Goal: Information Seeking & Learning: Compare options

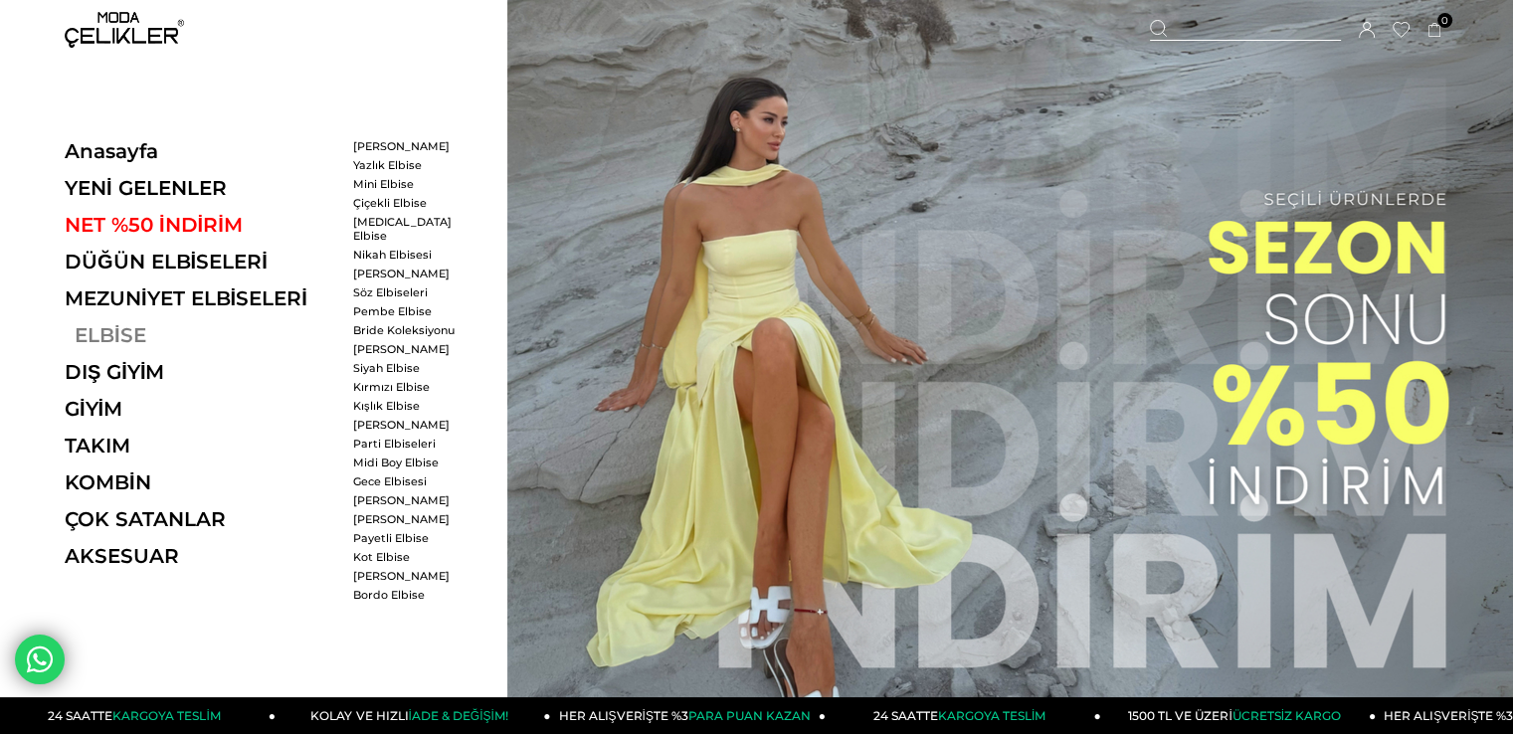
click at [88, 346] on link "ELBİSE" at bounding box center [202, 335] width 274 height 24
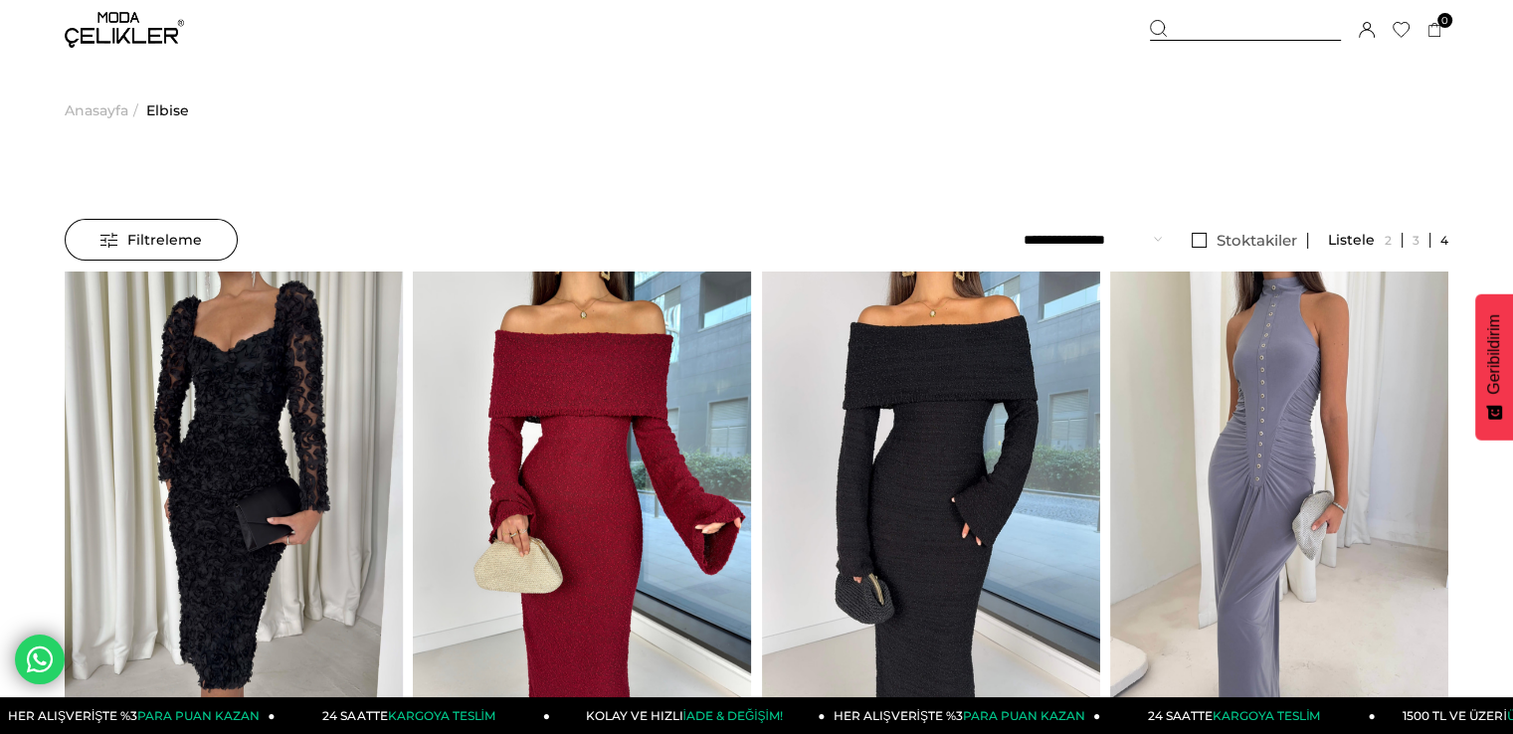
click at [1110, 241] on select "**********" at bounding box center [1093, 240] width 138 height 42
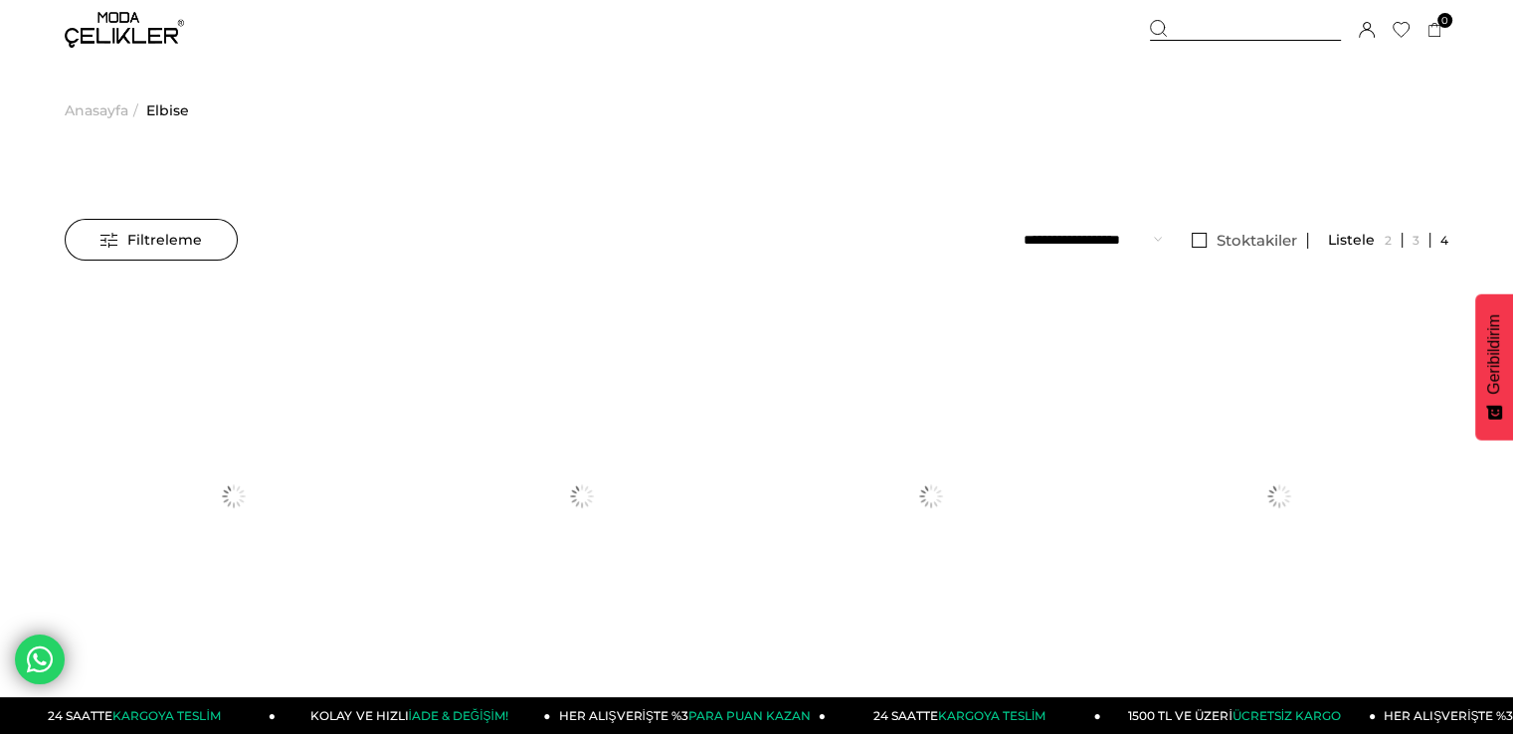
click at [132, 229] on span "Filtreleme" at bounding box center [150, 240] width 101 height 40
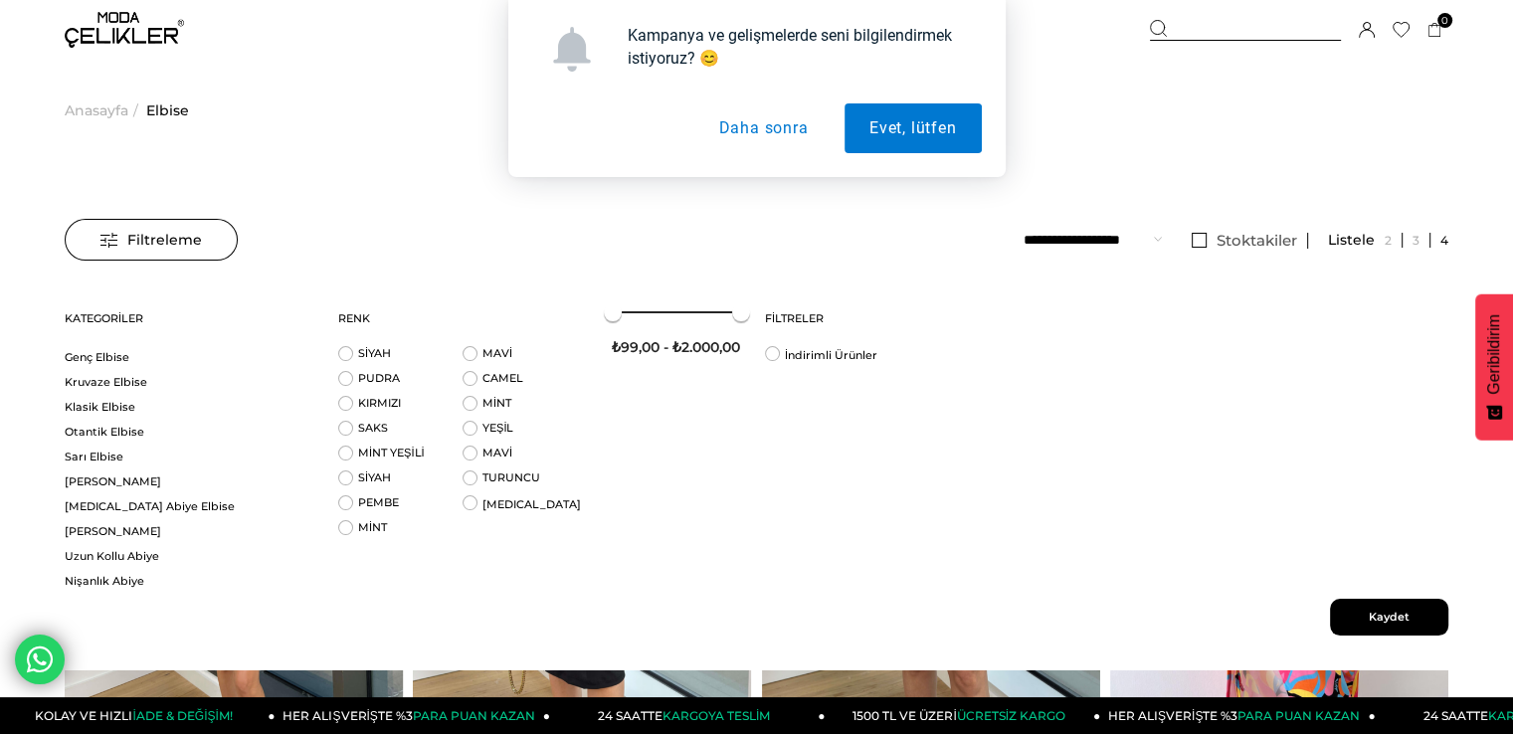
scroll to position [498, 0]
click at [82, 402] on link "Klasik Elbise" at bounding box center [189, 403] width 249 height 15
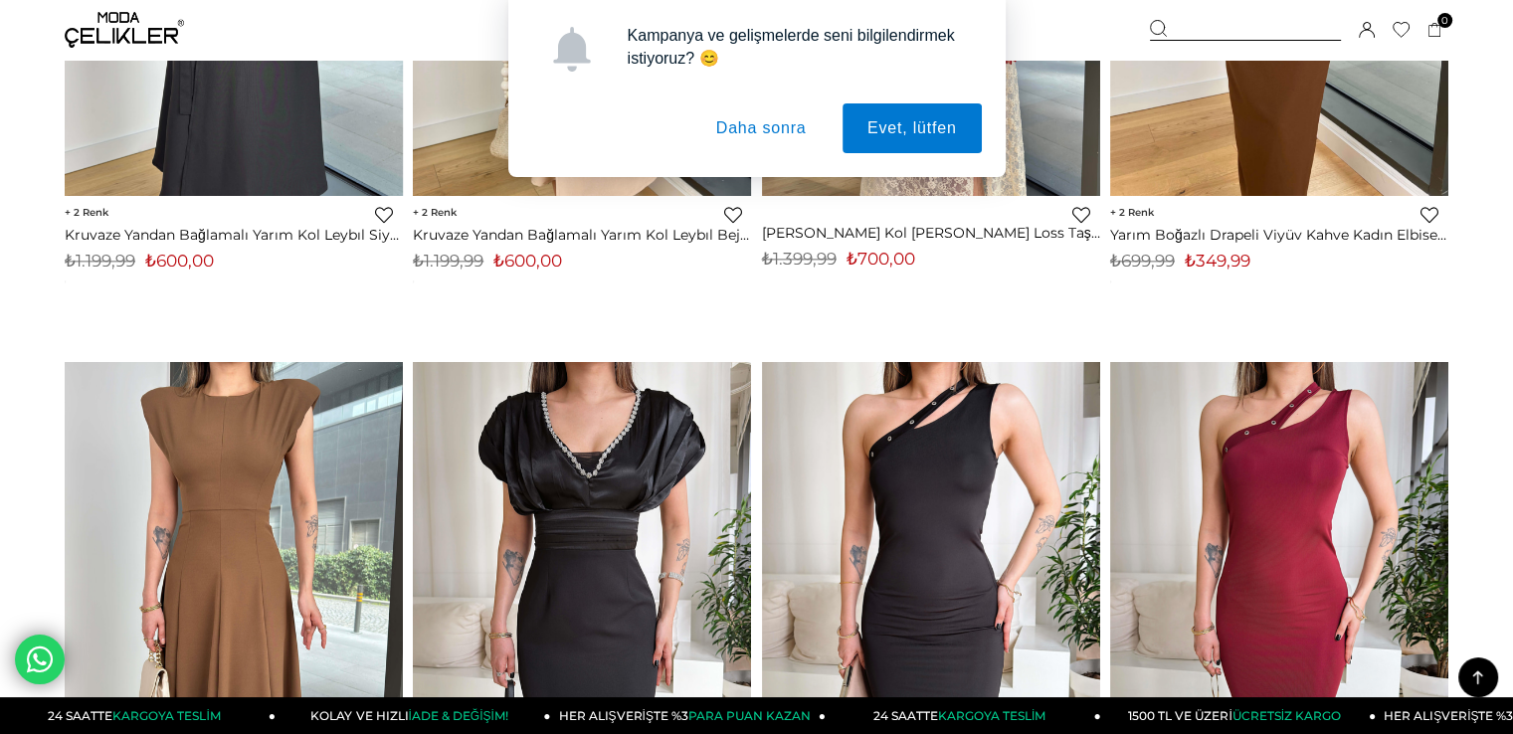
scroll to position [2687, 0]
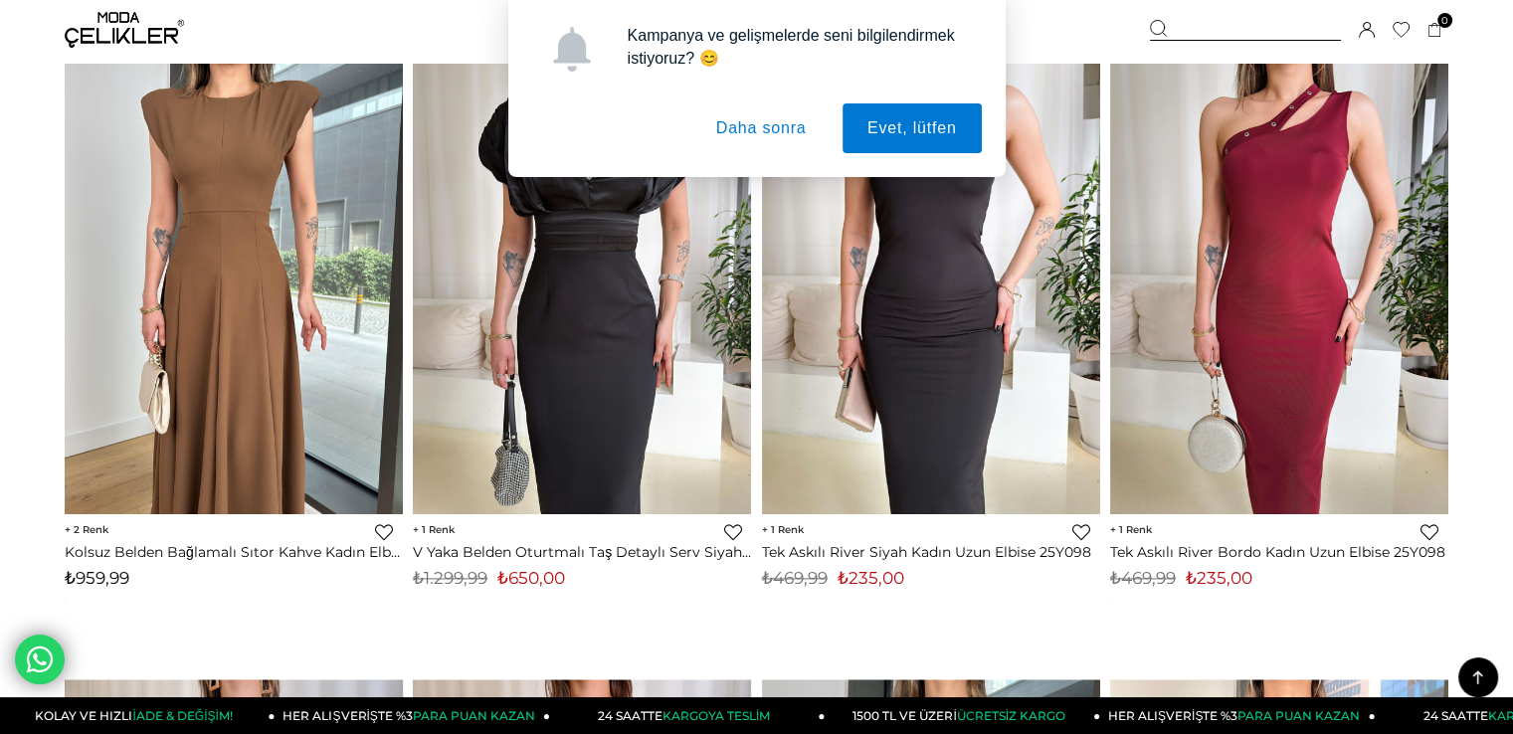
click at [777, 118] on button "Daha sonra" at bounding box center [762, 128] width 140 height 50
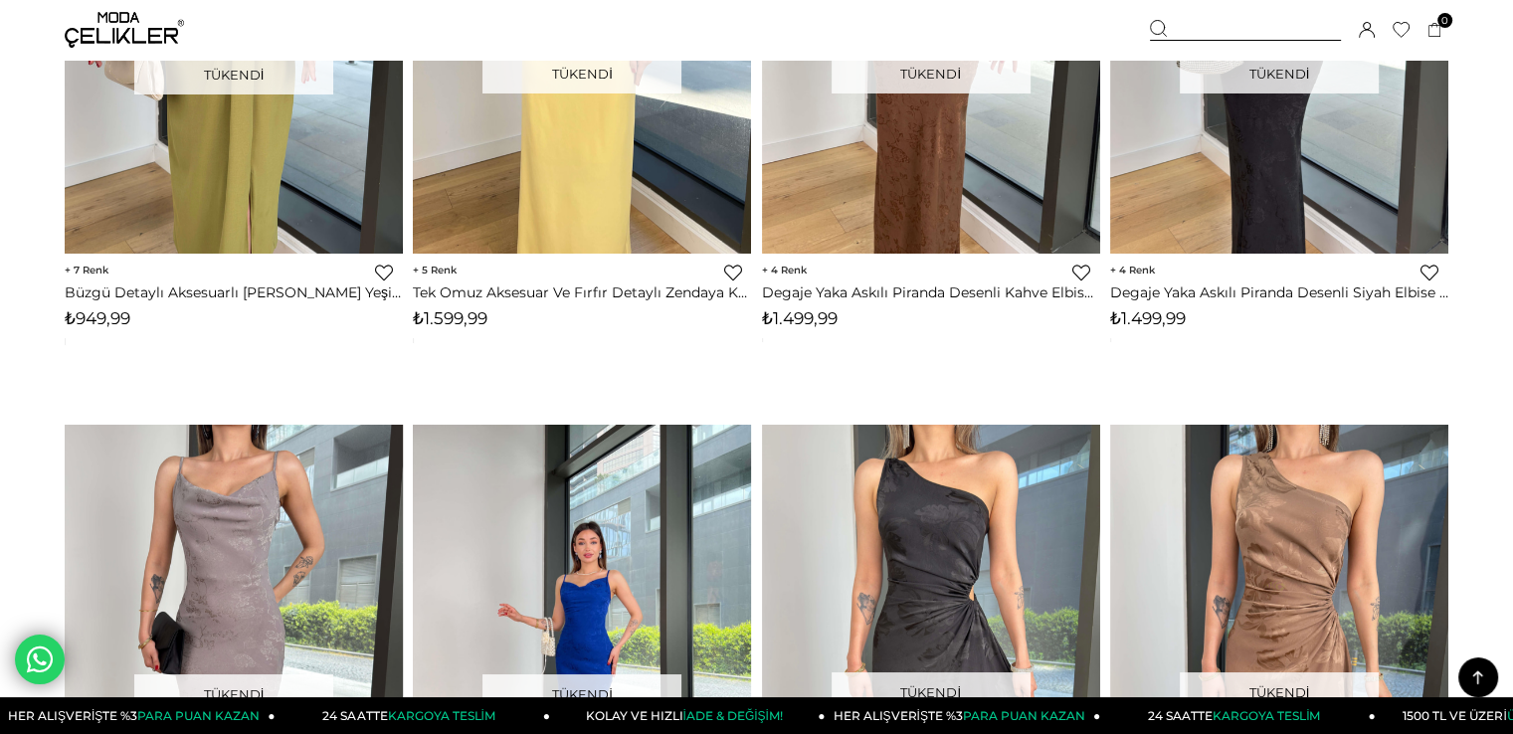
scroll to position [8259, 0]
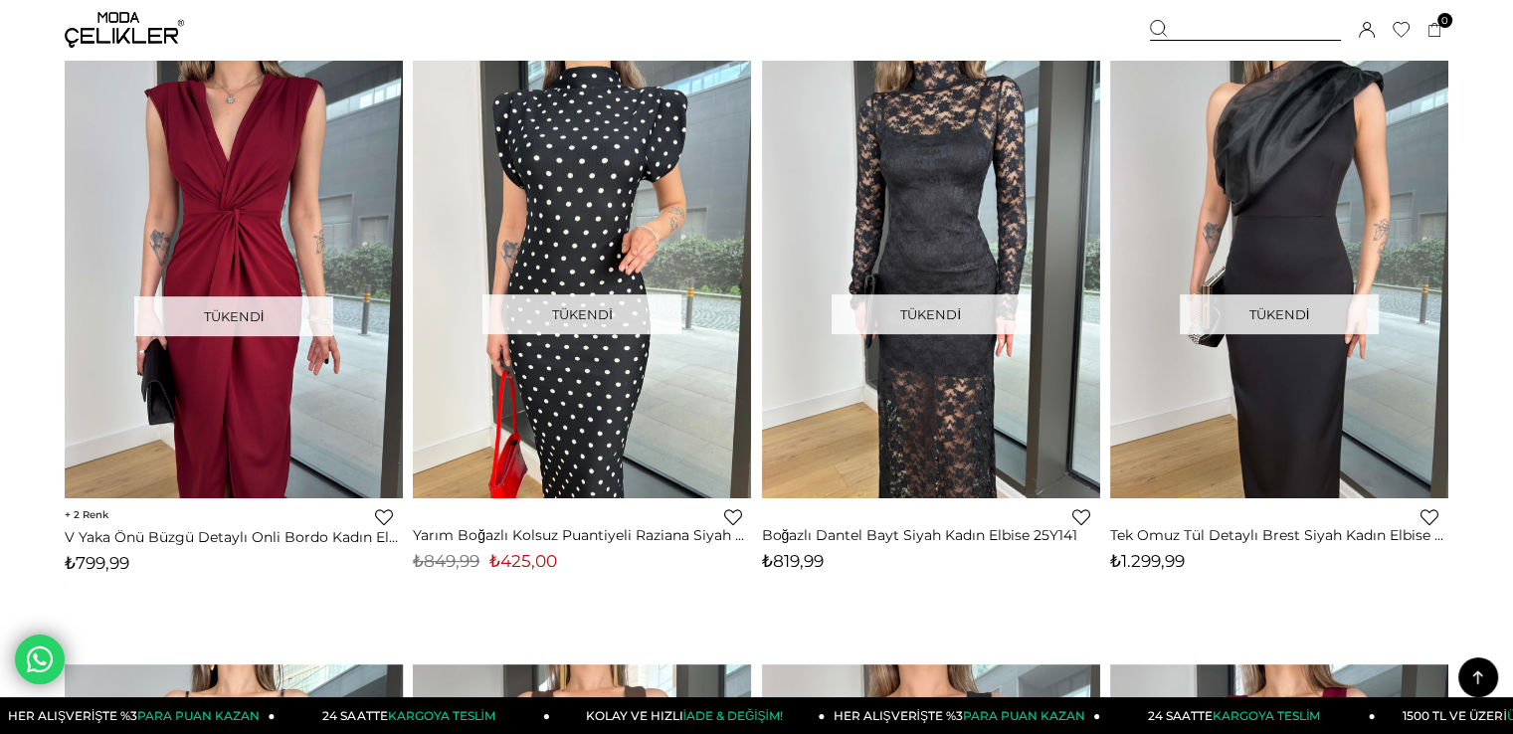
click at [0, 0] on div "Menü Üye Girişi Üye Ol Hesabım Çıkış Yap Sepetim Favorilerim Yardım Sepetim 0 Ü…" at bounding box center [756, 30] width 1513 height 60
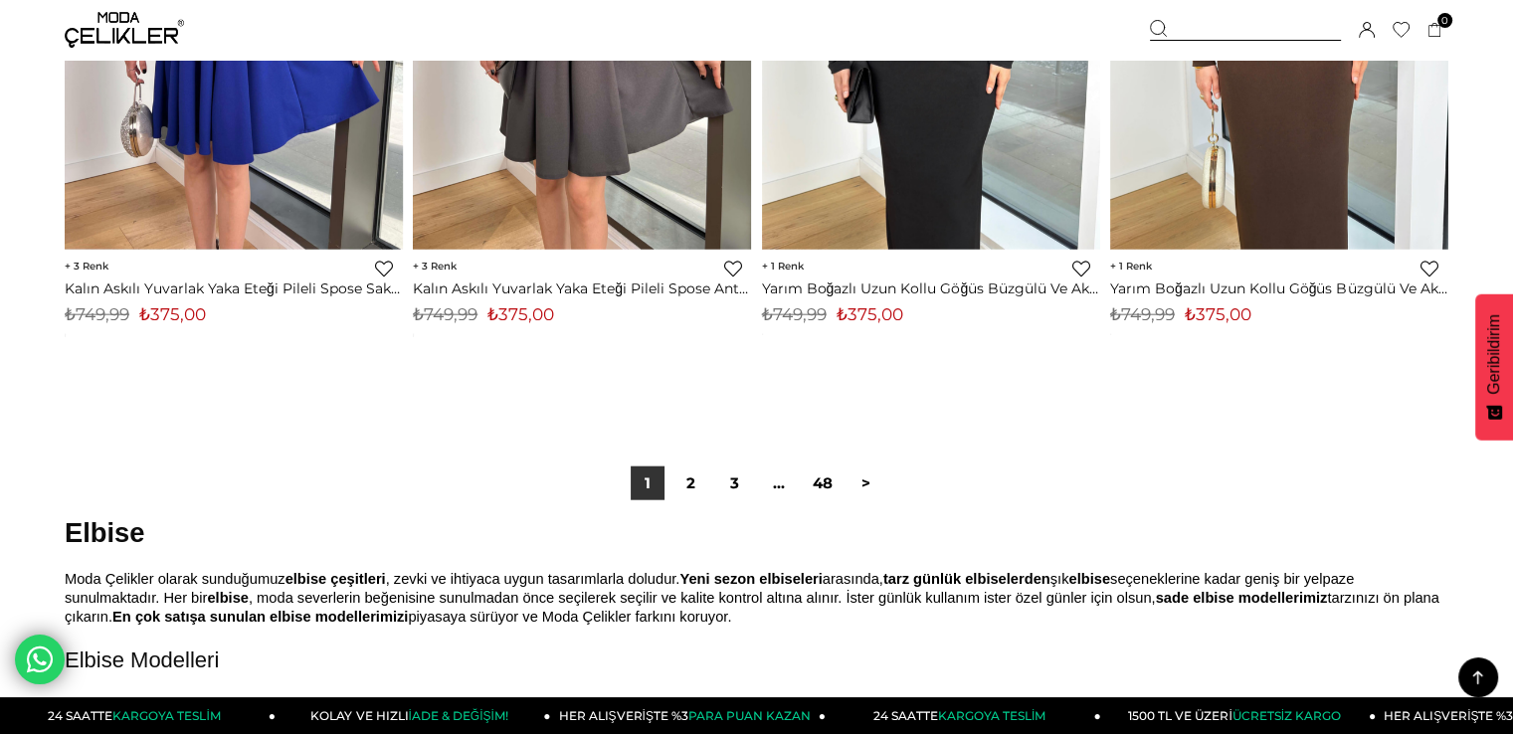
scroll to position [12339, 0]
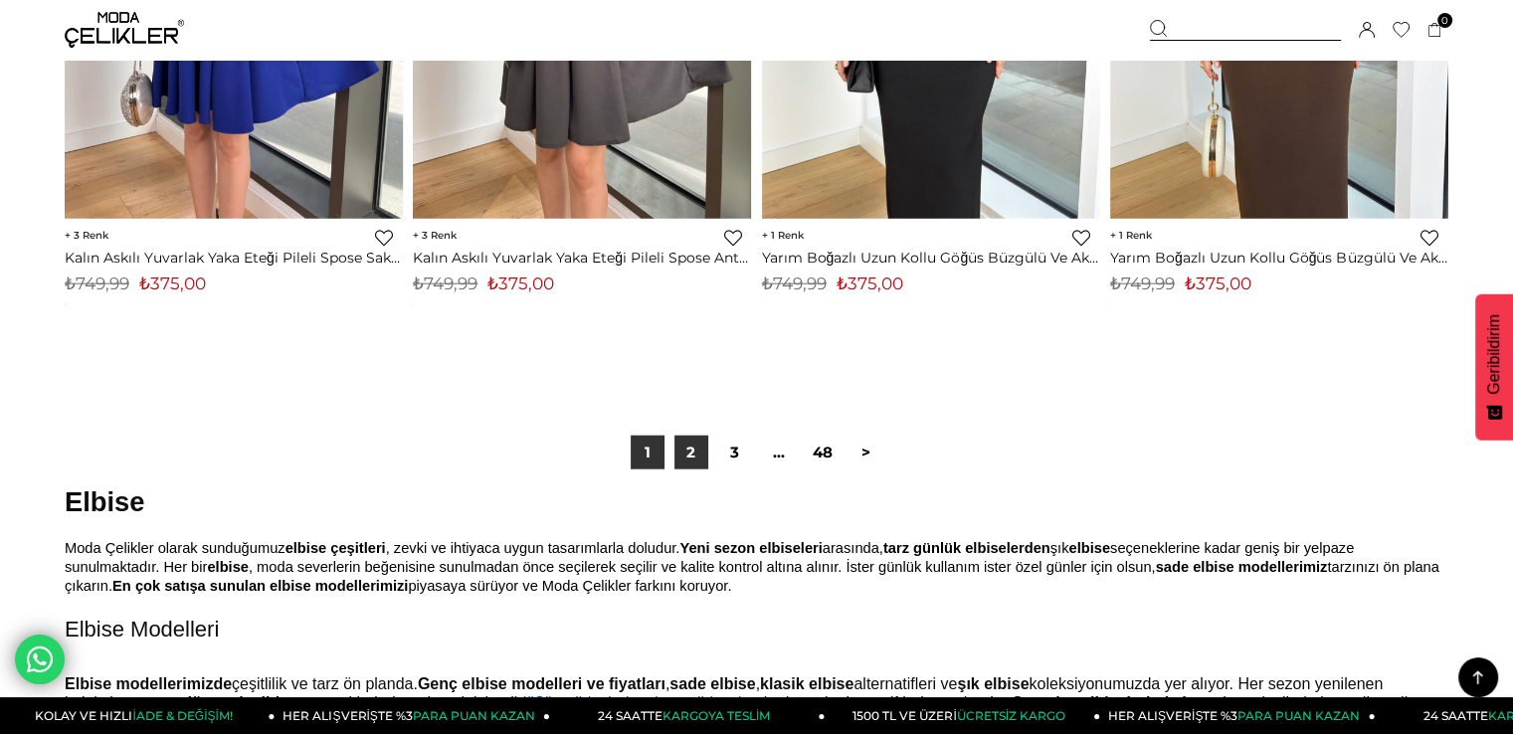
click at [687, 448] on font "2" at bounding box center [691, 452] width 9 height 19
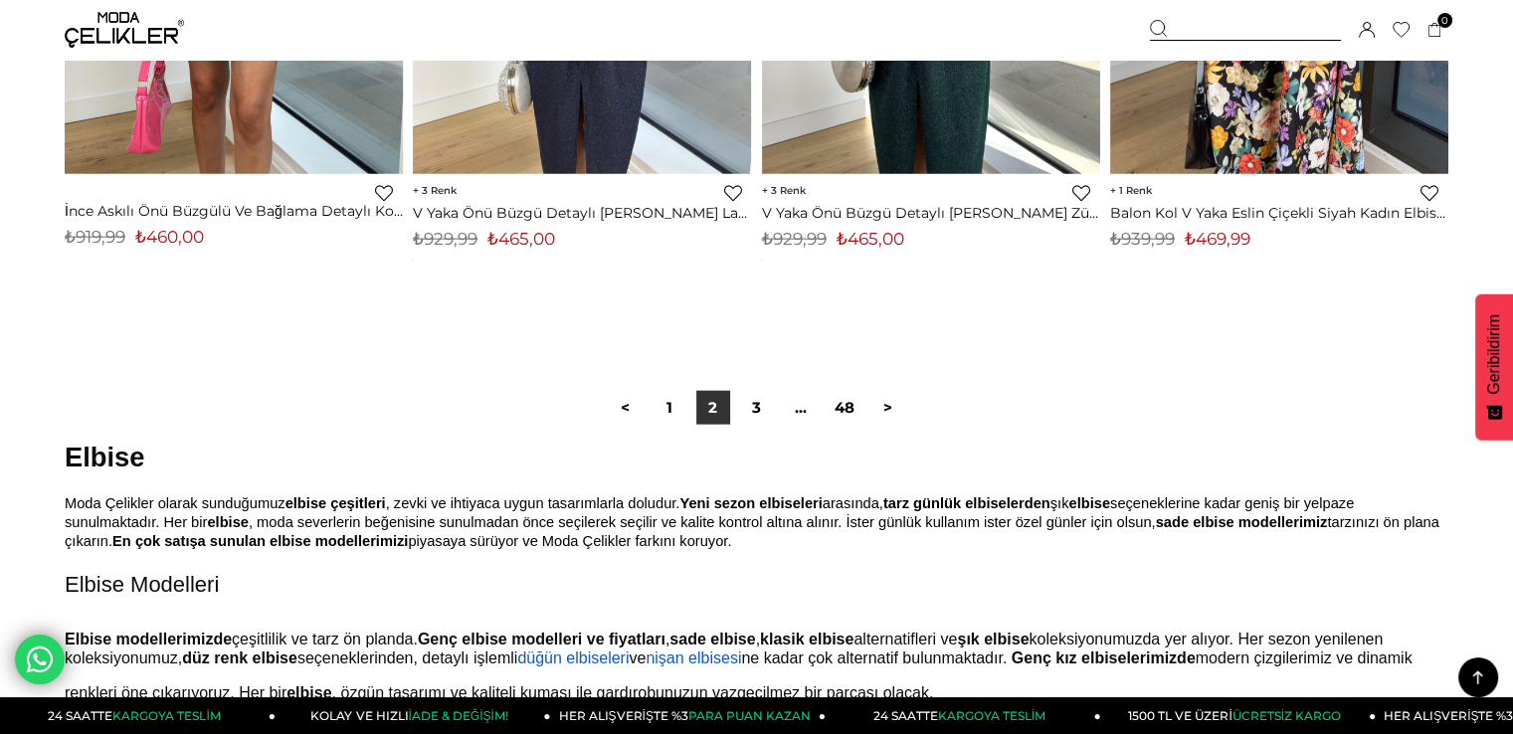
scroll to position [12538, 0]
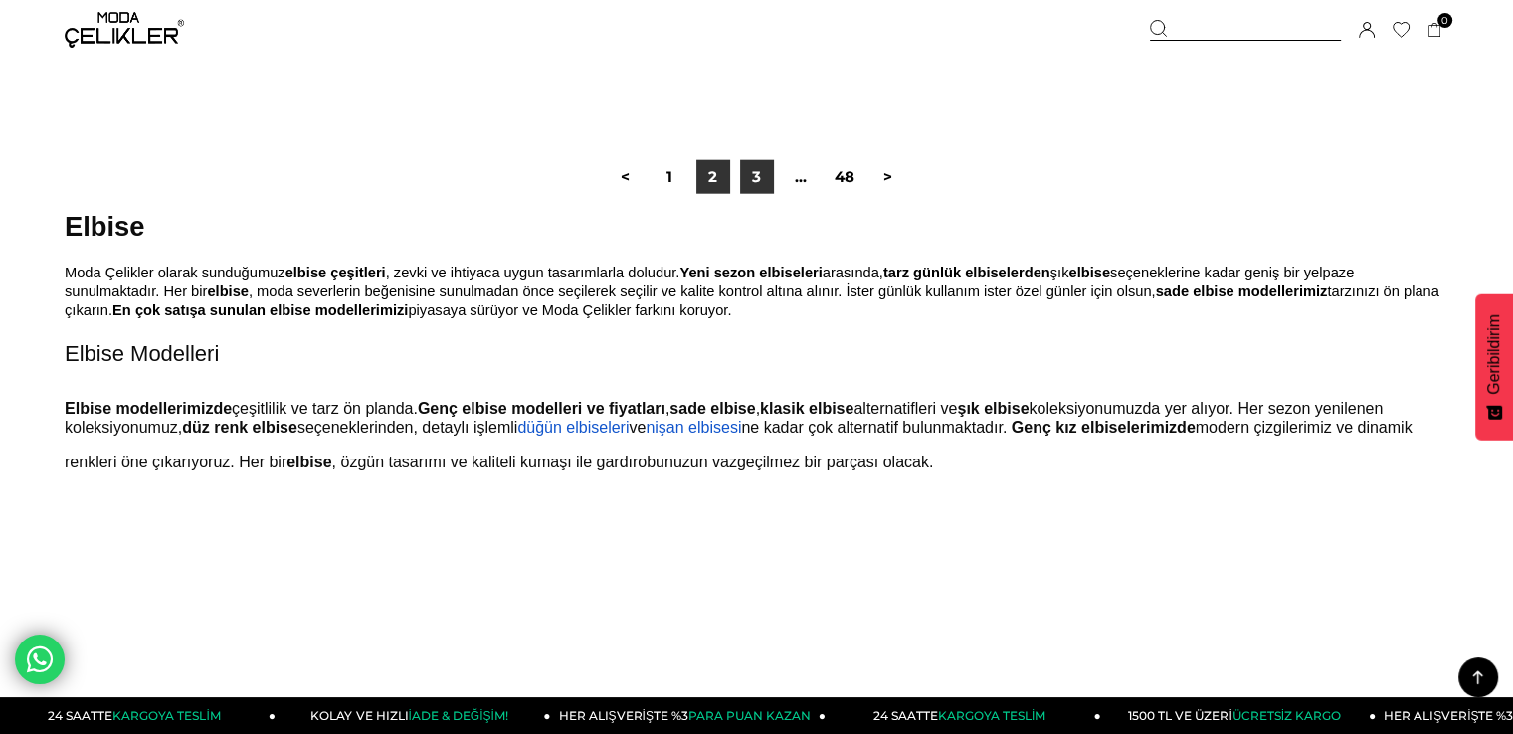
click at [757, 184] on font "3" at bounding box center [756, 176] width 9 height 19
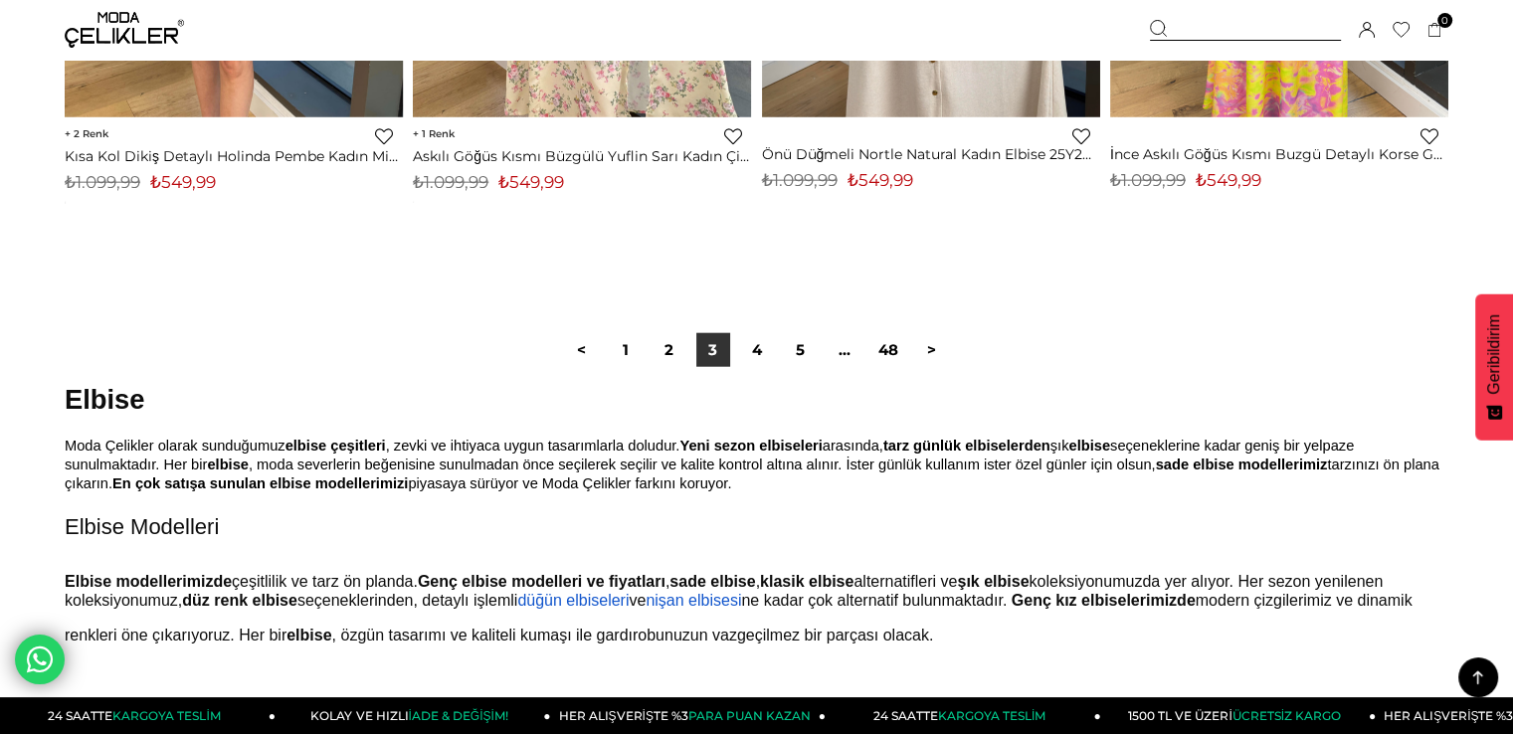
scroll to position [12538, 0]
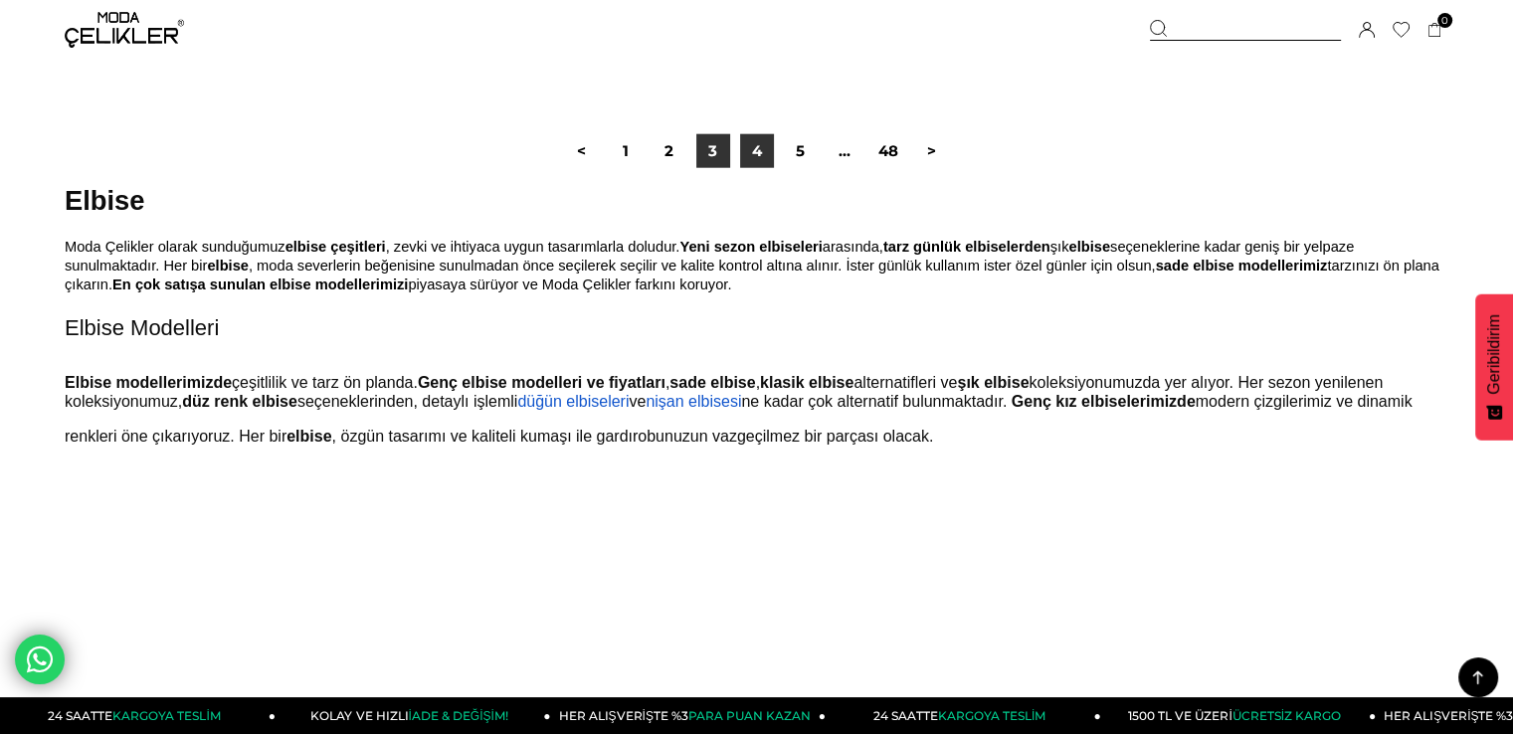
click at [772, 164] on link "4" at bounding box center [757, 151] width 34 height 34
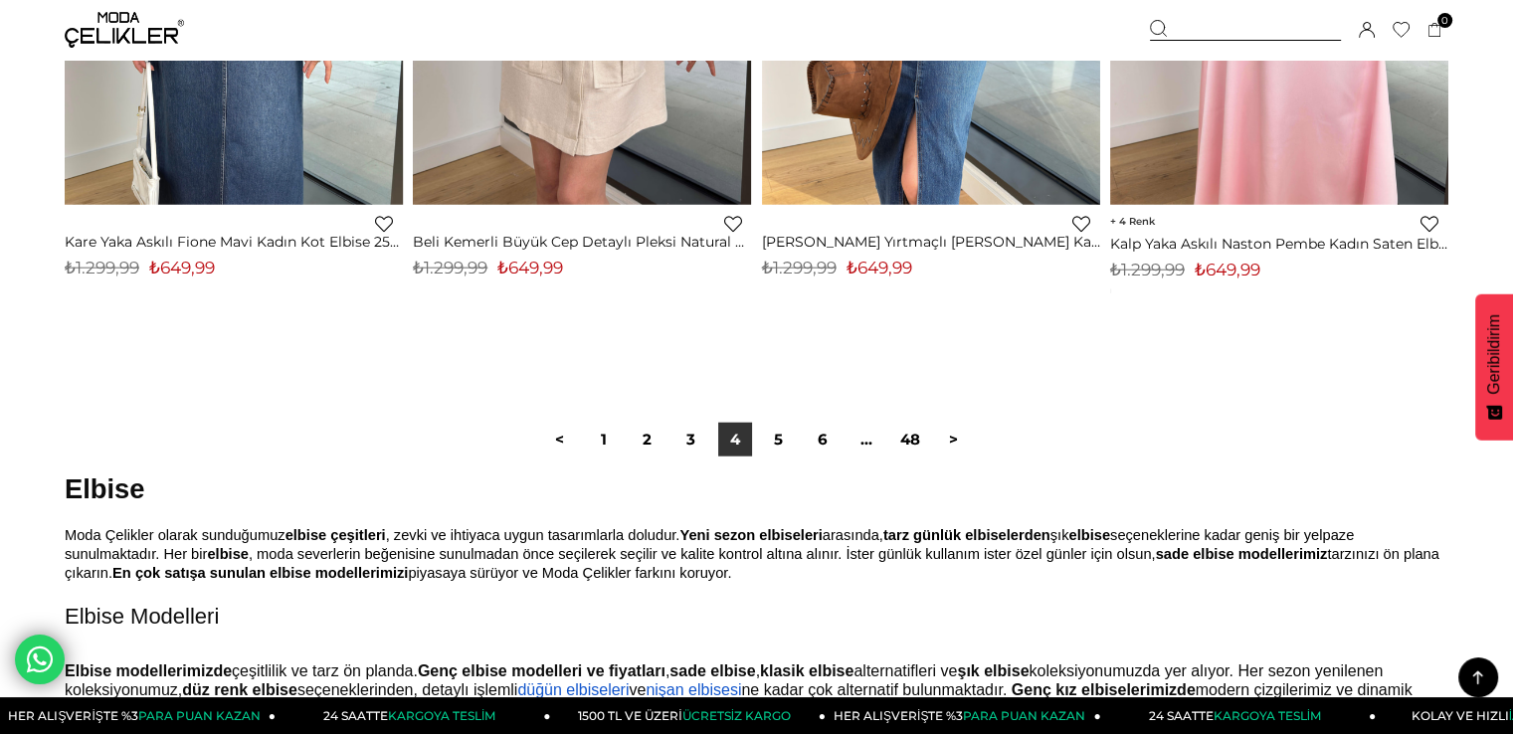
scroll to position [12538, 0]
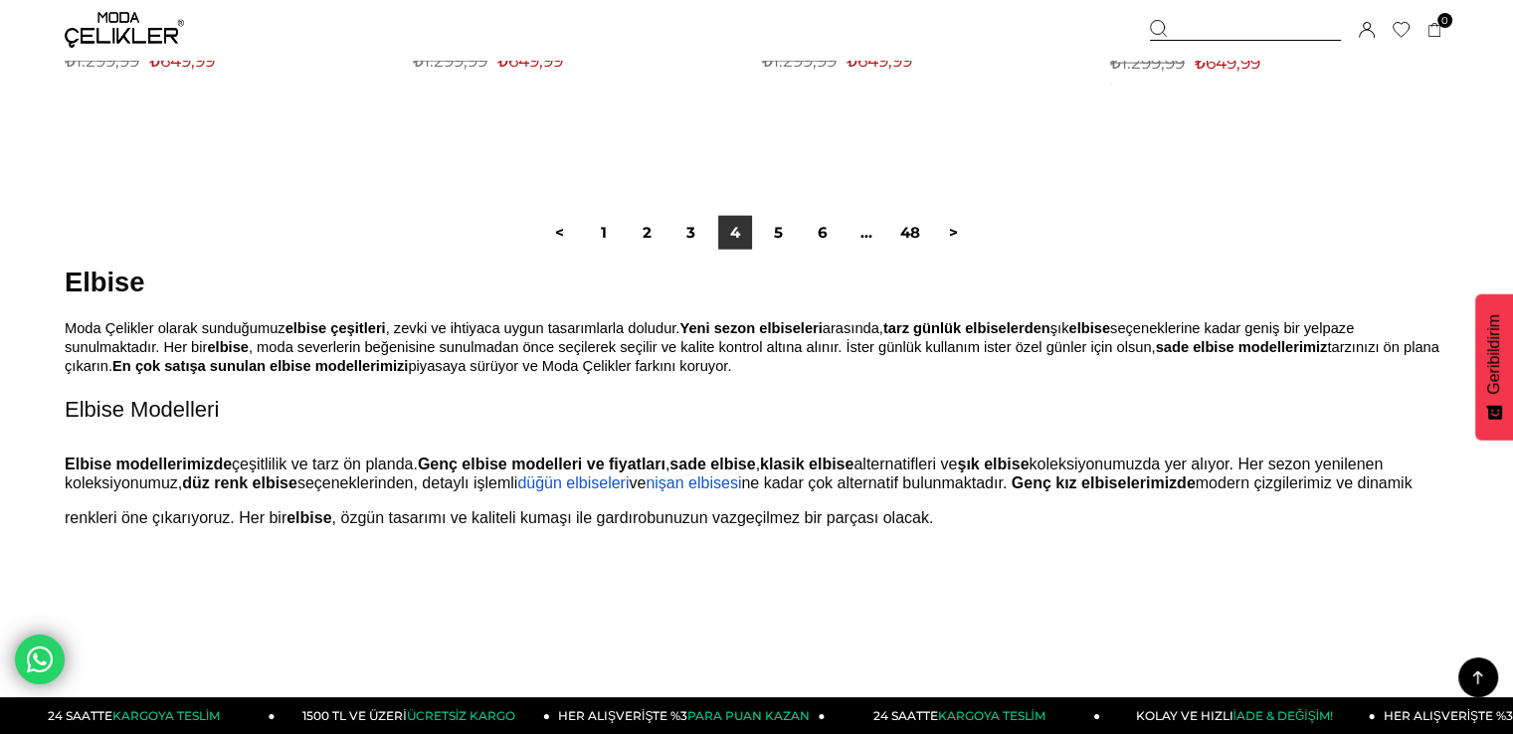
click at [766, 228] on link "5" at bounding box center [779, 233] width 34 height 34
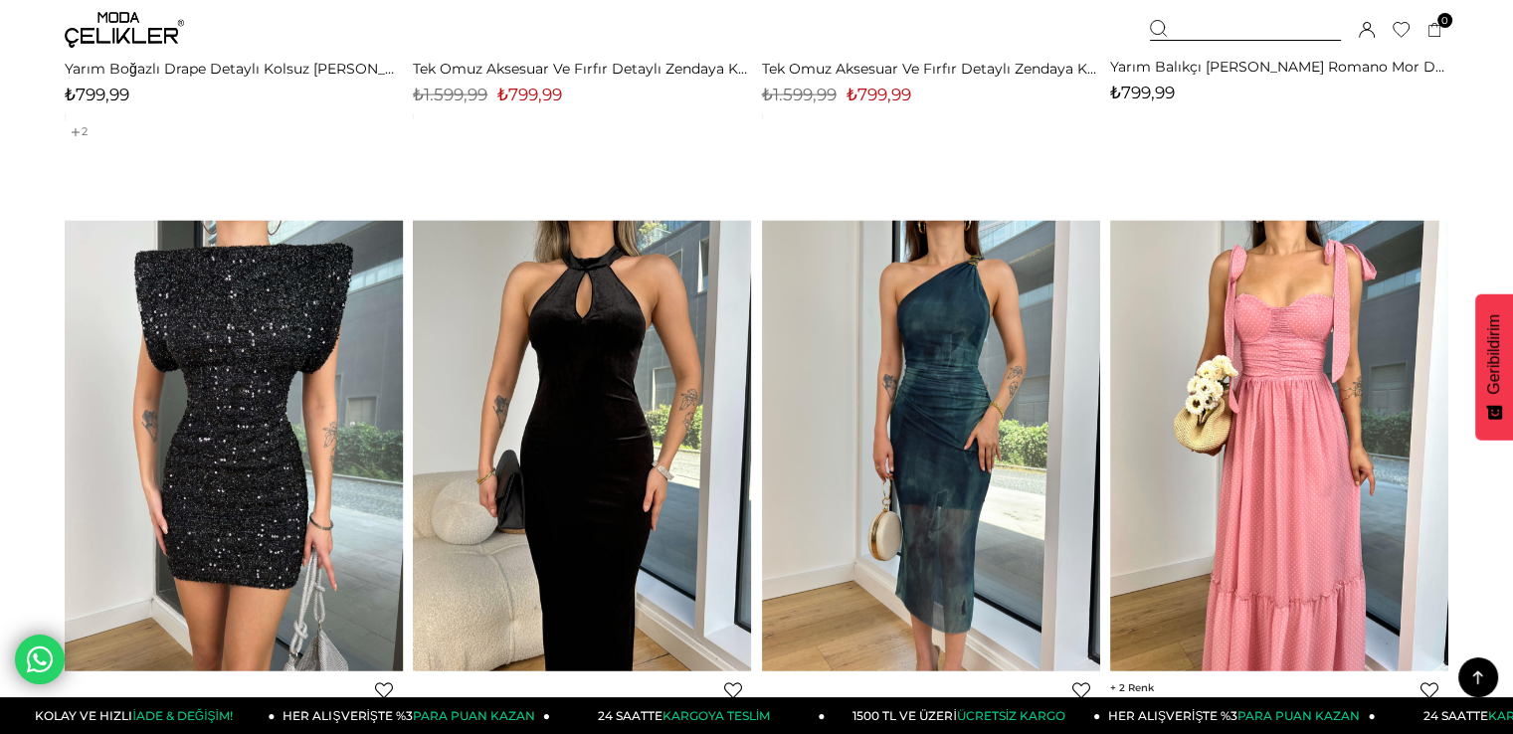
scroll to position [12040, 0]
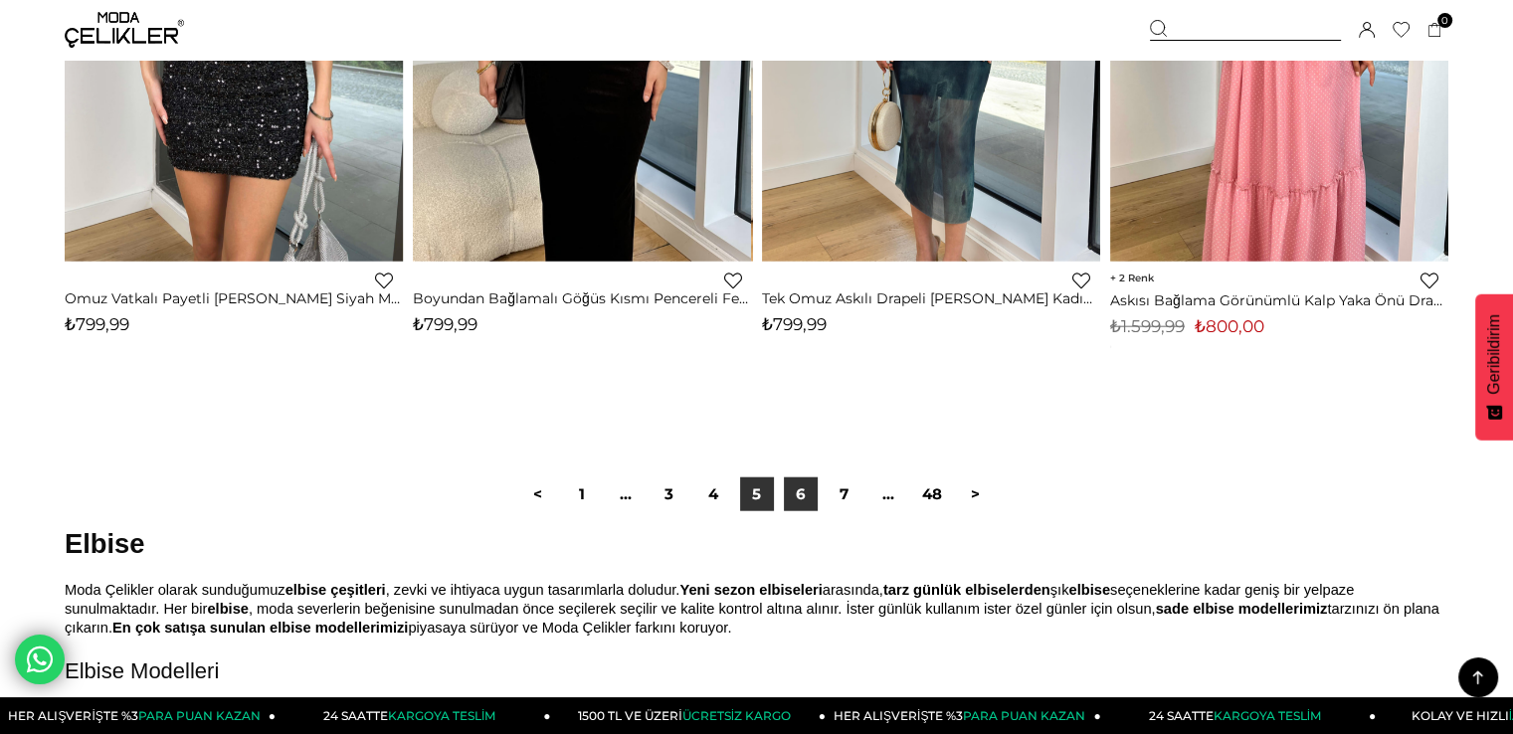
click at [808, 491] on link "6" at bounding box center [801, 495] width 34 height 34
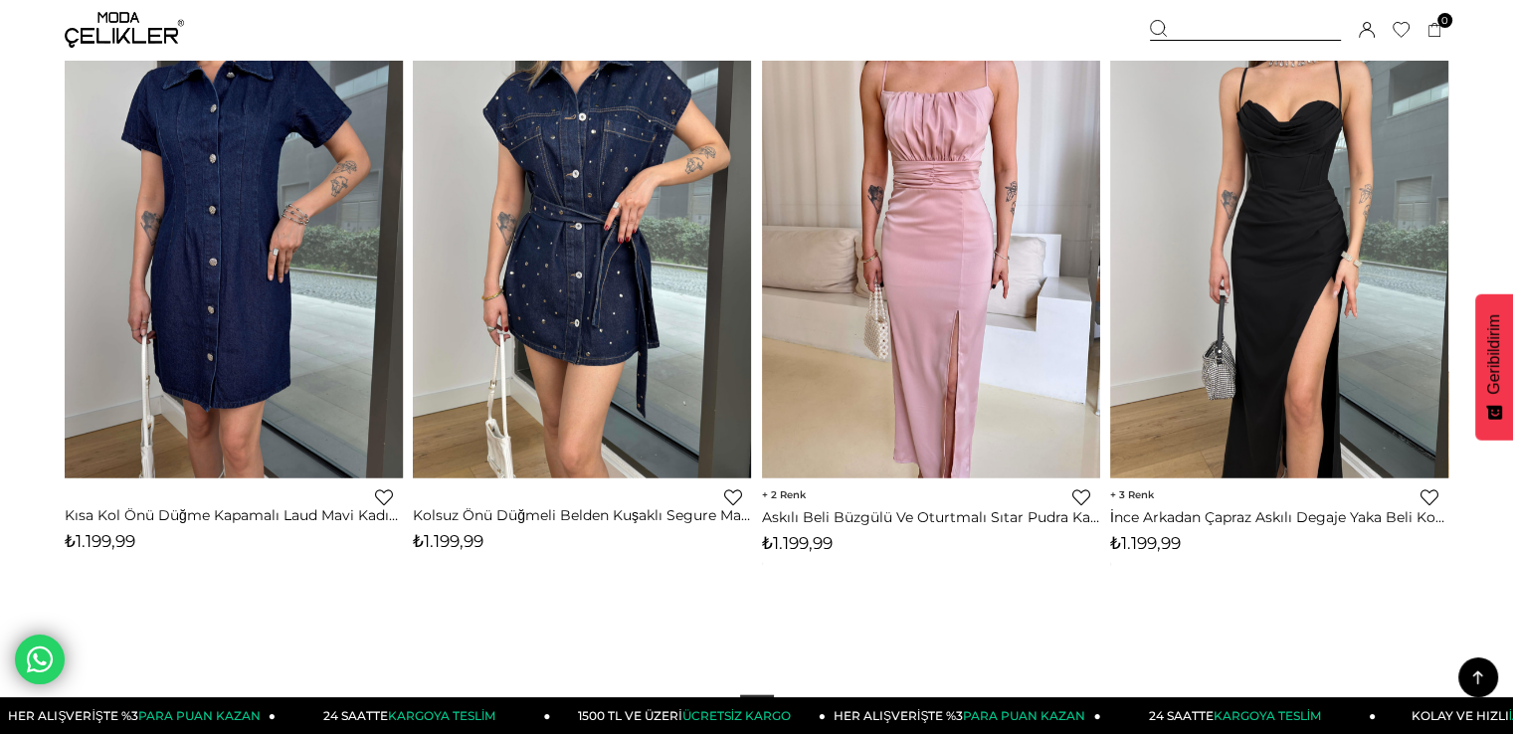
scroll to position [12438, 0]
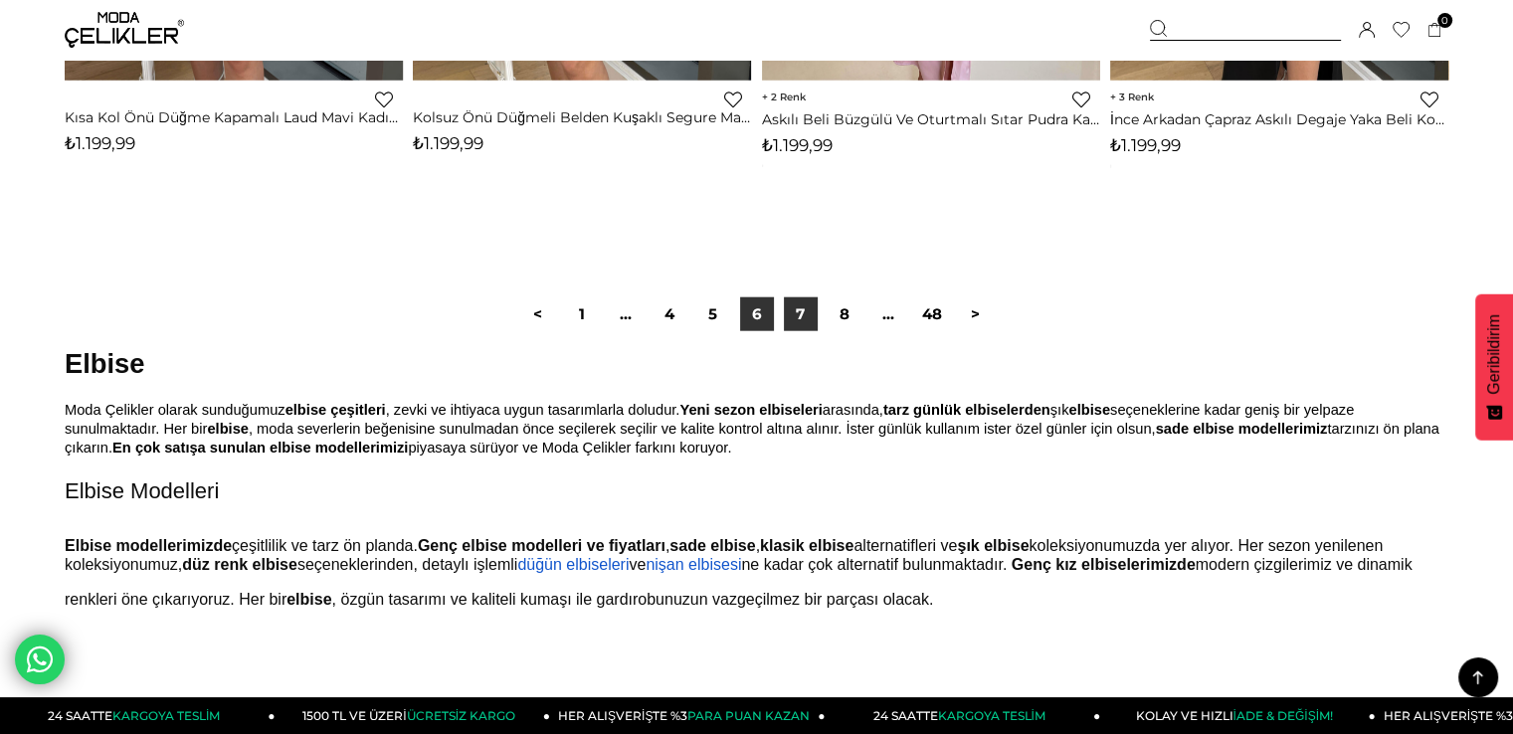
click at [796, 307] on font "7" at bounding box center [800, 313] width 9 height 19
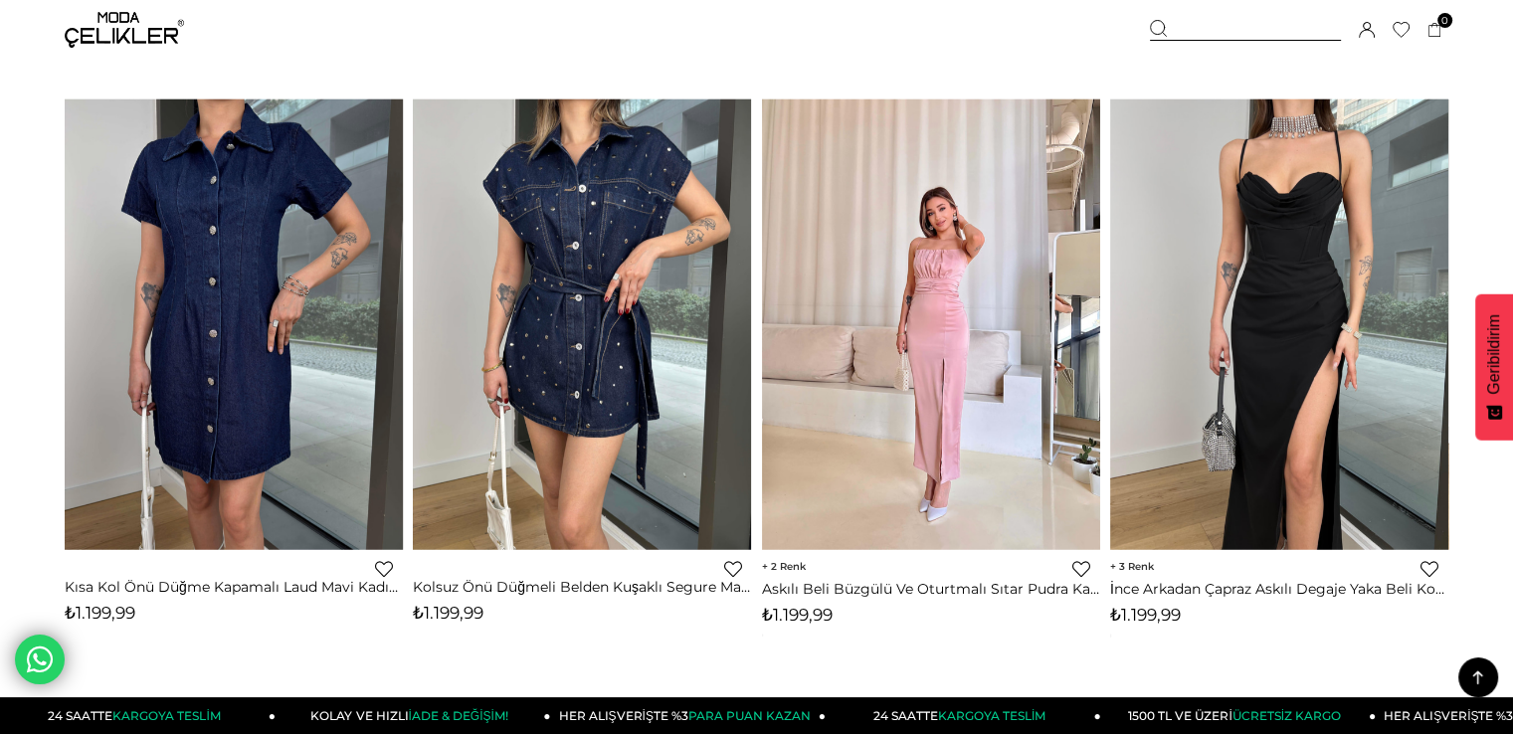
scroll to position [12438, 0]
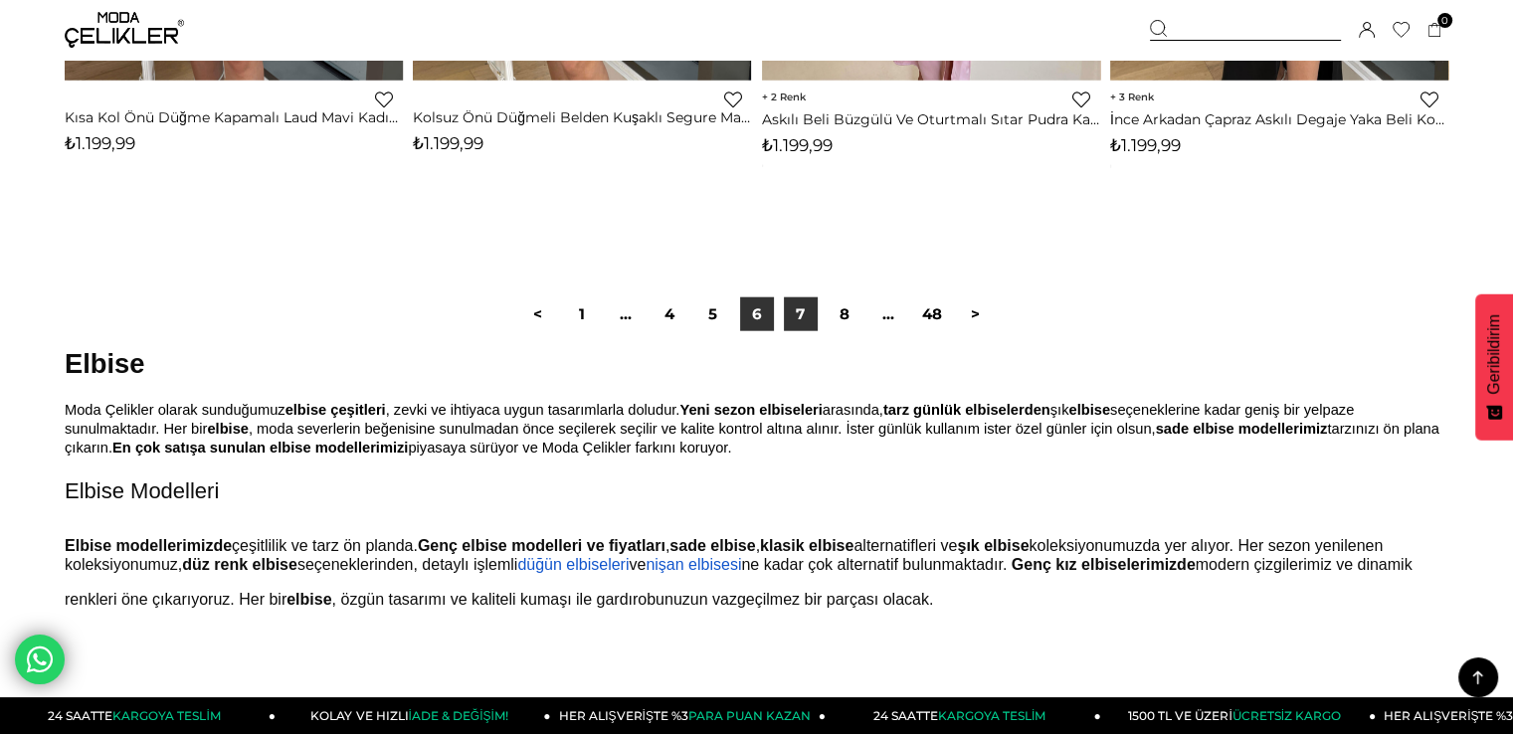
click at [802, 309] on font "7" at bounding box center [800, 313] width 9 height 19
click at [802, 317] on font "7" at bounding box center [800, 313] width 9 height 19
click at [804, 319] on font "7" at bounding box center [800, 313] width 9 height 19
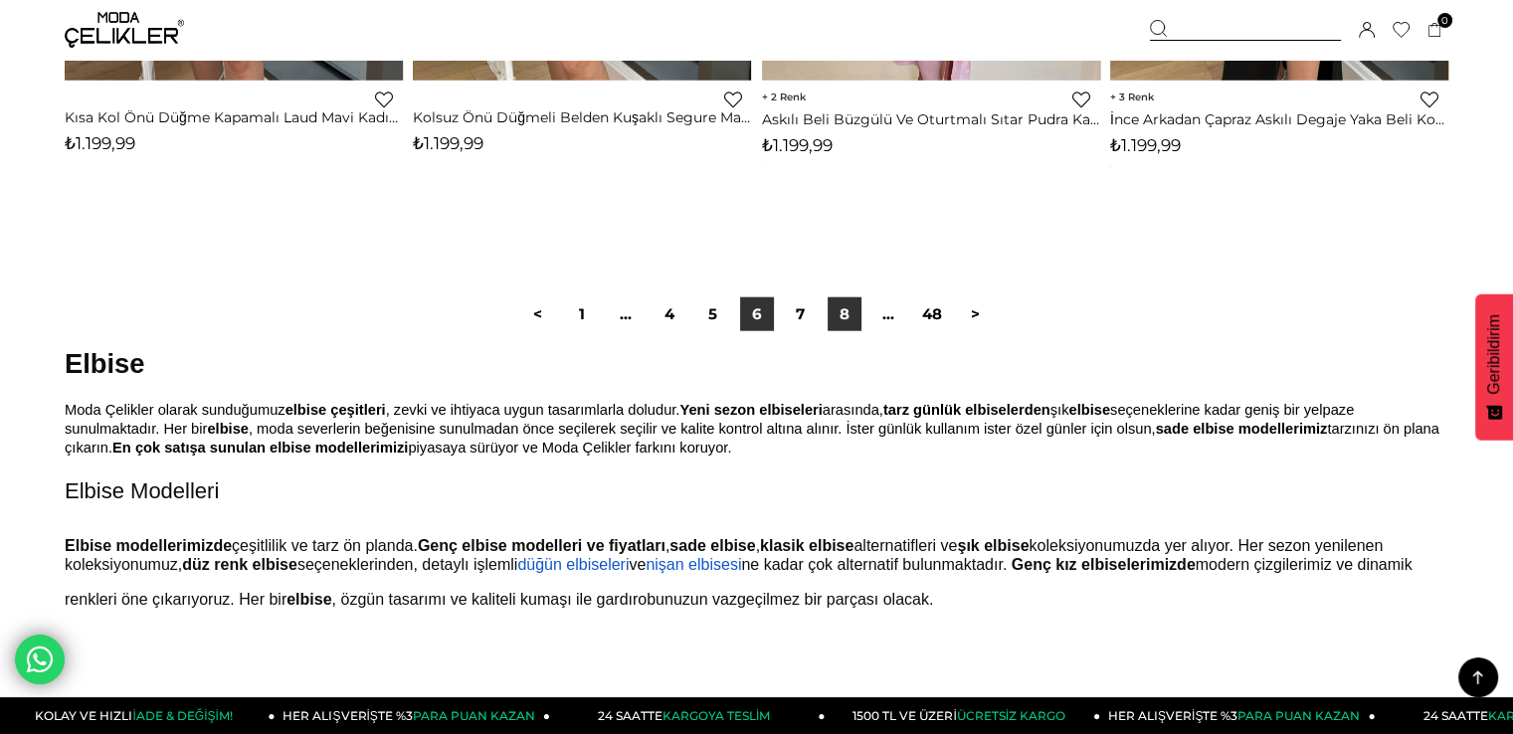
click at [837, 316] on link "8" at bounding box center [845, 315] width 34 height 34
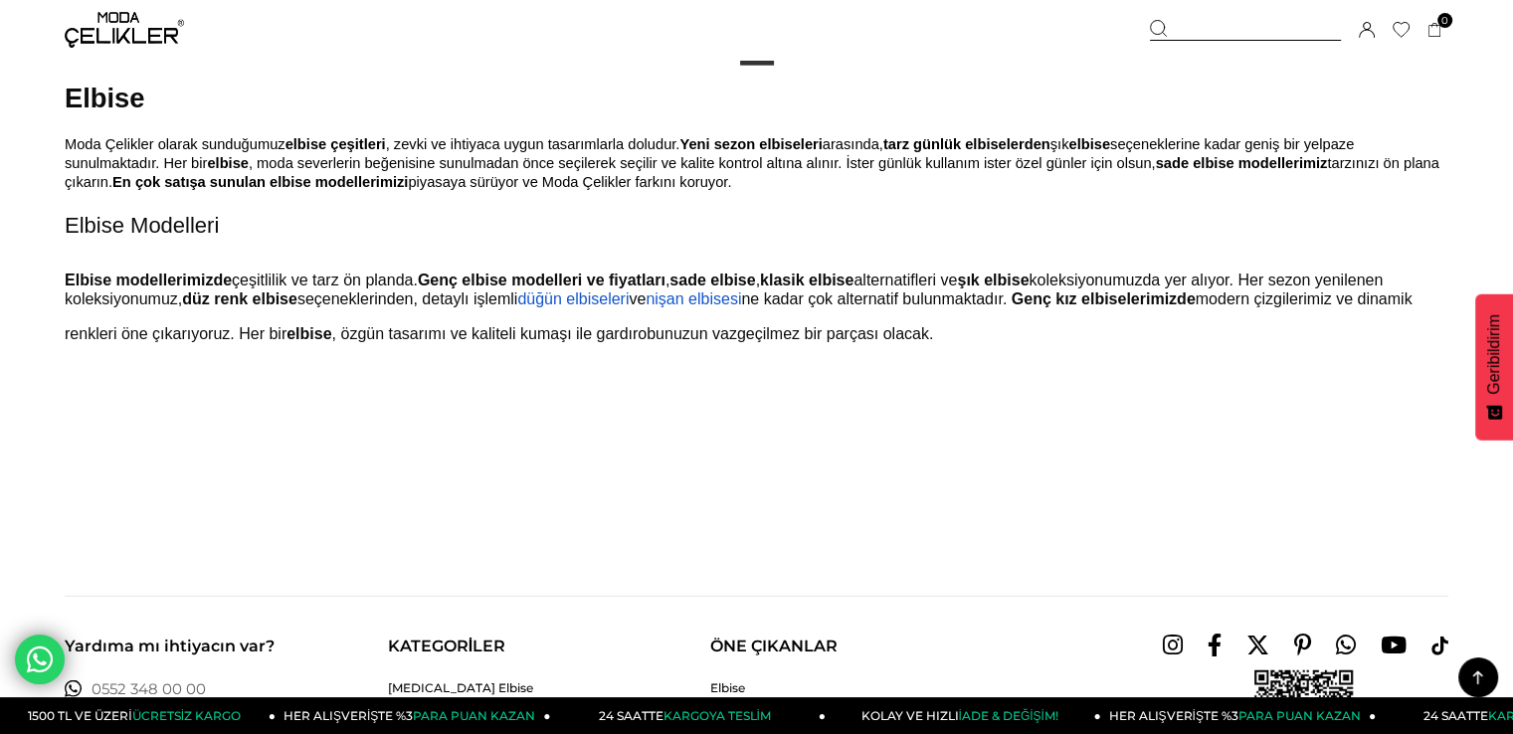
scroll to position [12140, 0]
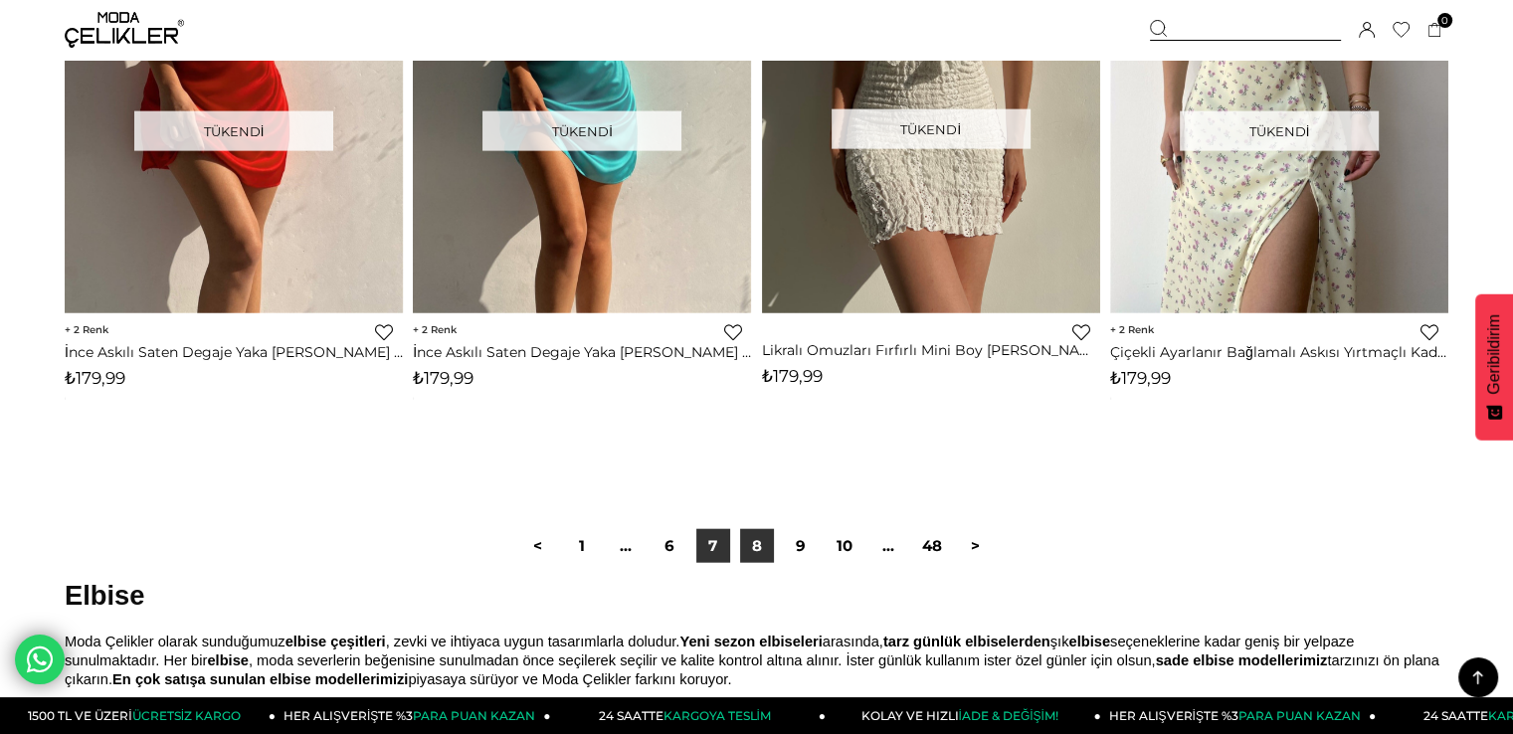
click at [708, 533] on link "7" at bounding box center [714, 546] width 34 height 34
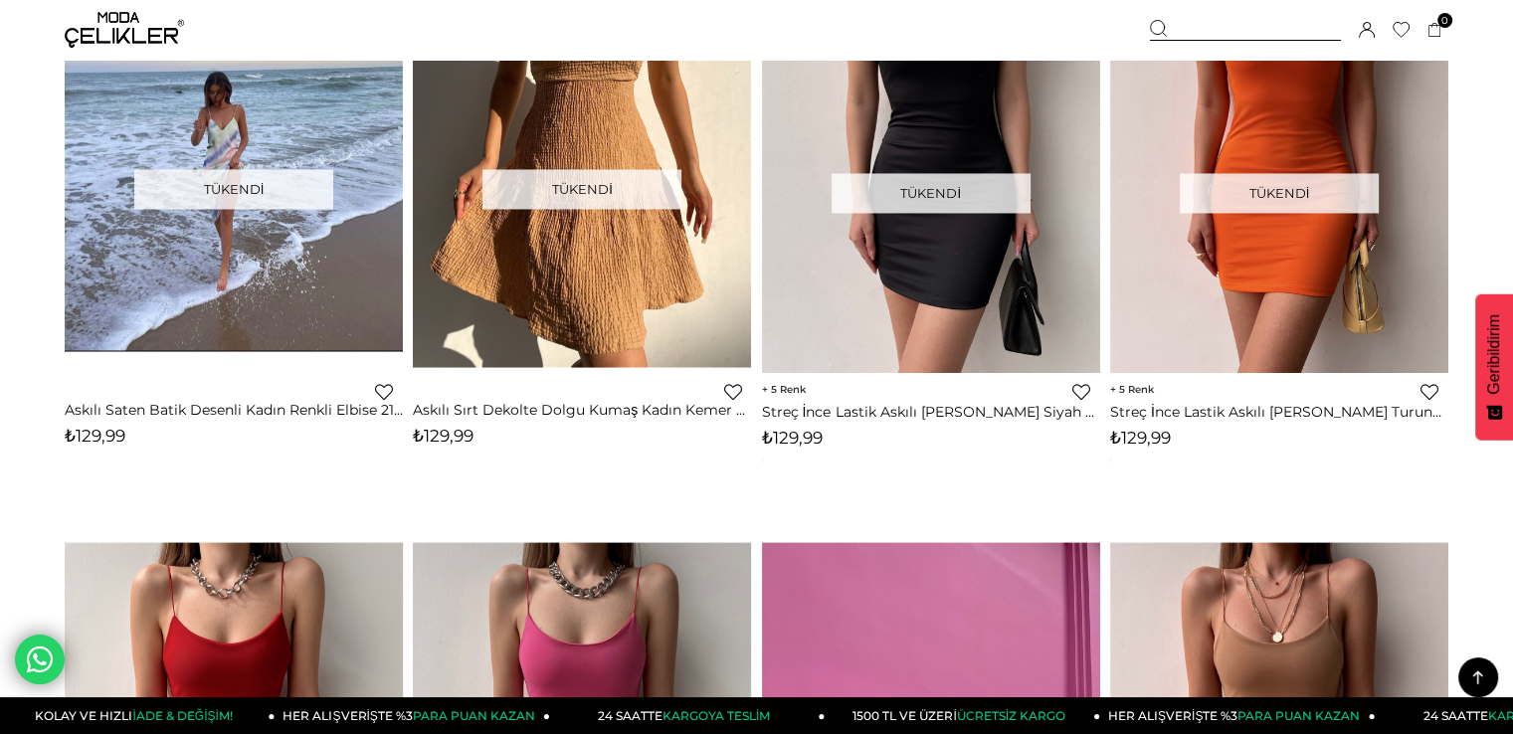
scroll to position [10448, 0]
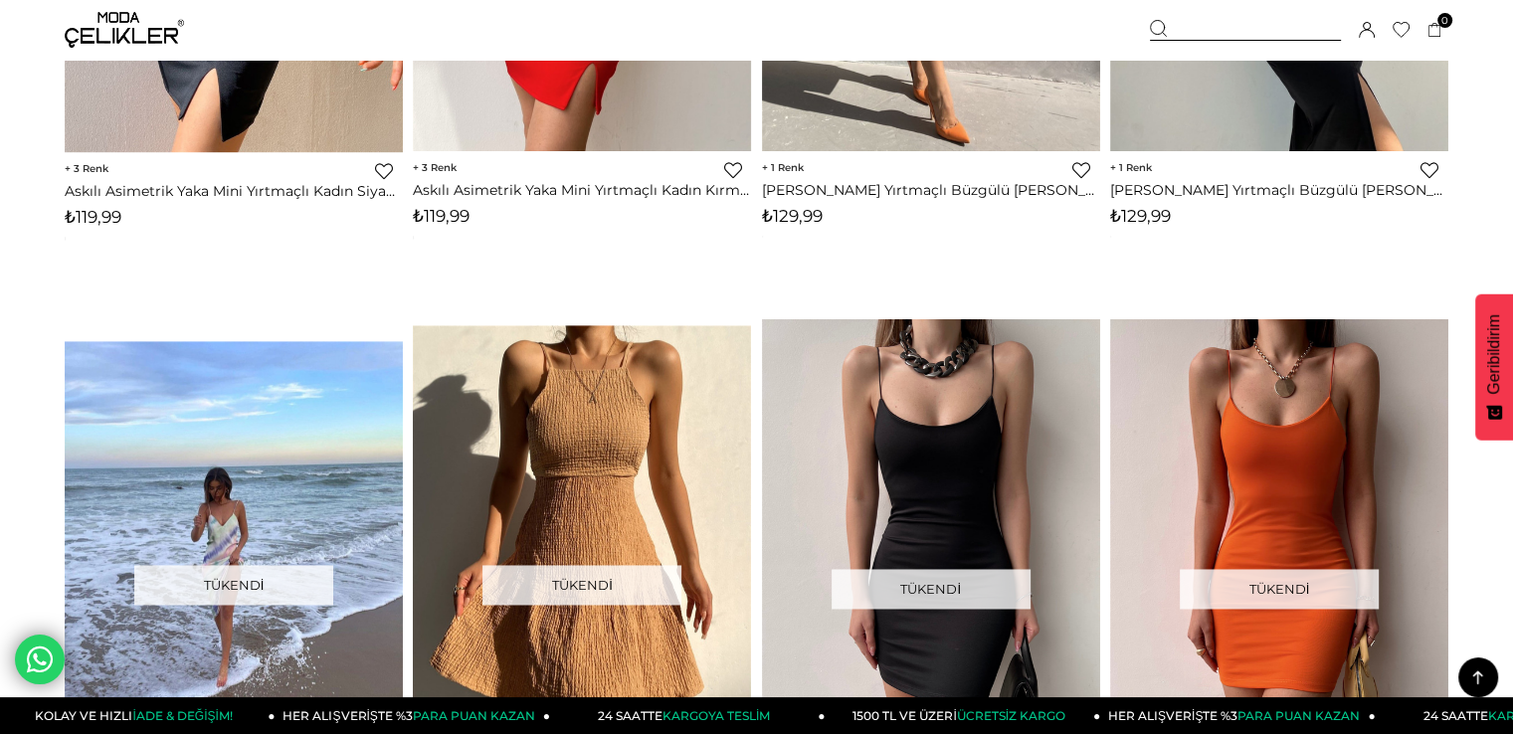
click at [96, 37] on img at bounding box center [124, 30] width 119 height 36
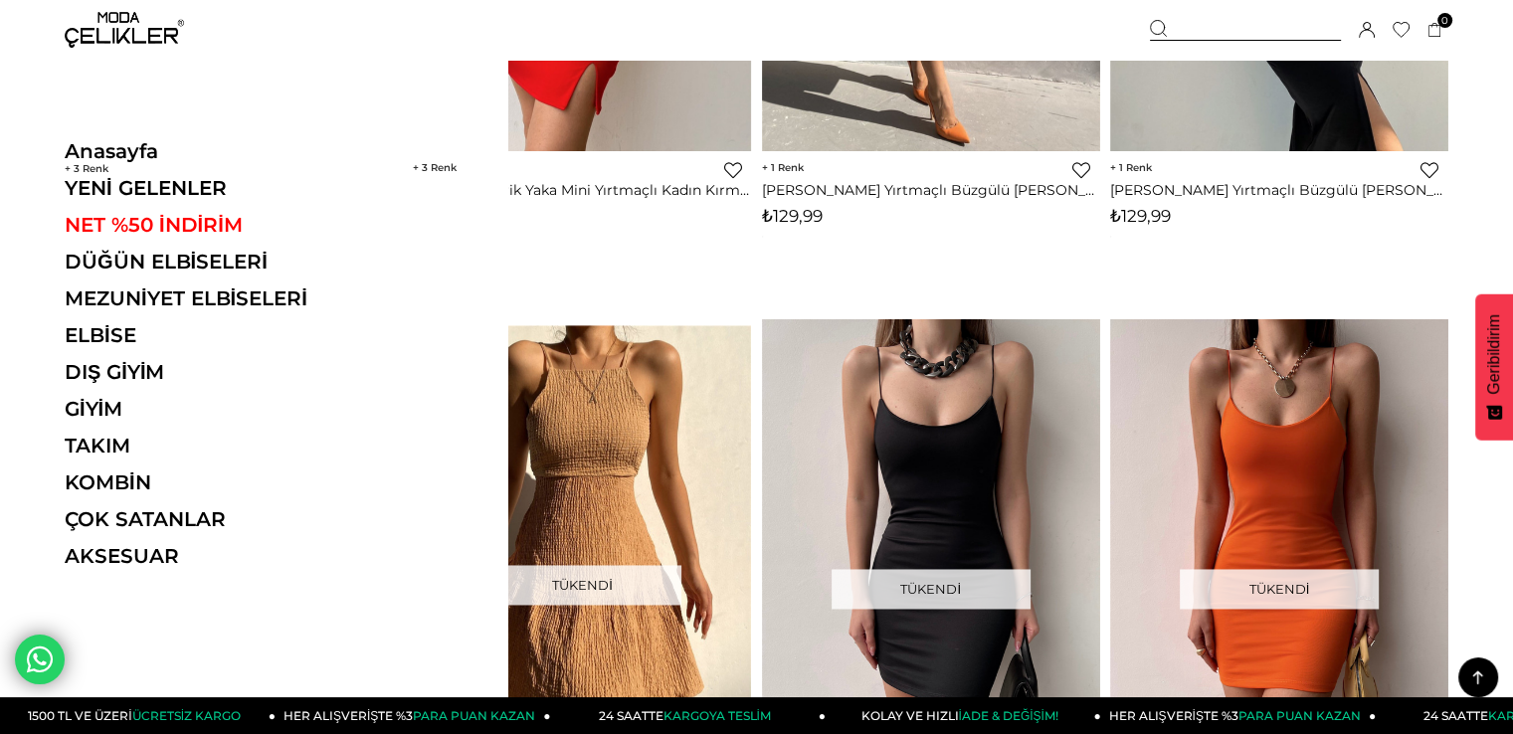
click at [103, 25] on img at bounding box center [124, 30] width 119 height 36
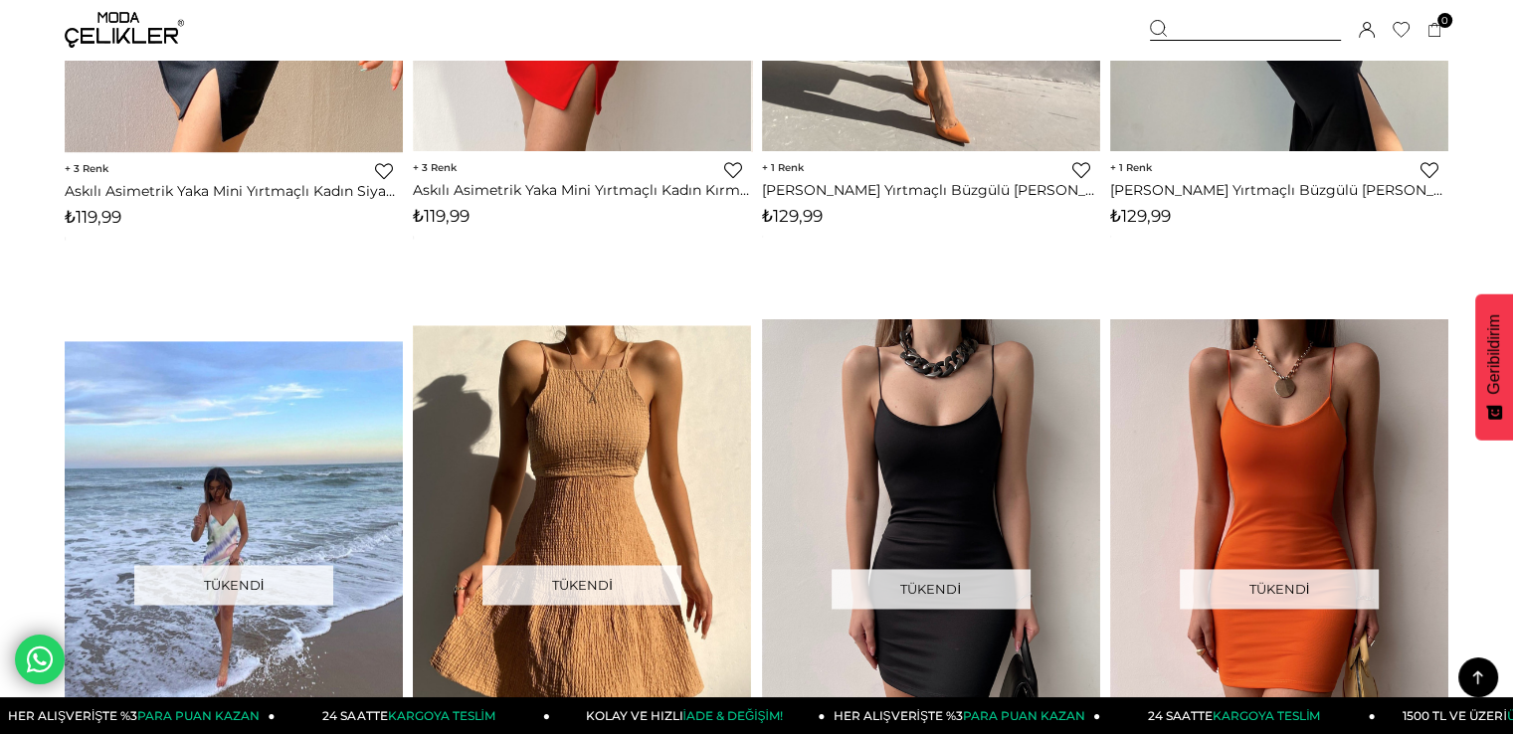
click at [1186, 33] on div at bounding box center [1245, 30] width 191 height 21
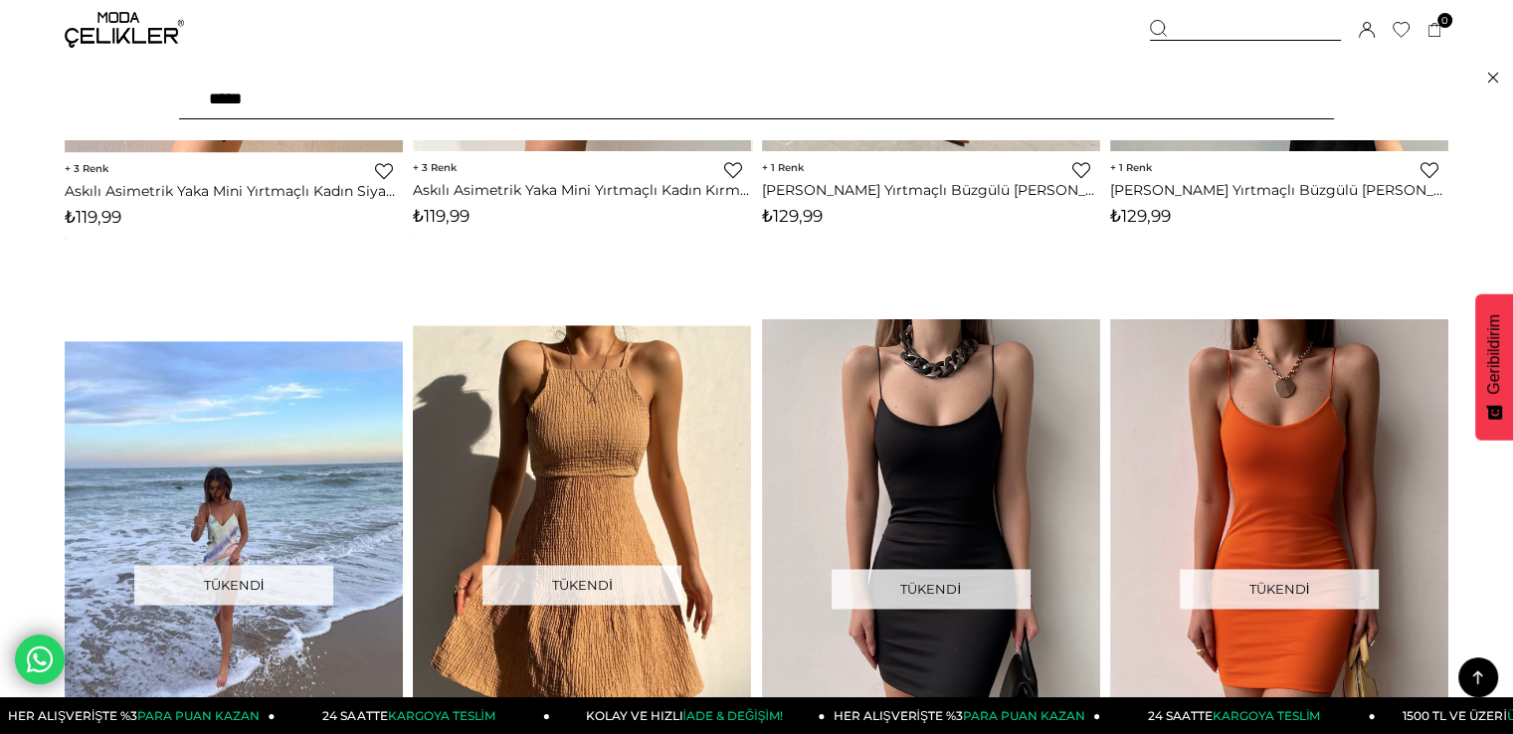
click at [1187, 25] on div at bounding box center [1245, 30] width 191 height 21
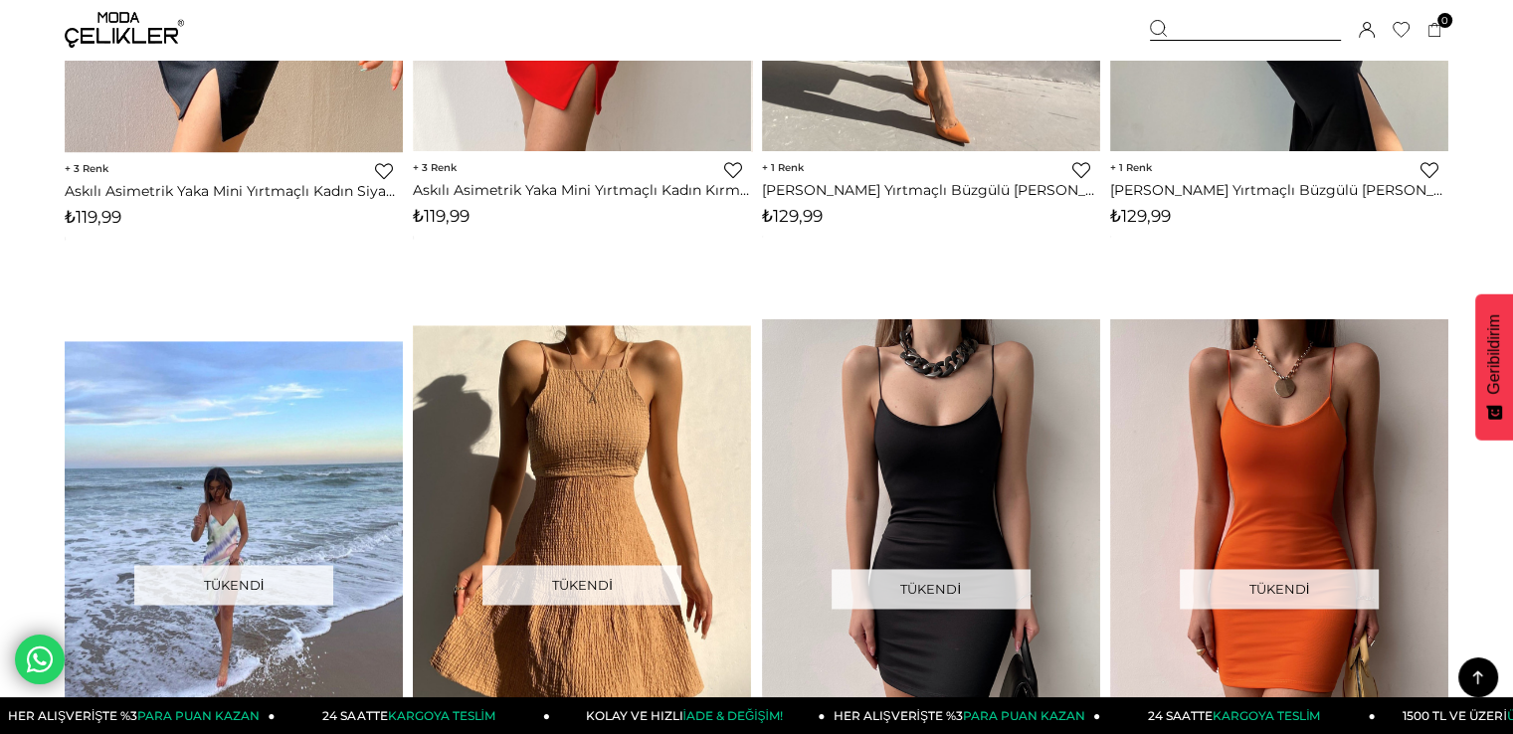
click at [1183, 25] on div at bounding box center [1245, 30] width 191 height 21
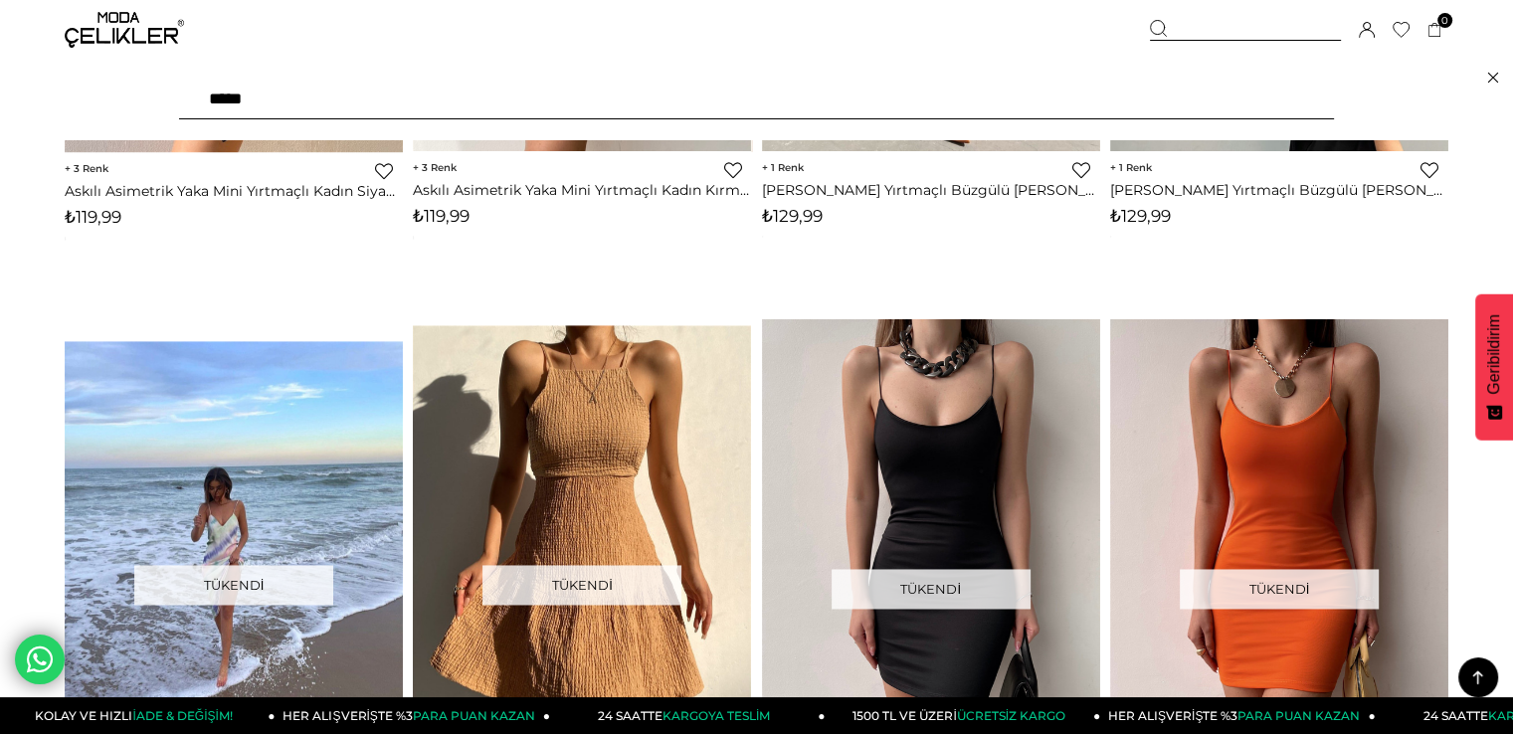
type input "*****"
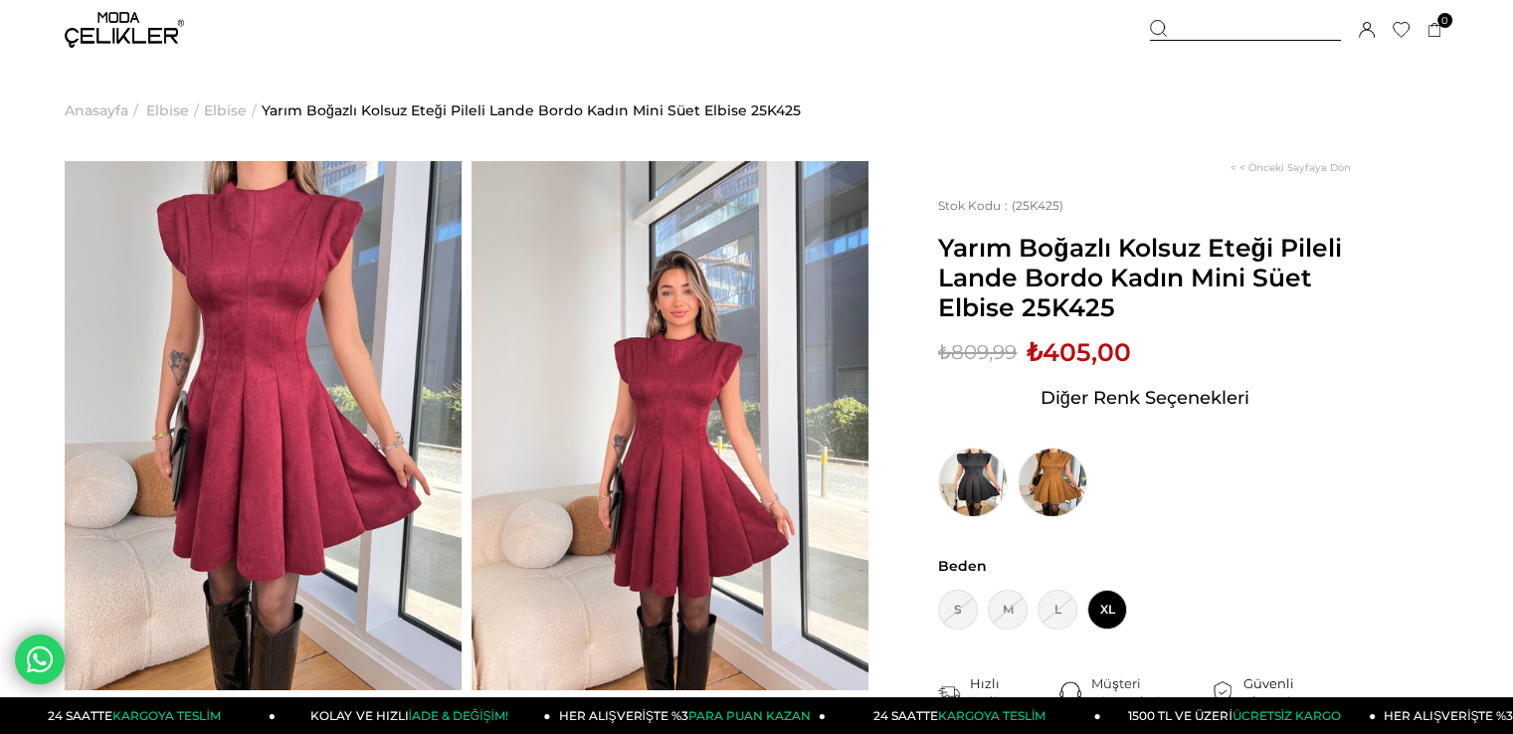
click at [264, 364] on img at bounding box center [263, 425] width 397 height 529
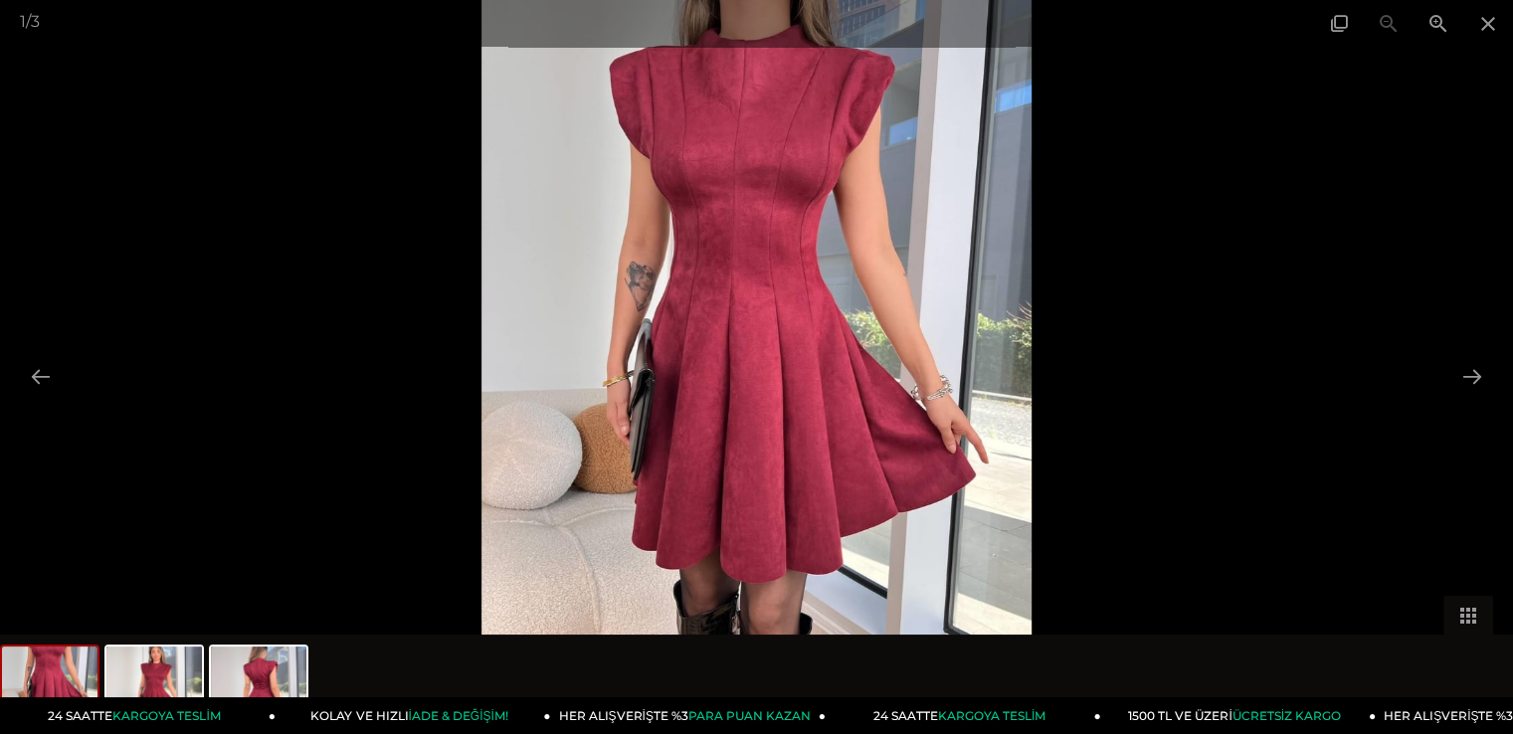
click at [844, 289] on img at bounding box center [757, 367] width 551 height 734
click at [1481, 391] on button at bounding box center [1473, 376] width 42 height 39
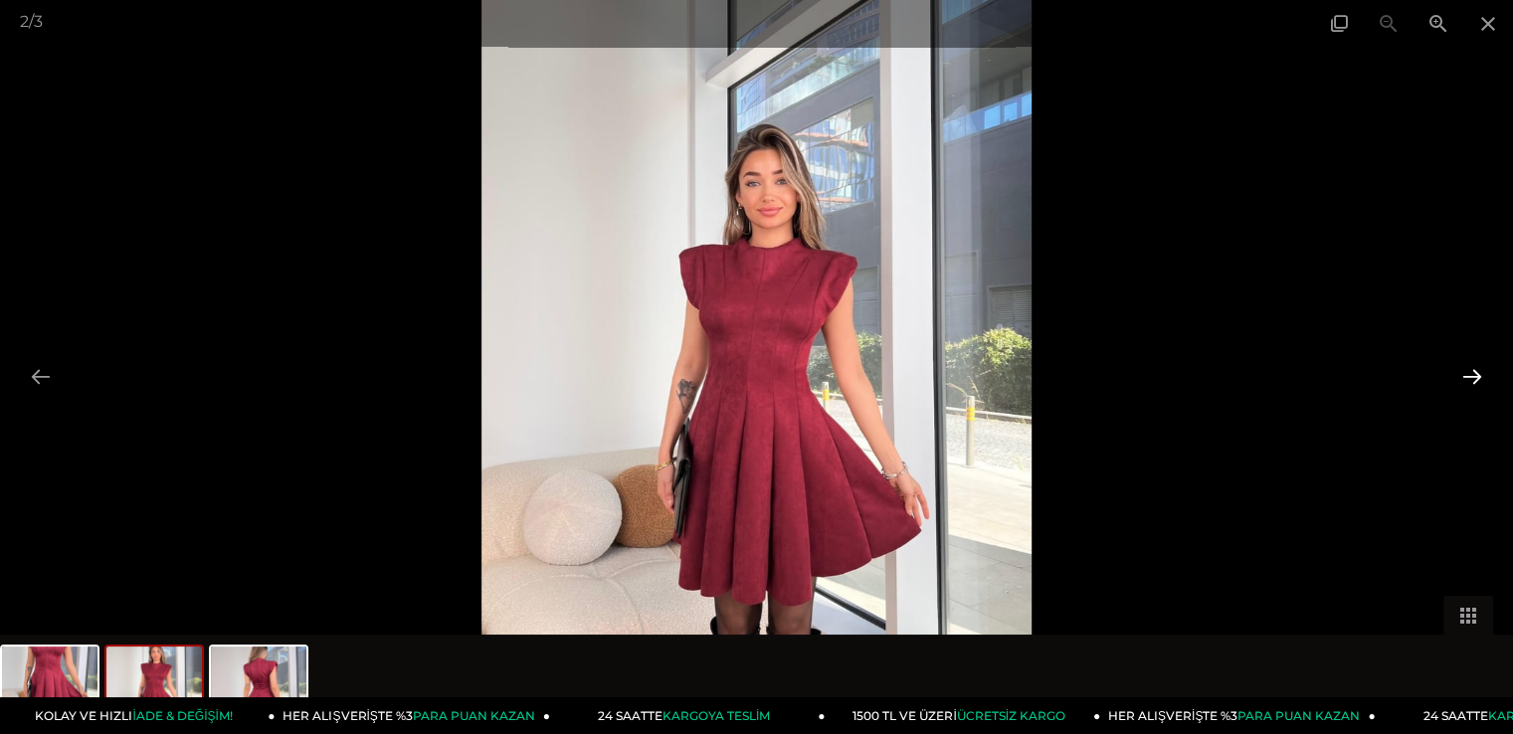
click at [1481, 390] on button at bounding box center [1473, 376] width 42 height 39
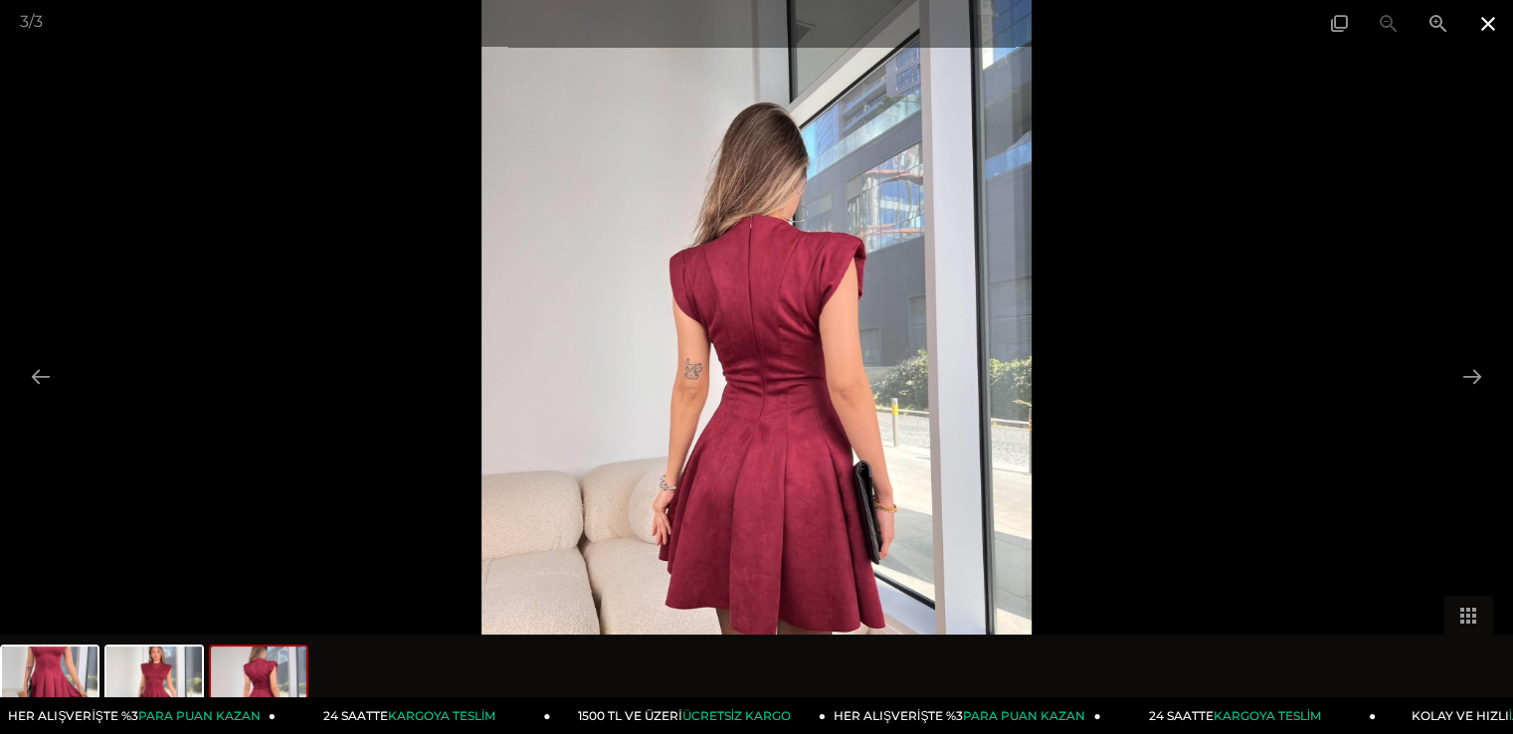
click at [1497, 31] on span at bounding box center [1489, 23] width 50 height 47
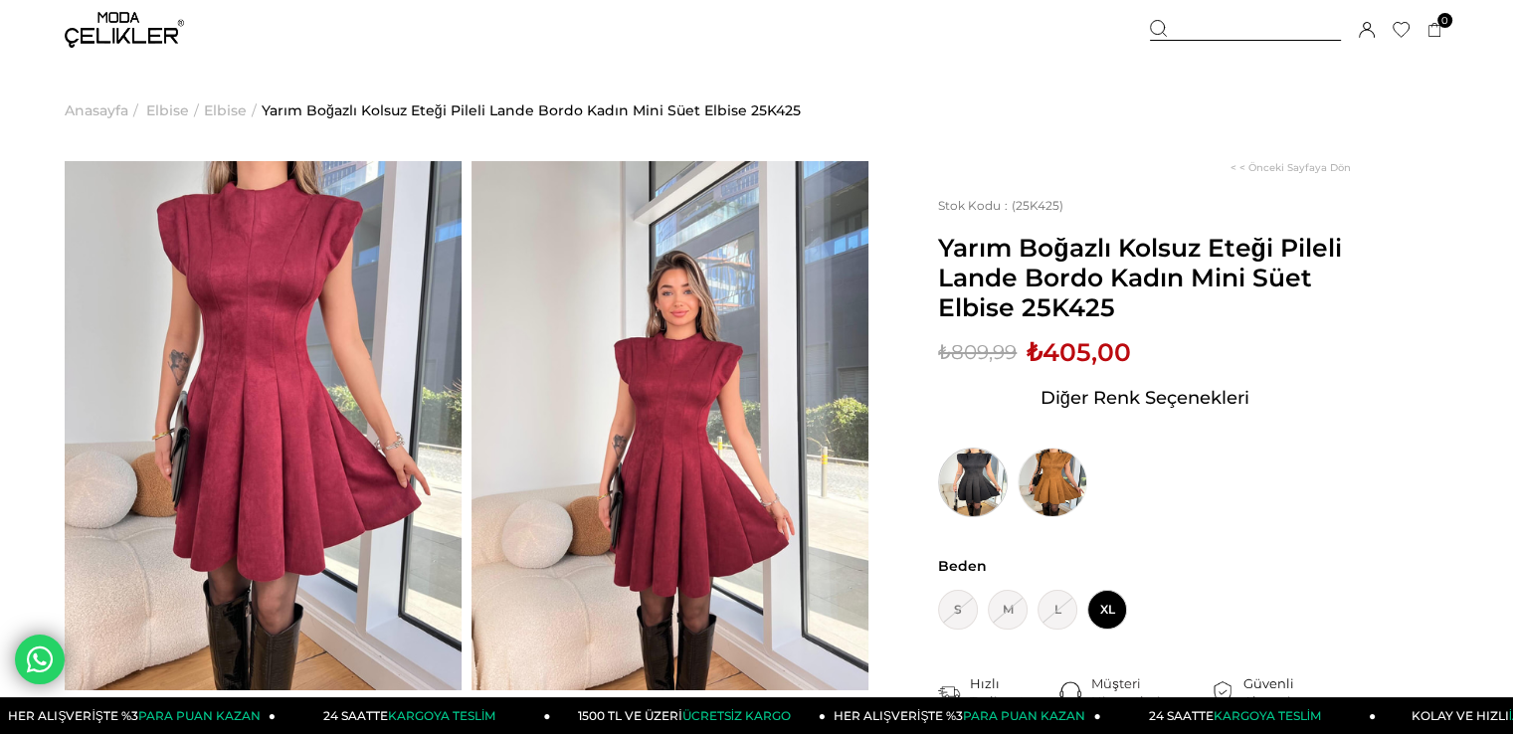
click at [951, 493] on img at bounding box center [973, 483] width 70 height 70
click at [960, 496] on img at bounding box center [973, 483] width 70 height 70
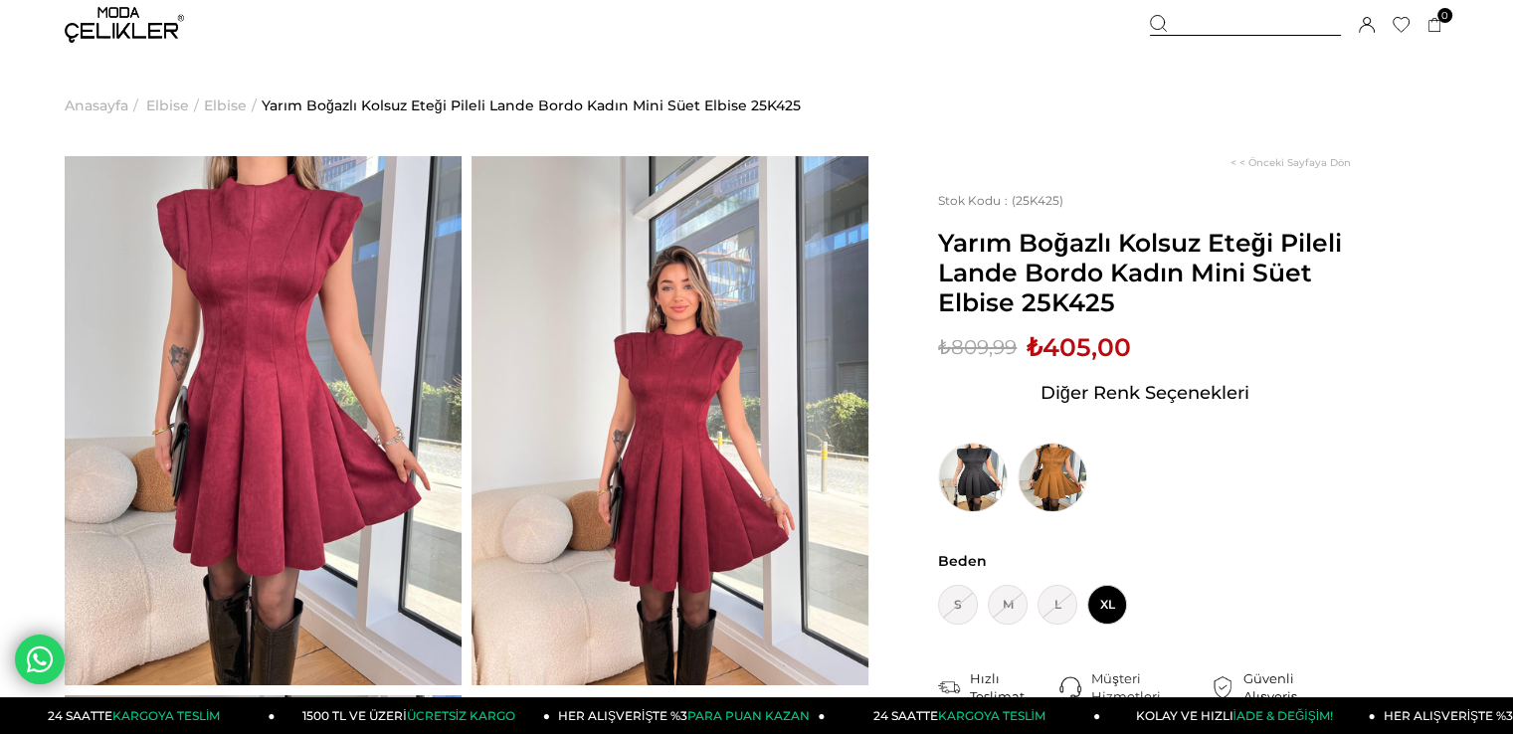
scroll to position [376, 0]
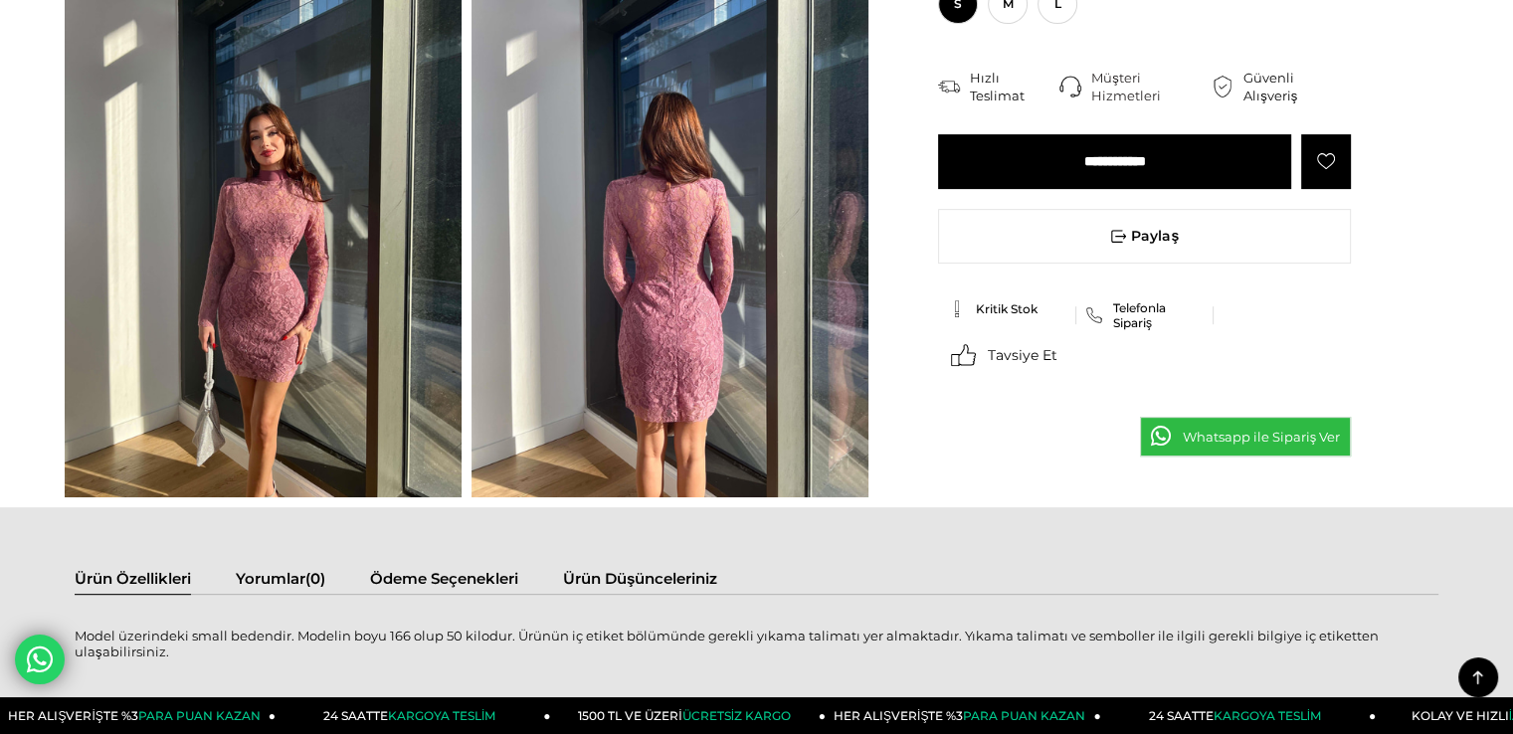
scroll to position [697, 0]
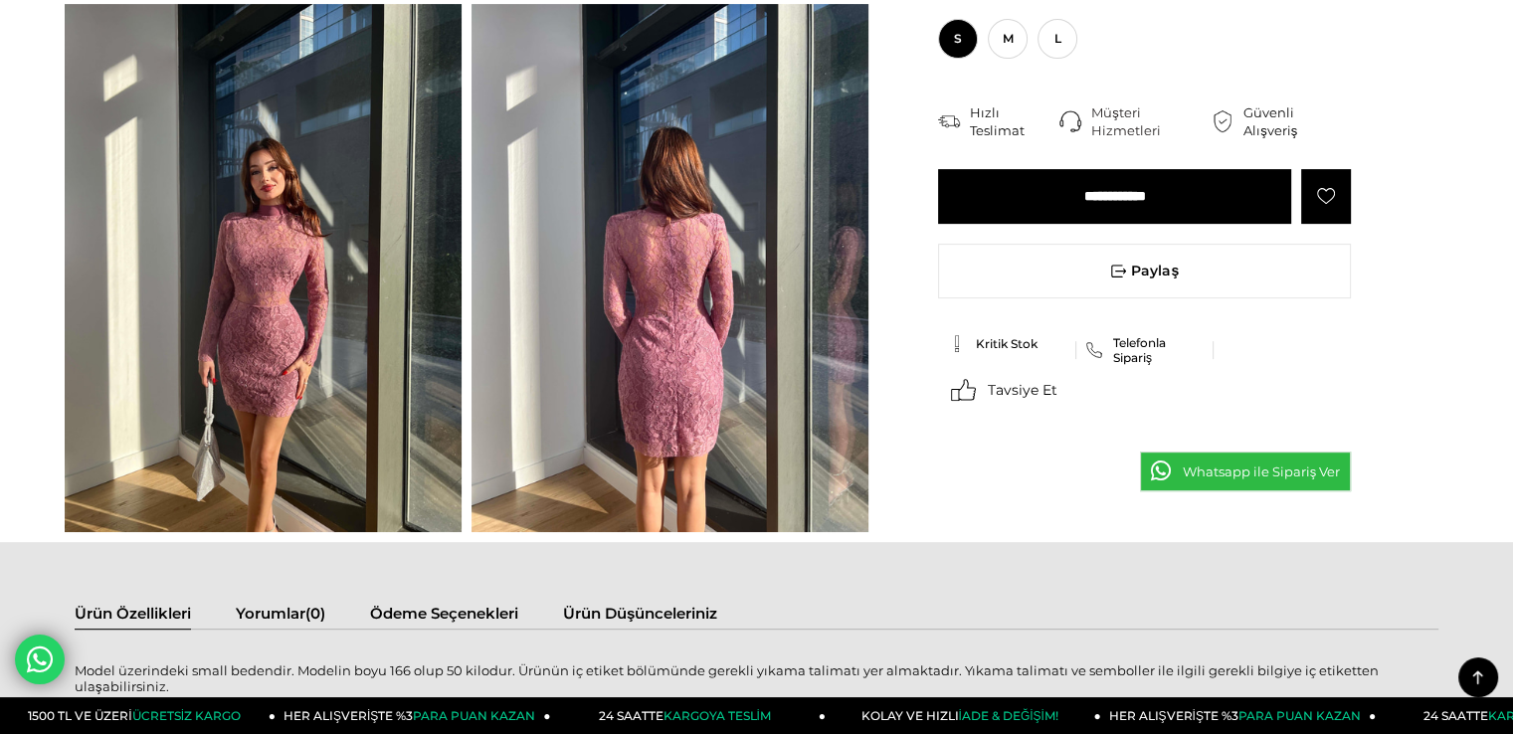
click at [329, 307] on img at bounding box center [263, 268] width 397 height 529
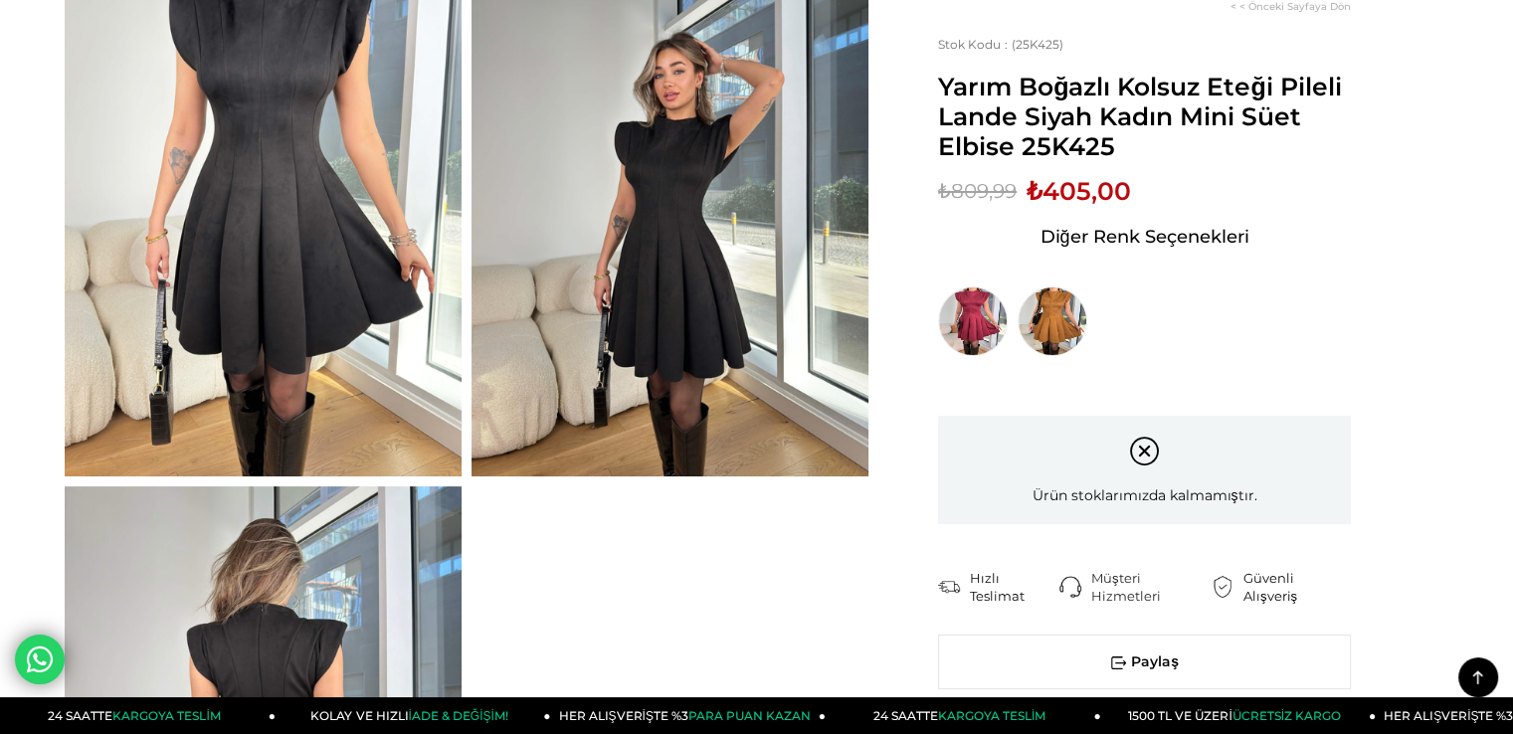
scroll to position [100, 0]
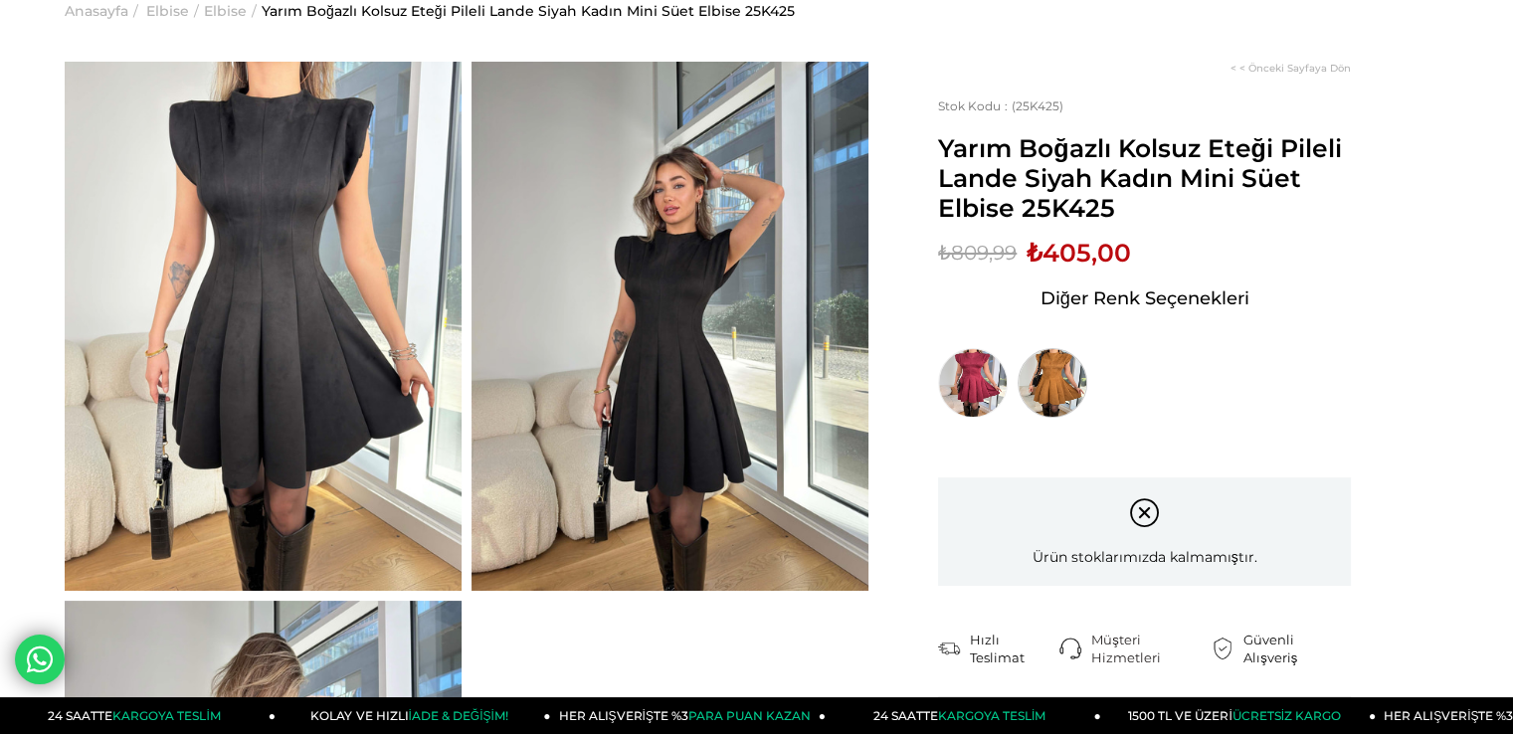
click at [1055, 376] on img at bounding box center [1053, 383] width 70 height 70
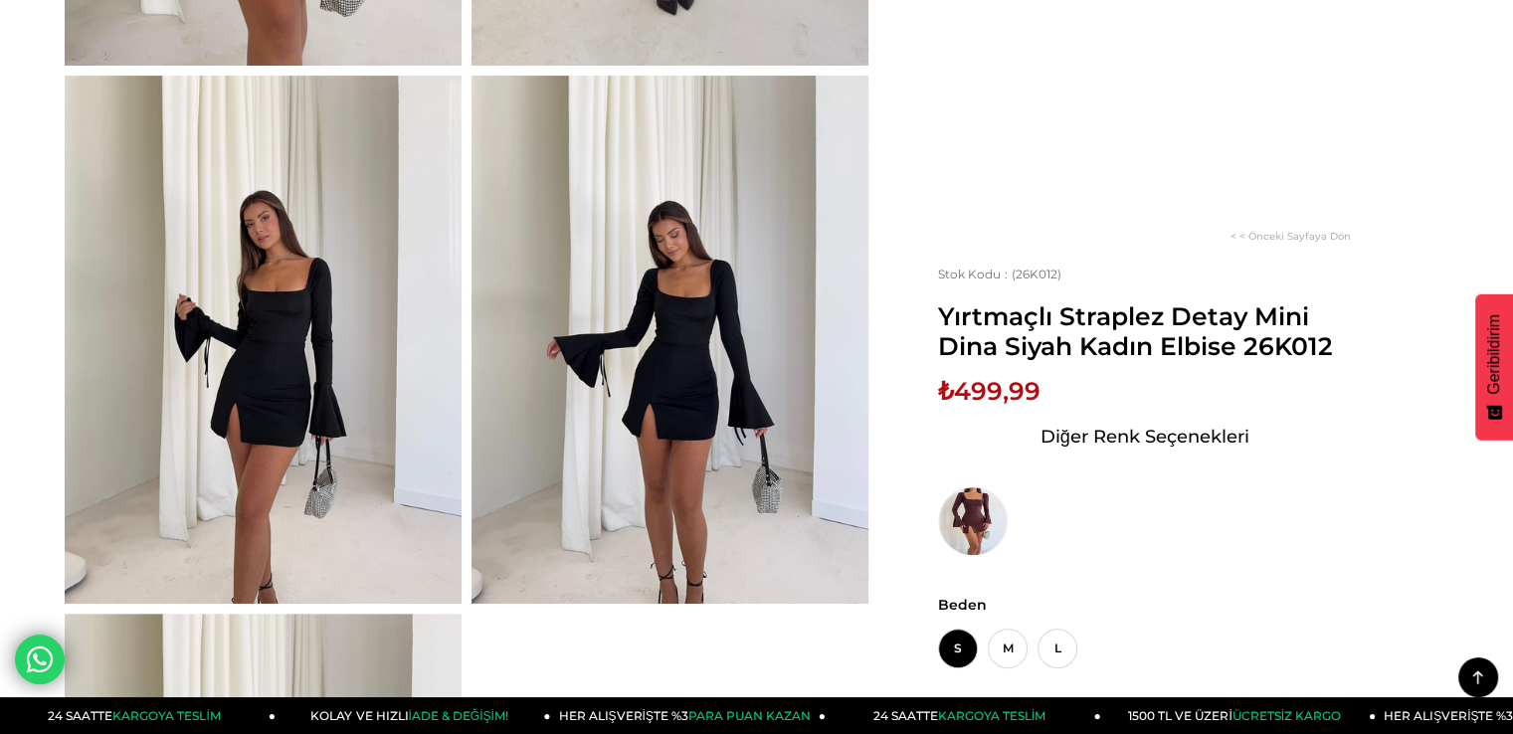
scroll to position [597, 0]
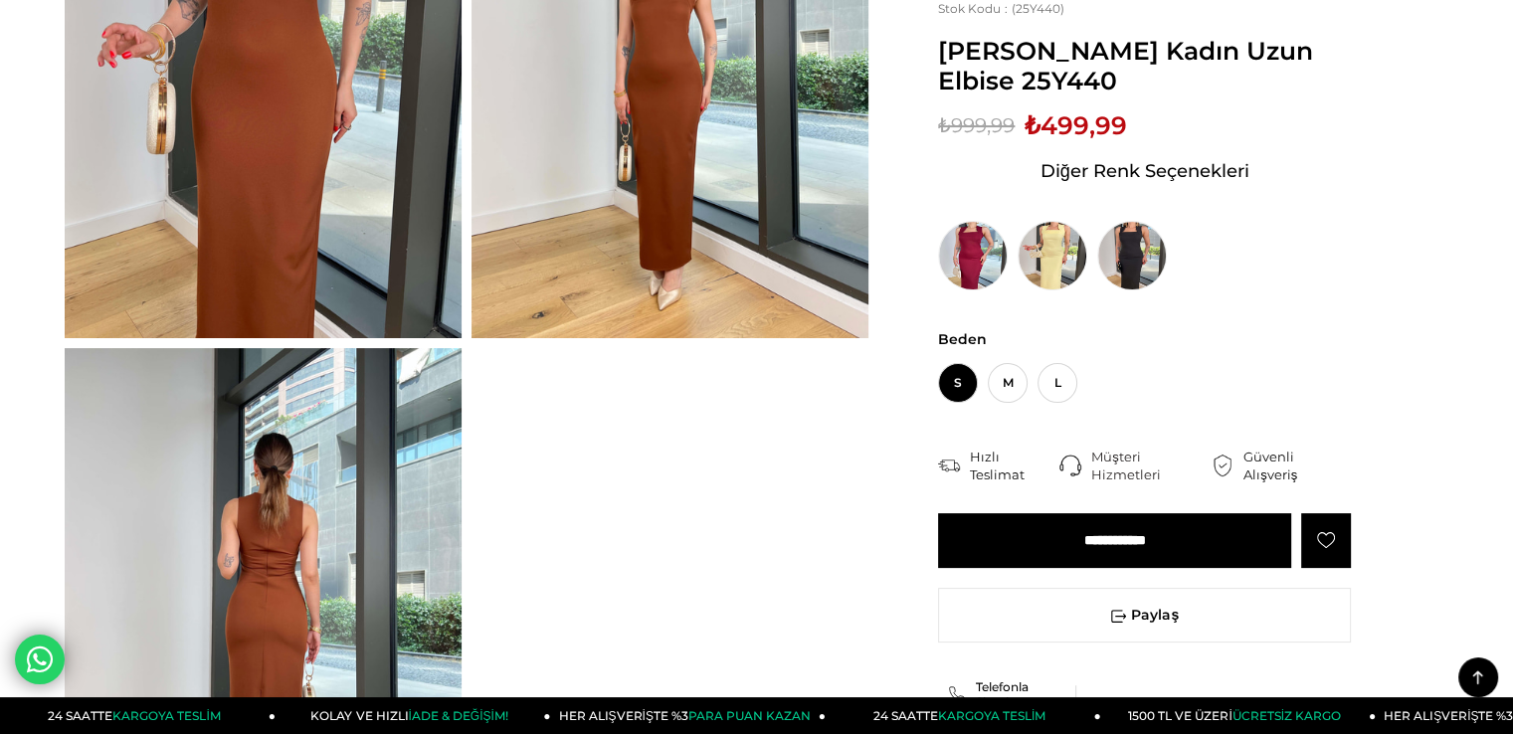
scroll to position [100, 0]
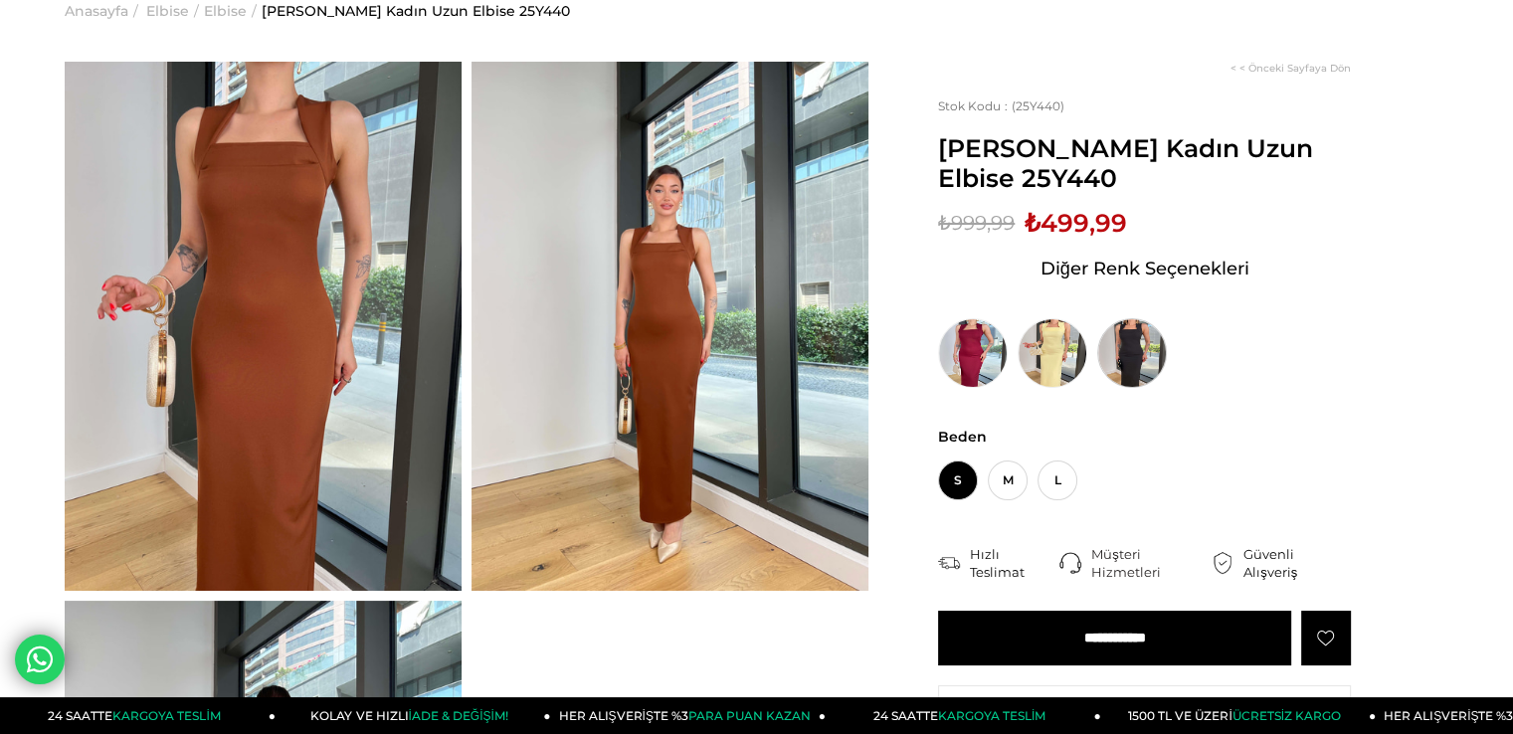
click at [1130, 363] on img at bounding box center [1133, 353] width 70 height 70
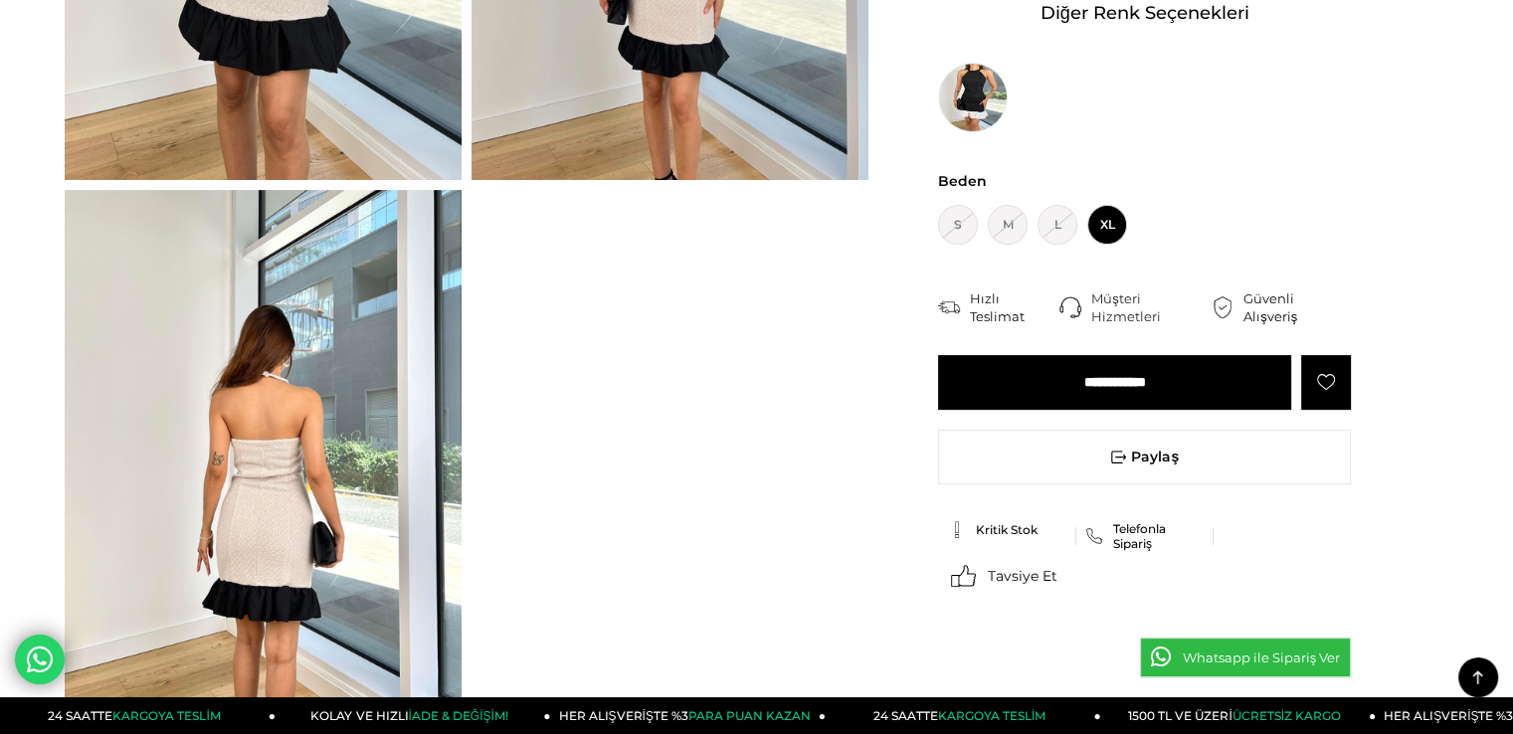
scroll to position [299, 0]
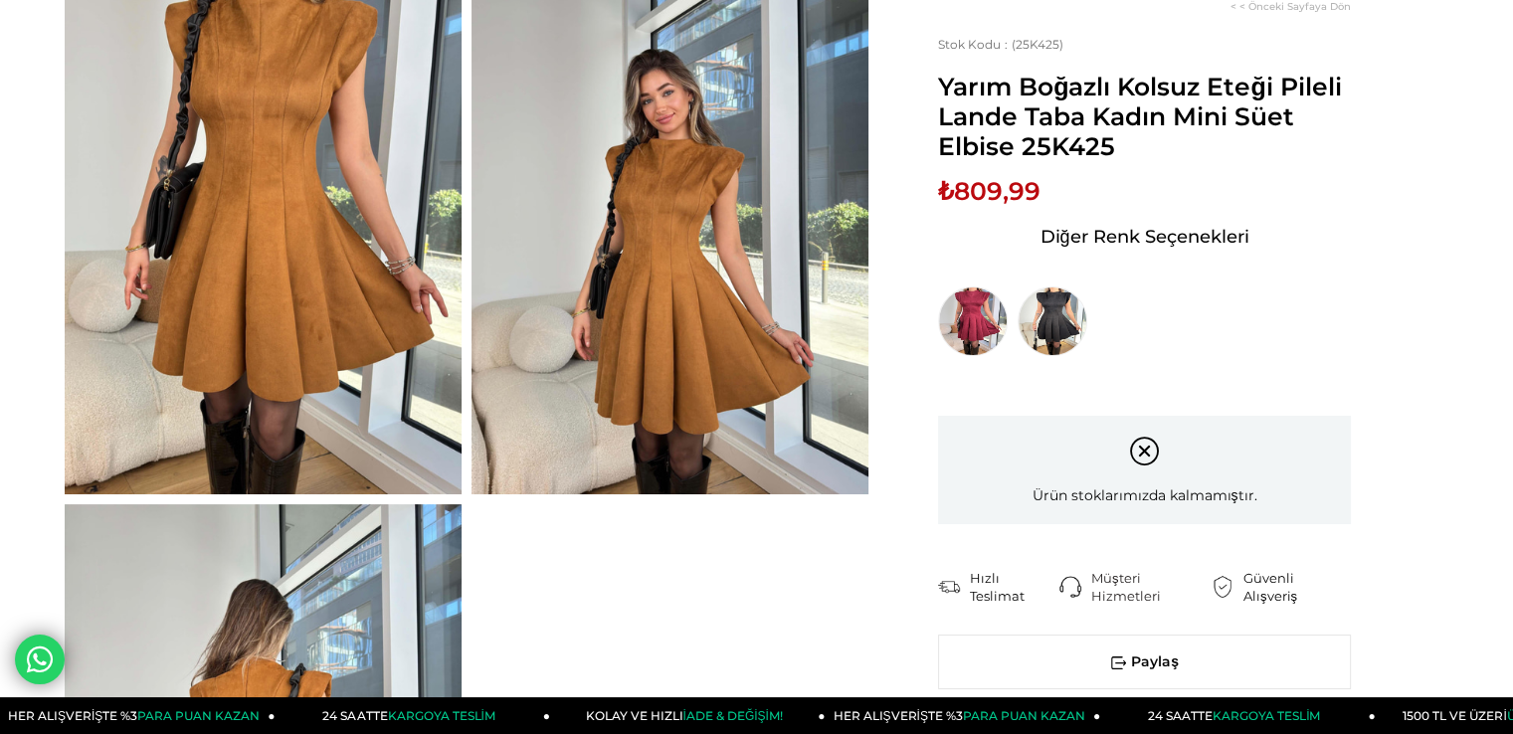
scroll to position [199, 0]
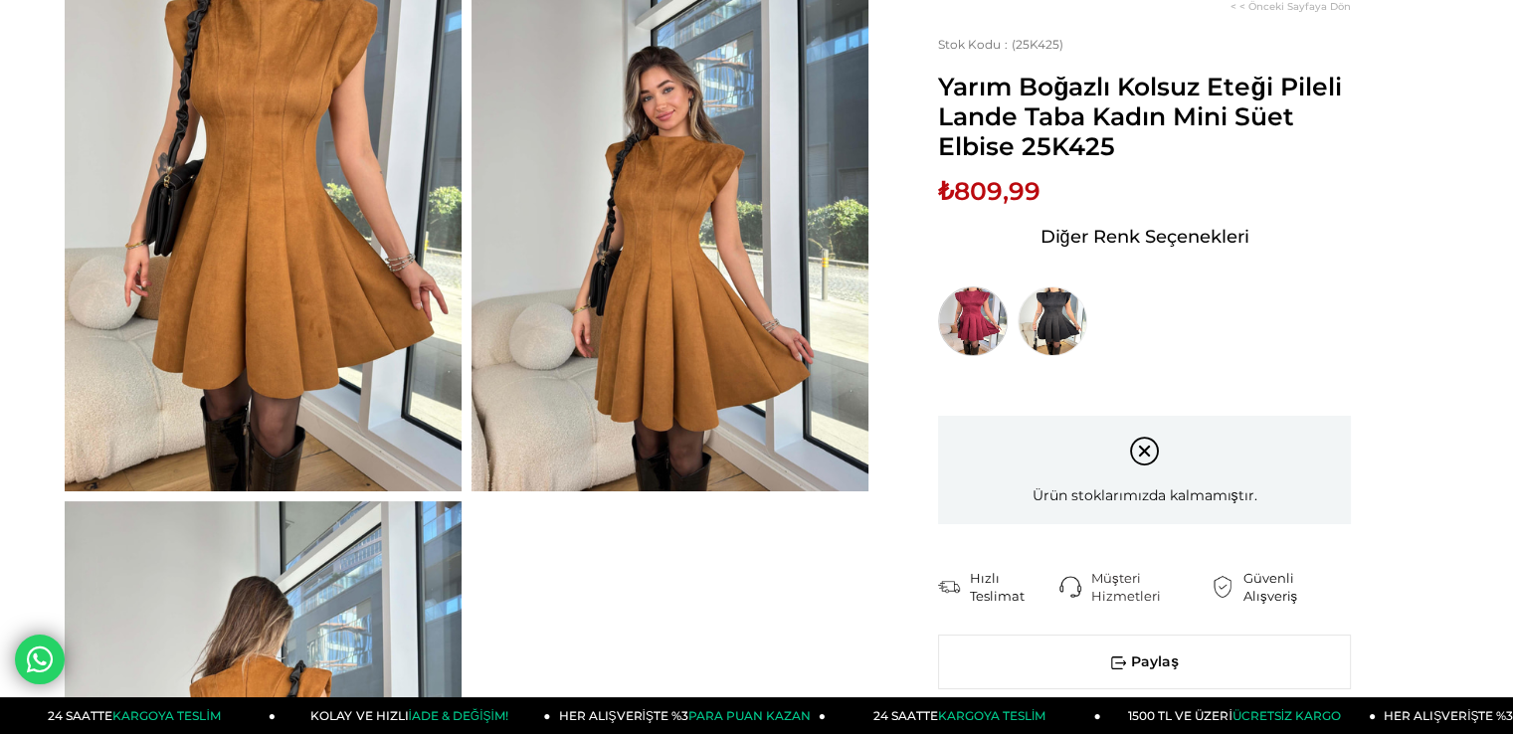
click at [961, 305] on img at bounding box center [973, 322] width 70 height 70
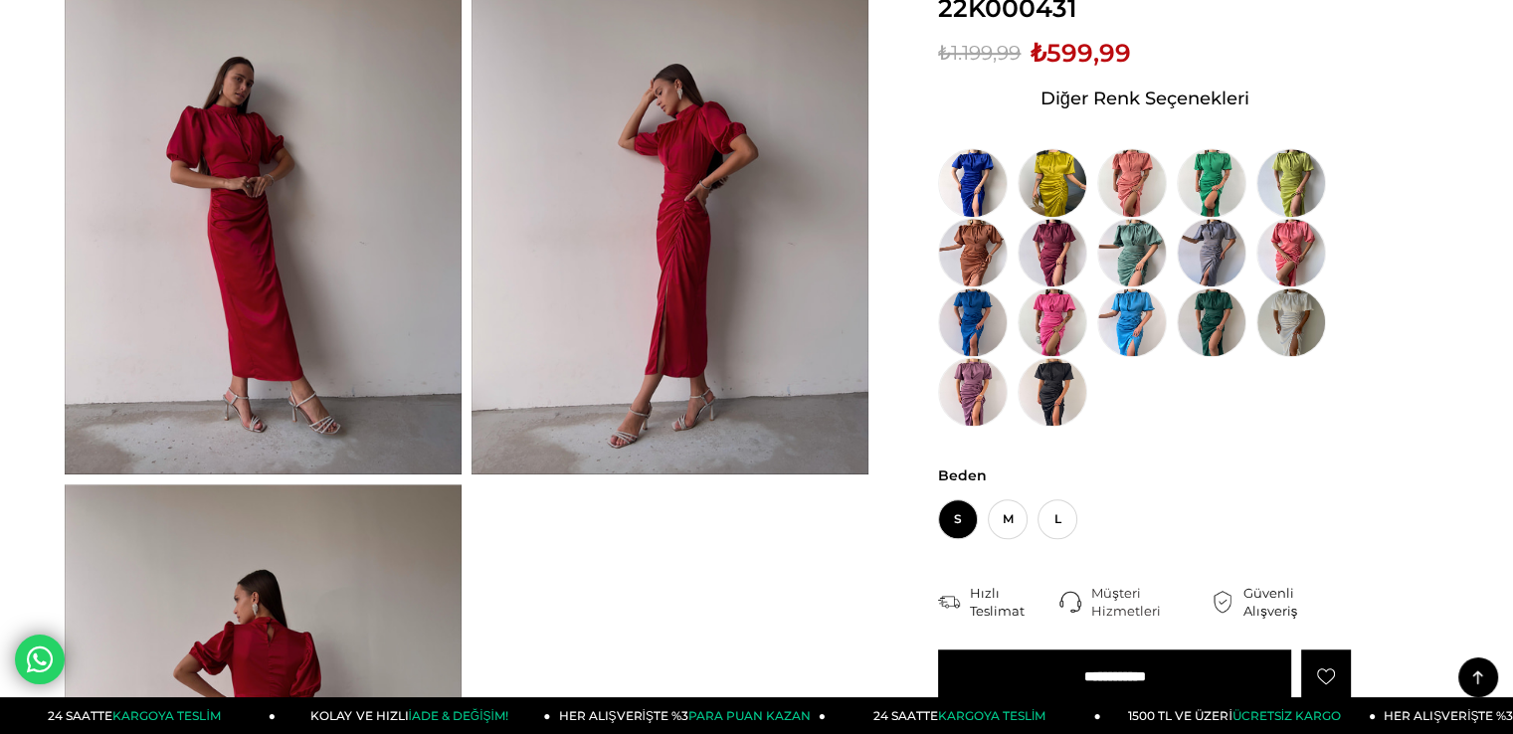
scroll to position [796, 0]
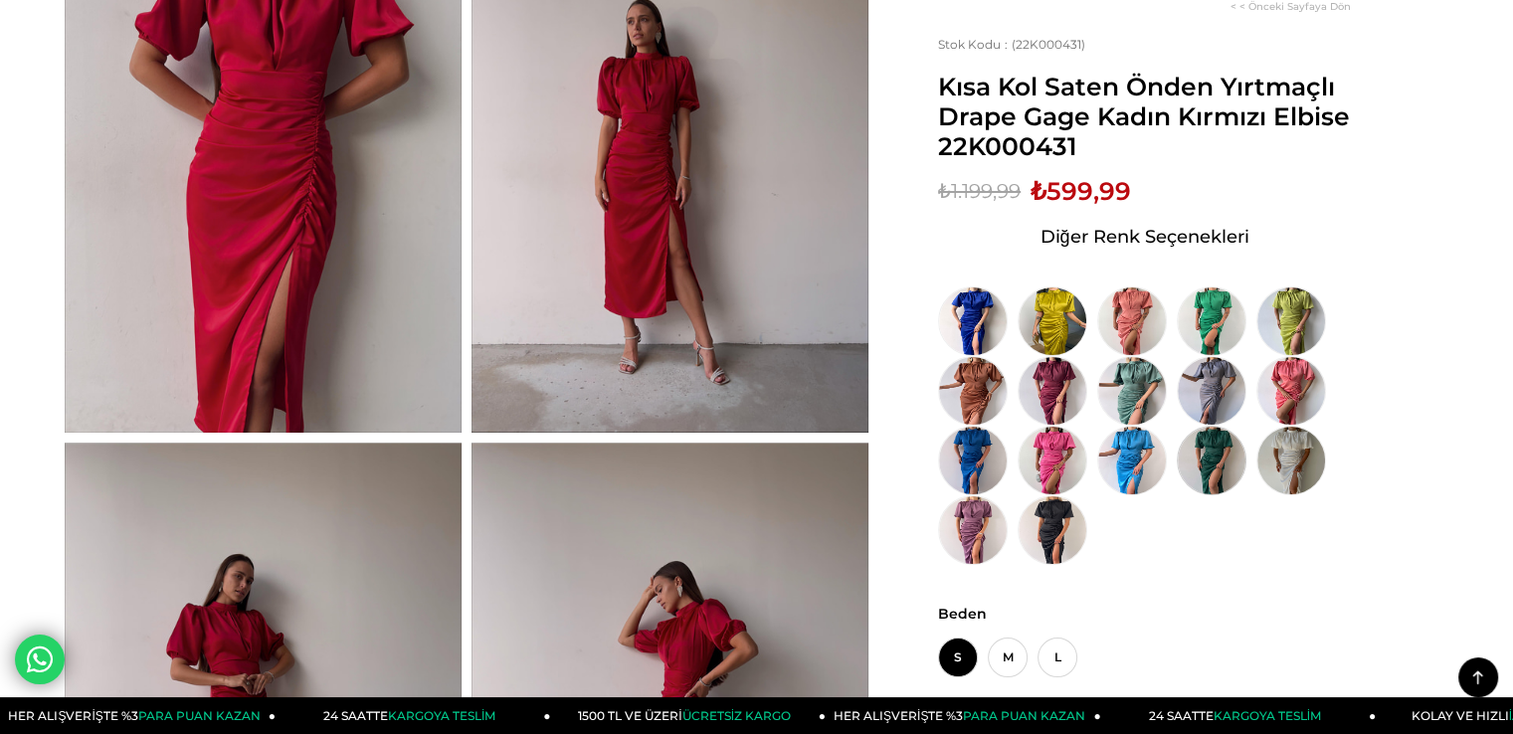
click at [1232, 462] on img at bounding box center [1212, 461] width 70 height 70
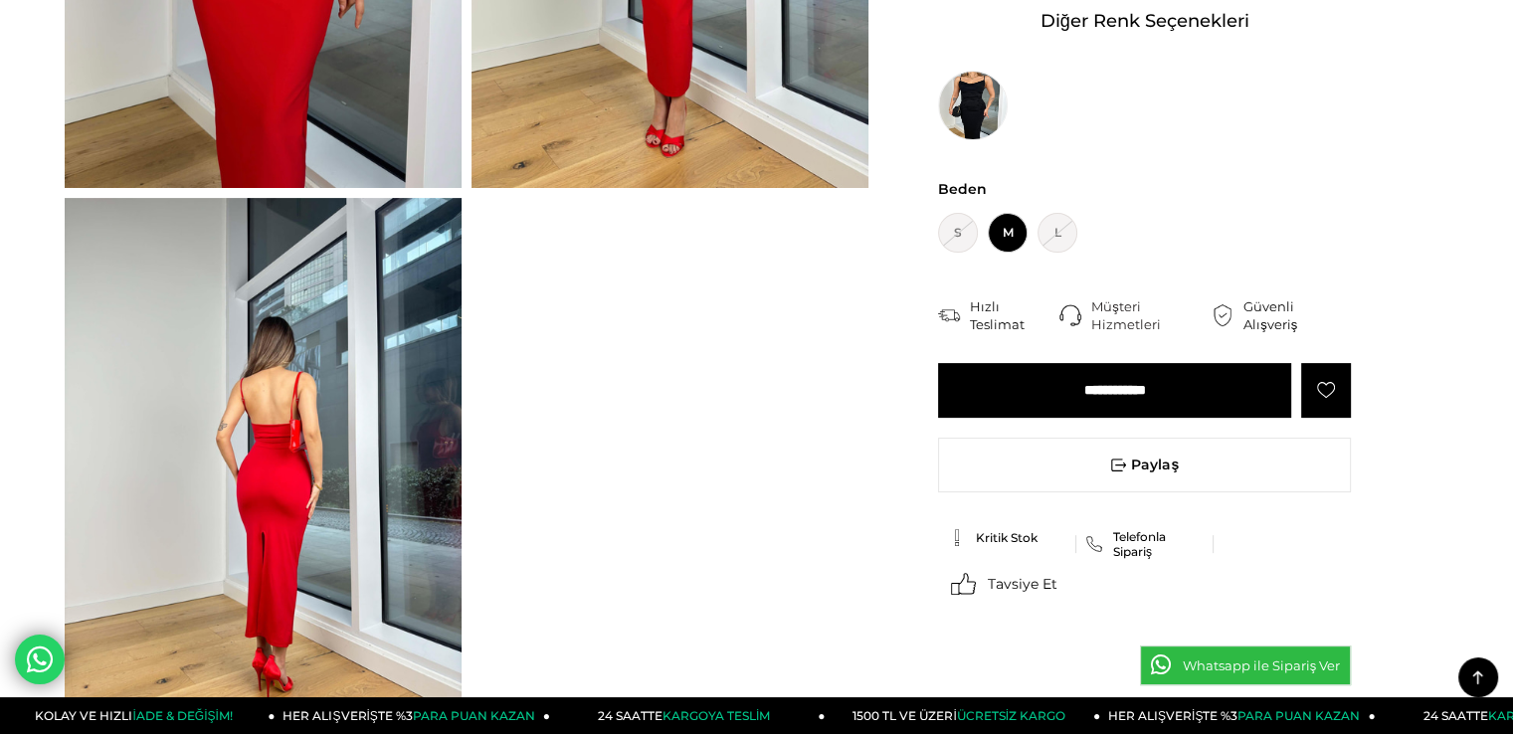
scroll to position [498, 0]
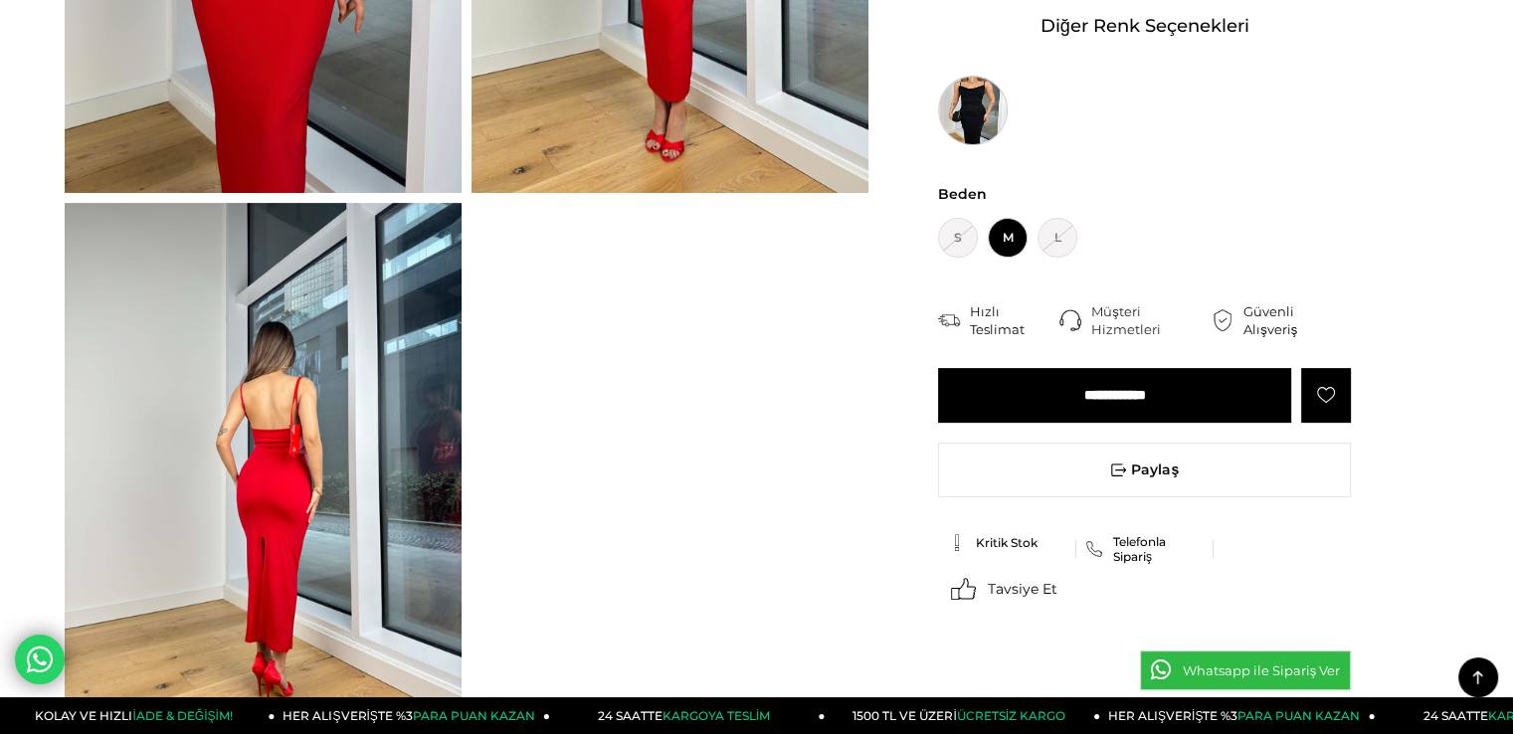
click at [987, 101] on img at bounding box center [973, 111] width 70 height 70
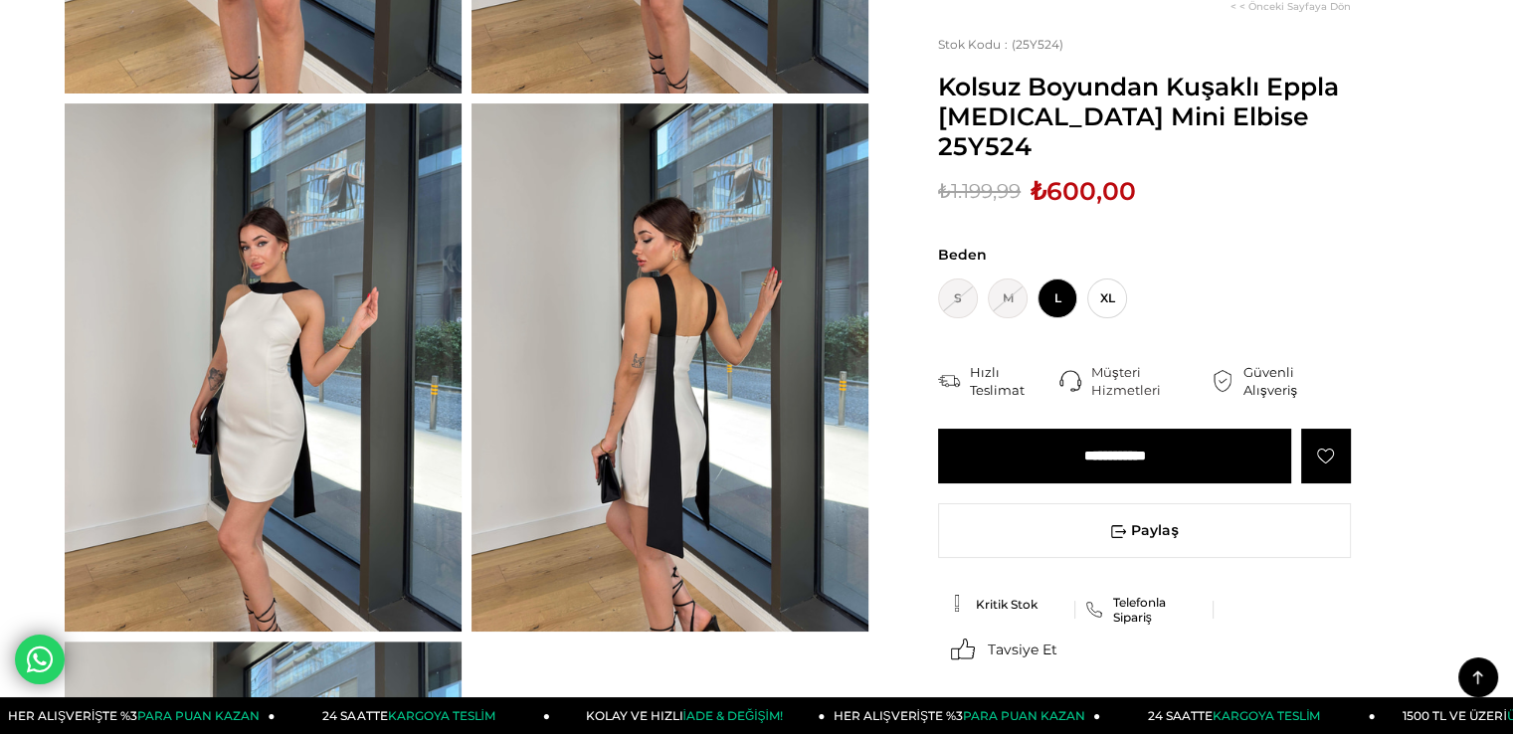
scroll to position [896, 0]
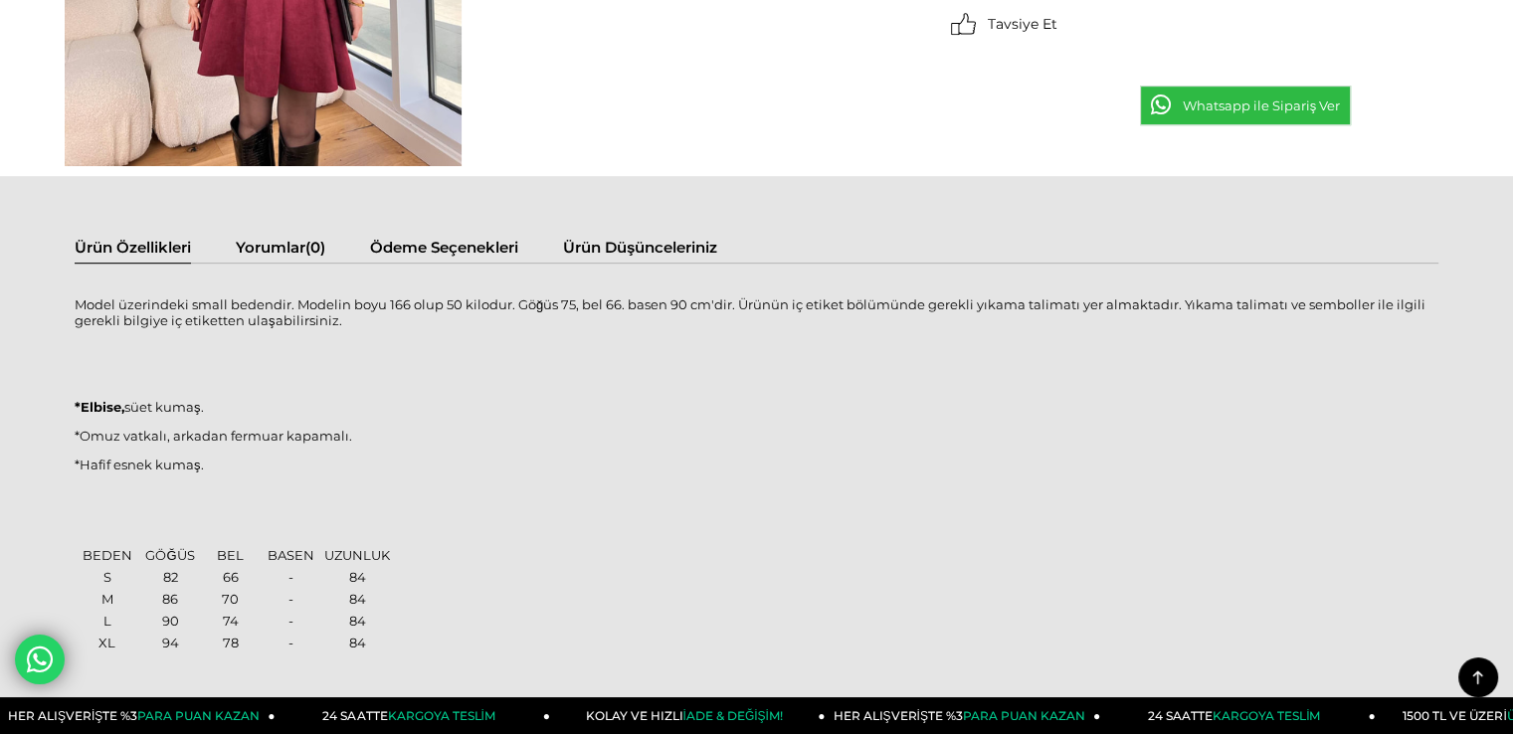
scroll to position [1187, 0]
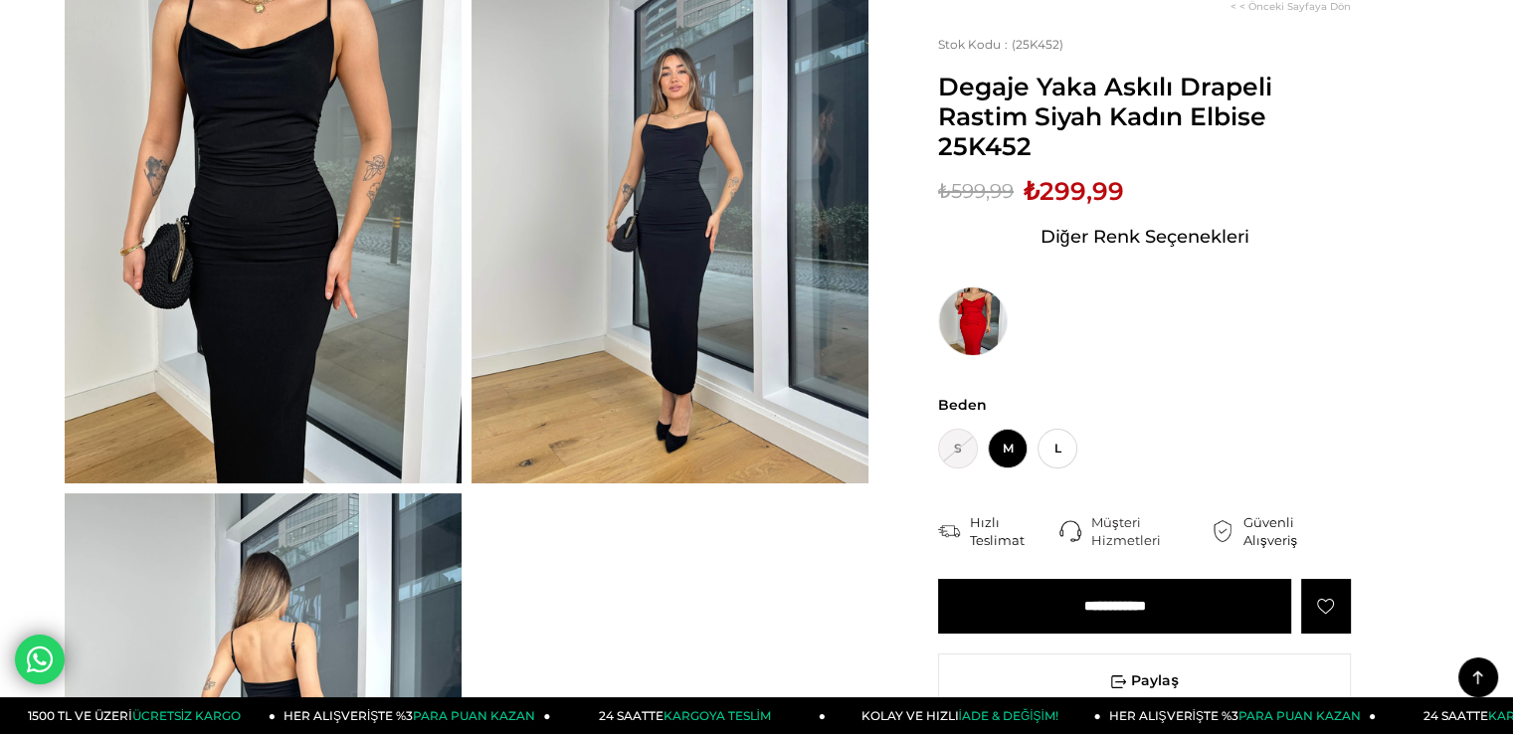
scroll to position [199, 0]
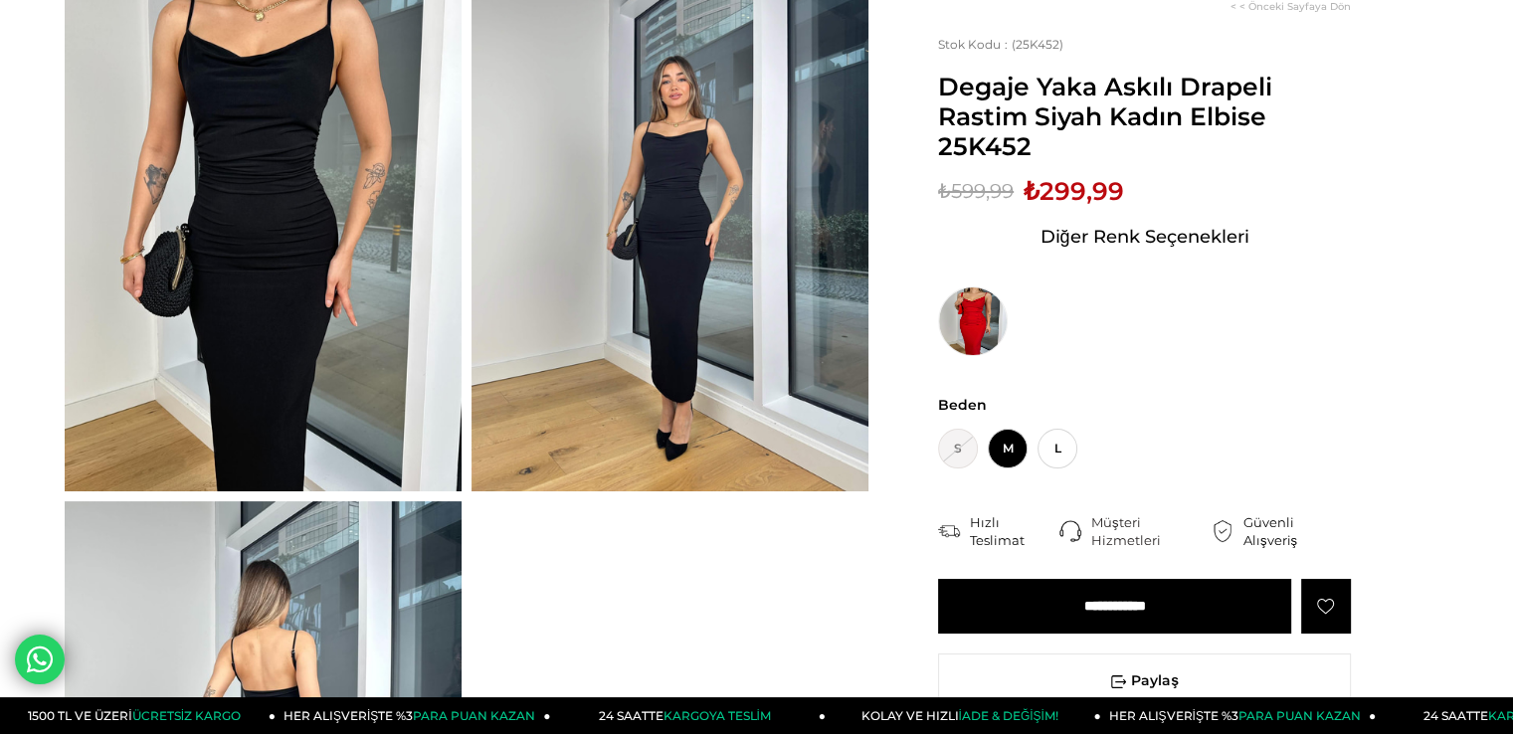
click at [626, 289] on img at bounding box center [670, 226] width 397 height 529
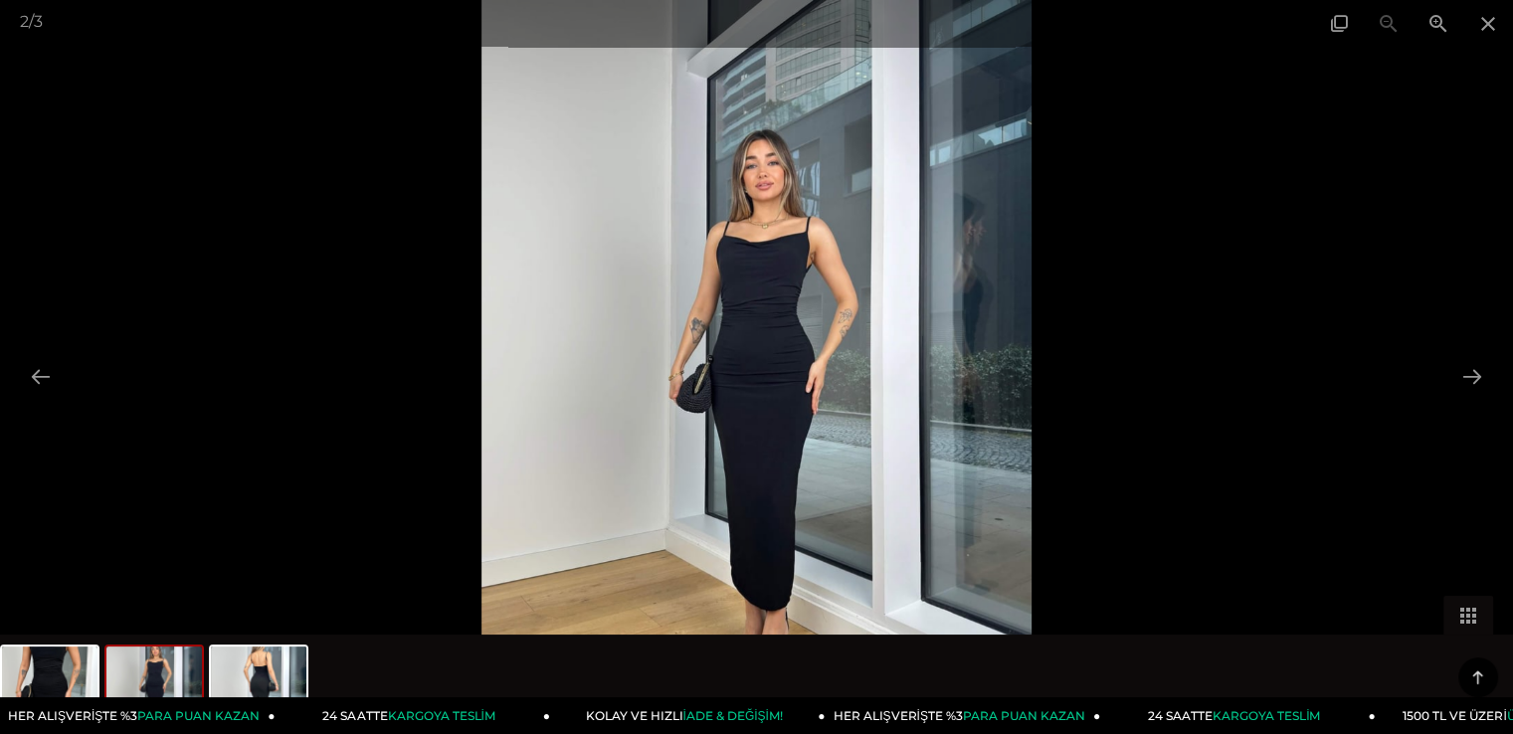
scroll to position [398, 0]
click at [1462, 378] on button at bounding box center [1473, 376] width 42 height 39
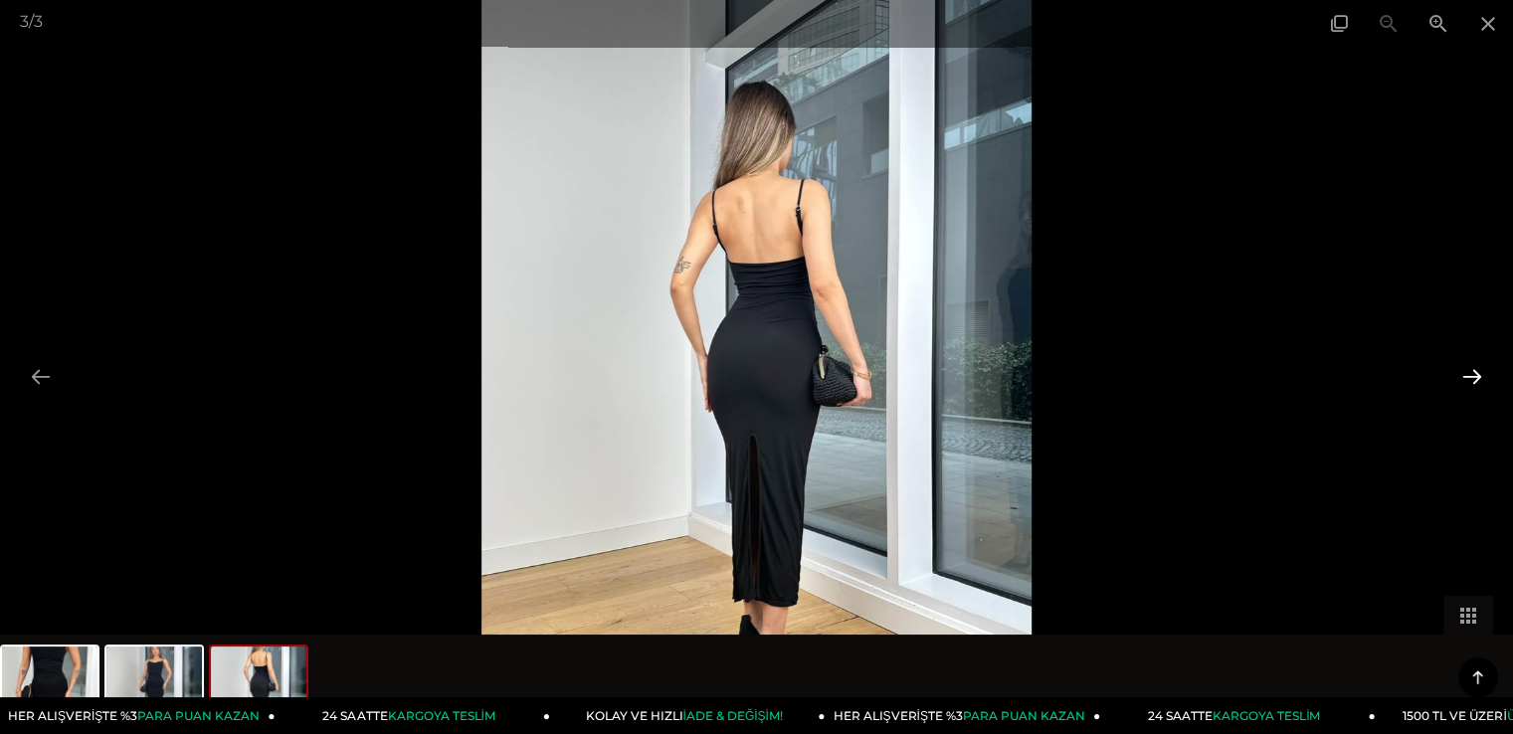
click at [1462, 378] on button at bounding box center [1473, 376] width 42 height 39
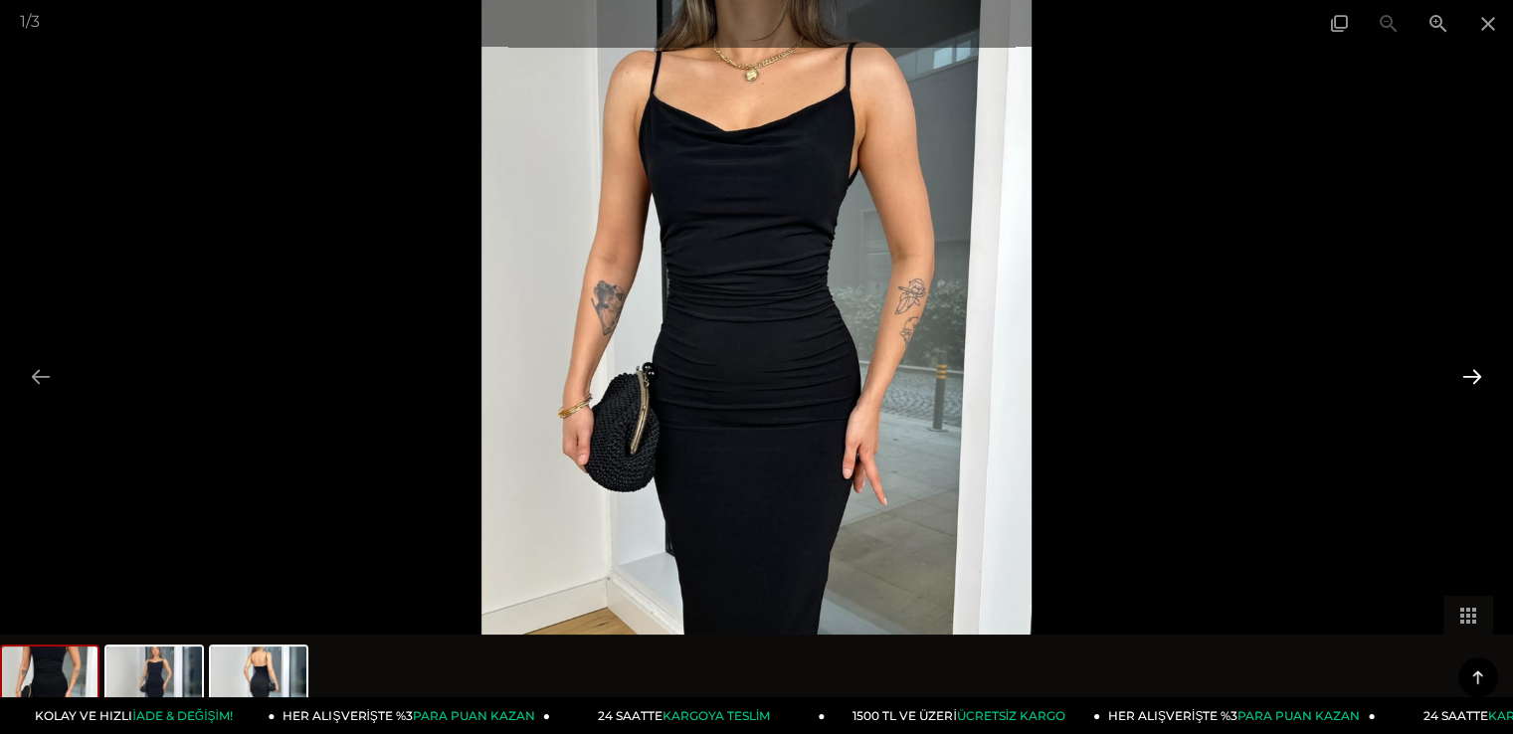
click at [1482, 391] on button at bounding box center [1473, 376] width 42 height 39
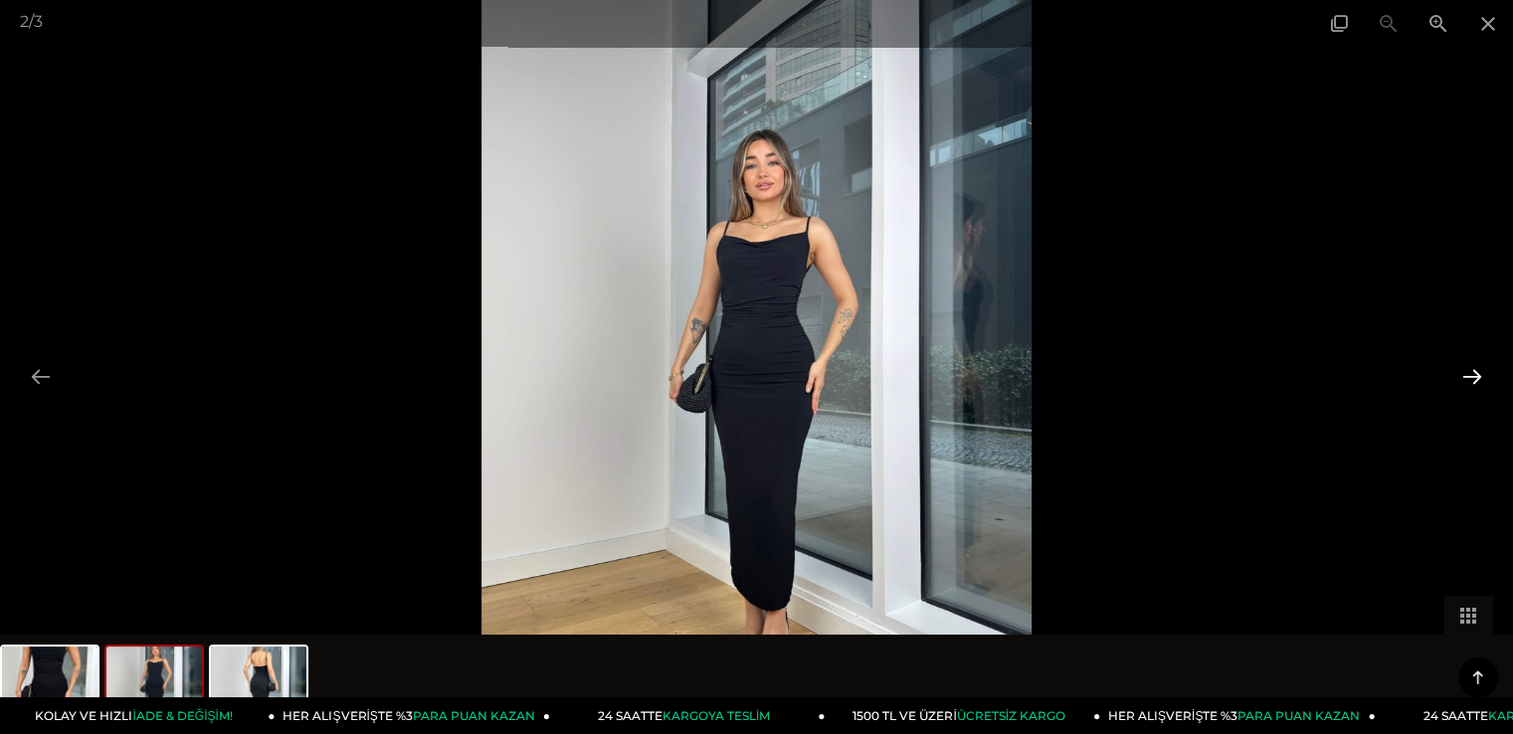
click at [1483, 391] on button at bounding box center [1473, 376] width 42 height 39
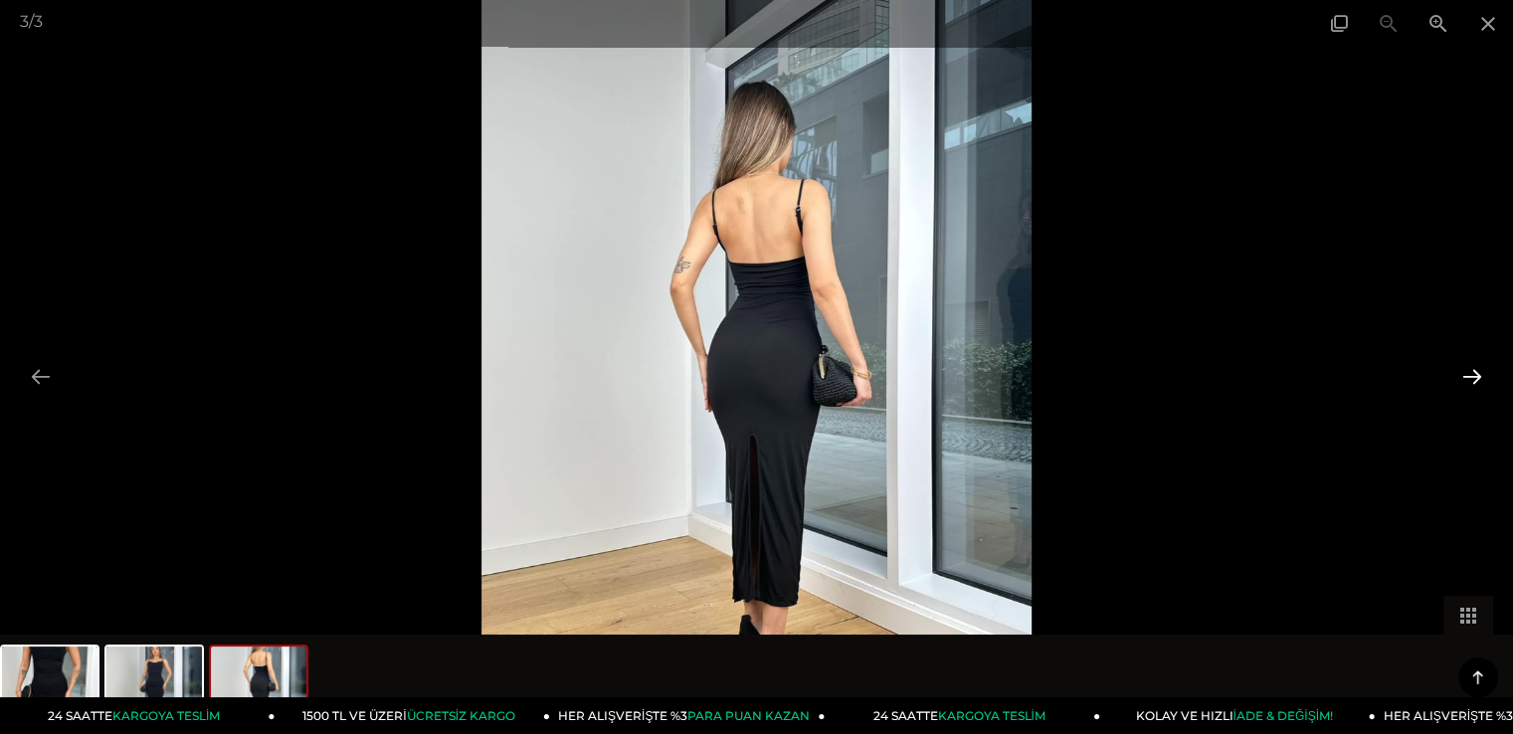
click at [1457, 391] on button at bounding box center [1473, 376] width 42 height 39
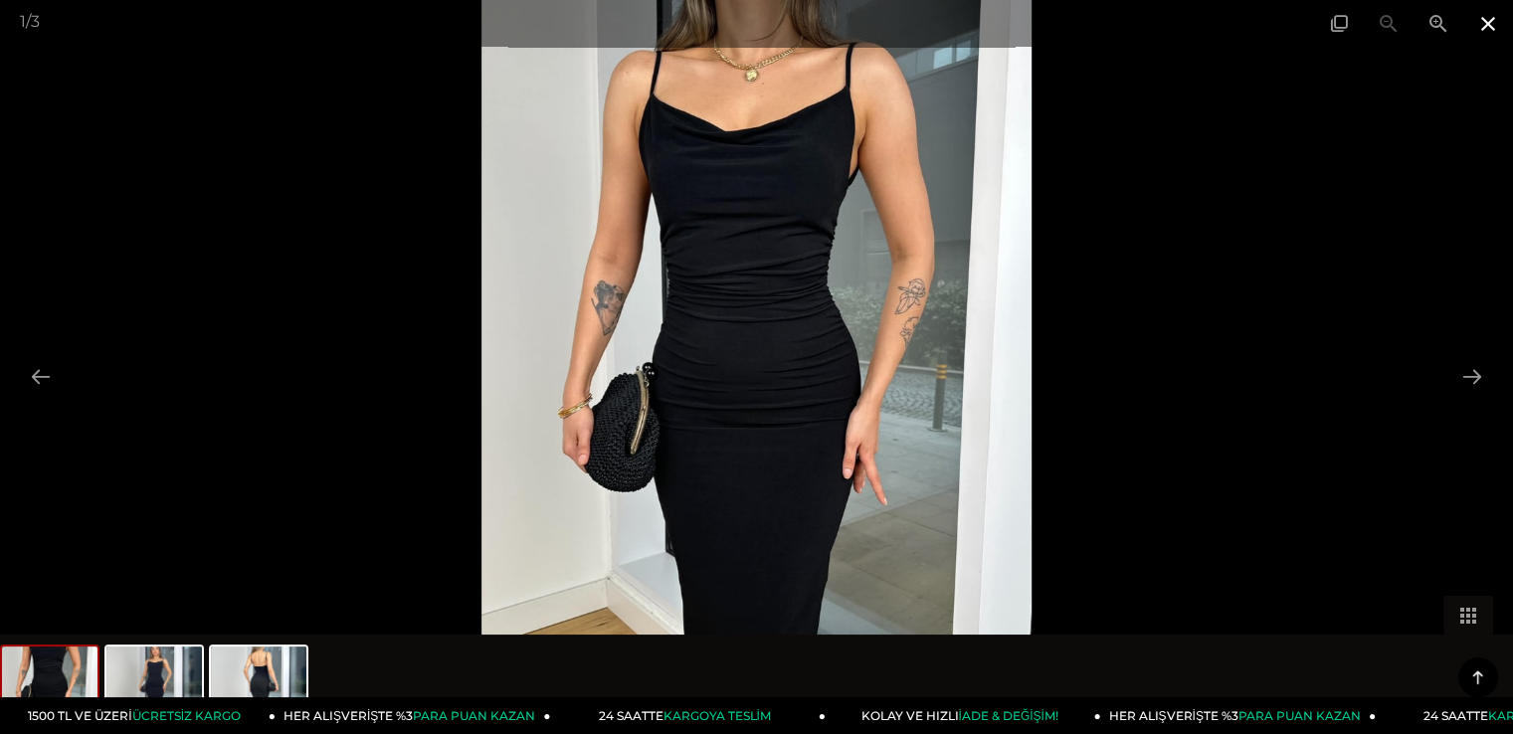
click at [1488, 25] on span at bounding box center [1489, 23] width 50 height 47
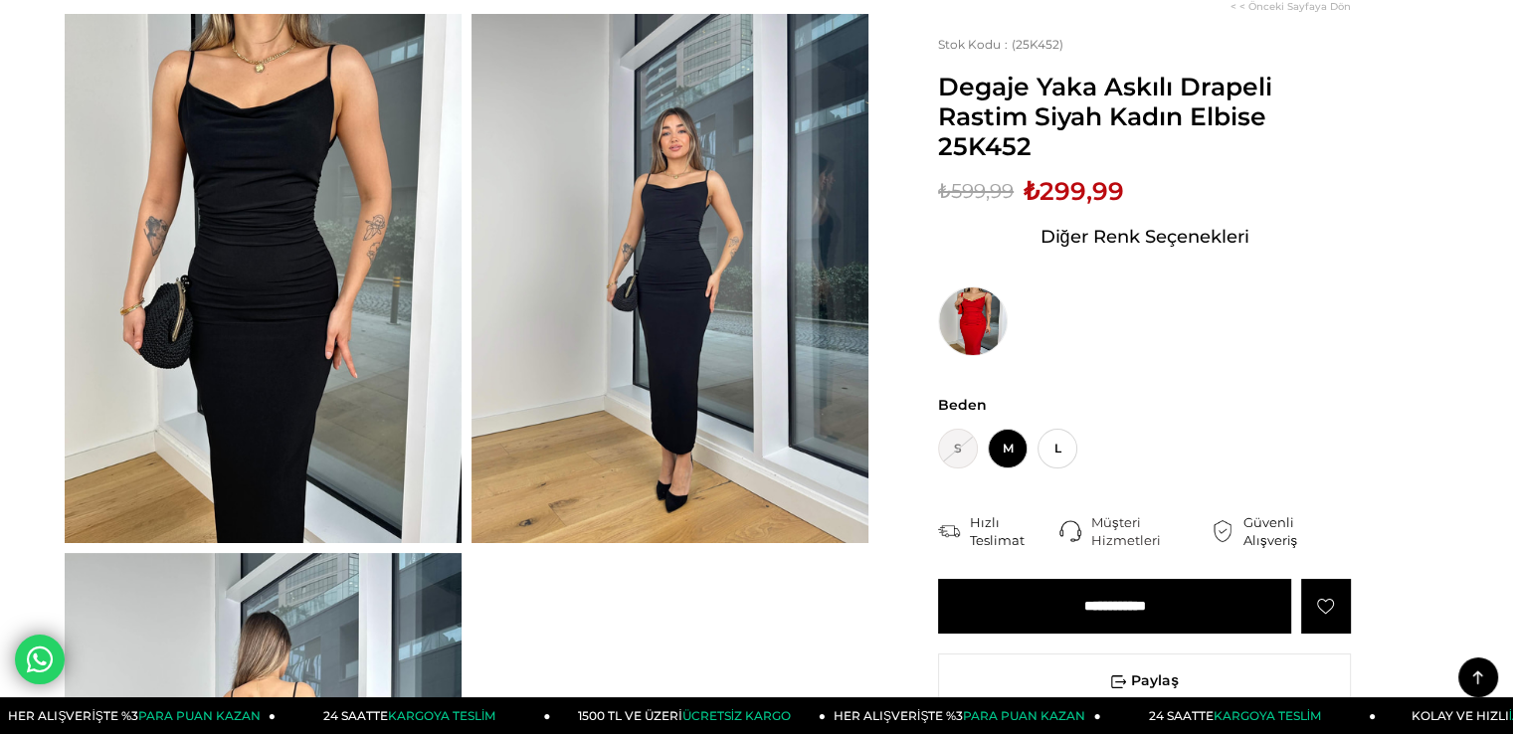
scroll to position [100, 0]
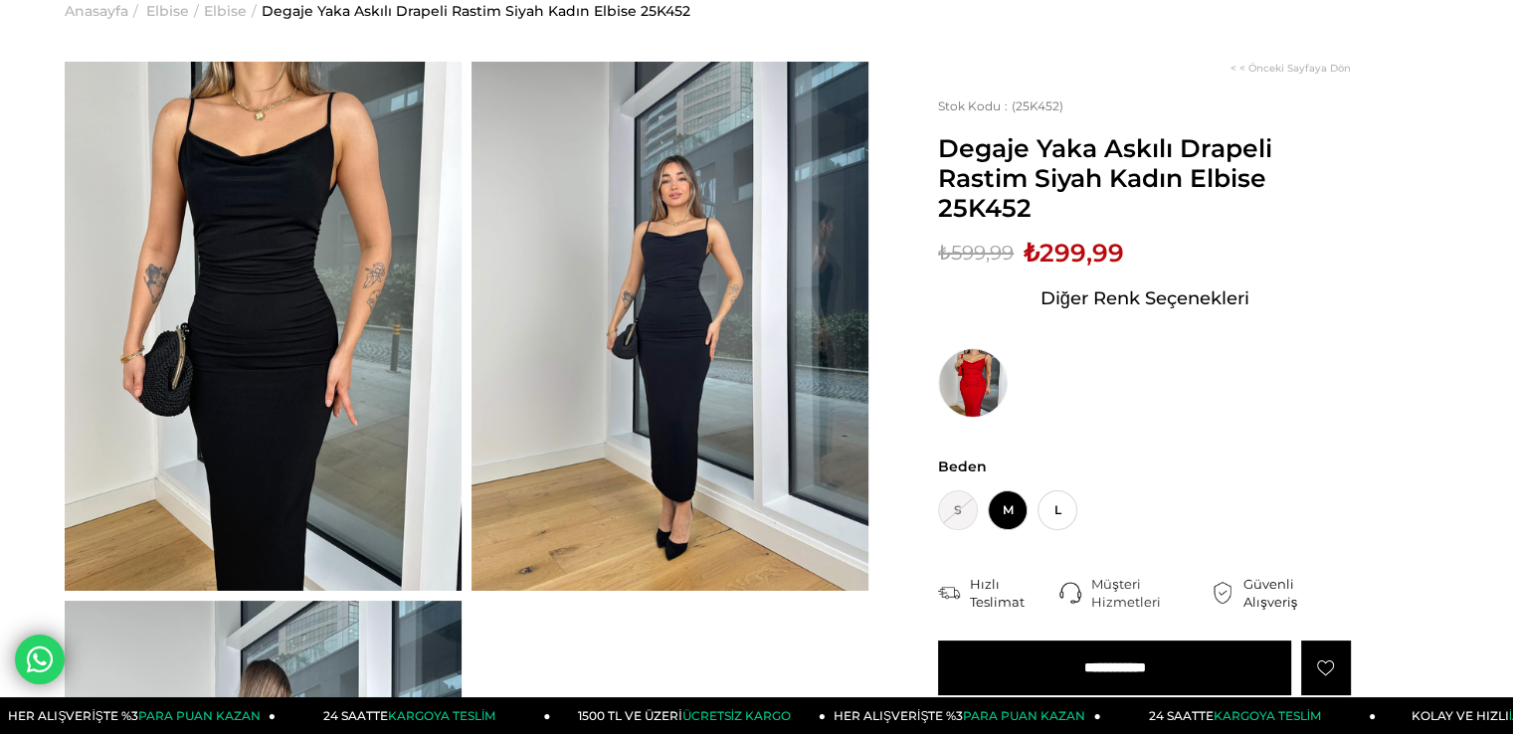
click at [310, 263] on img at bounding box center [263, 326] width 397 height 529
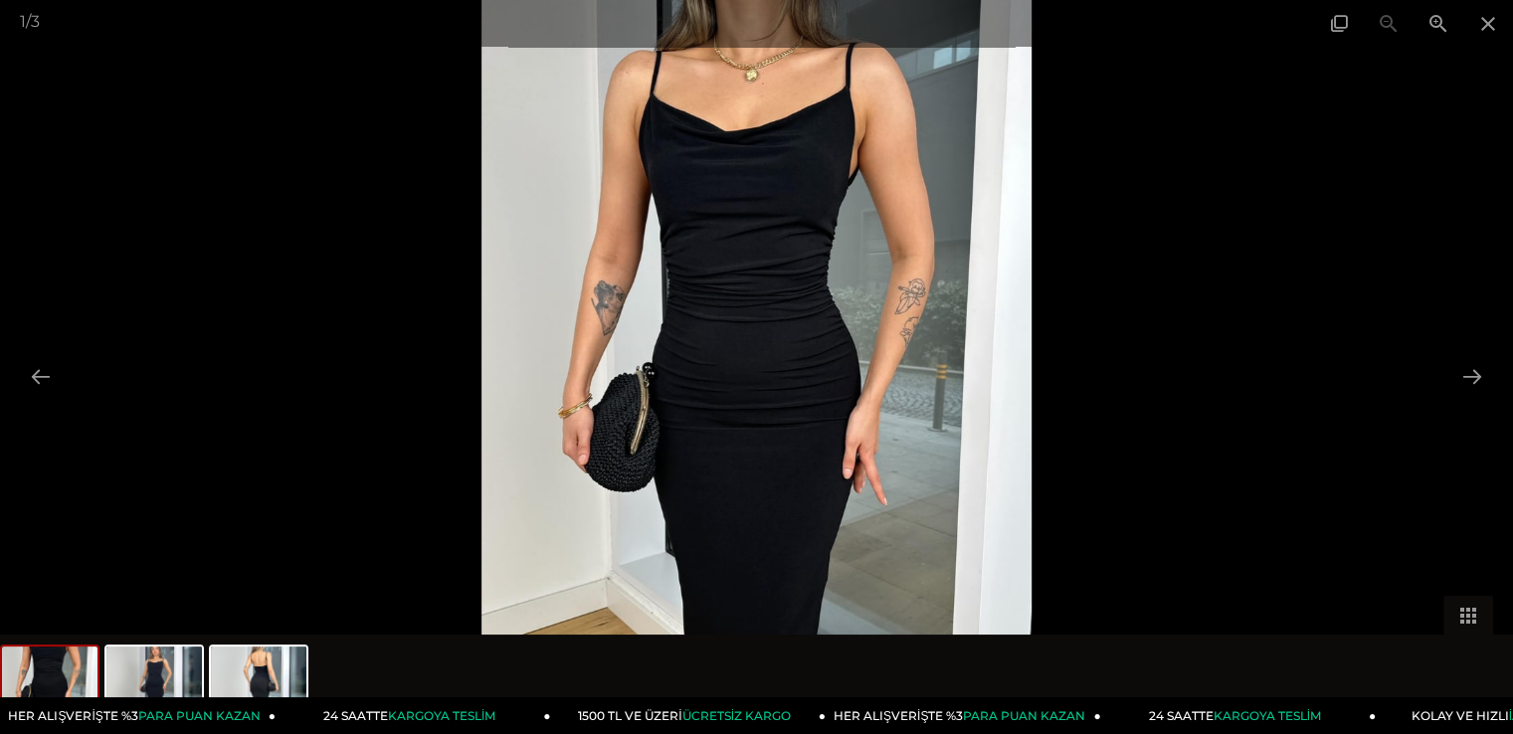
click at [737, 228] on img at bounding box center [757, 367] width 551 height 734
click at [1442, 25] on span at bounding box center [1439, 23] width 50 height 47
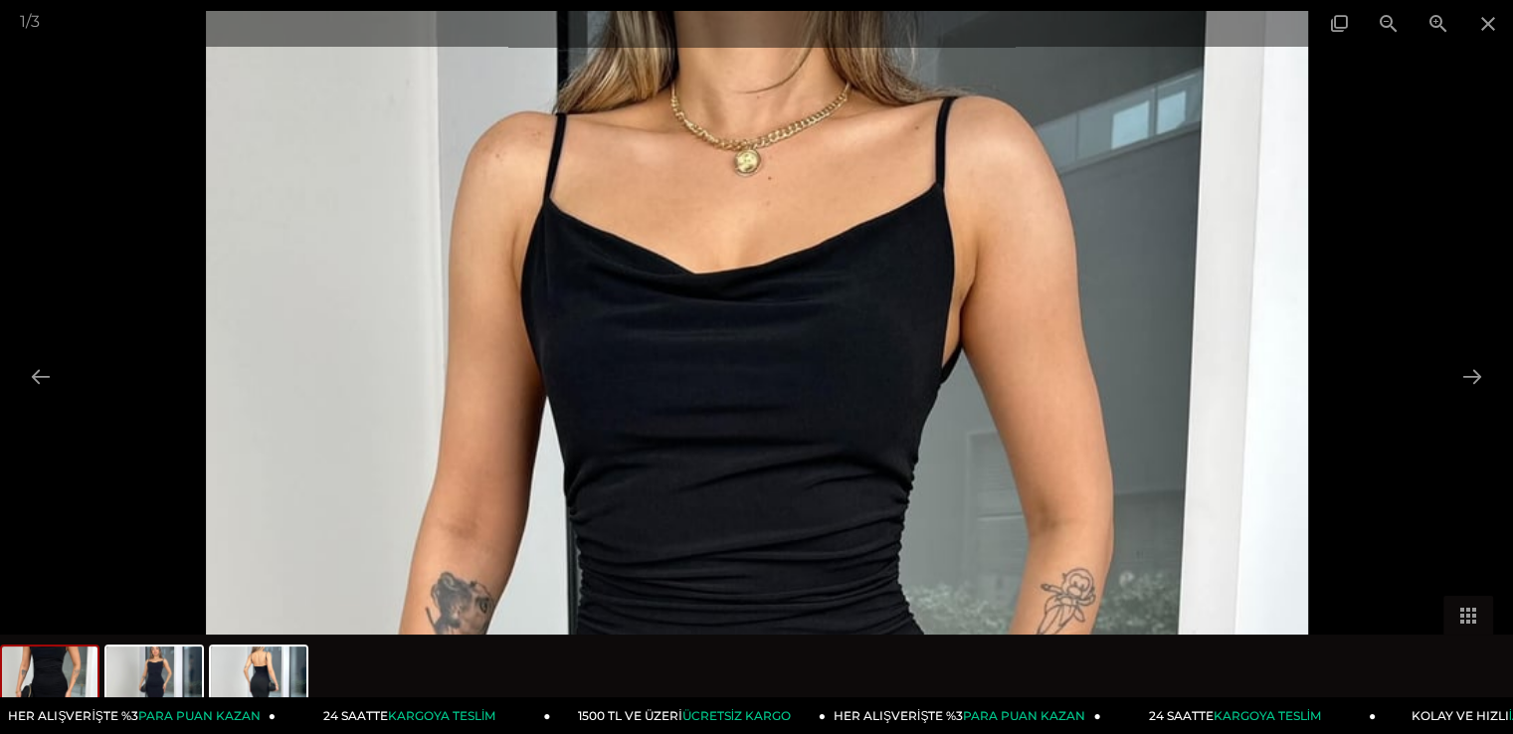
drag, startPoint x: 901, startPoint y: 204, endPoint x: 836, endPoint y: 538, distance: 340.5
click at [836, 538] on img at bounding box center [757, 745] width 1103 height 1469
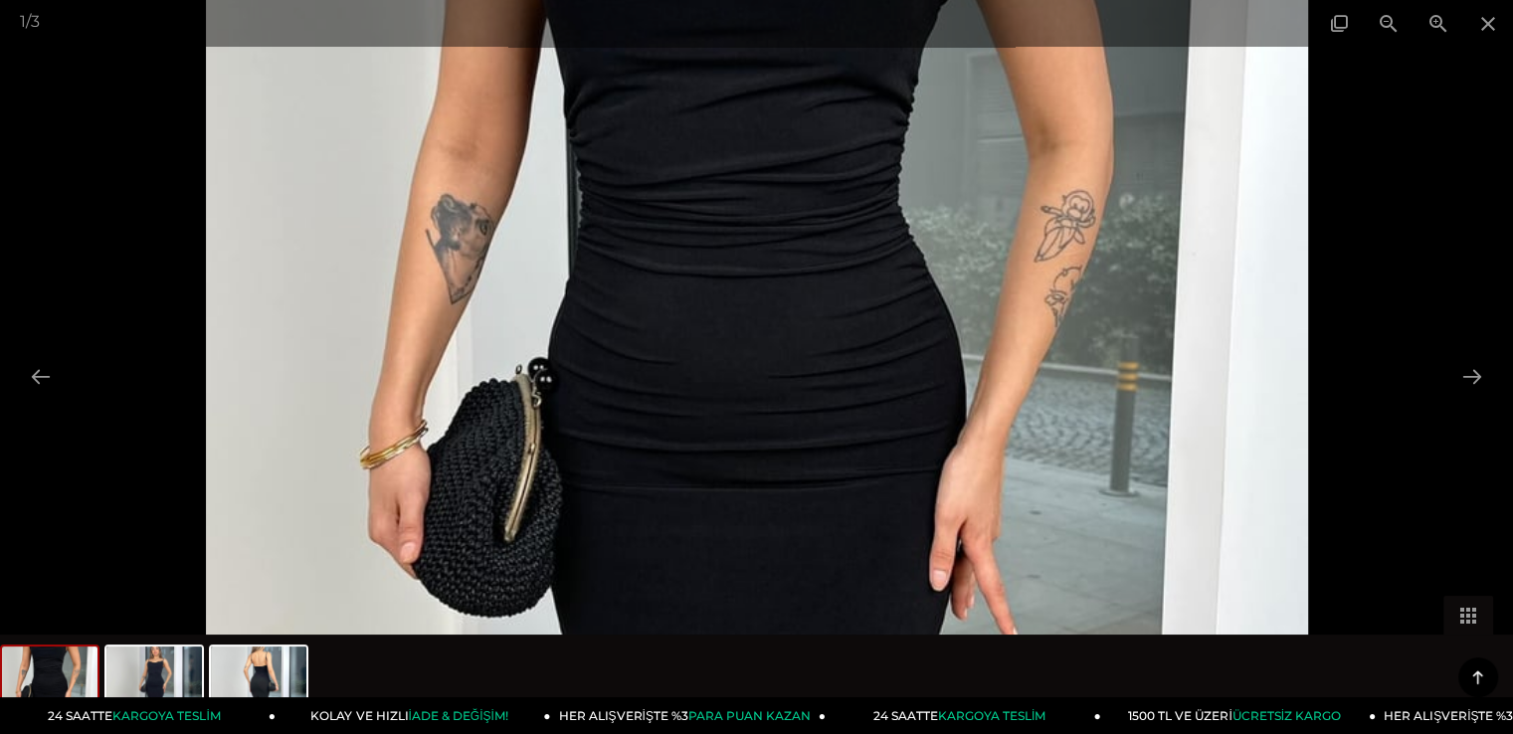
scroll to position [398, 0]
click at [1009, 391] on img at bounding box center [757, 367] width 1103 height 1469
click at [1388, 16] on span at bounding box center [1389, 23] width 50 height 47
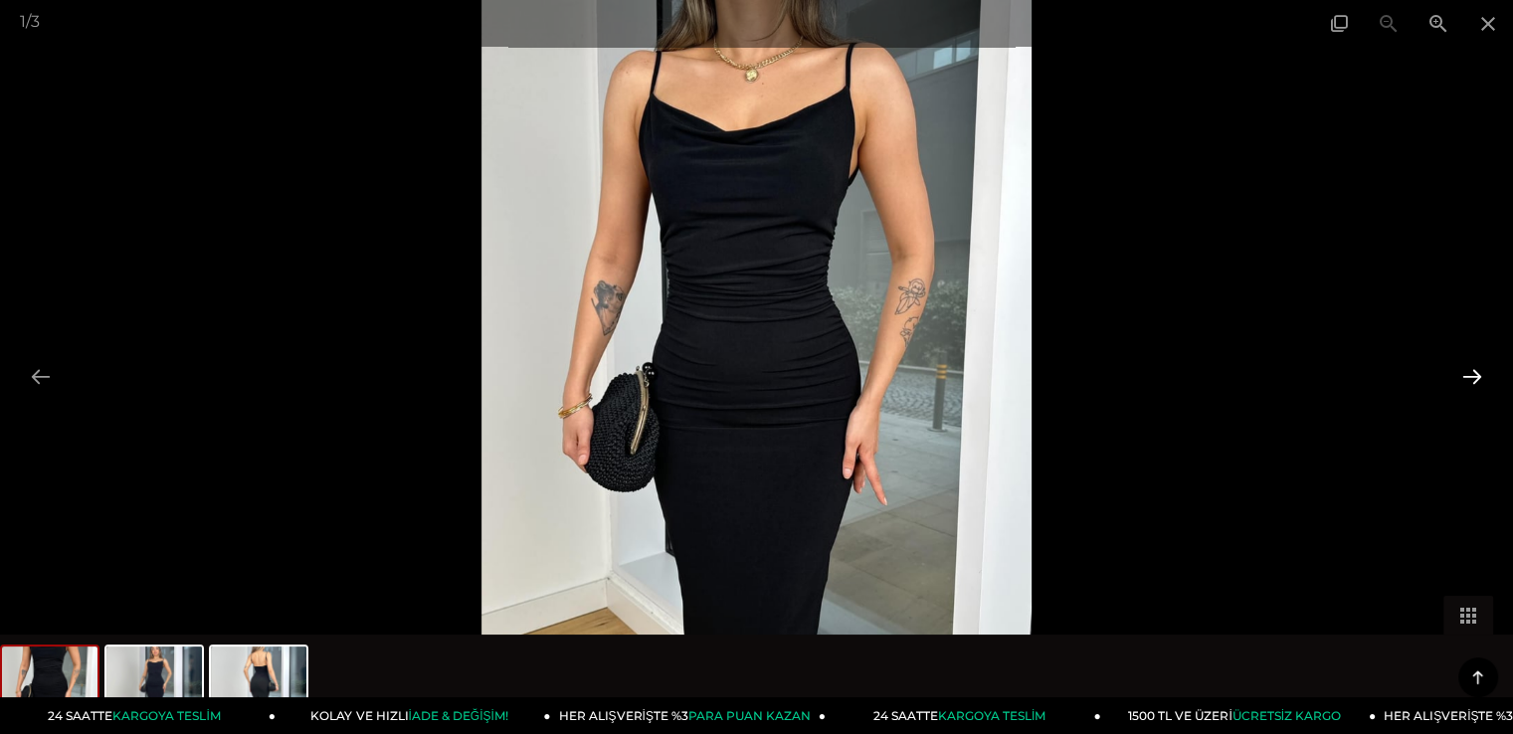
click at [1458, 380] on button at bounding box center [1473, 376] width 42 height 39
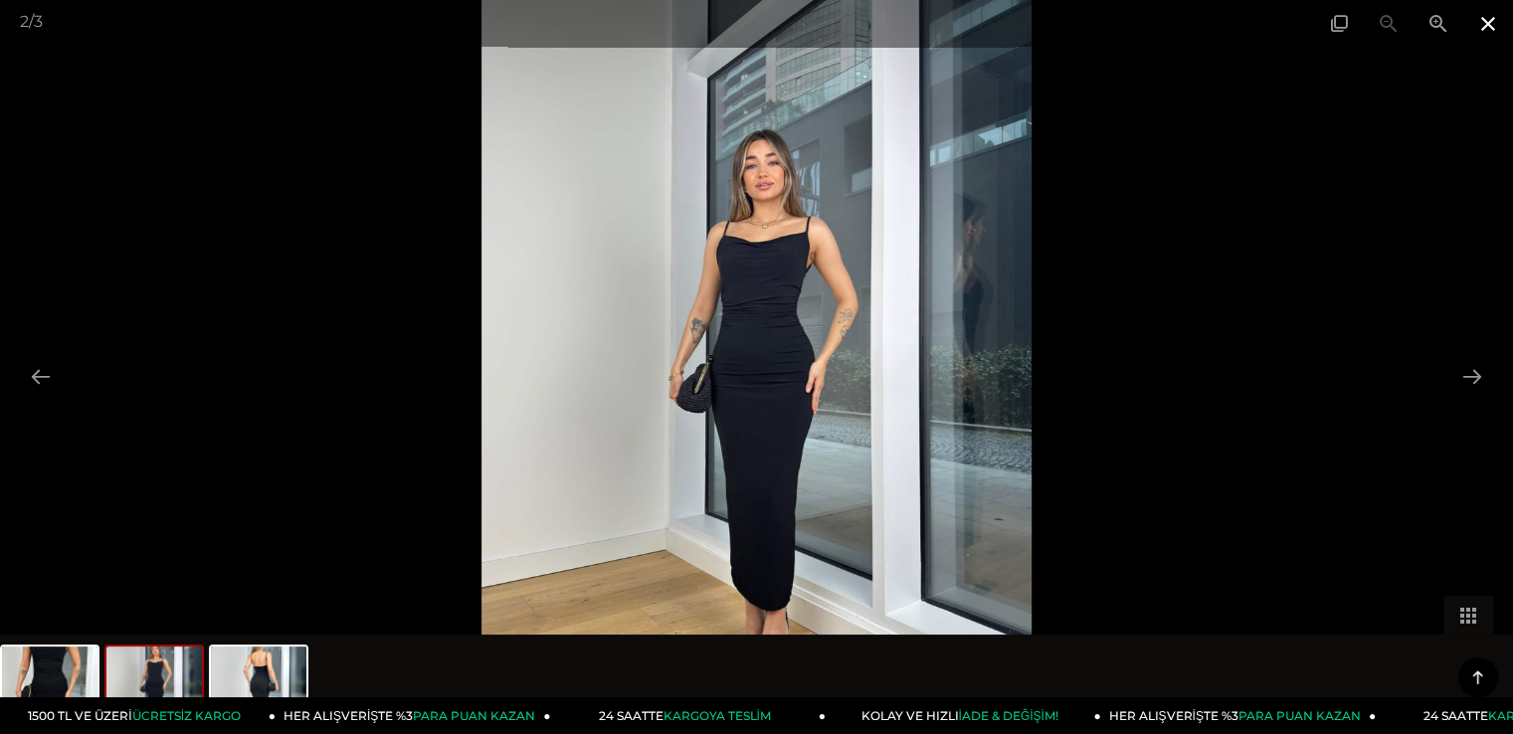
click at [1490, 36] on span at bounding box center [1489, 23] width 50 height 47
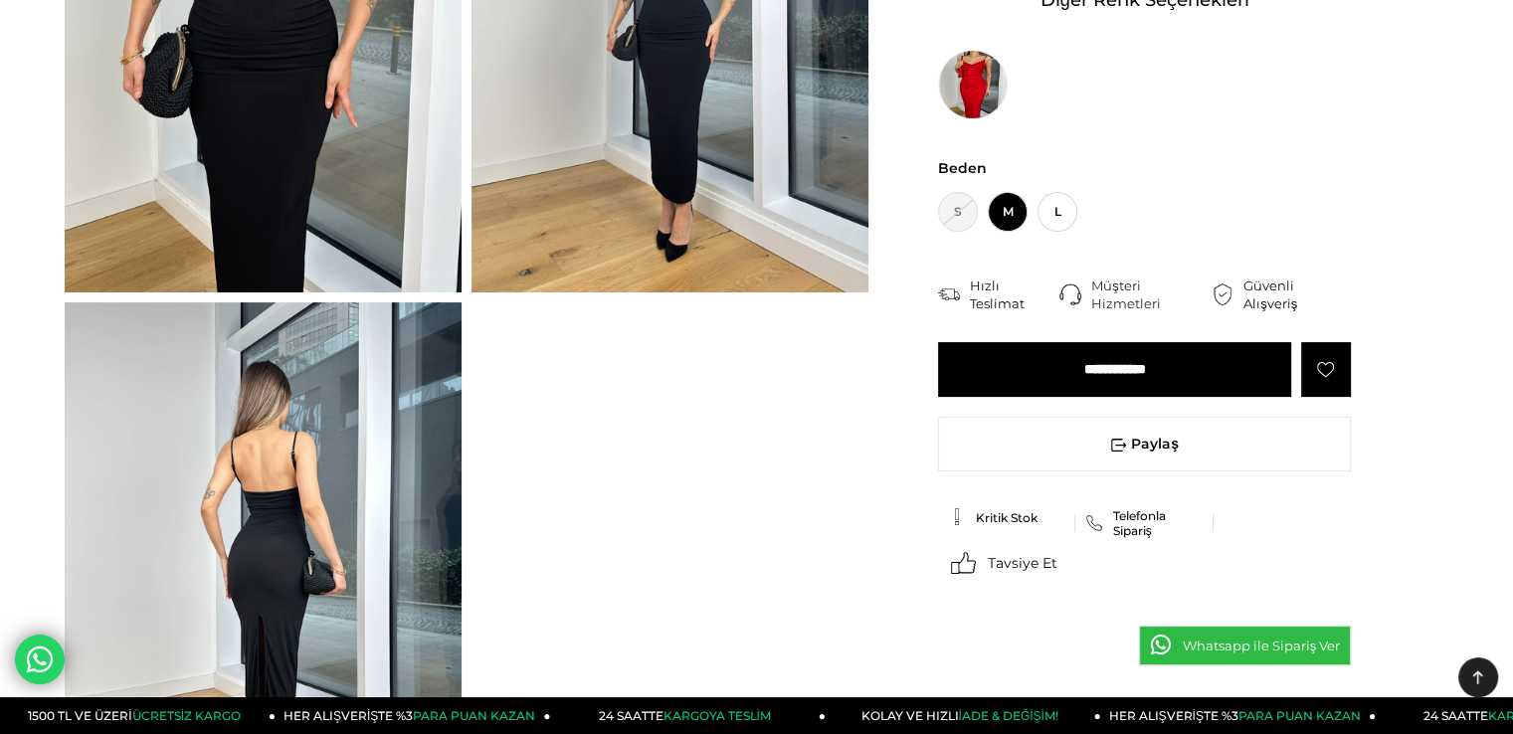
scroll to position [100, 0]
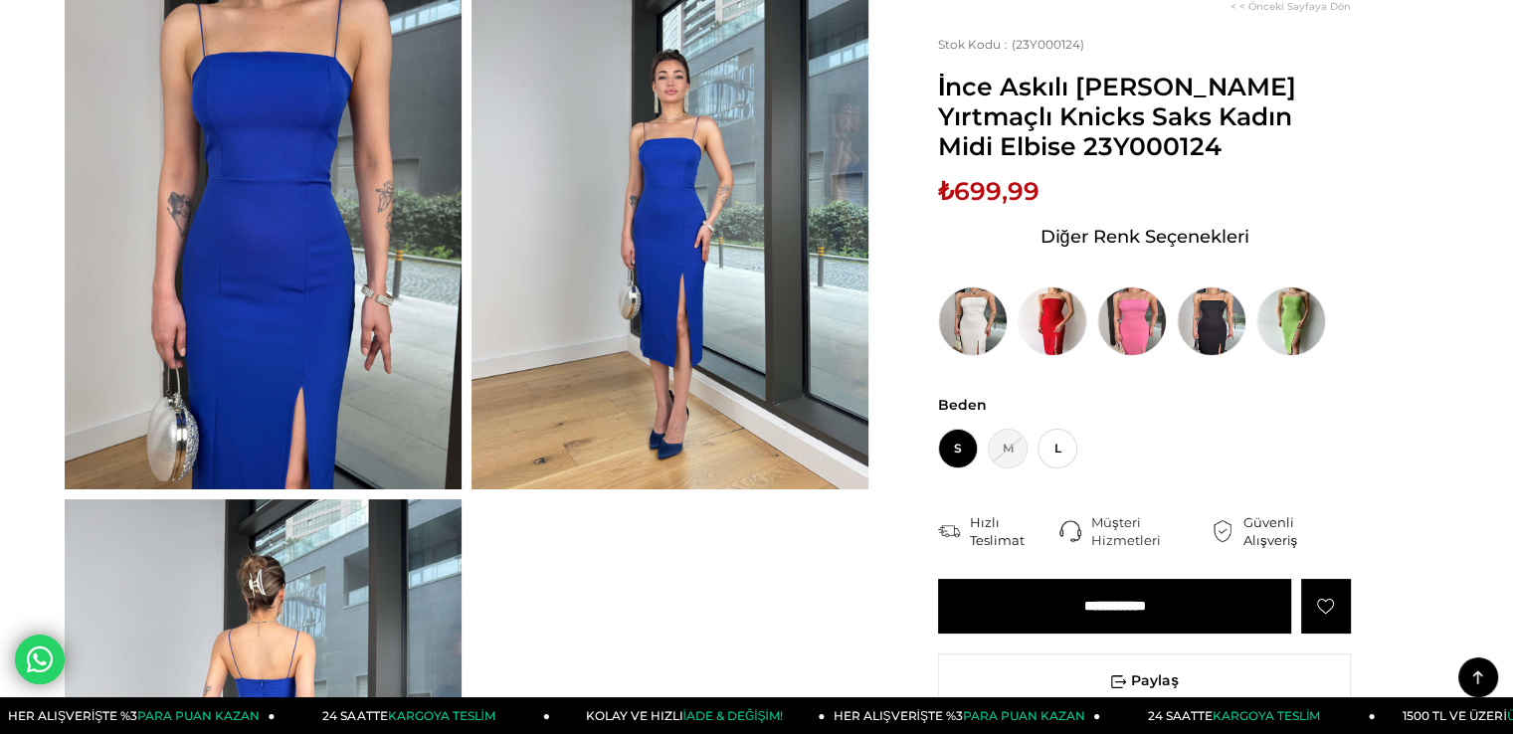
scroll to position [199, 0]
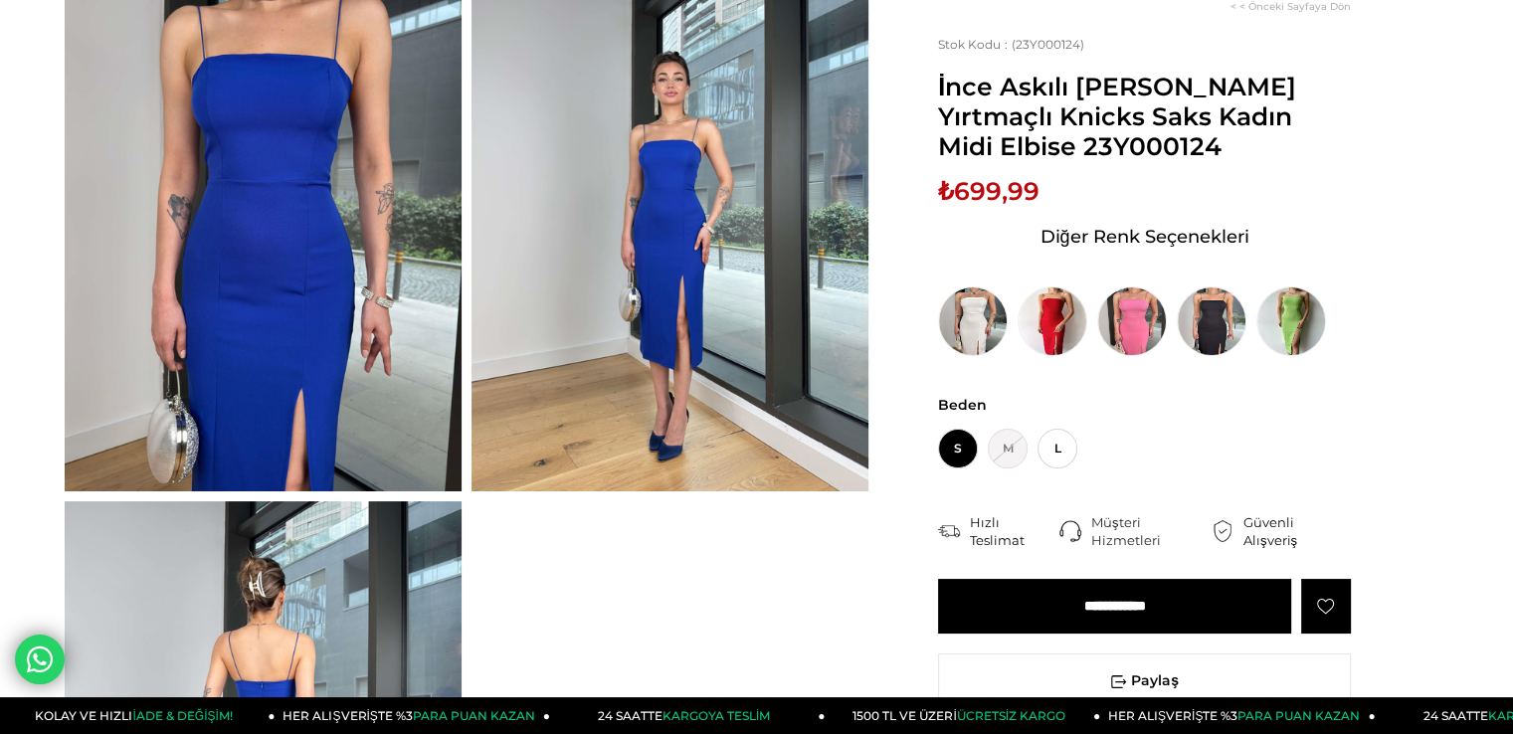
click at [629, 277] on img at bounding box center [670, 226] width 397 height 529
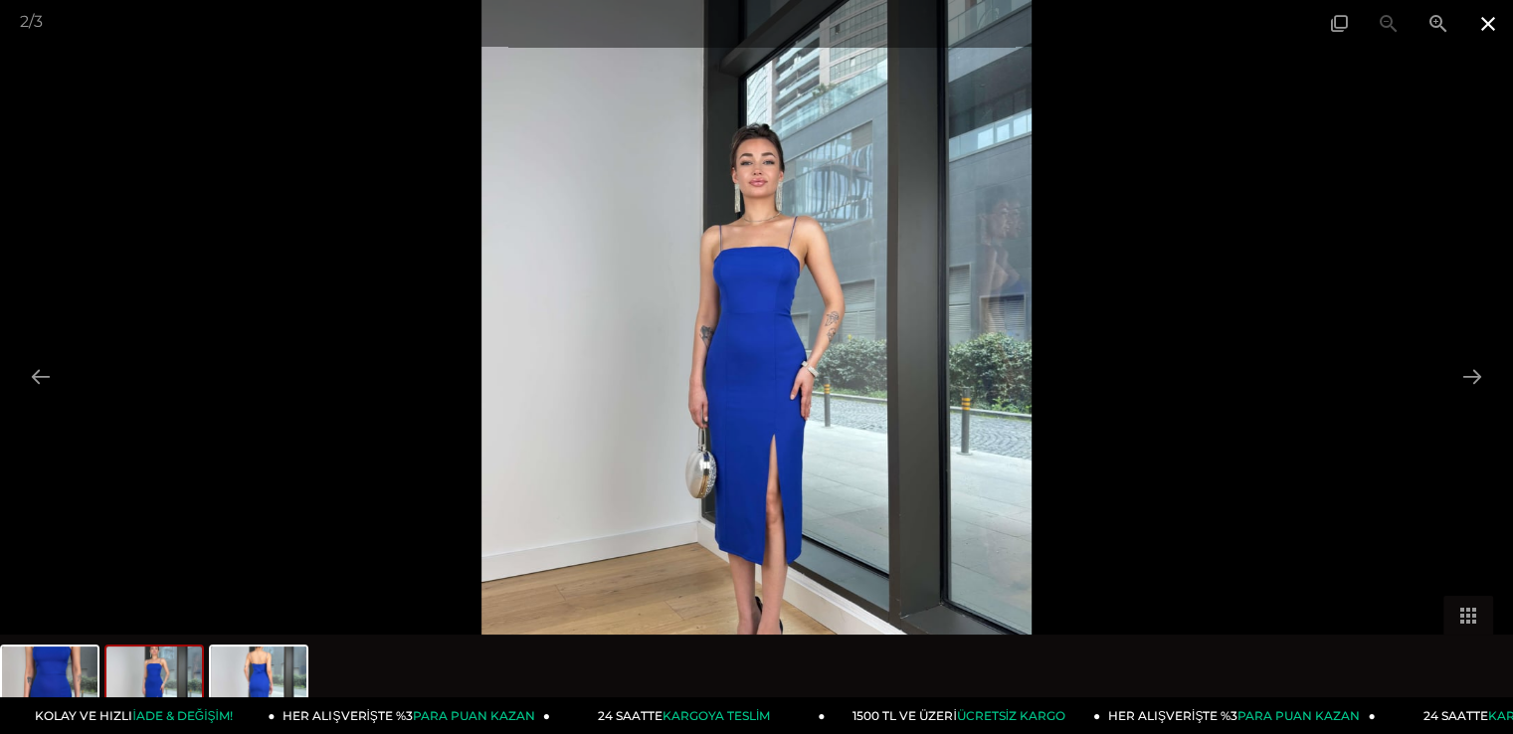
click at [1491, 30] on span at bounding box center [1489, 23] width 50 height 47
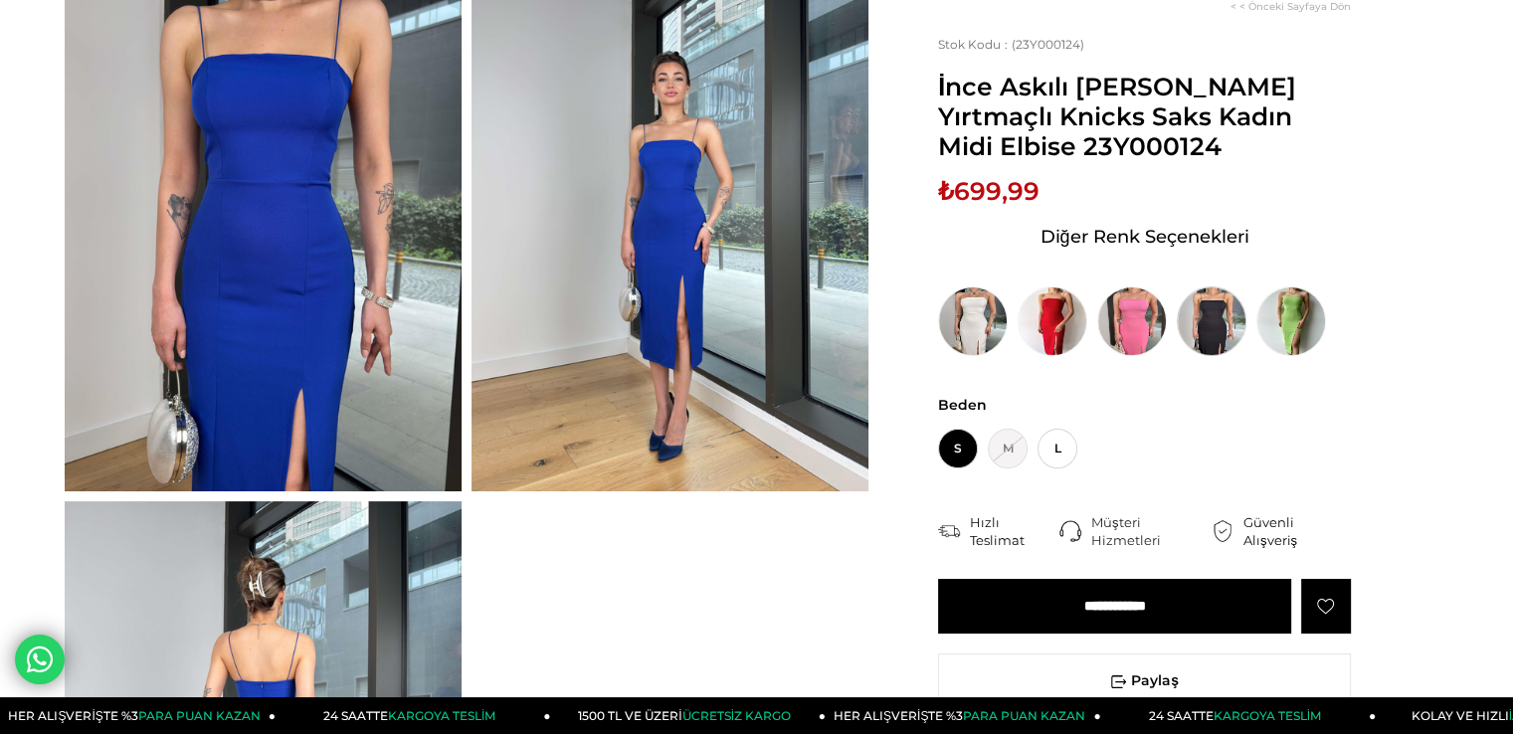
click at [1213, 331] on img at bounding box center [1212, 322] width 70 height 70
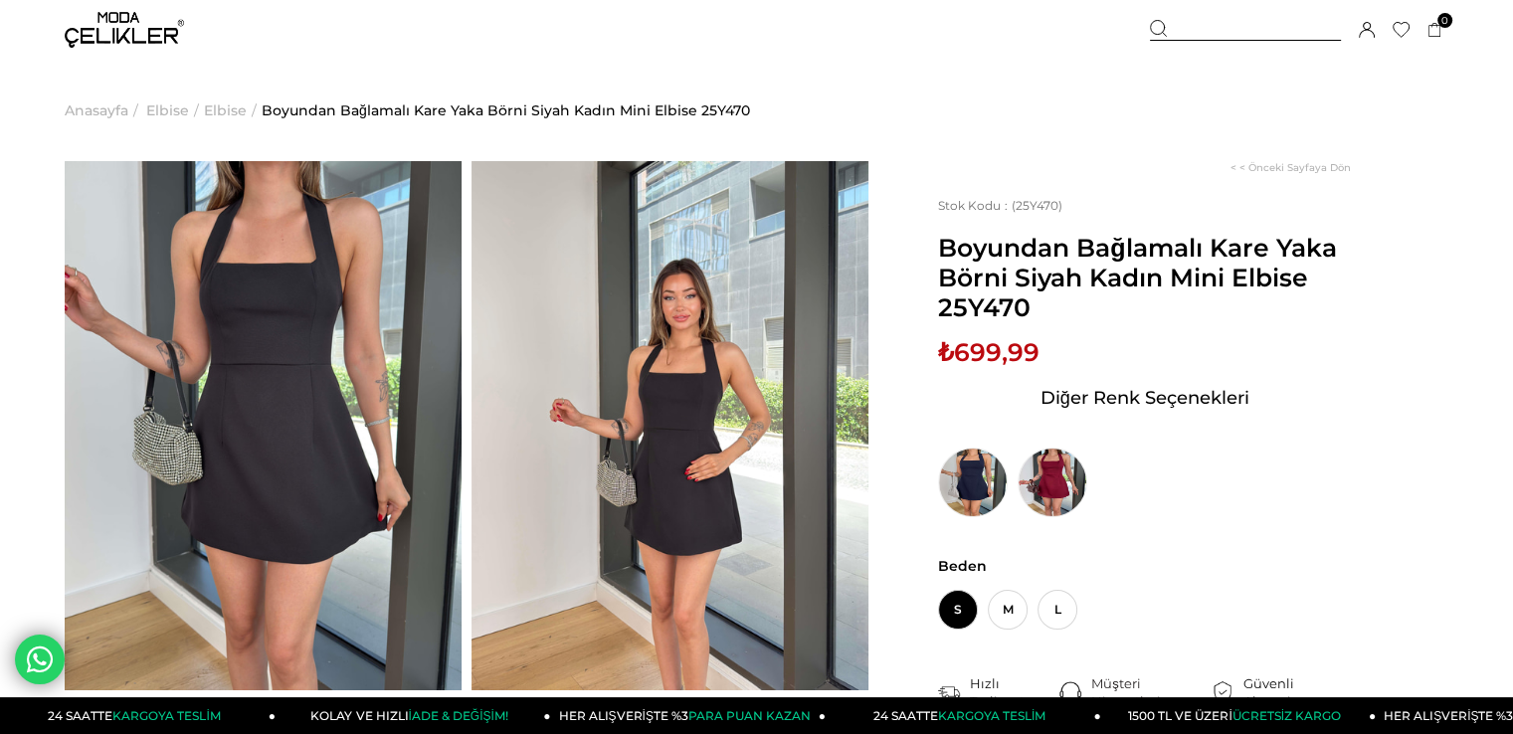
click at [641, 425] on img at bounding box center [670, 425] width 397 height 529
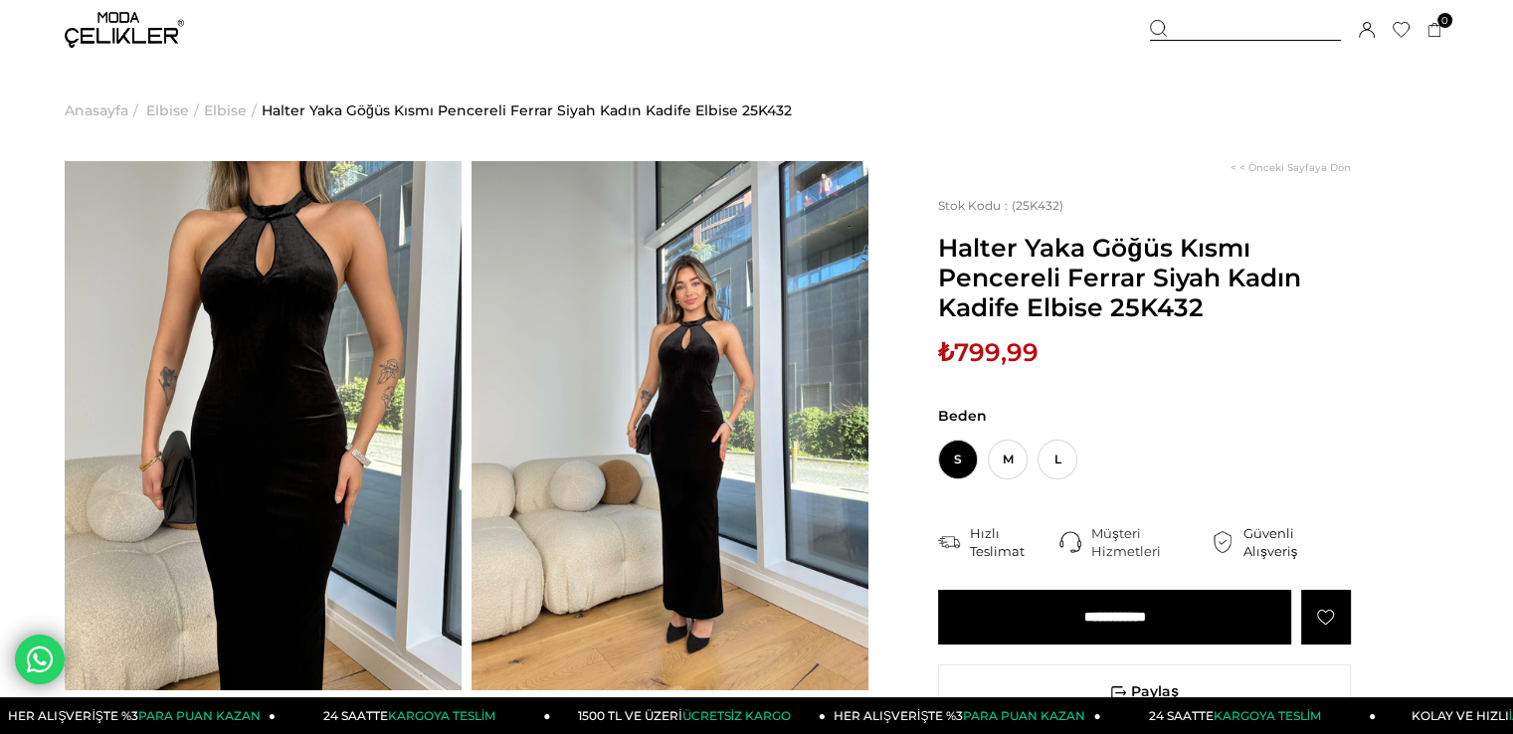
click at [542, 392] on img at bounding box center [670, 425] width 397 height 529
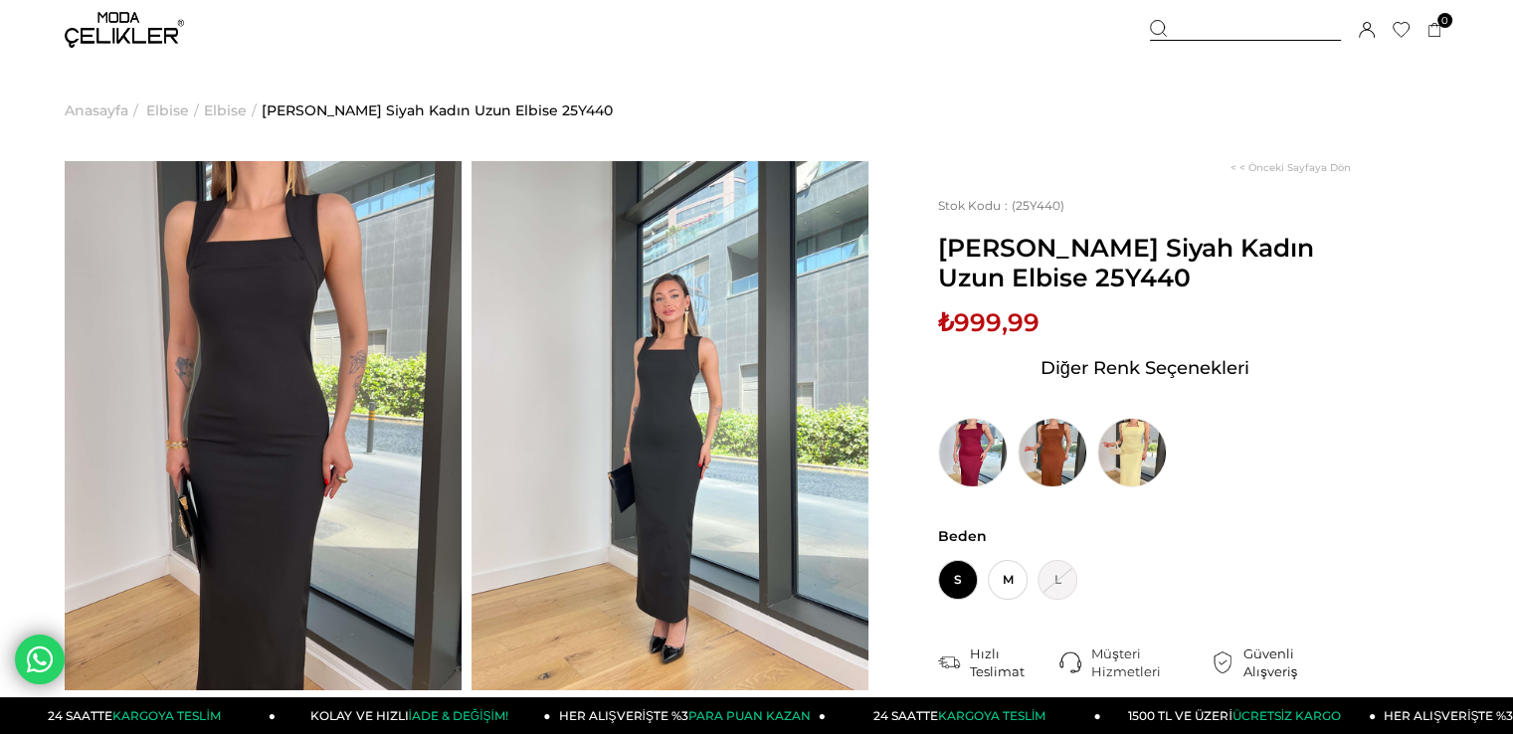
click at [393, 483] on img at bounding box center [263, 425] width 397 height 529
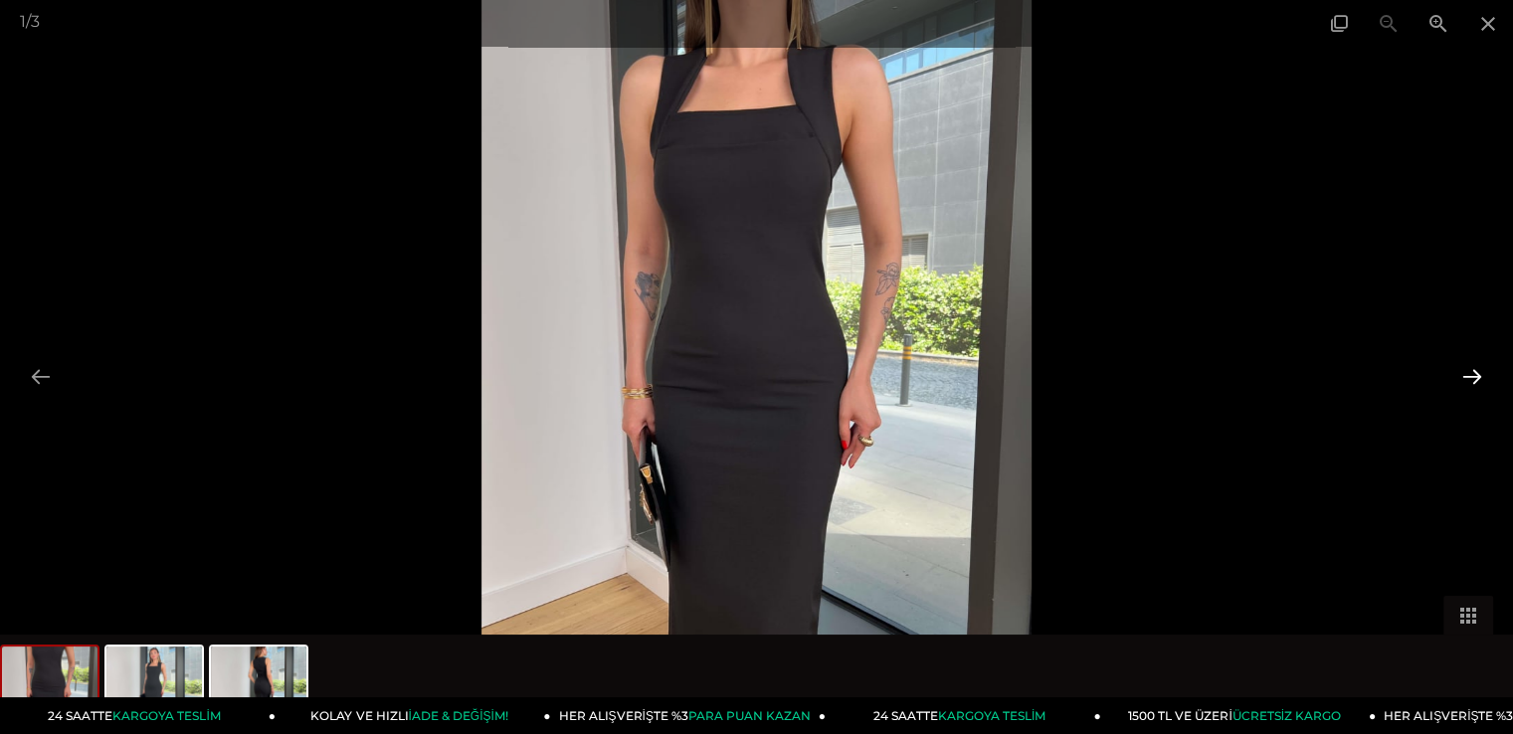
click at [1469, 382] on button at bounding box center [1473, 376] width 42 height 39
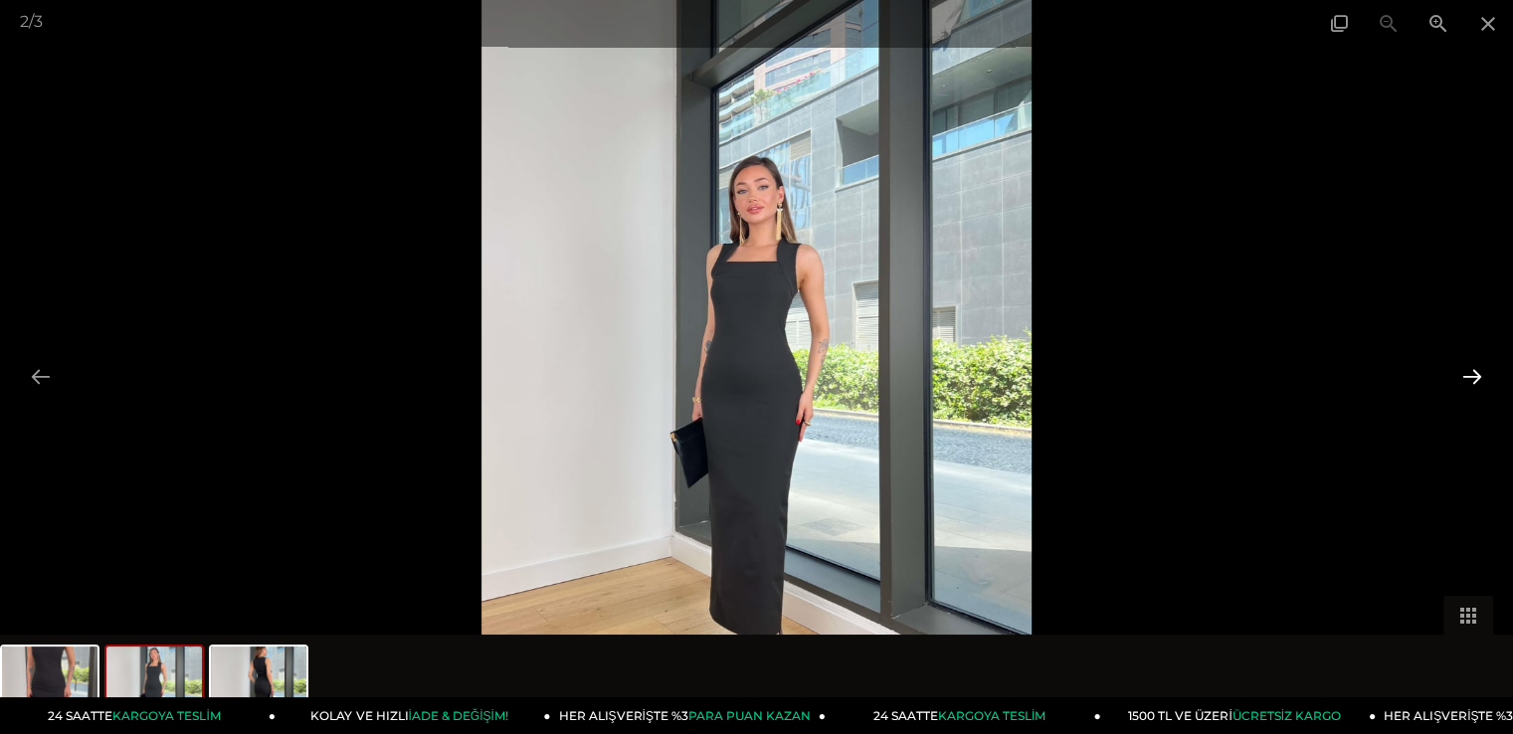
click at [1469, 382] on button at bounding box center [1473, 376] width 42 height 39
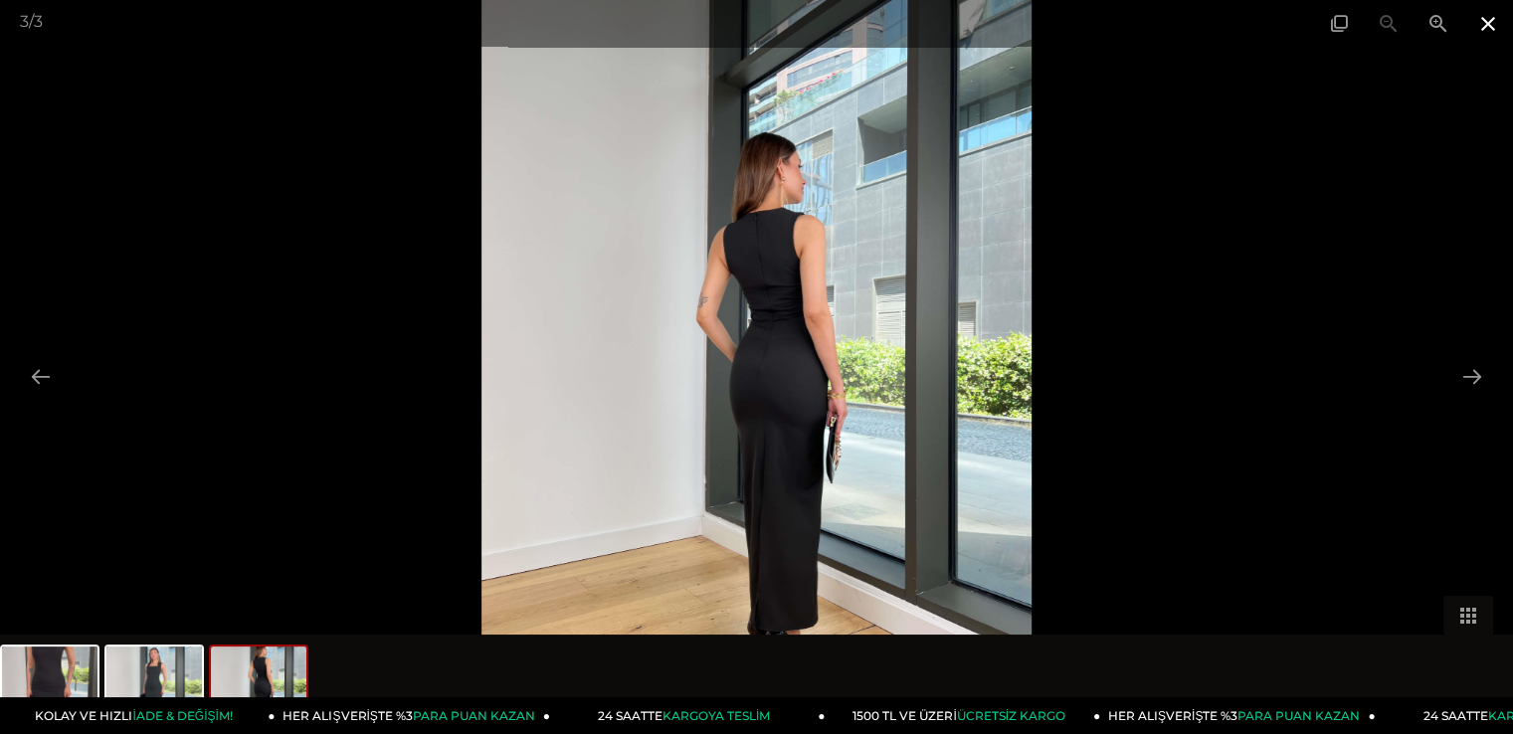
click at [1489, 29] on span at bounding box center [1489, 23] width 50 height 47
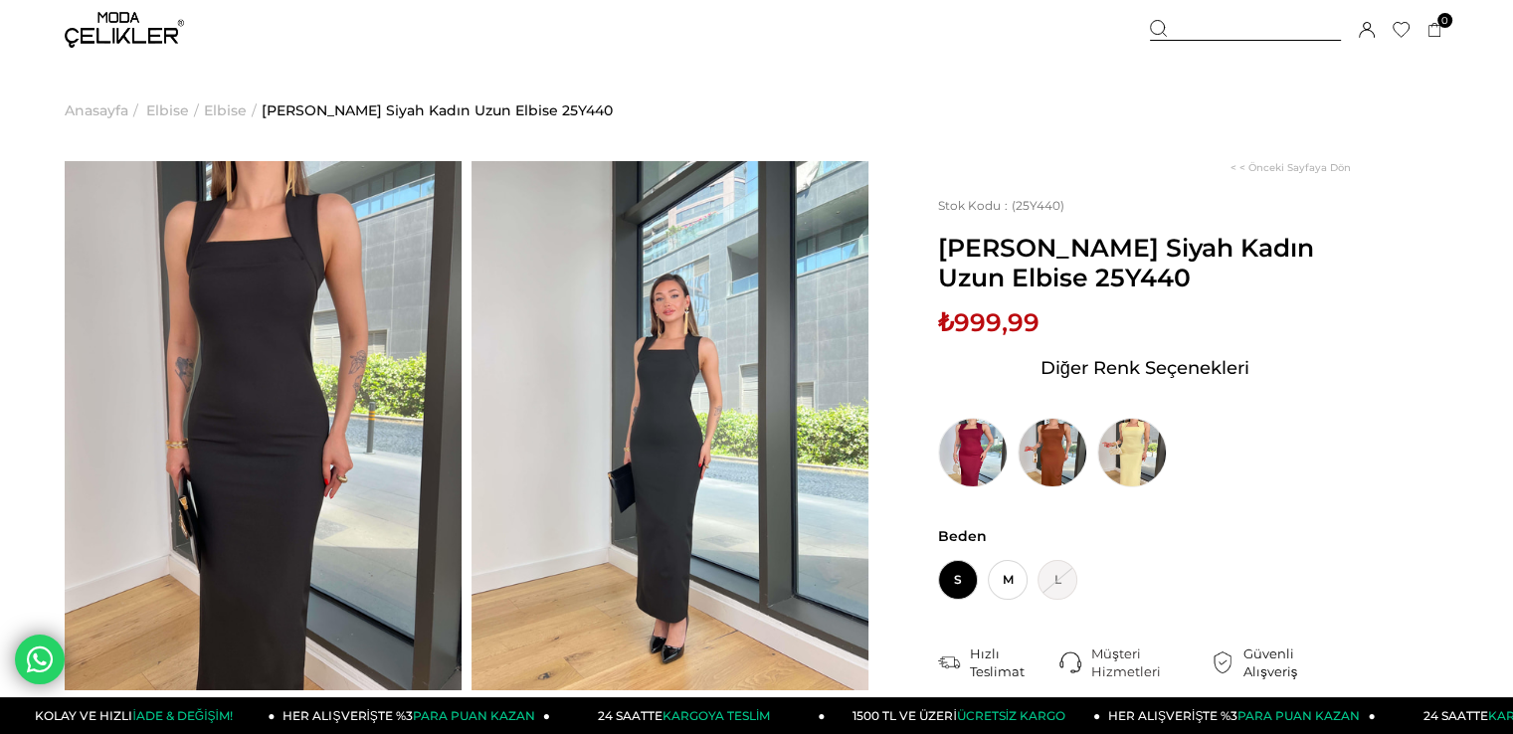
click at [344, 416] on img at bounding box center [263, 425] width 397 height 529
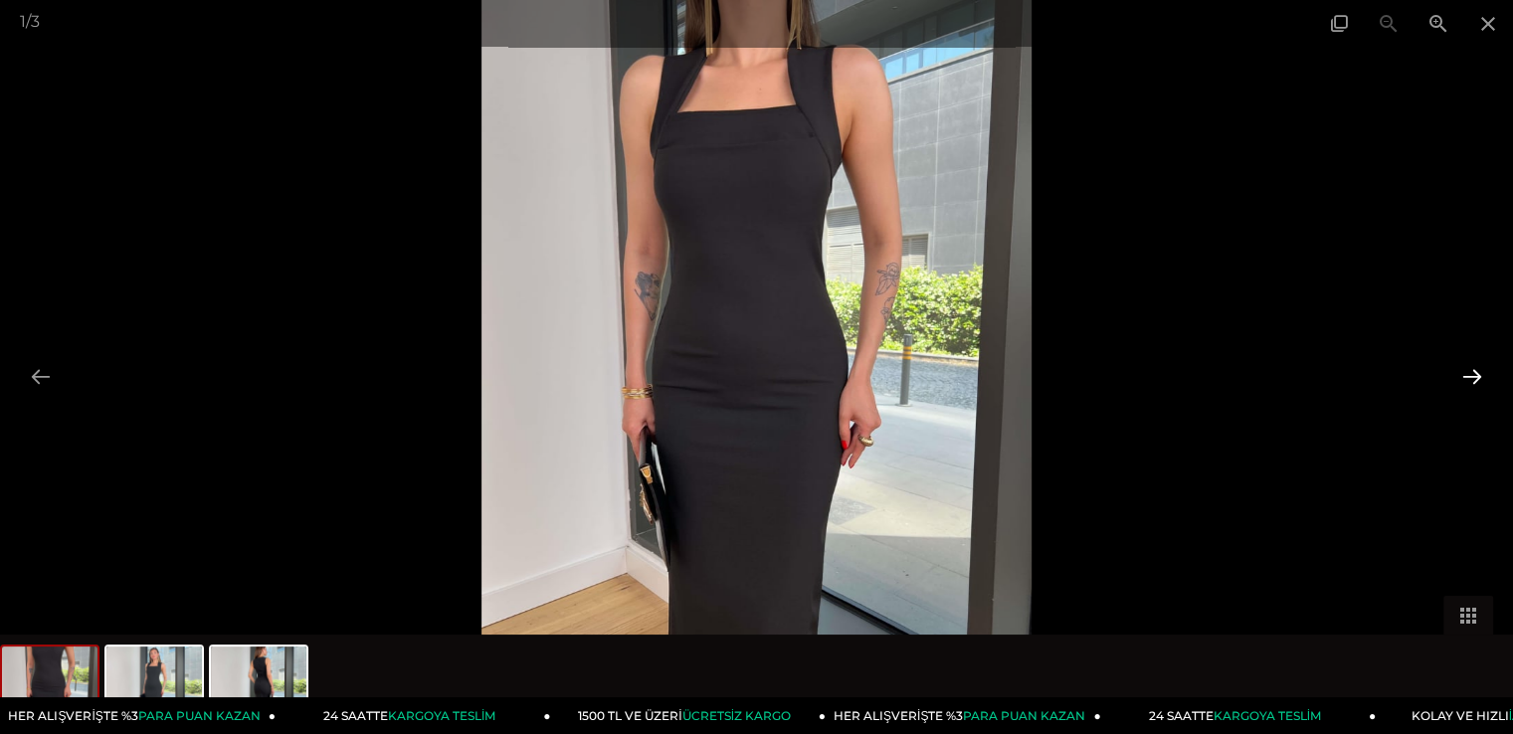
click at [1484, 375] on button at bounding box center [1473, 376] width 42 height 39
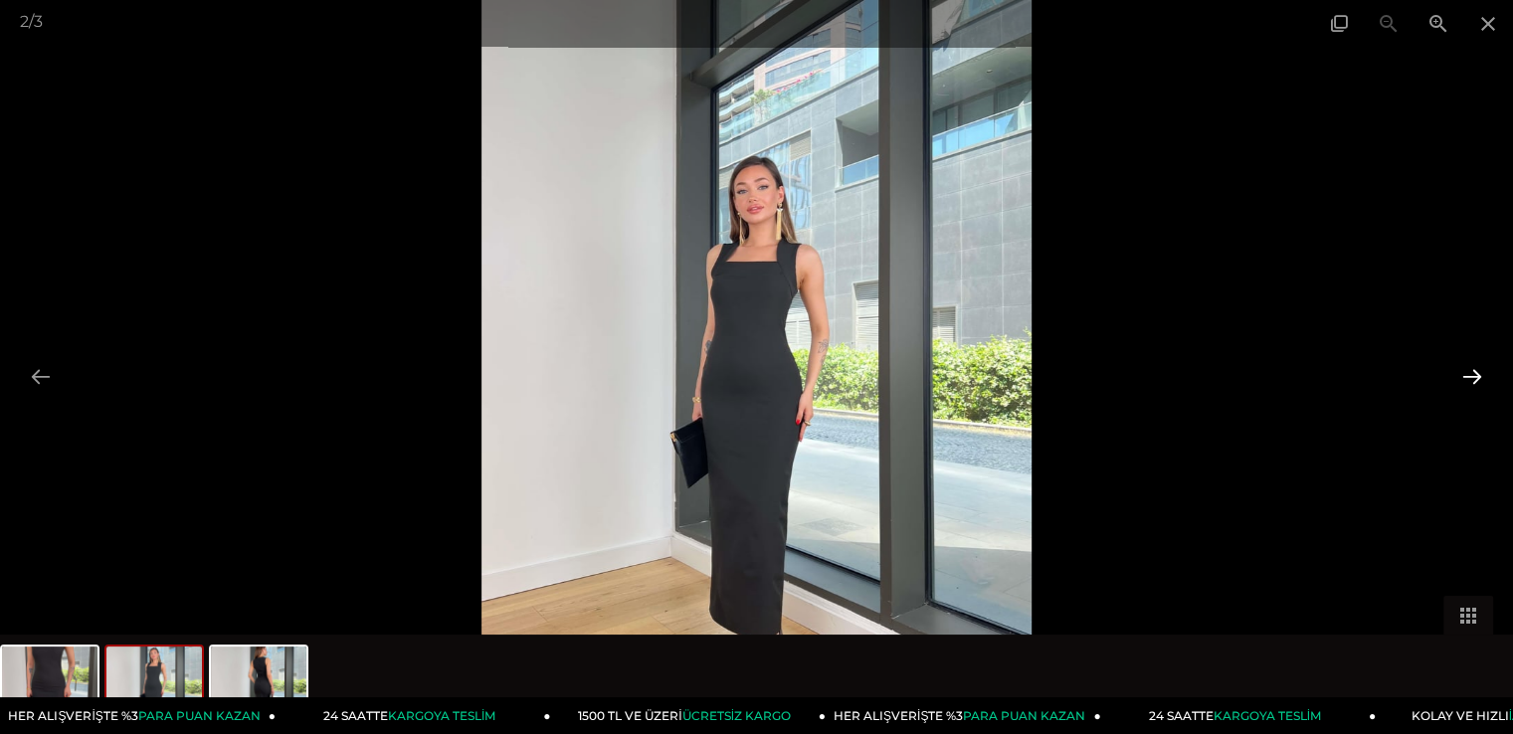
click at [1482, 375] on button at bounding box center [1473, 376] width 42 height 39
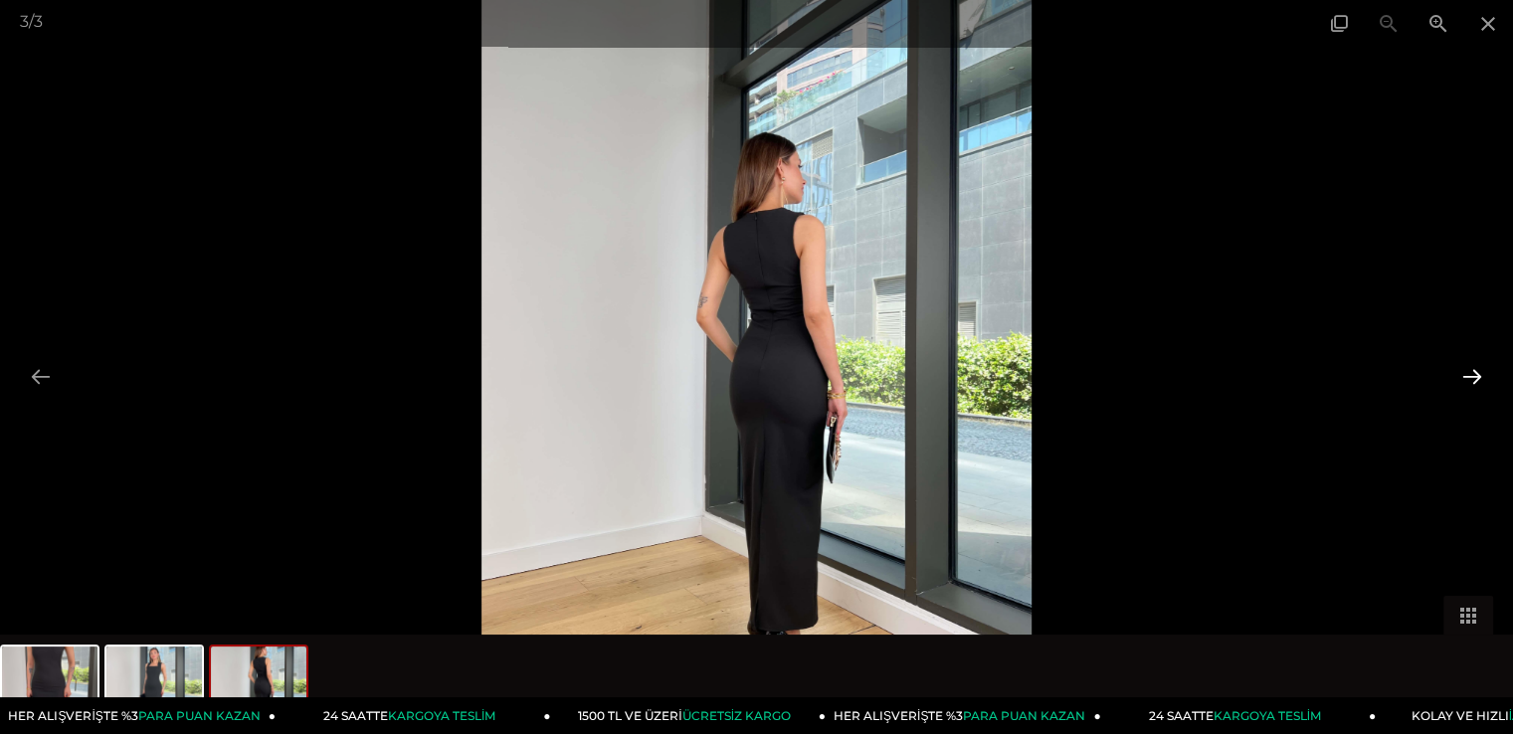
click at [1482, 375] on button at bounding box center [1473, 376] width 42 height 39
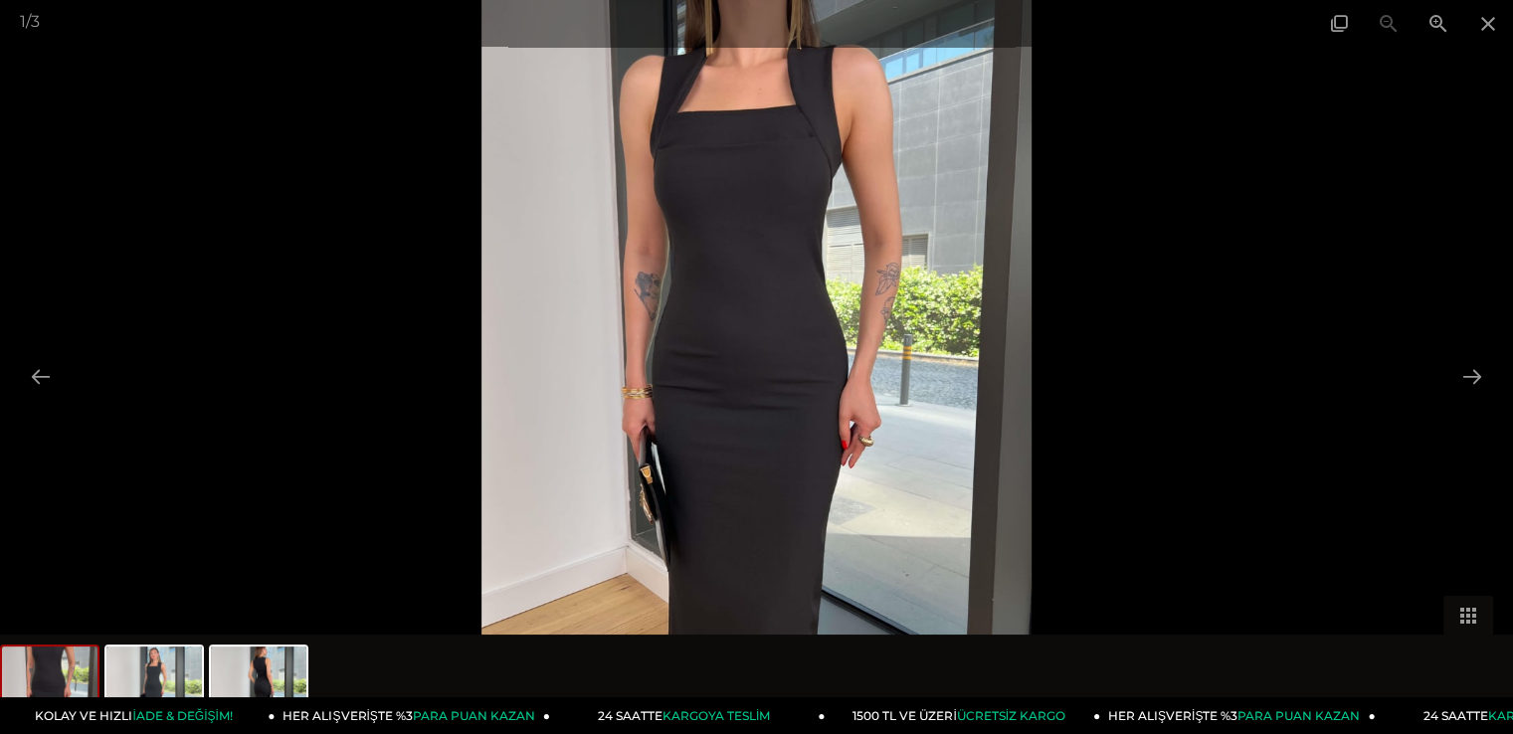
click at [295, 300] on div at bounding box center [756, 367] width 1513 height 734
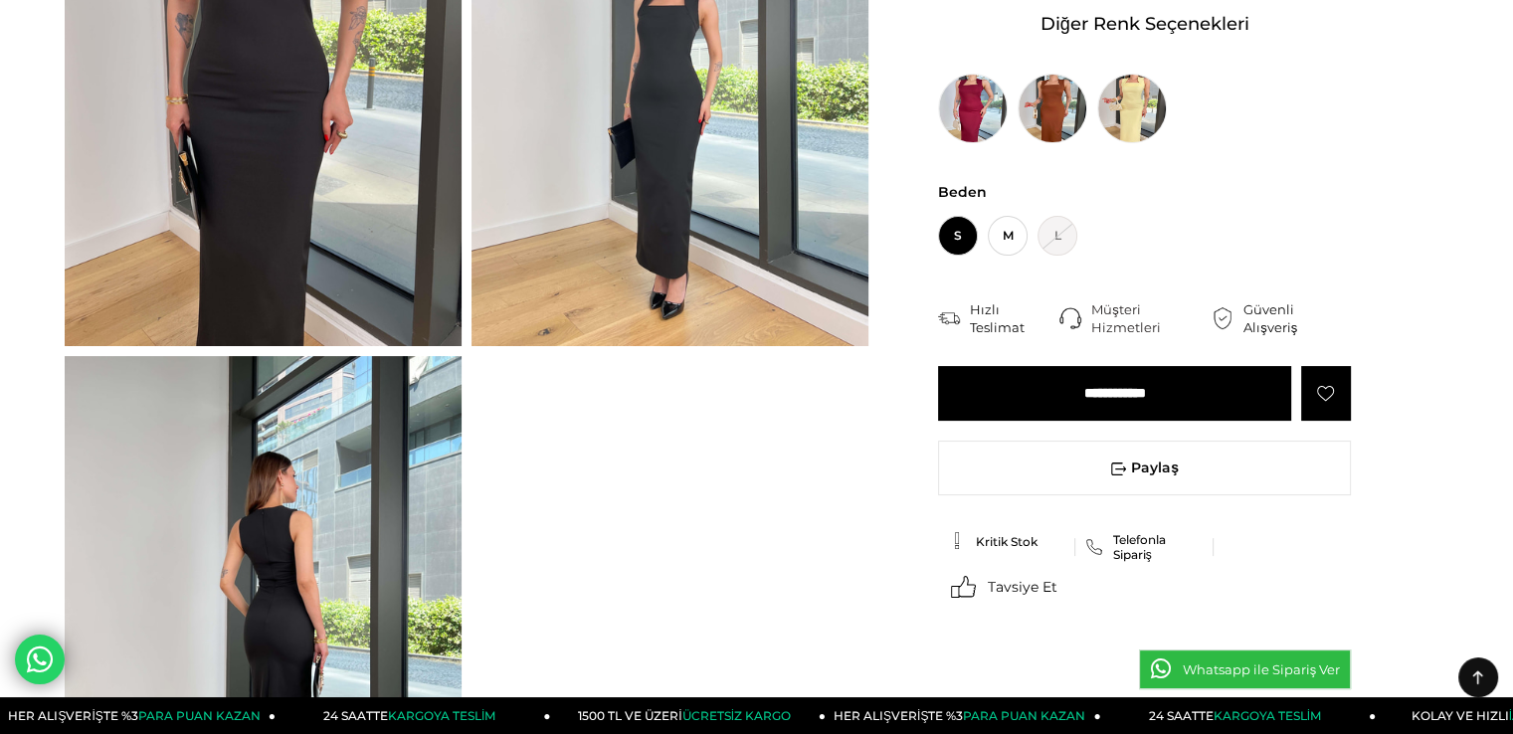
scroll to position [100, 0]
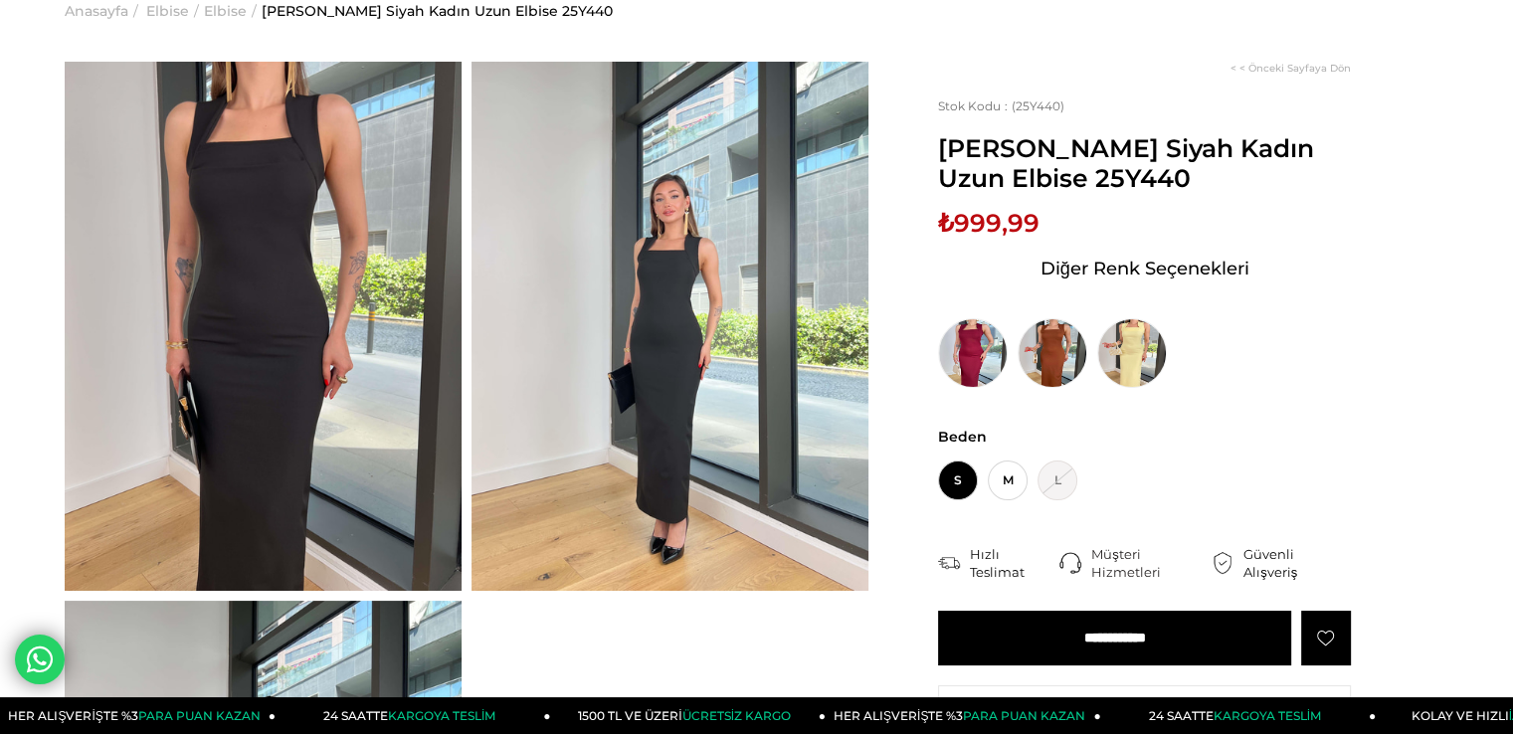
click at [558, 382] on img at bounding box center [670, 326] width 397 height 529
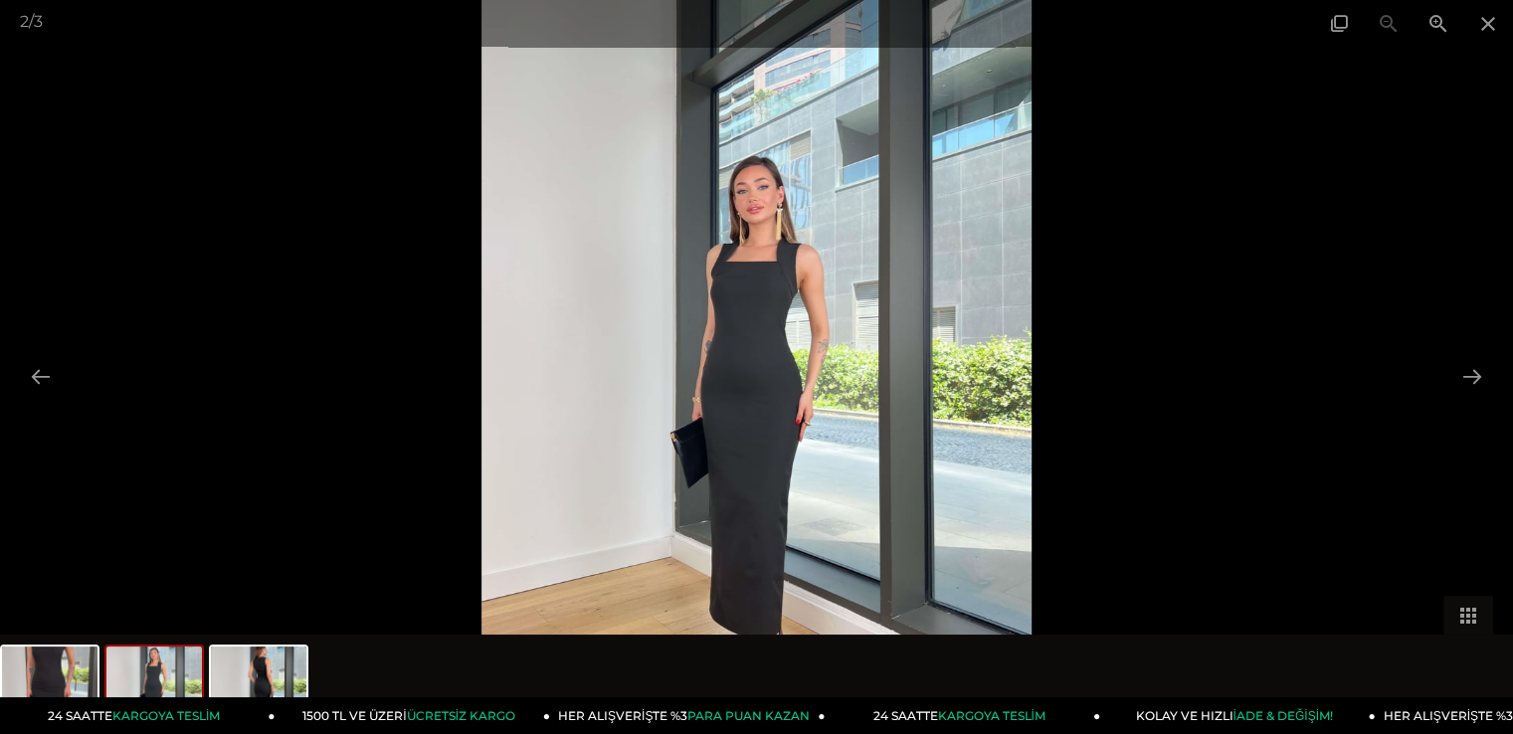
click at [1437, 123] on div at bounding box center [756, 367] width 1513 height 734
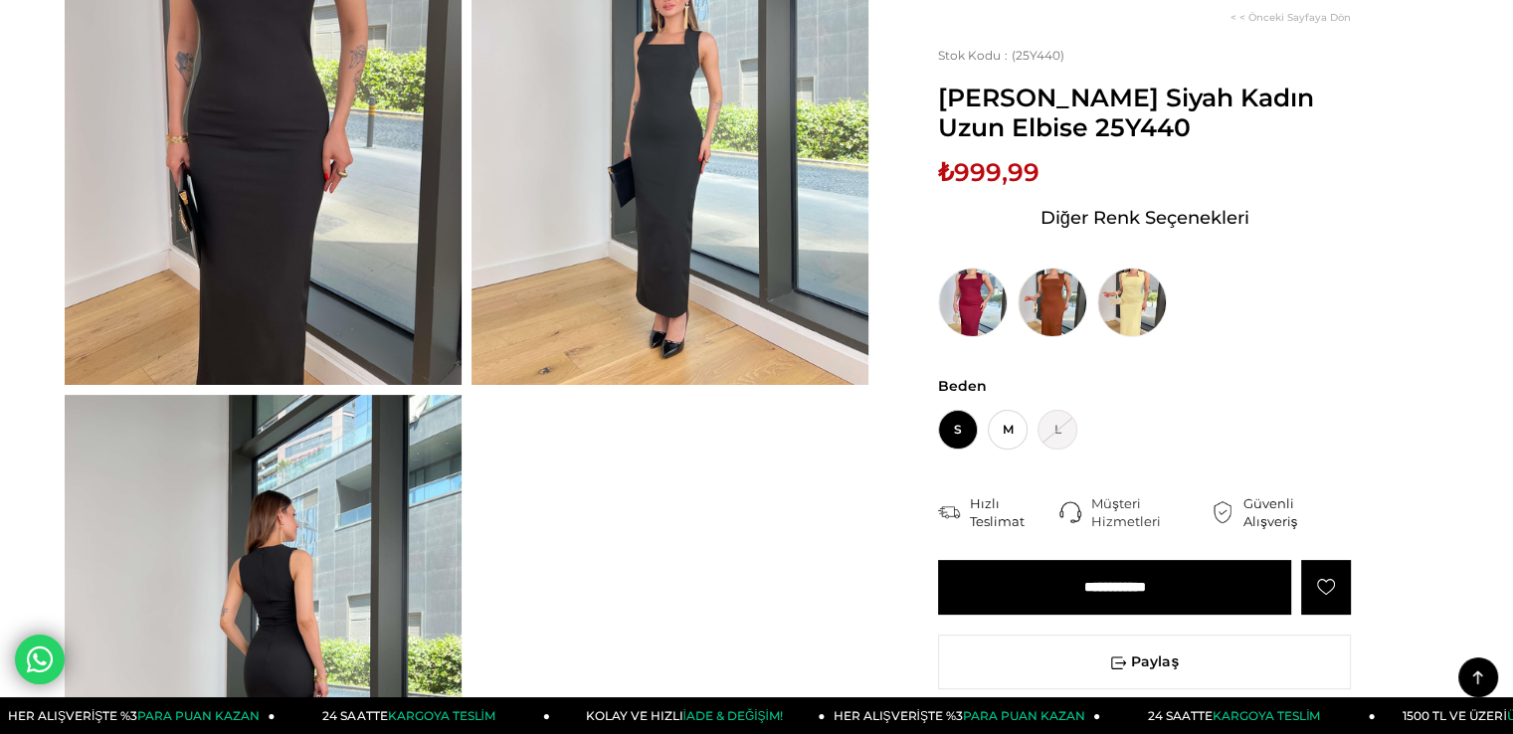
scroll to position [299, 0]
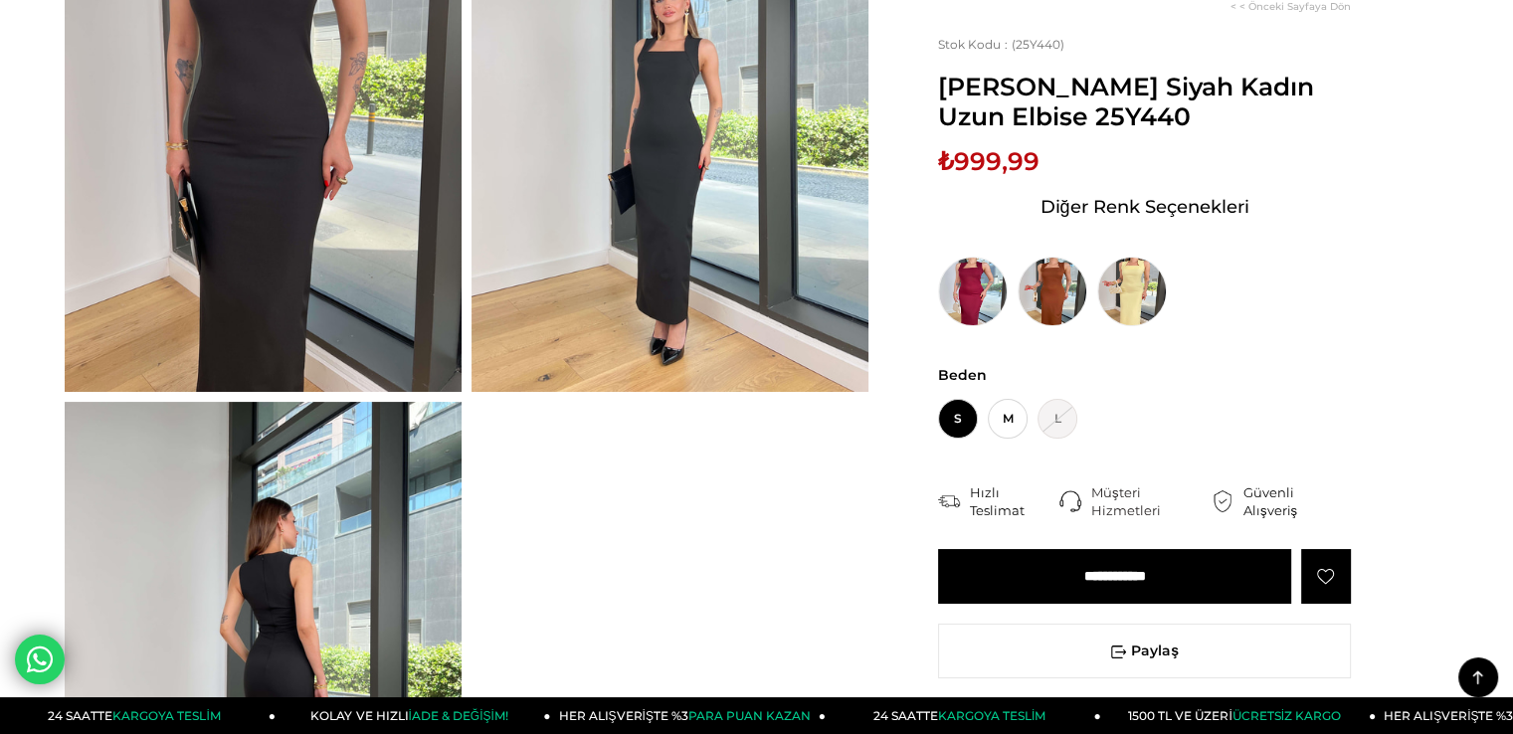
click at [650, 362] on img at bounding box center [670, 127] width 397 height 529
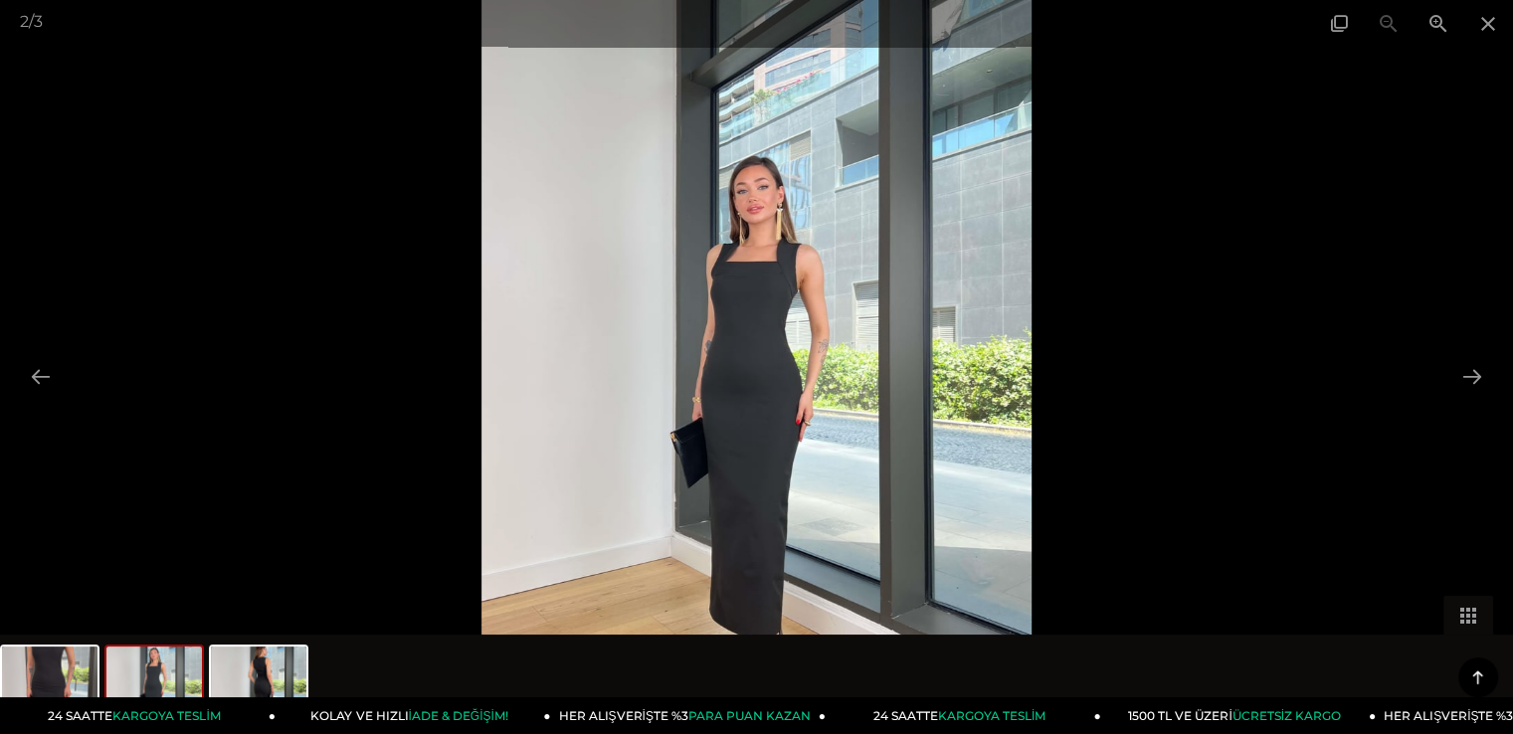
scroll to position [398, 0]
click at [1480, 25] on span at bounding box center [1489, 23] width 50 height 47
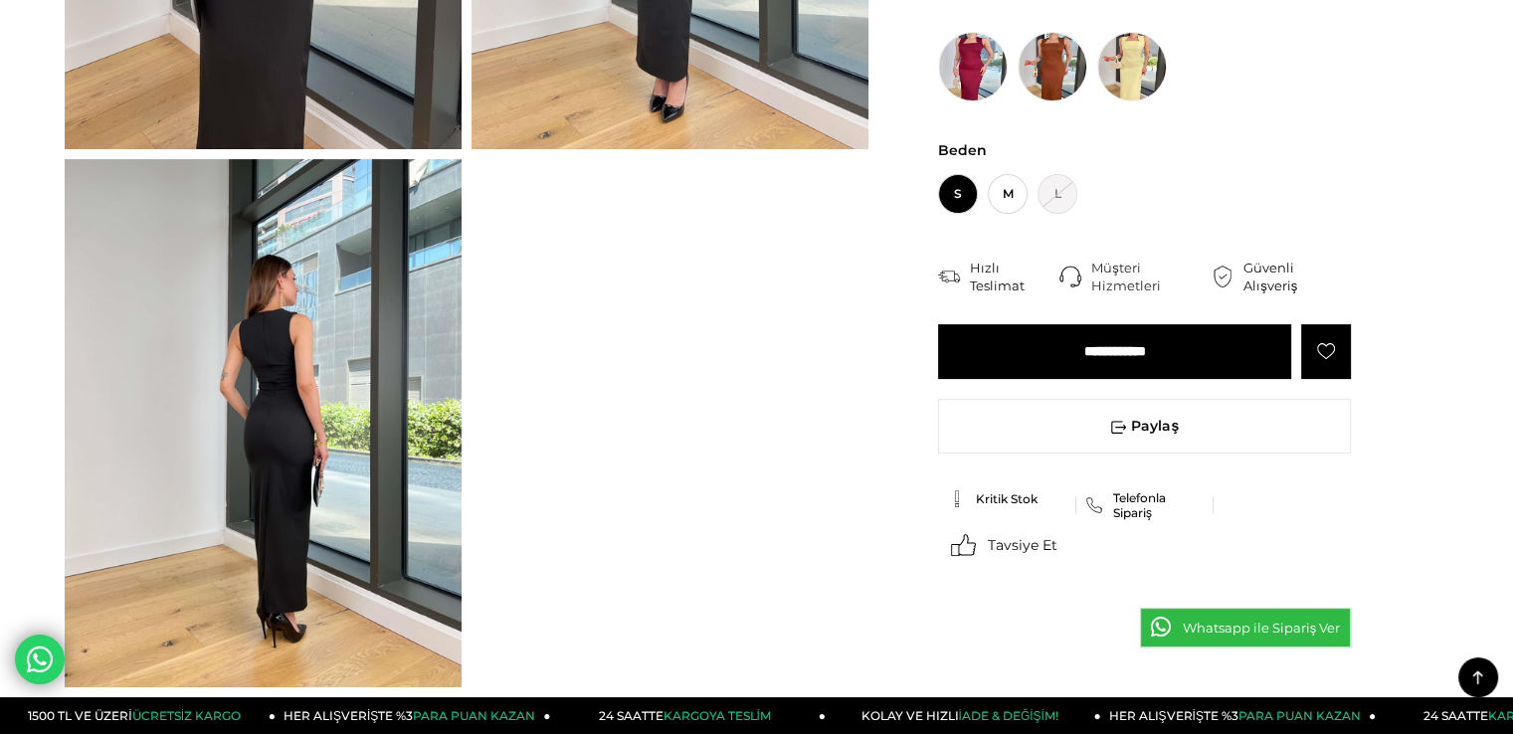
scroll to position [796, 0]
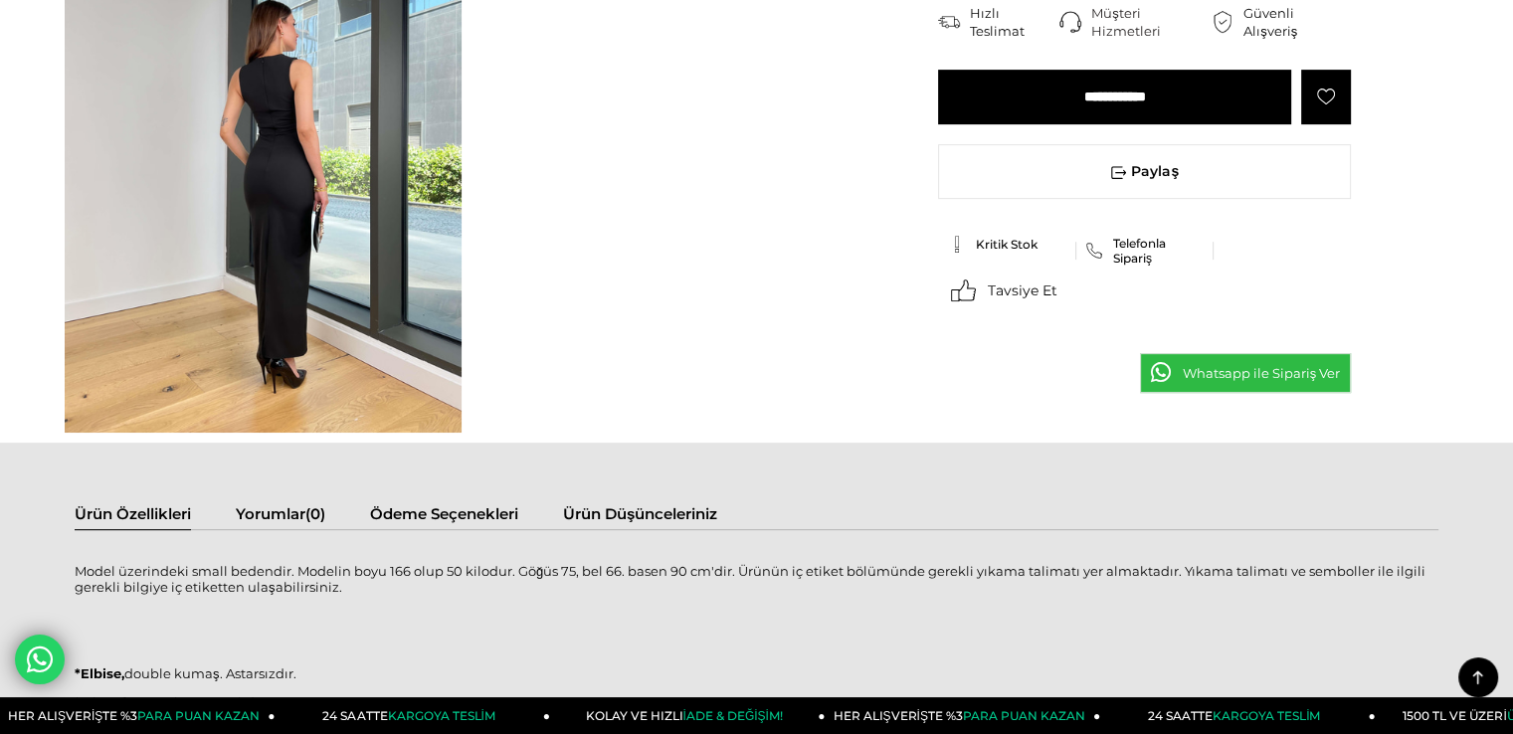
click at [274, 388] on img at bounding box center [263, 168] width 397 height 529
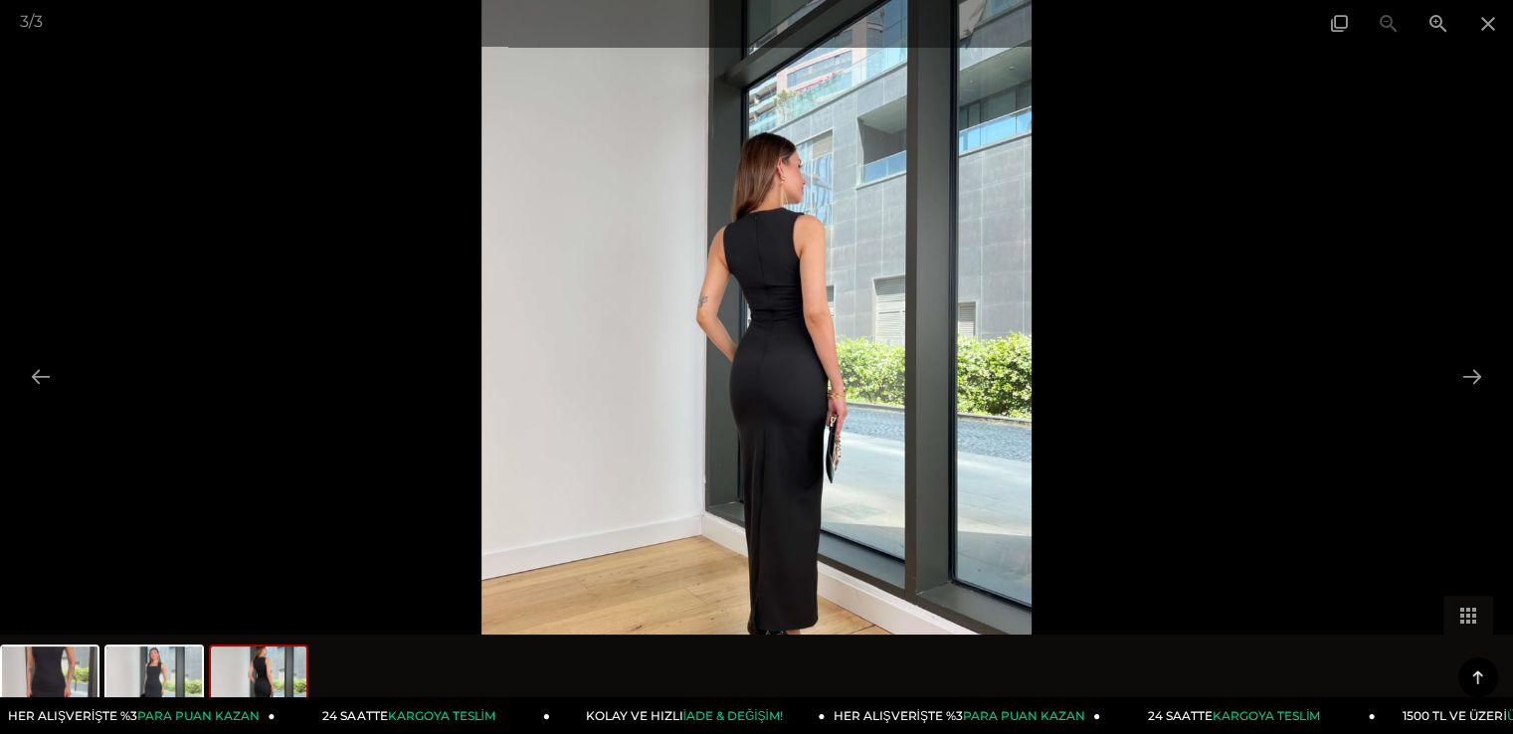
scroll to position [896, 0]
click at [732, 523] on img at bounding box center [757, 367] width 551 height 734
click at [791, 563] on img at bounding box center [757, 367] width 551 height 734
click at [1420, 29] on span at bounding box center [1439, 23] width 50 height 47
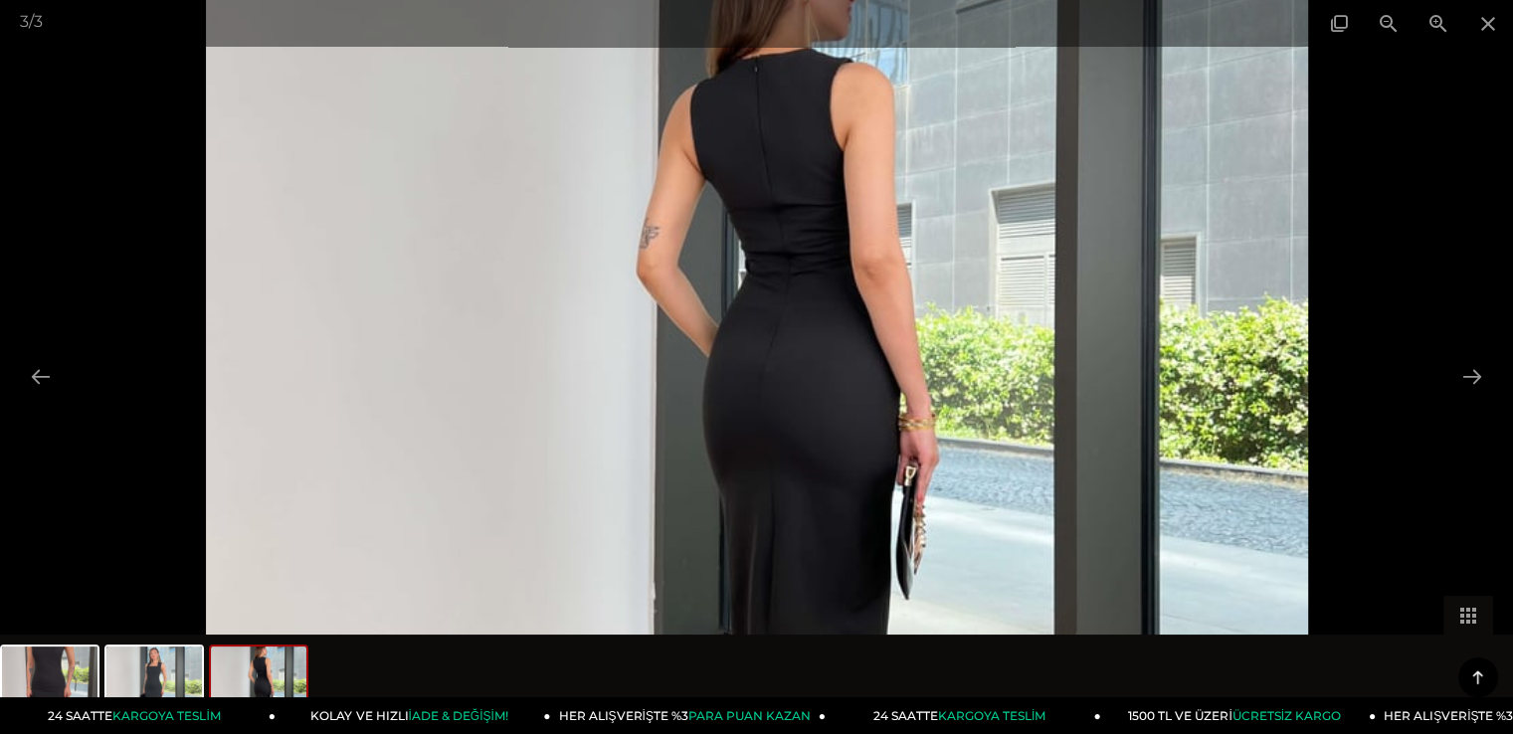
scroll to position [1393, 0]
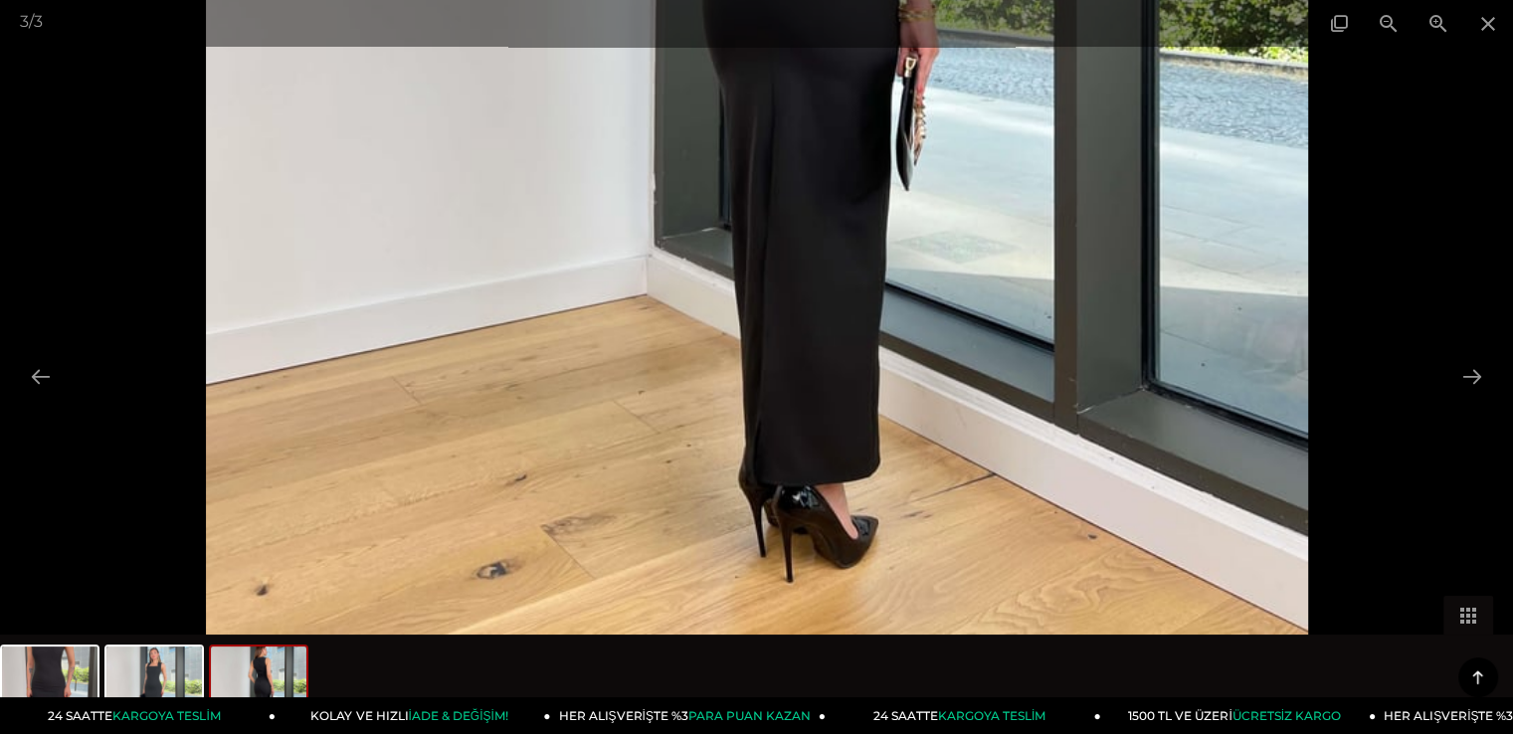
drag, startPoint x: 800, startPoint y: 543, endPoint x: 783, endPoint y: 120, distance: 423.2
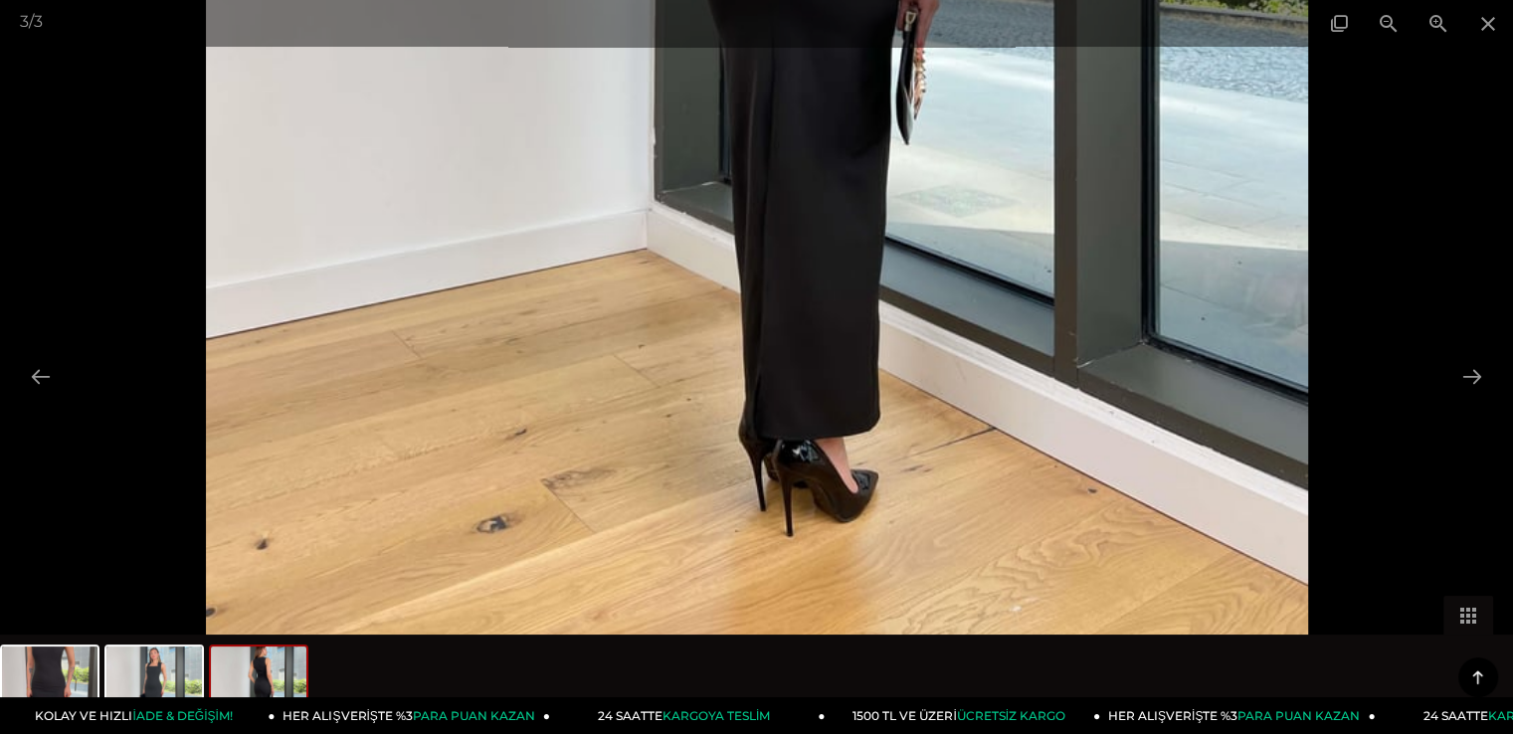
drag, startPoint x: 820, startPoint y: 556, endPoint x: 780, endPoint y: 454, distance: 109.9
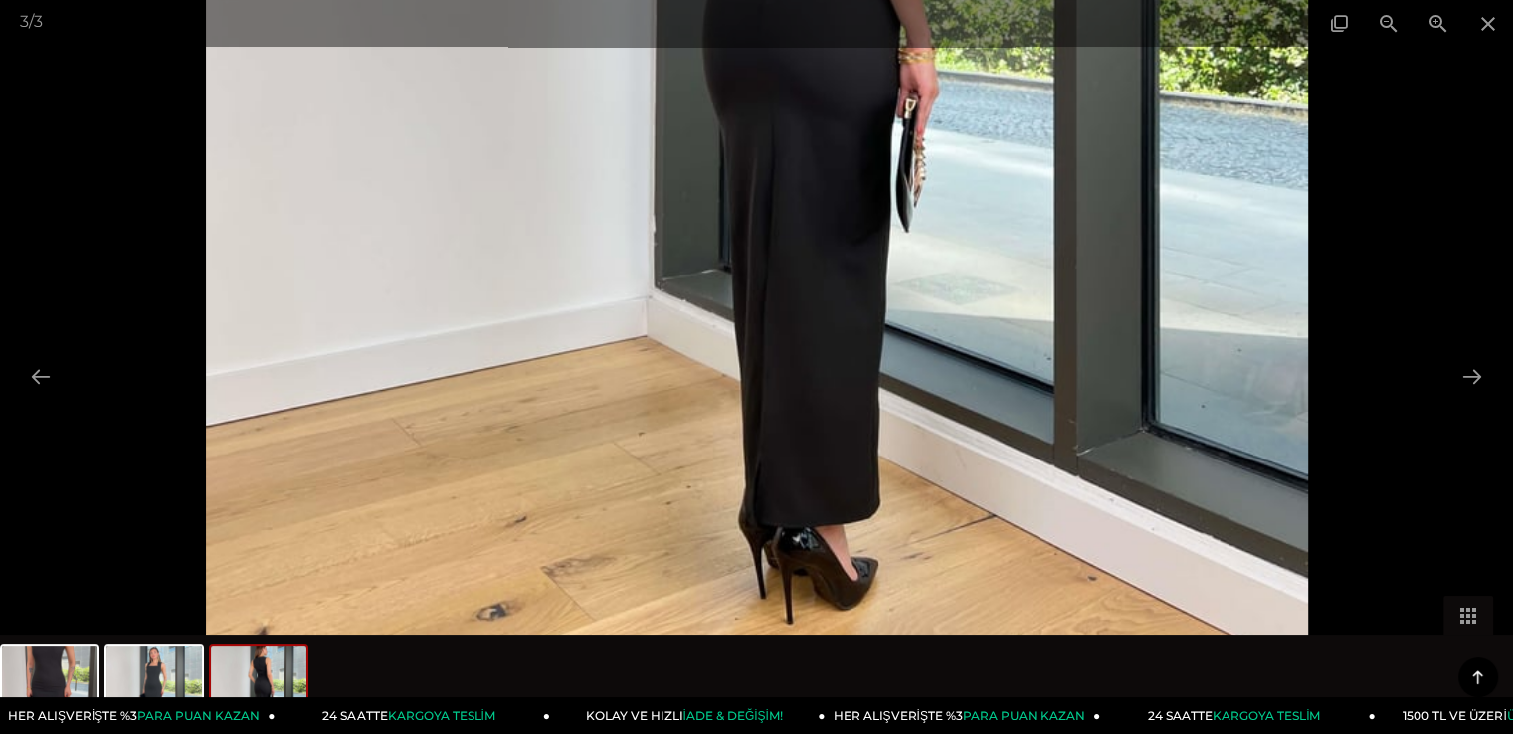
click at [1374, 368] on div at bounding box center [756, 367] width 1513 height 734
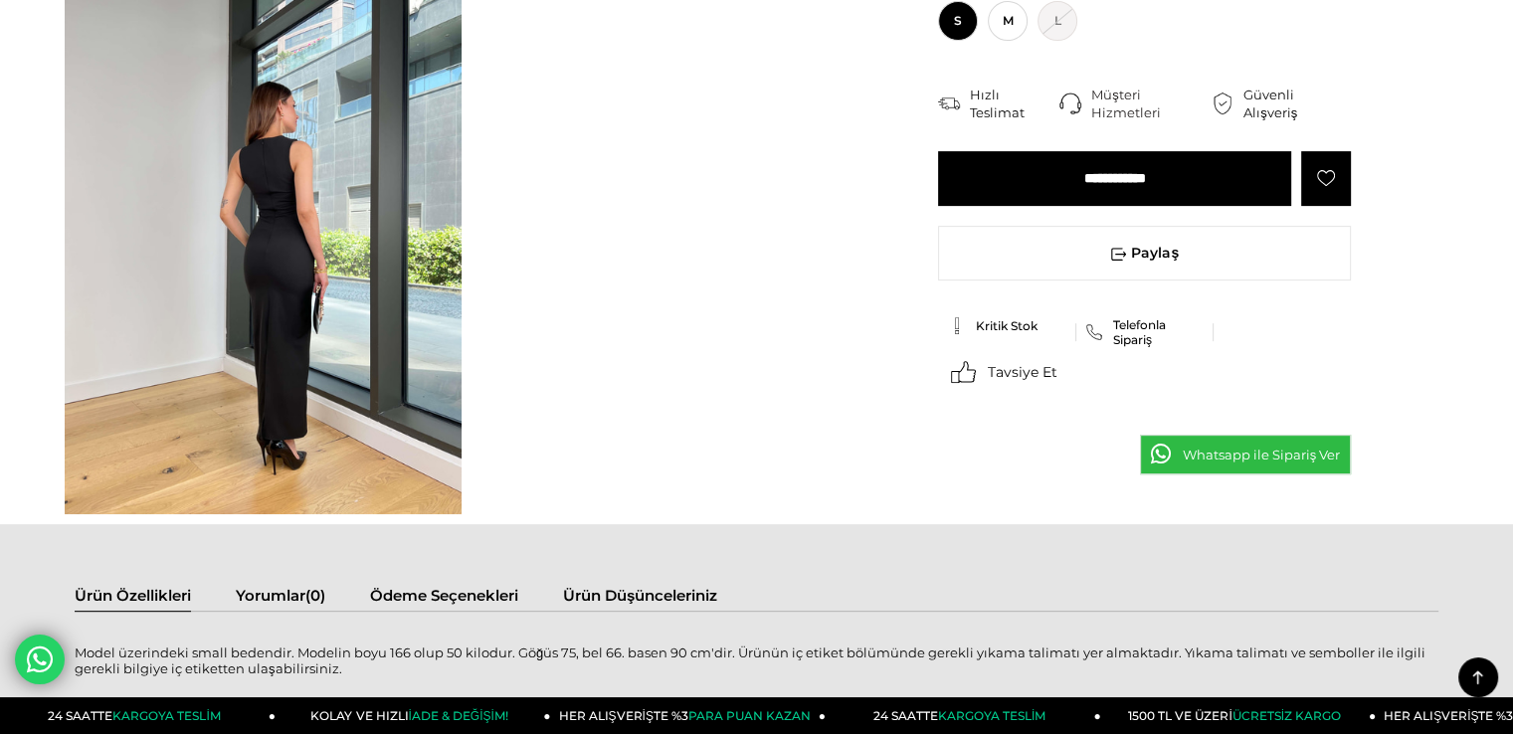
scroll to position [498, 0]
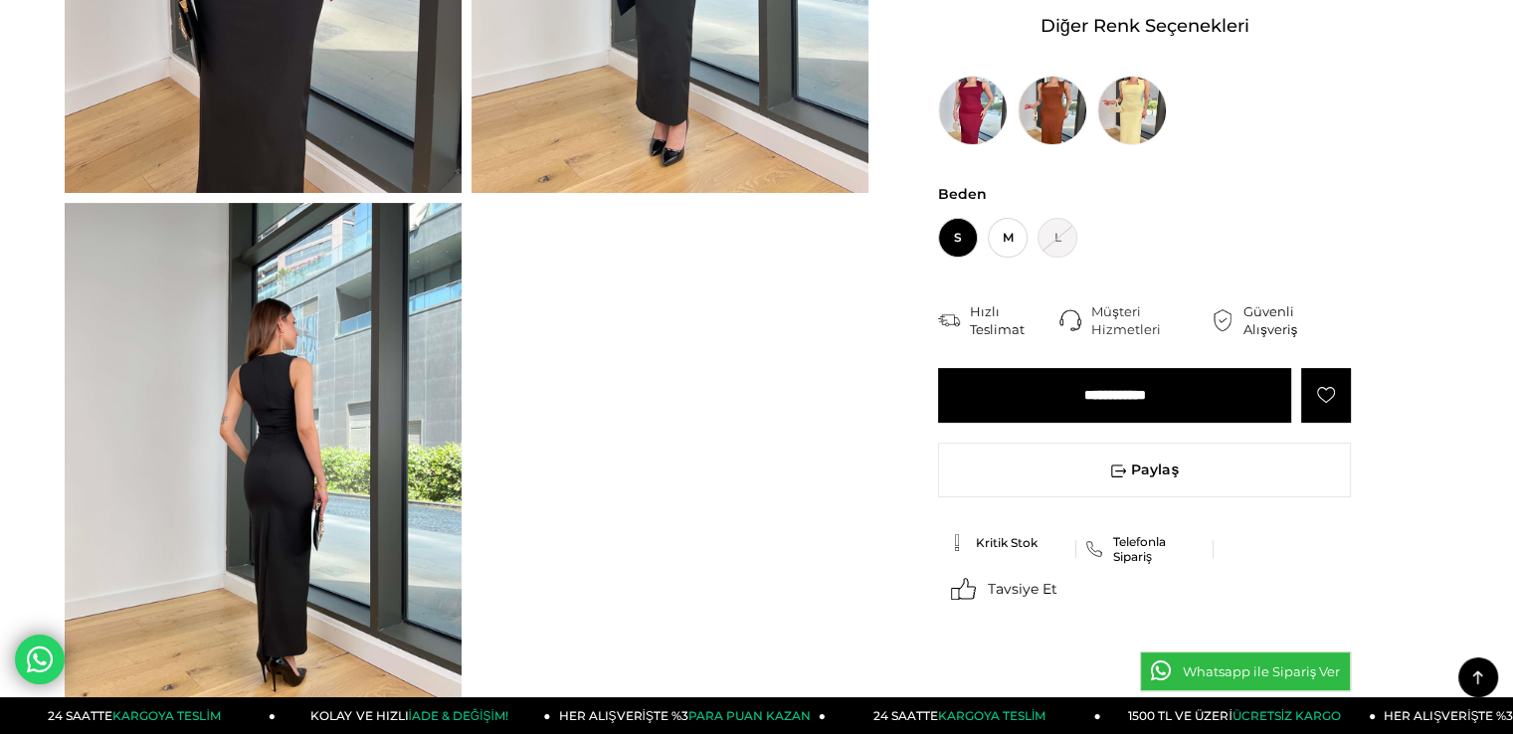
click at [338, 408] on img at bounding box center [263, 467] width 397 height 529
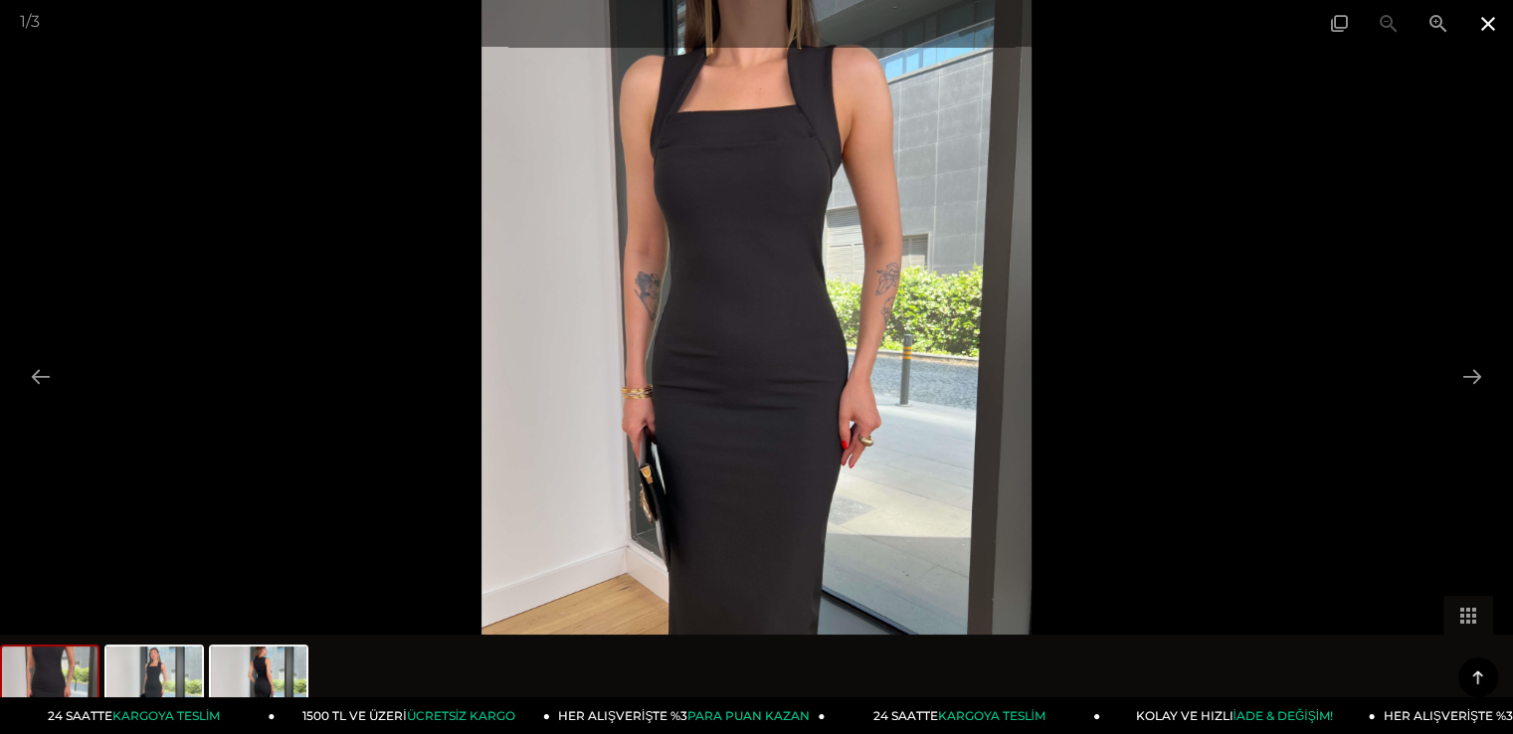
click at [1477, 32] on span at bounding box center [1489, 23] width 50 height 47
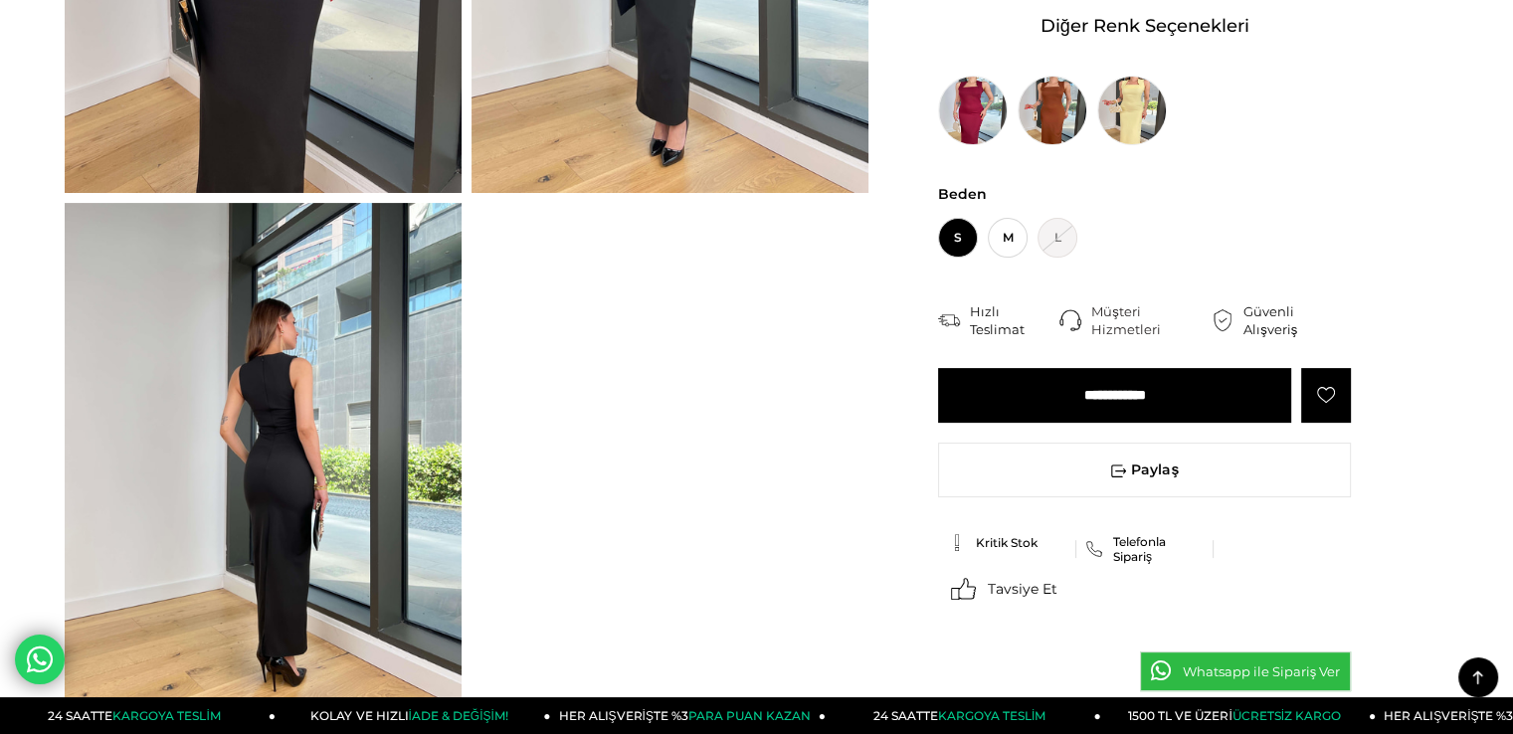
scroll to position [0, 0]
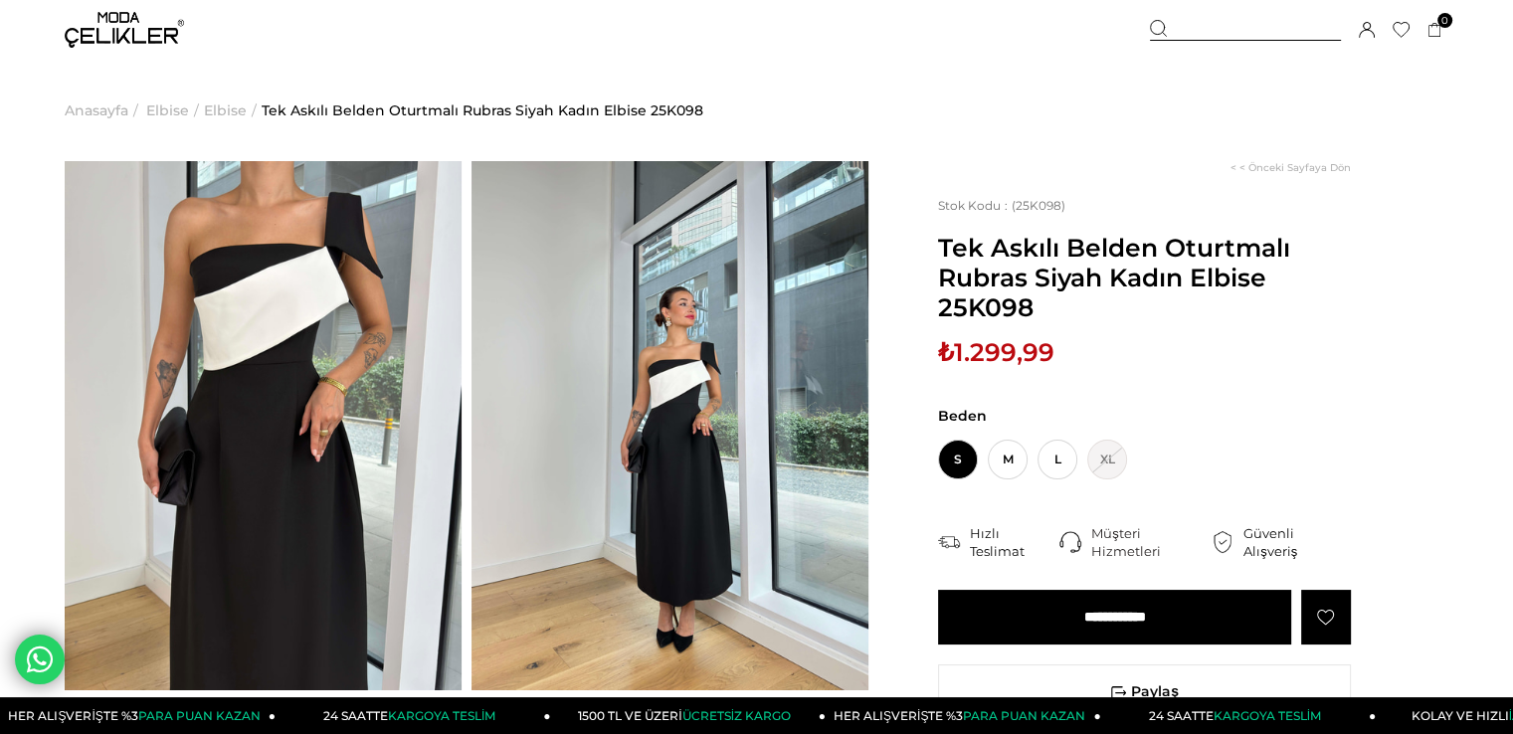
click at [293, 297] on img at bounding box center [263, 425] width 397 height 529
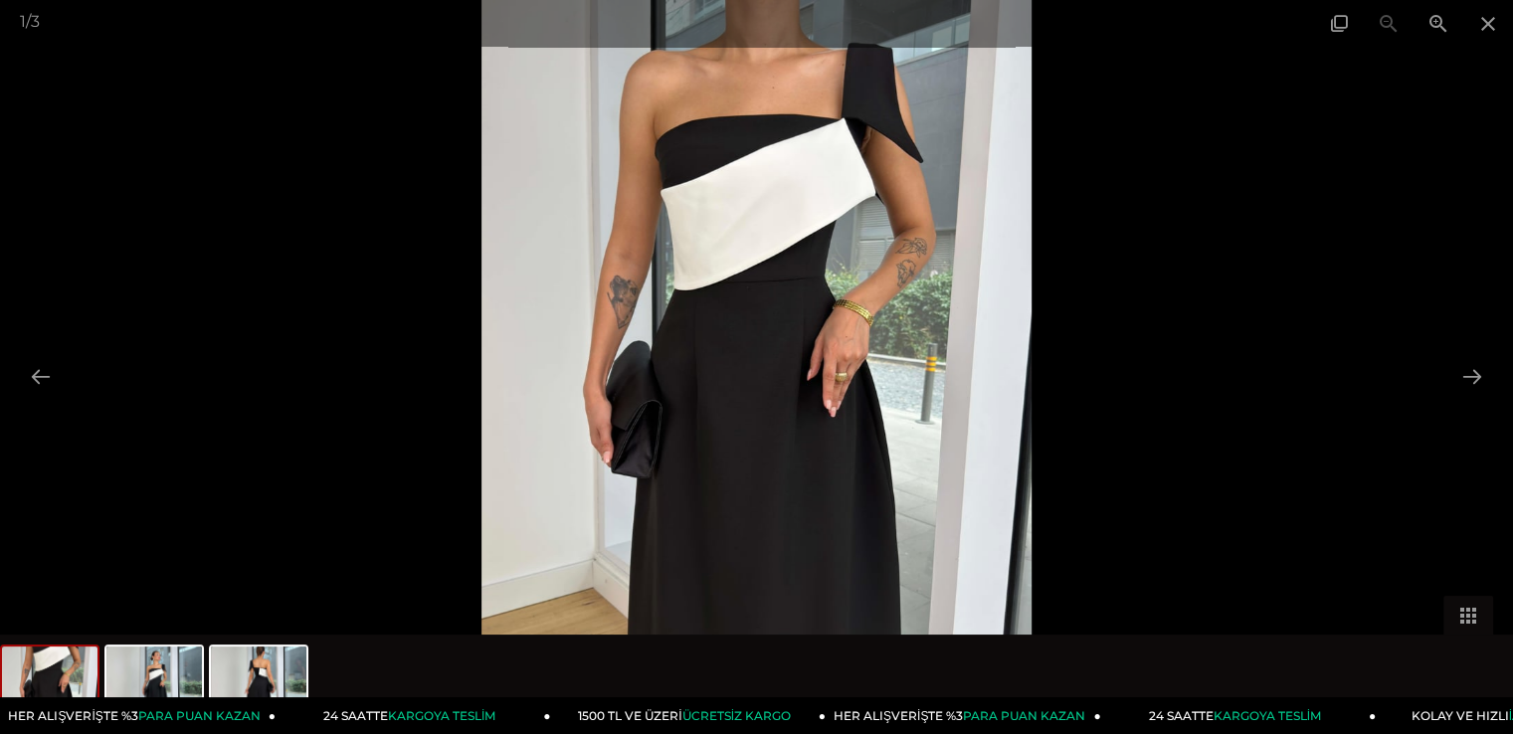
click at [800, 292] on img at bounding box center [757, 367] width 551 height 734
click at [1465, 385] on button at bounding box center [1473, 376] width 42 height 39
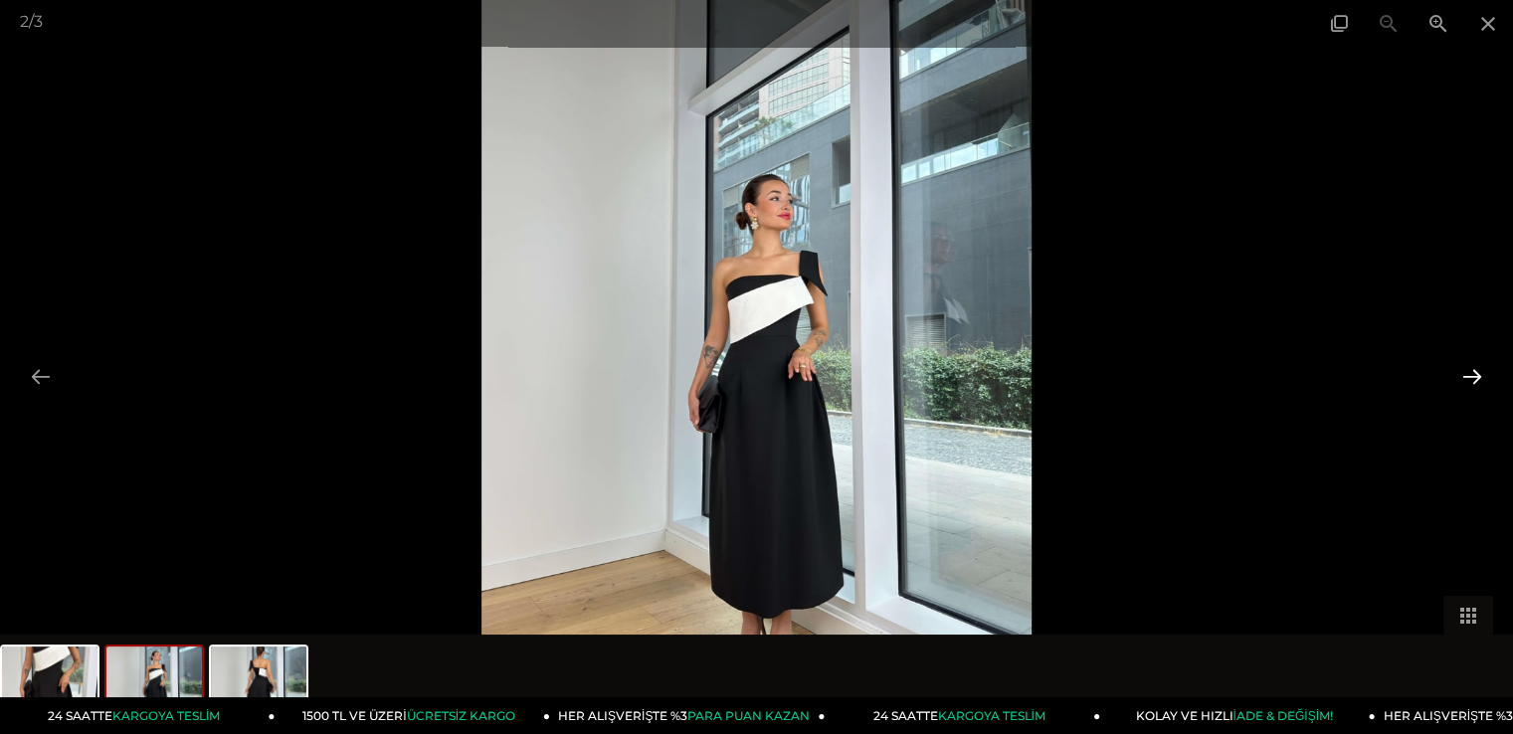
click at [1466, 385] on button at bounding box center [1473, 376] width 42 height 39
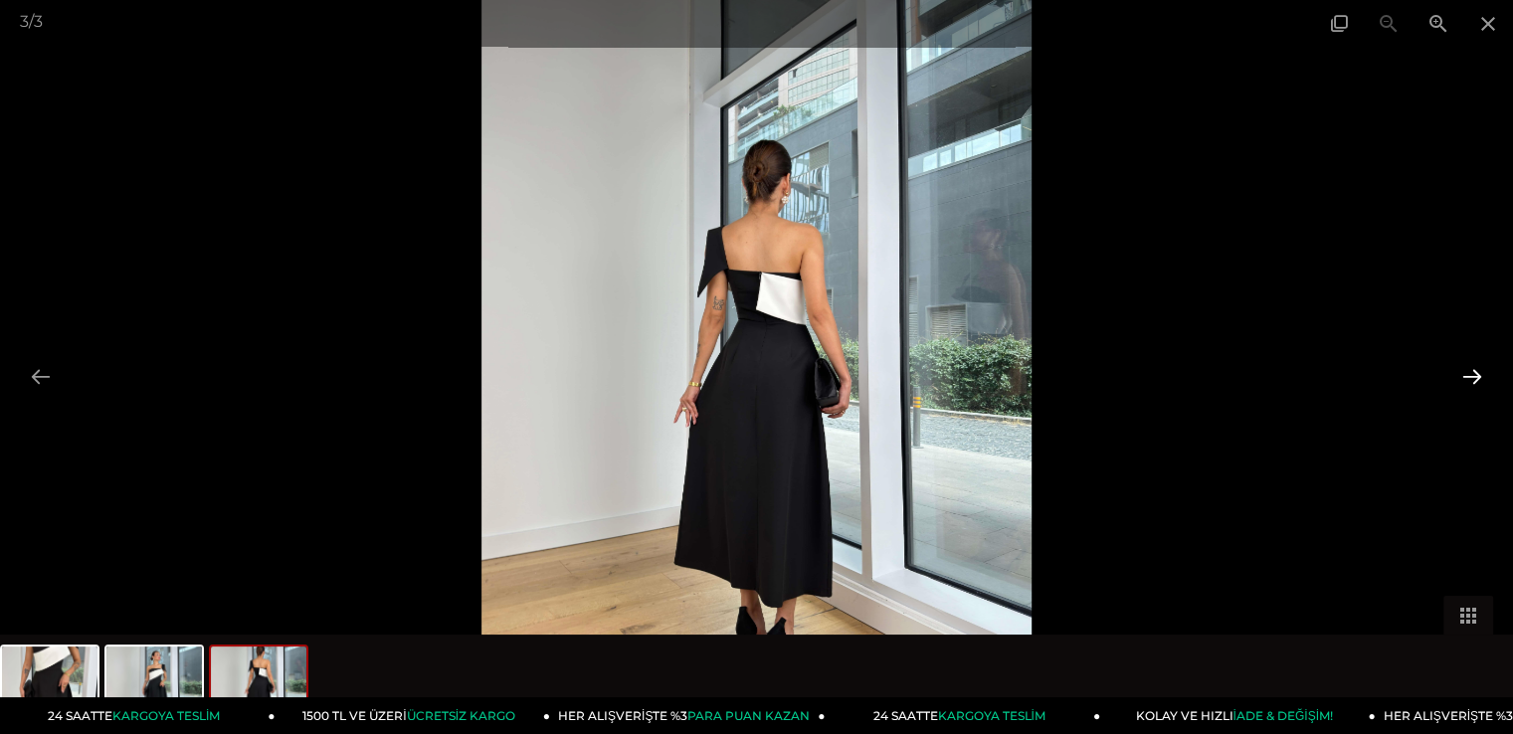
click at [1466, 385] on button at bounding box center [1473, 376] width 42 height 39
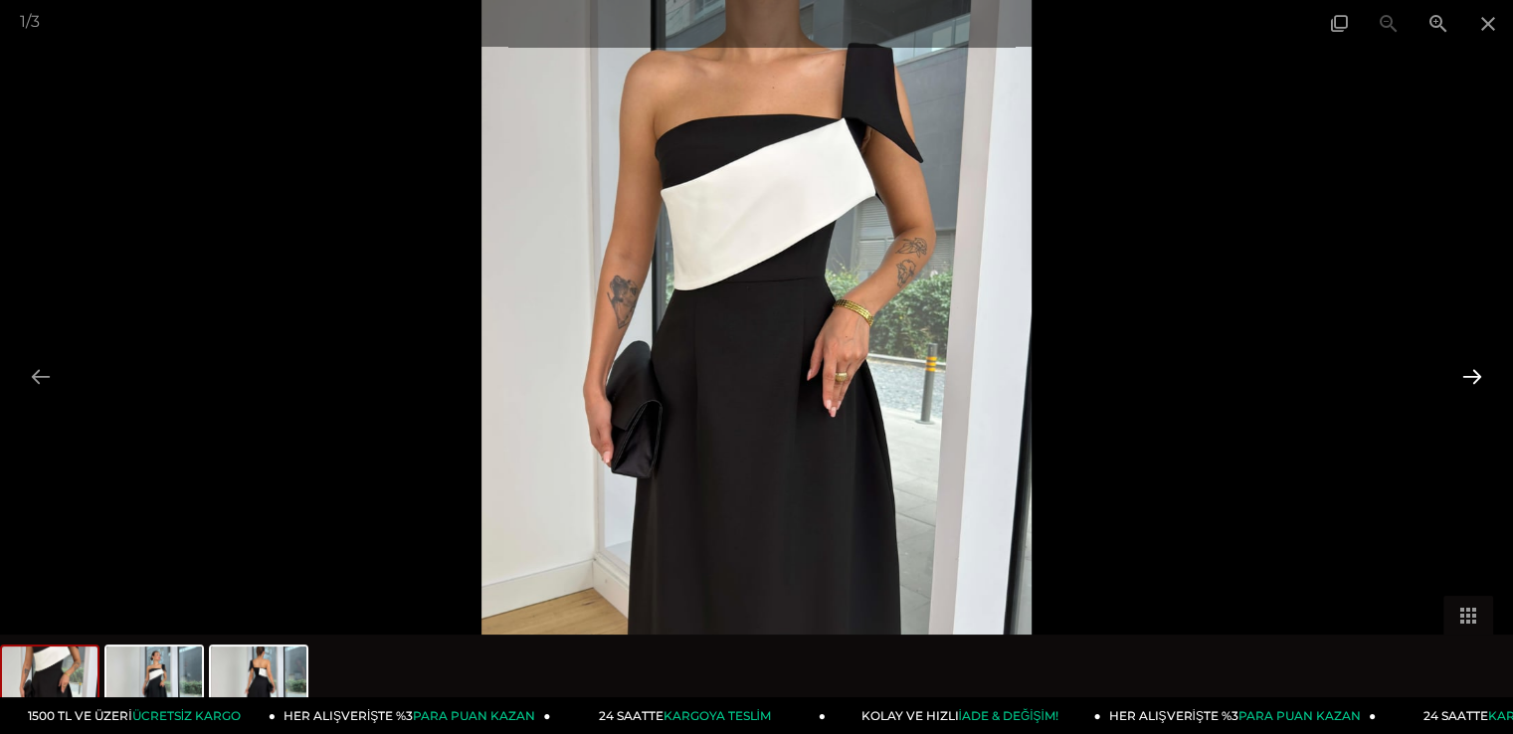
click at [1466, 385] on button at bounding box center [1473, 376] width 42 height 39
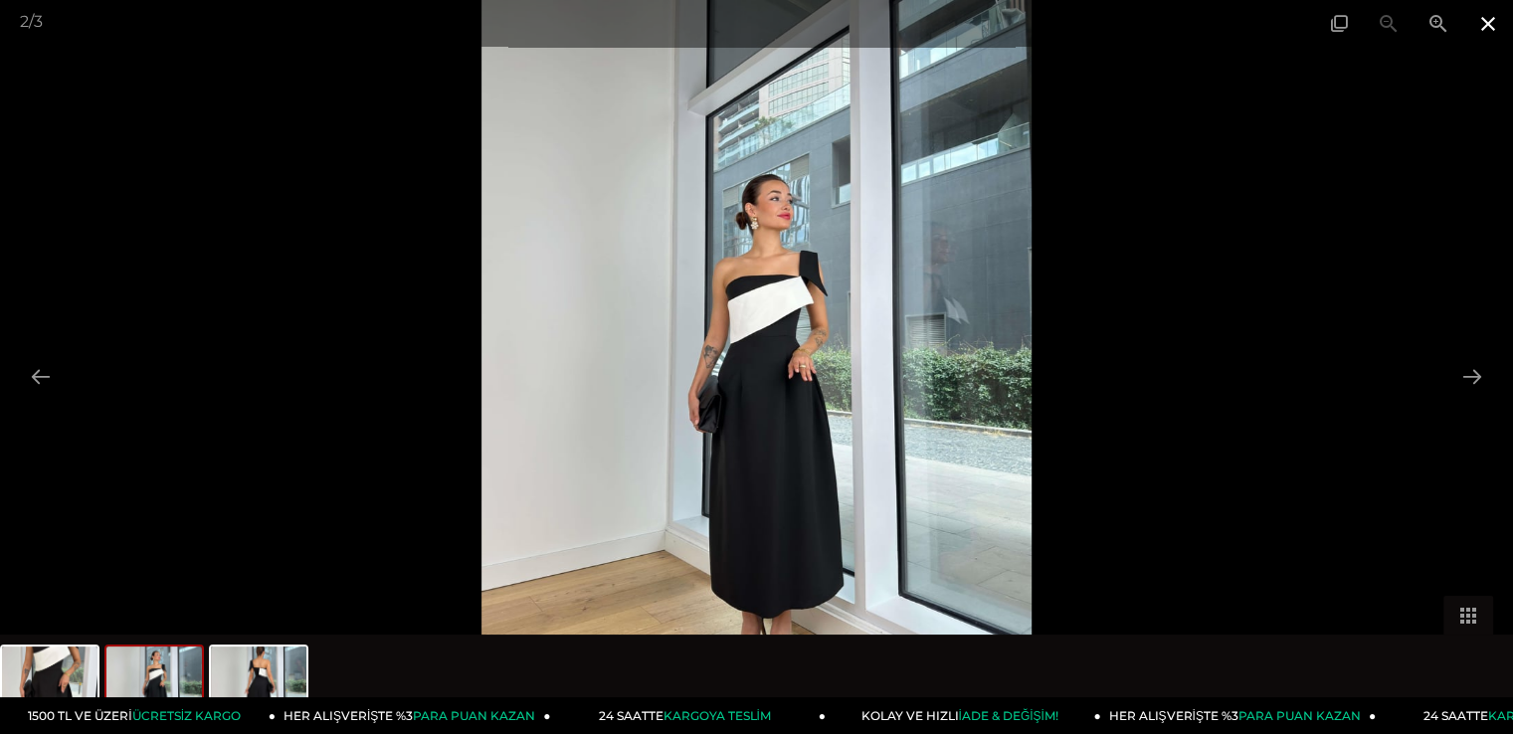
click at [1472, 26] on span at bounding box center [1489, 23] width 50 height 47
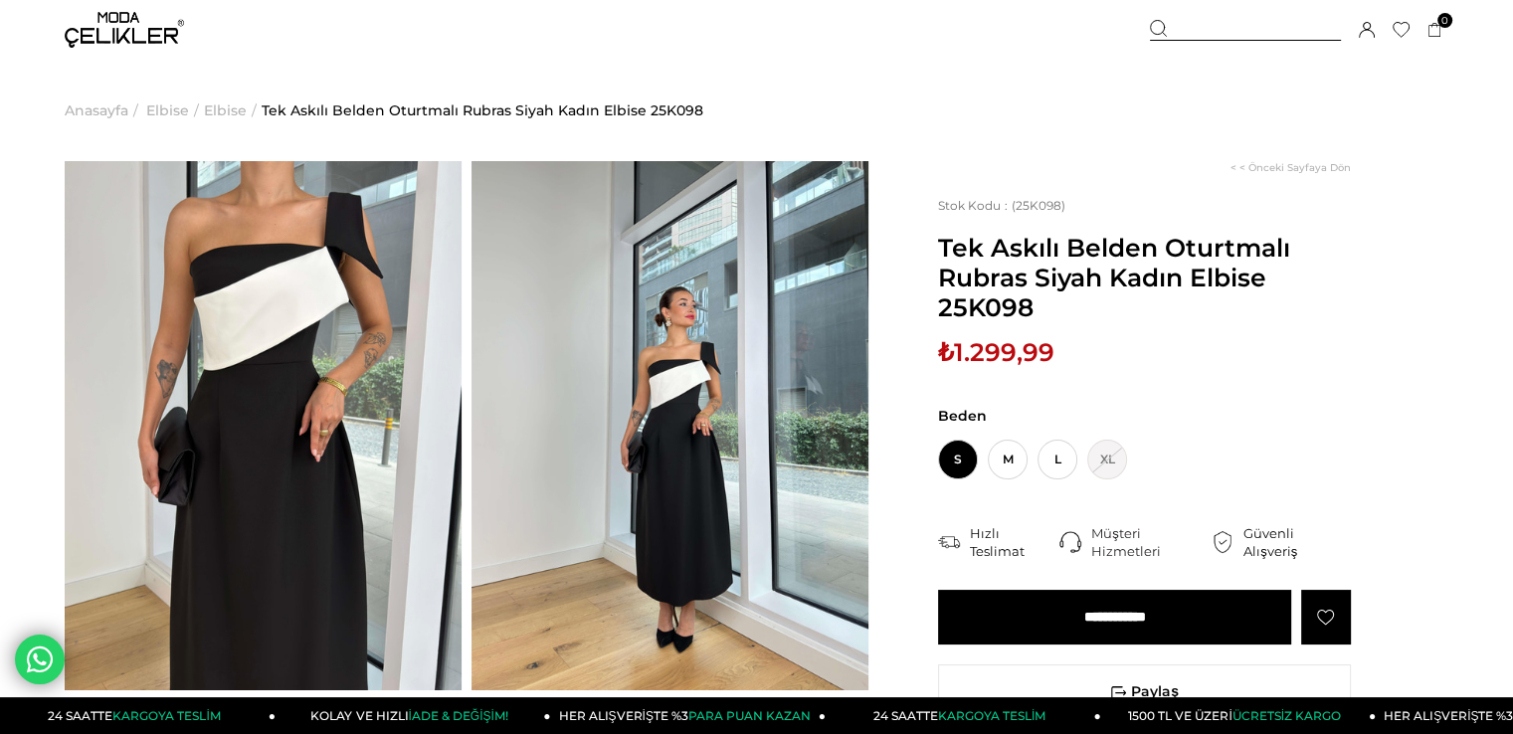
click at [587, 486] on img at bounding box center [670, 425] width 397 height 529
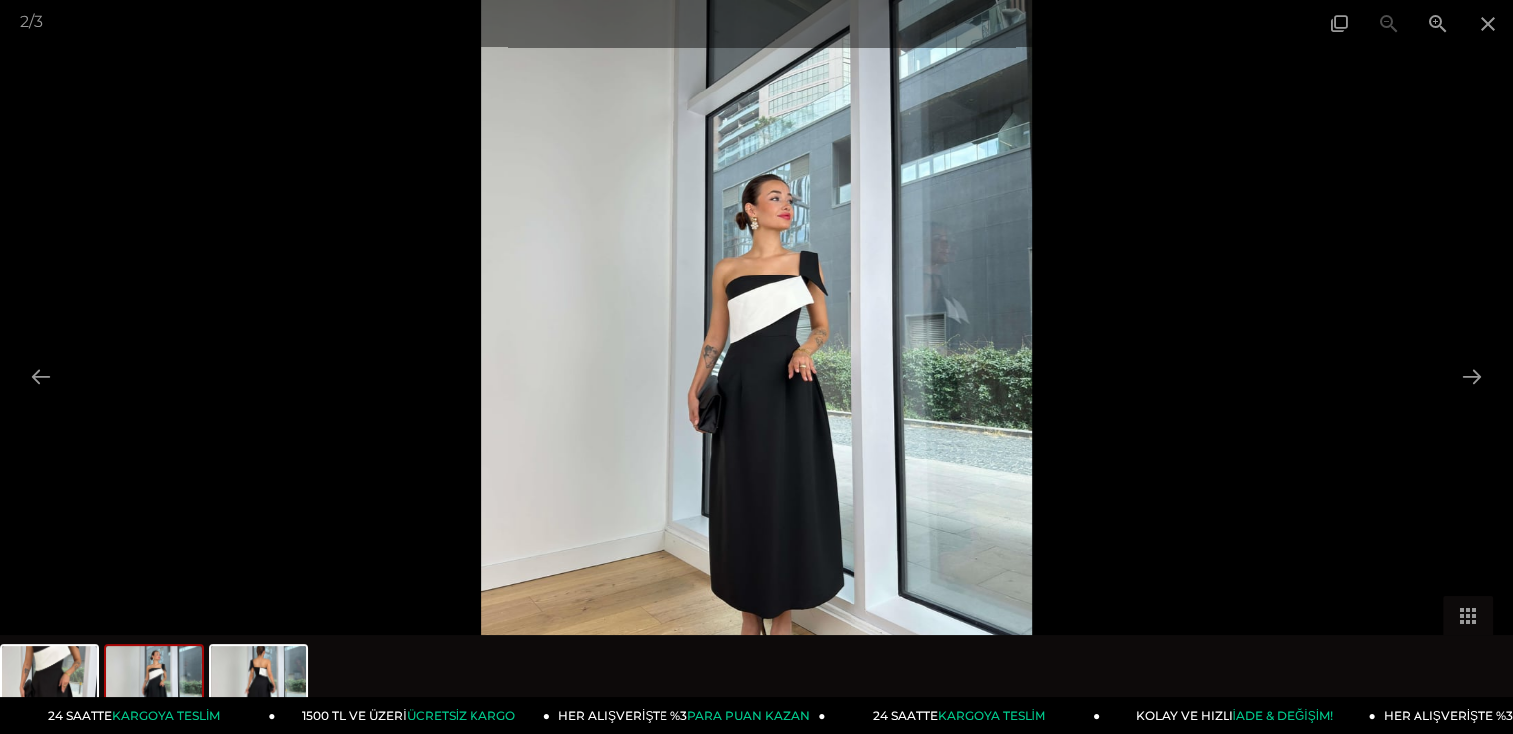
click at [1484, 132] on div at bounding box center [756, 367] width 1513 height 734
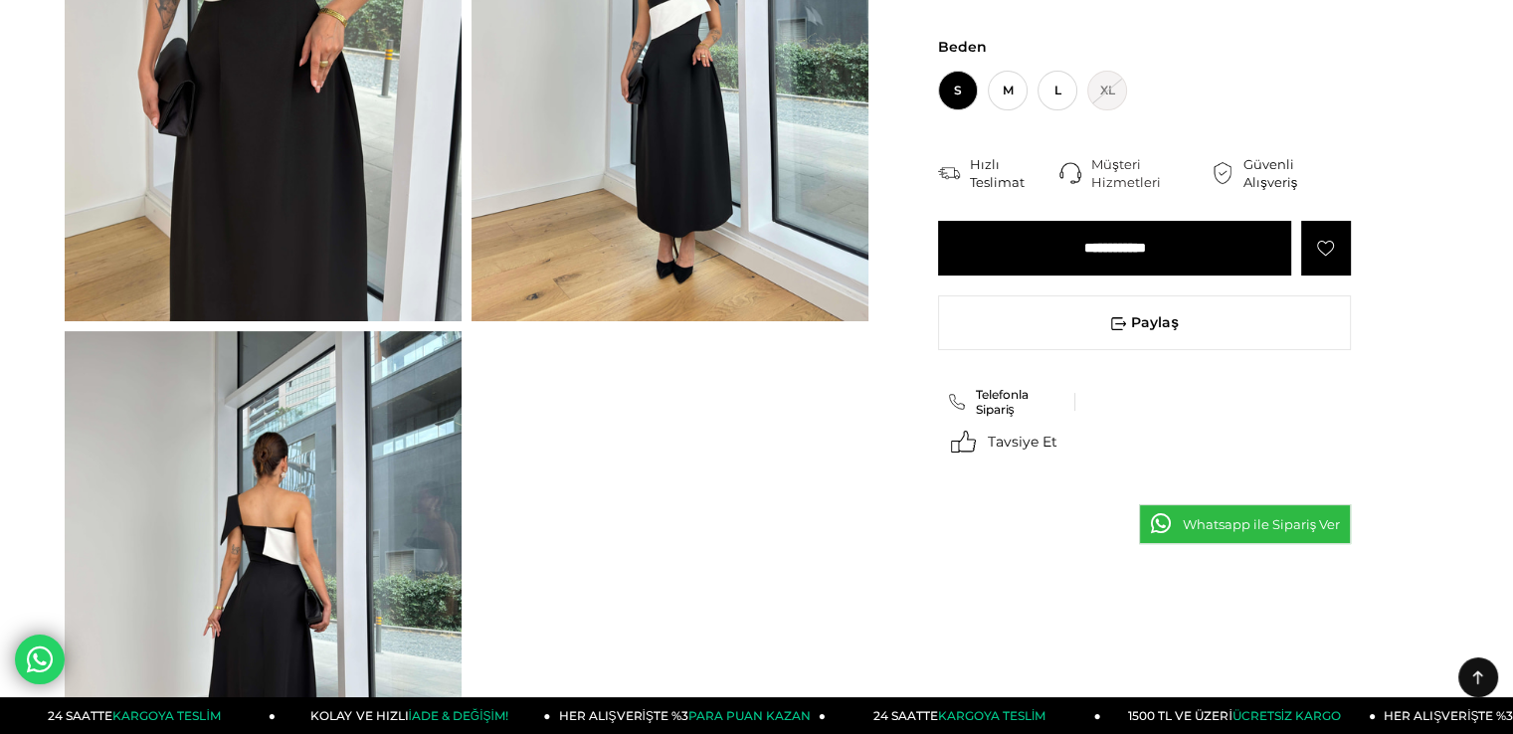
scroll to position [100, 0]
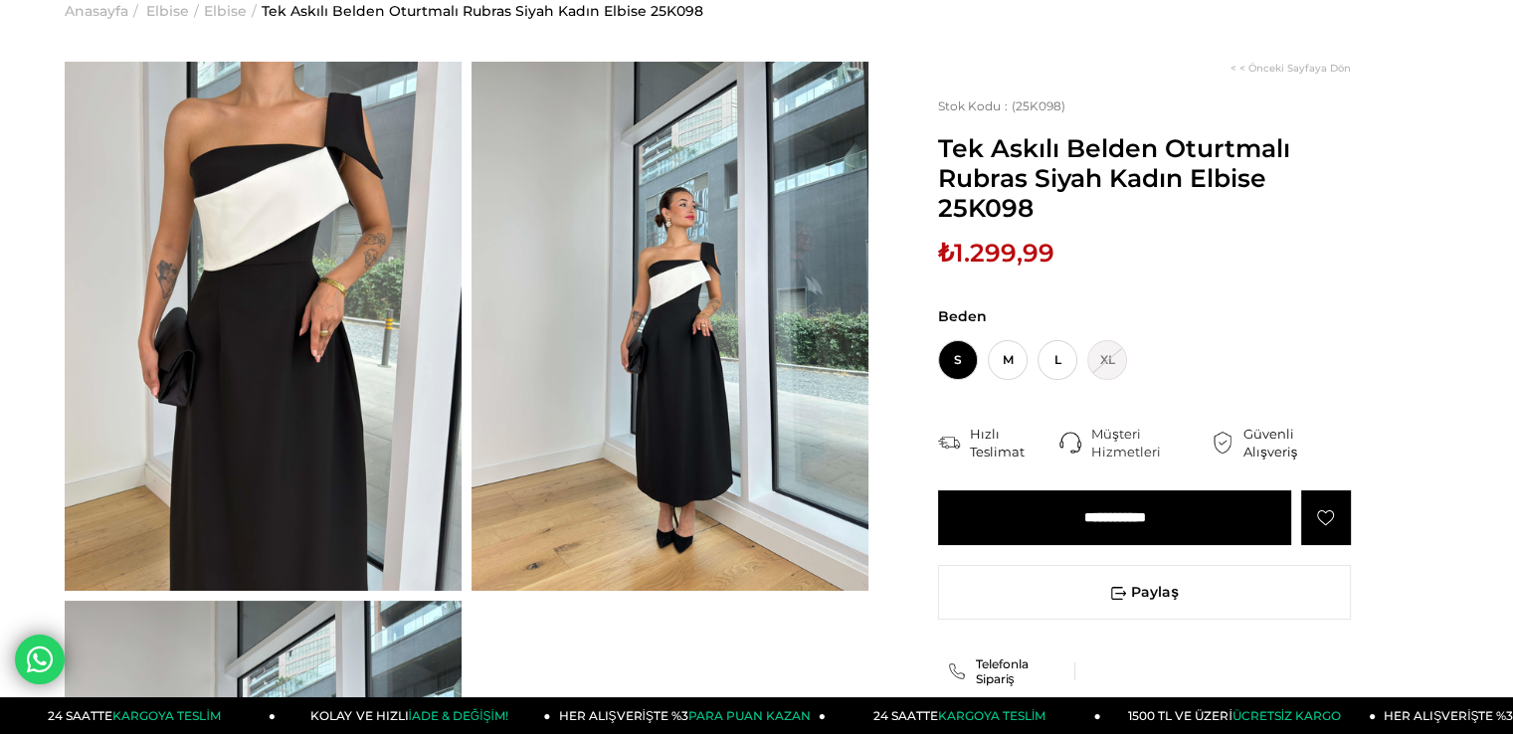
click at [597, 395] on img at bounding box center [670, 326] width 397 height 529
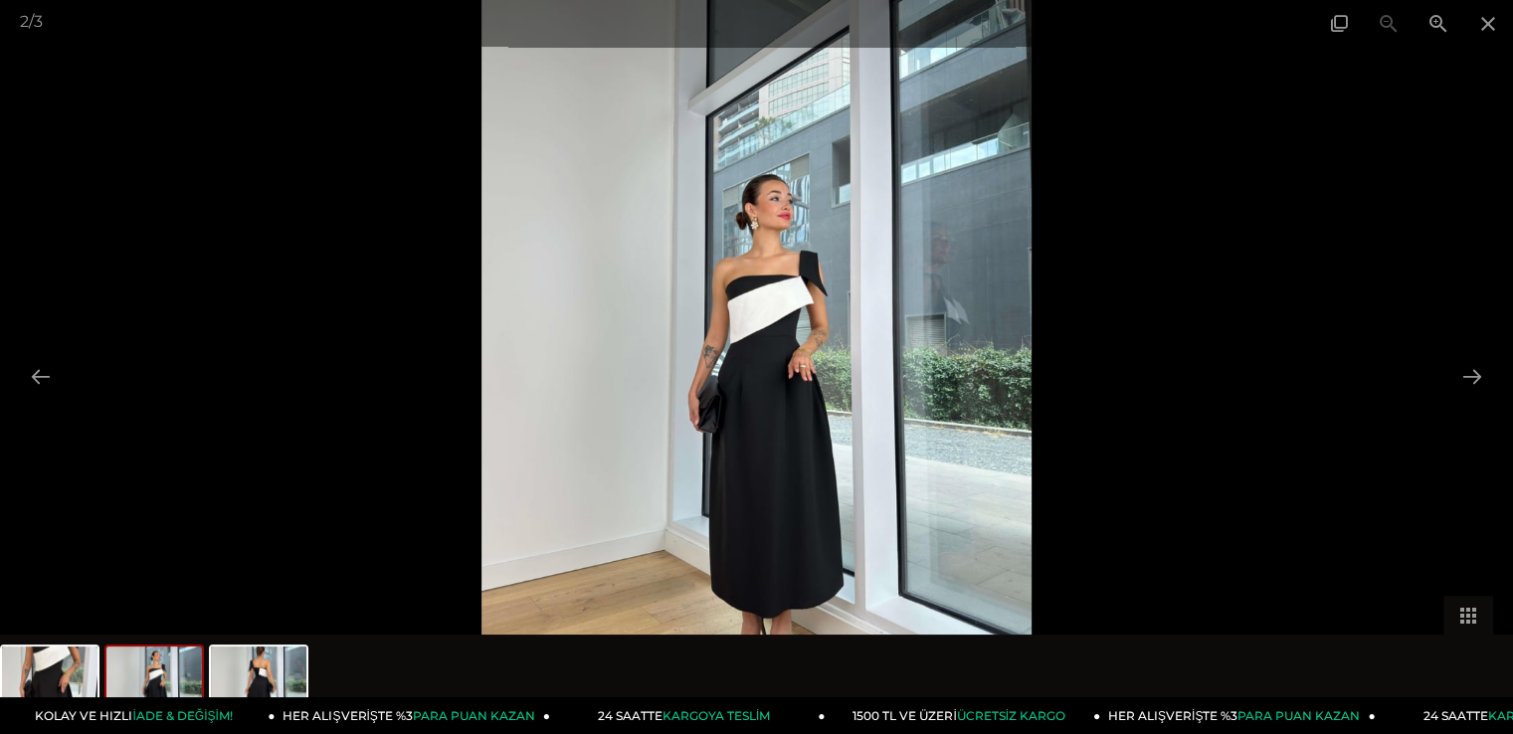
click at [178, 81] on div at bounding box center [756, 367] width 1513 height 734
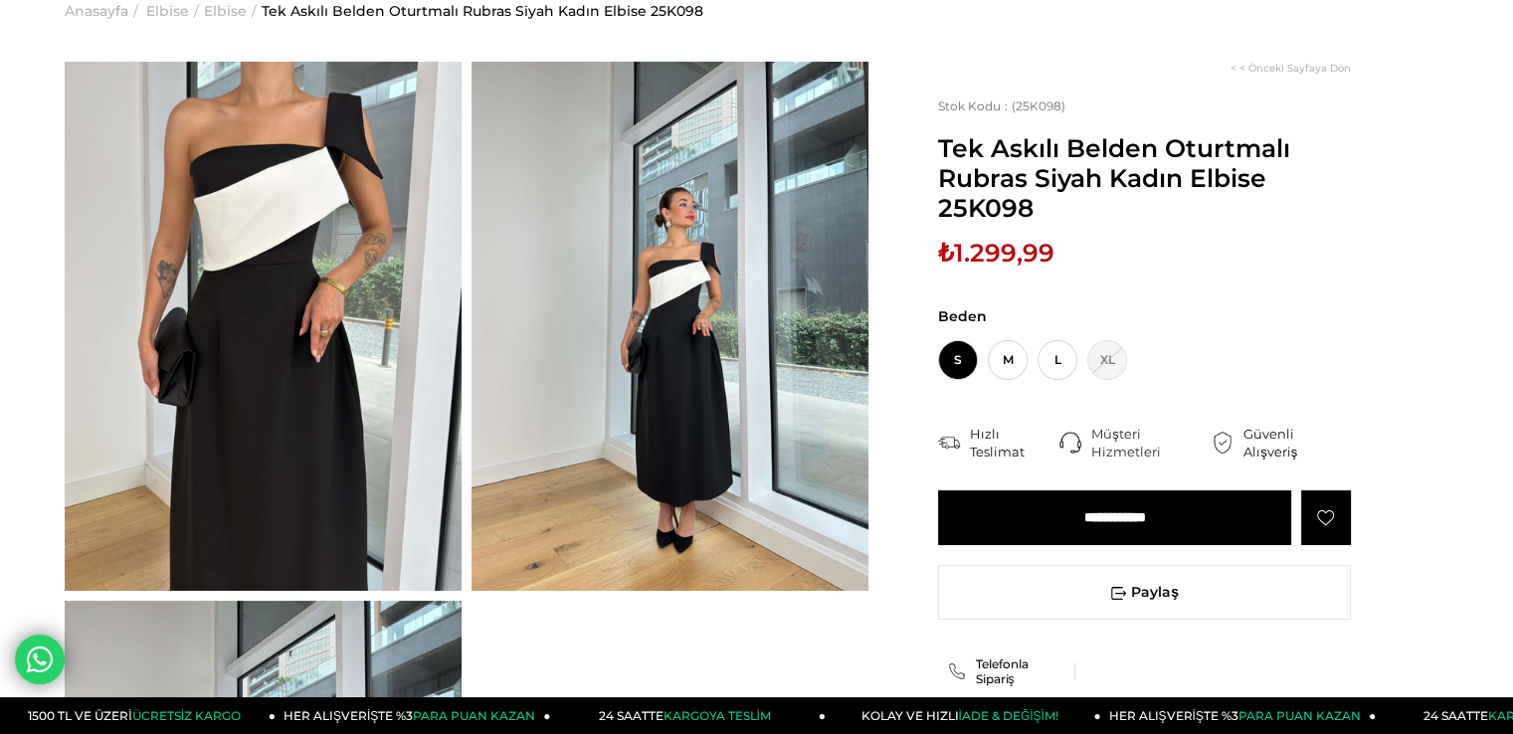
click at [312, 236] on img at bounding box center [263, 326] width 397 height 529
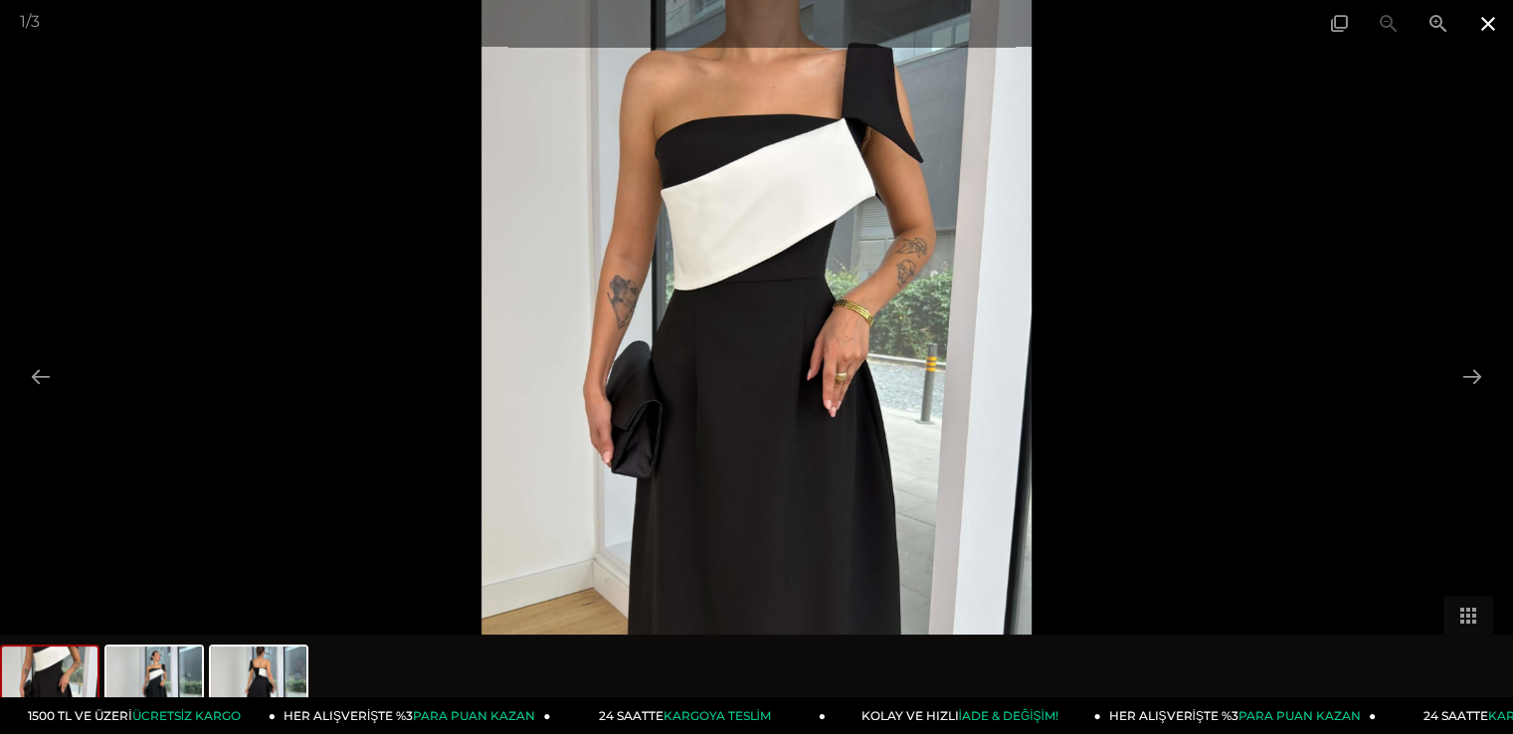
click at [1492, 27] on span at bounding box center [1489, 23] width 50 height 47
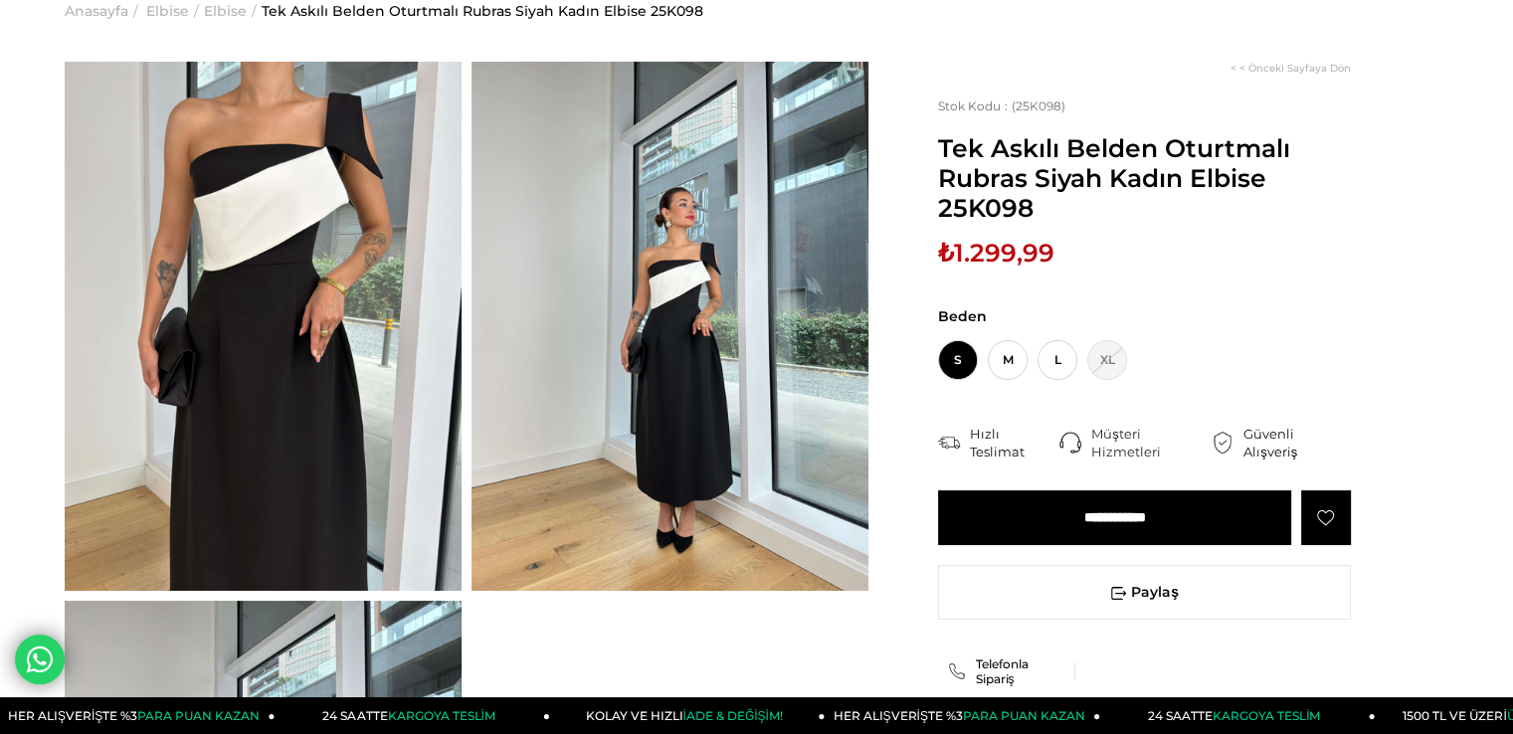
click at [791, 324] on img at bounding box center [670, 326] width 397 height 529
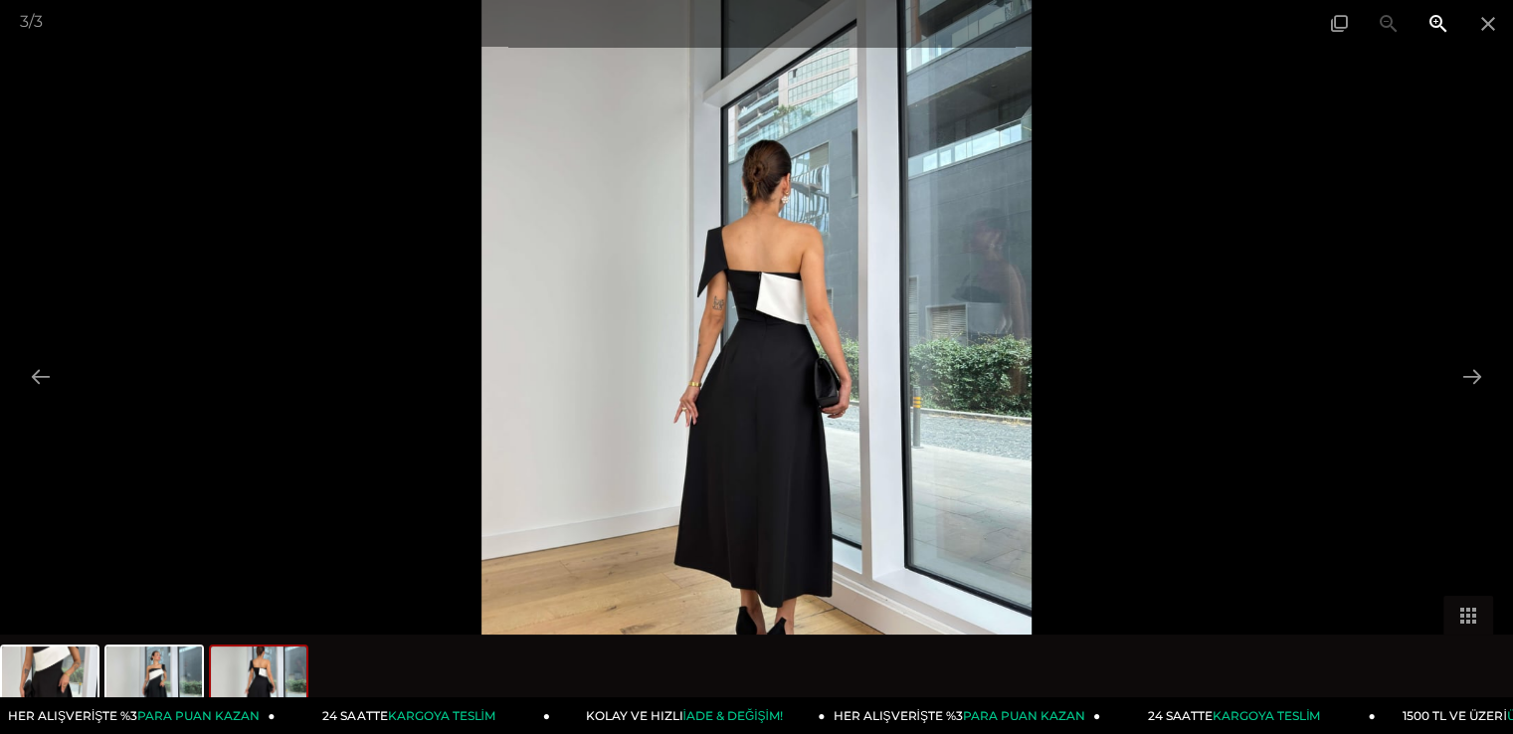
click at [1435, 30] on span at bounding box center [1439, 23] width 50 height 47
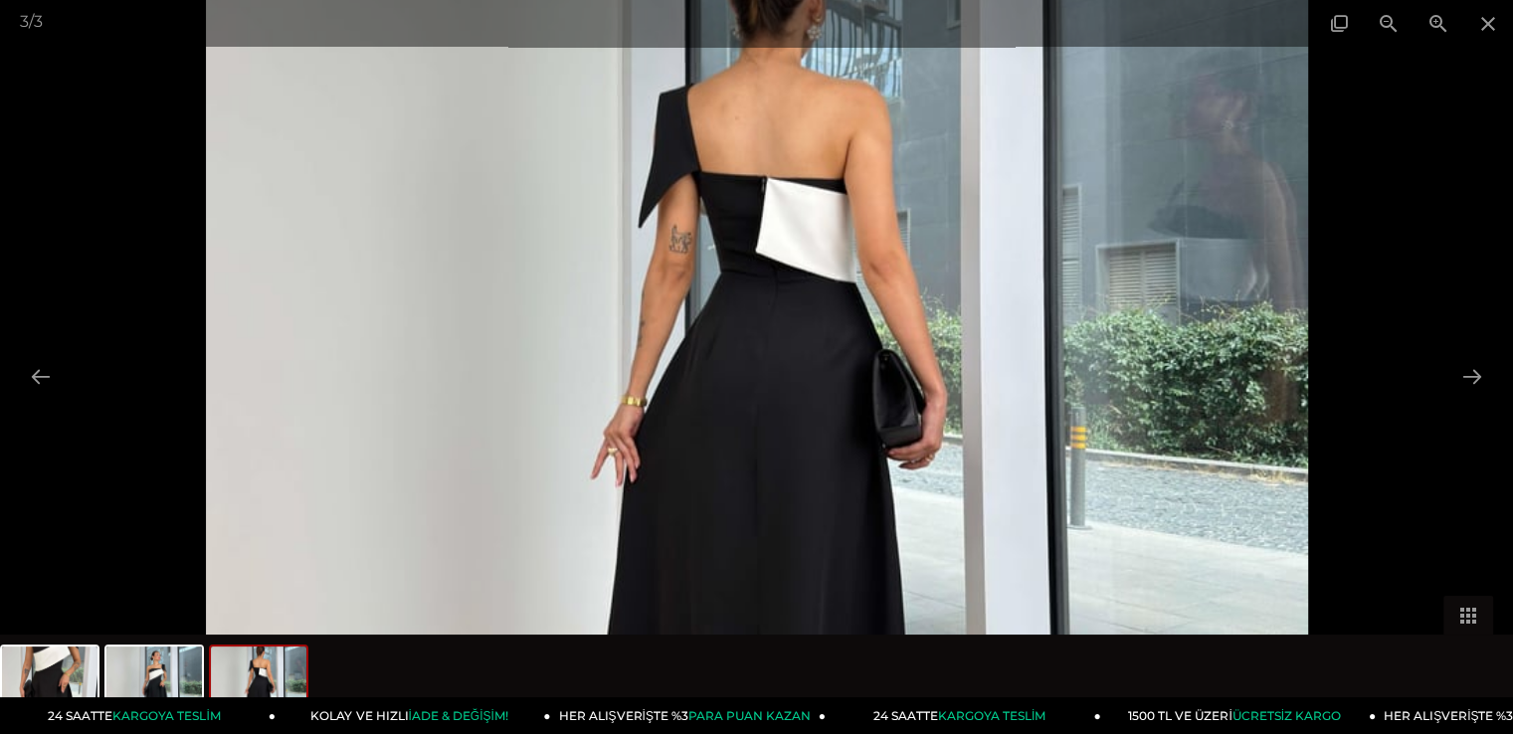
scroll to position [0, 0]
click at [1445, 15] on span at bounding box center [1439, 23] width 50 height 47
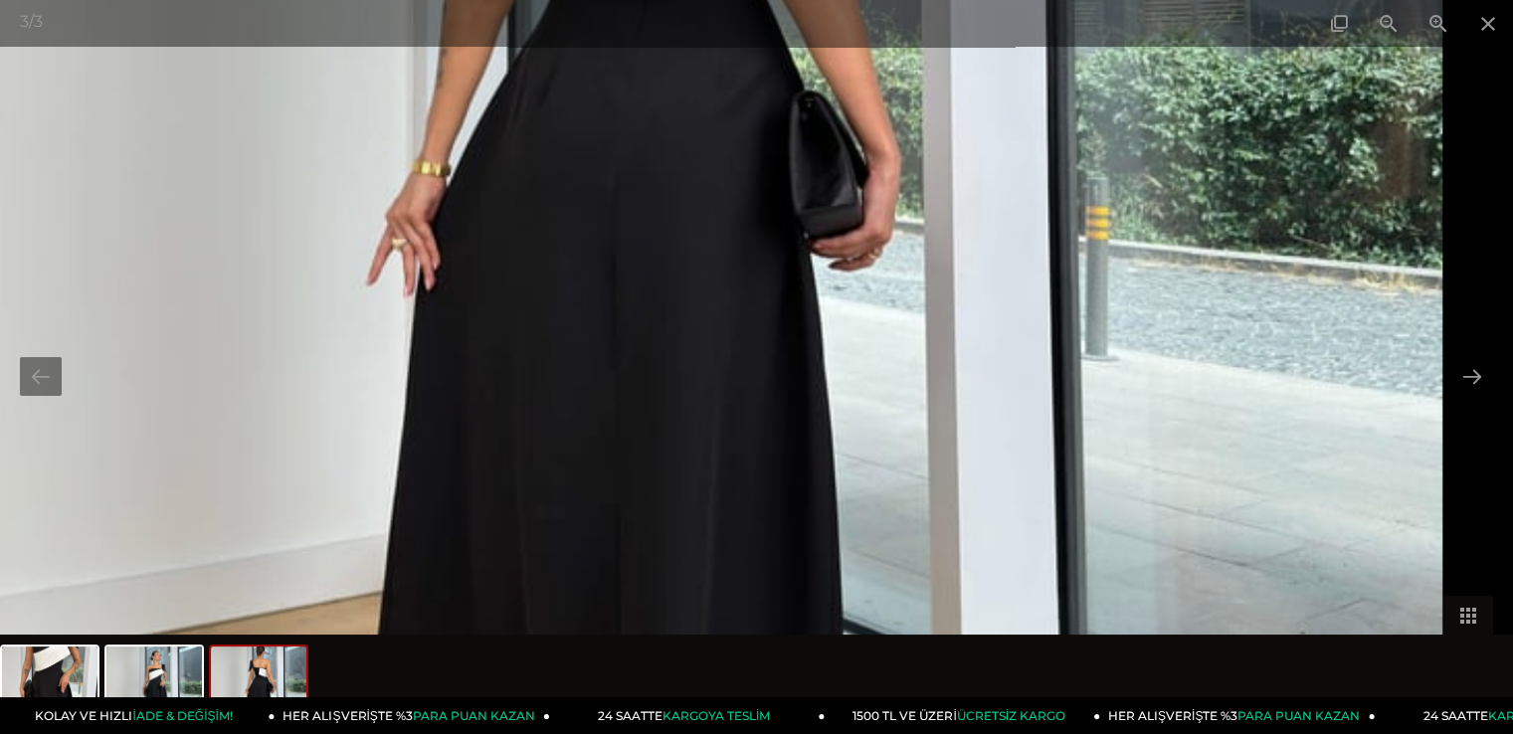
drag, startPoint x: 908, startPoint y: 204, endPoint x: 757, endPoint y: -87, distance: 327.6
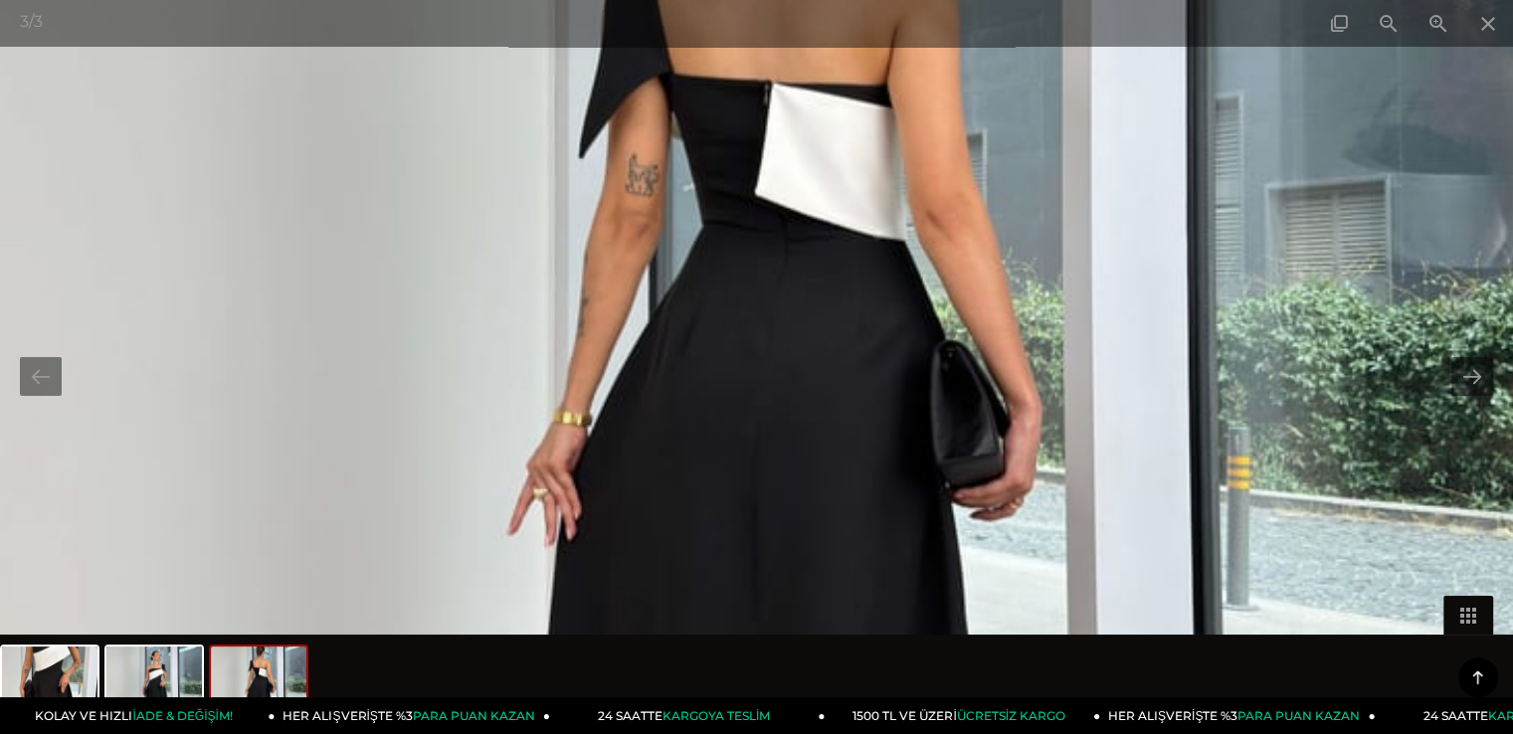
scroll to position [1095, 0]
click at [1384, 17] on span at bounding box center [1389, 23] width 50 height 47
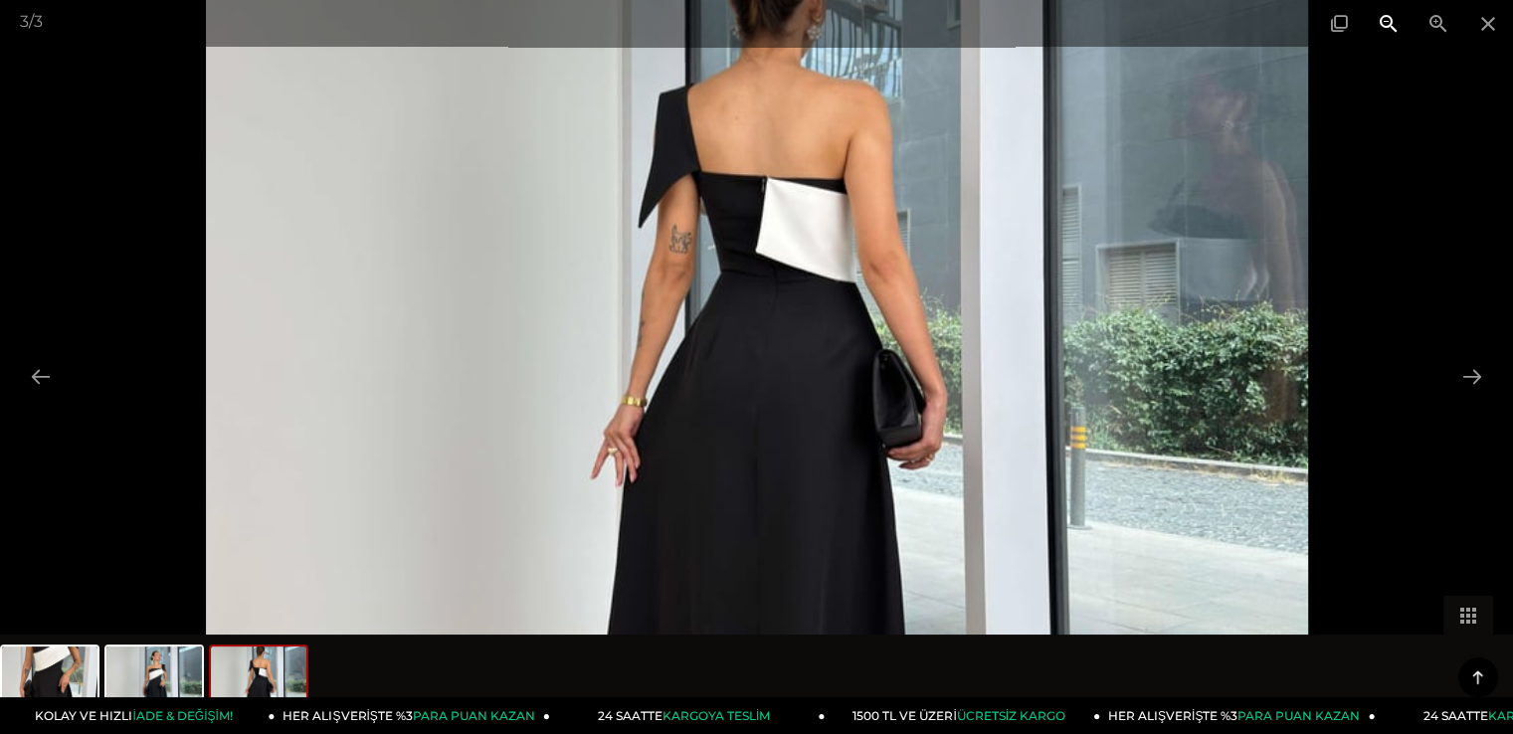
click at [1384, 17] on span at bounding box center [1389, 23] width 50 height 47
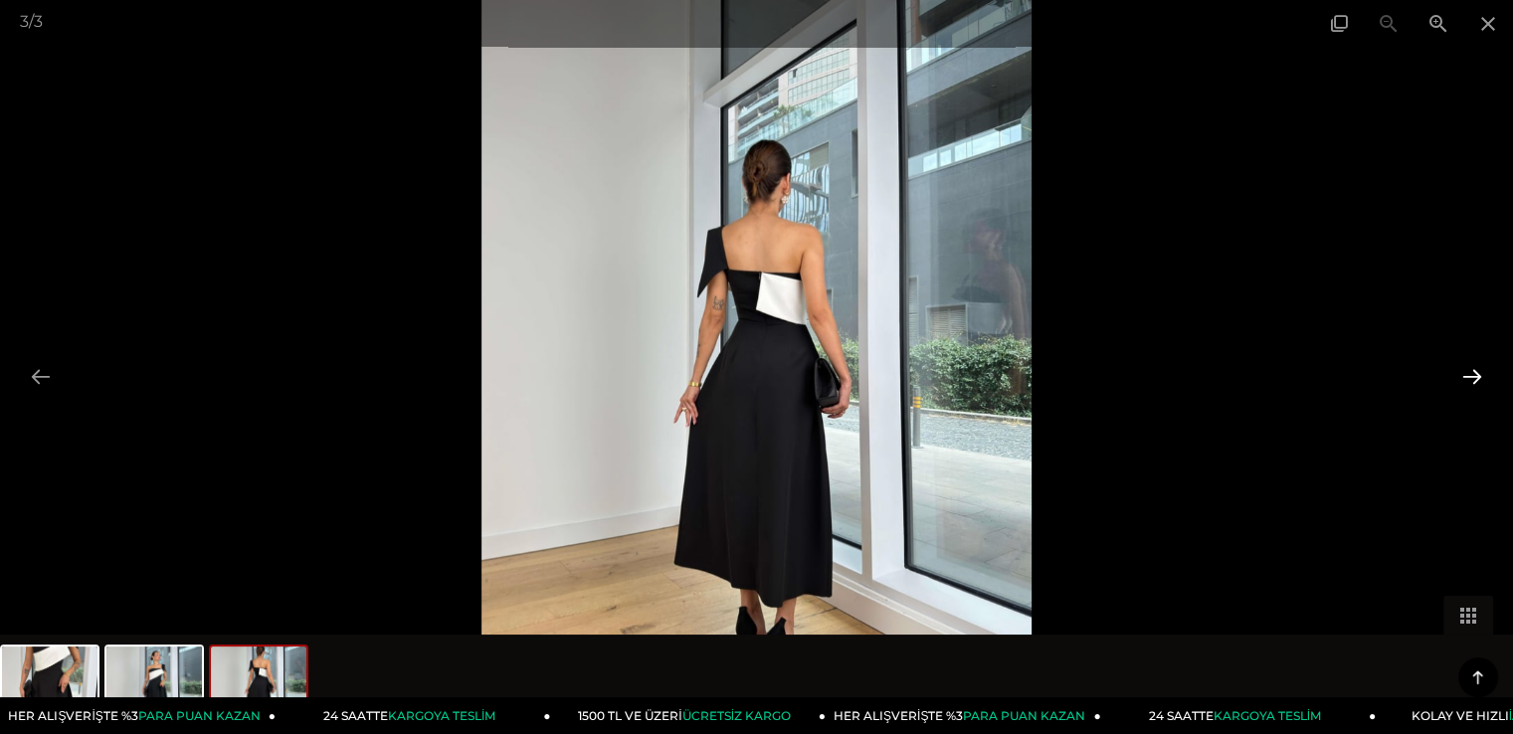
click at [1469, 392] on button at bounding box center [1473, 376] width 42 height 39
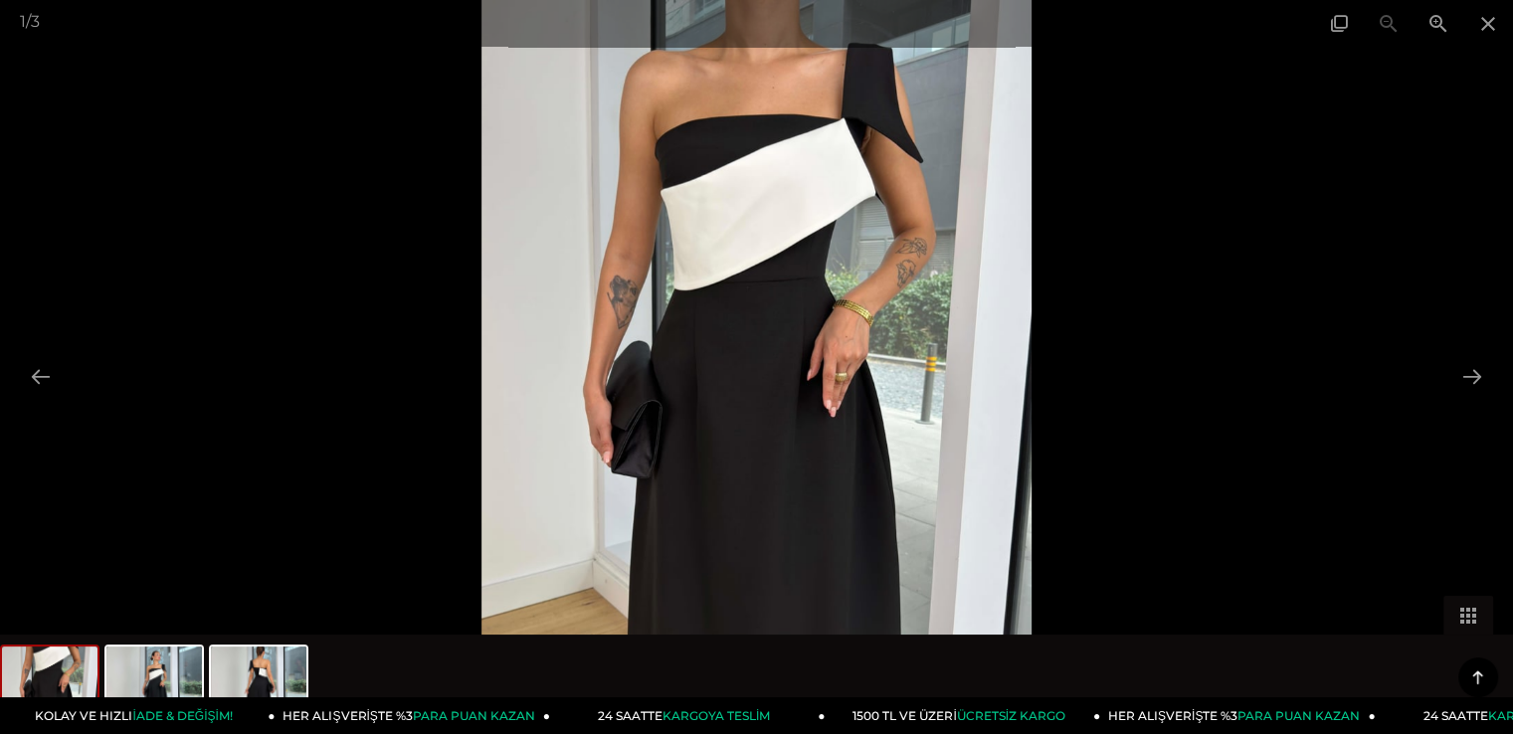
scroll to position [896, 0]
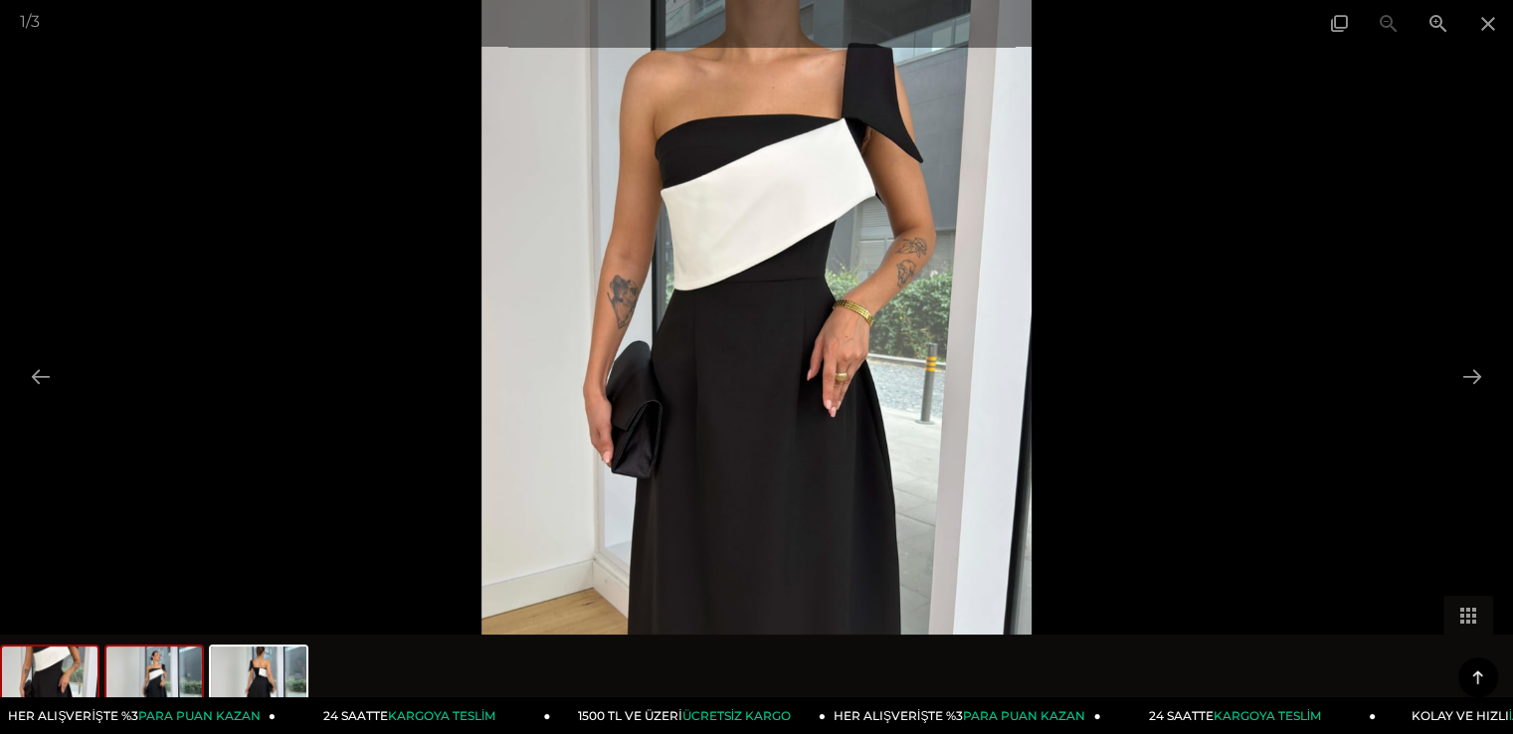
click at [153, 678] on img at bounding box center [154, 685] width 96 height 76
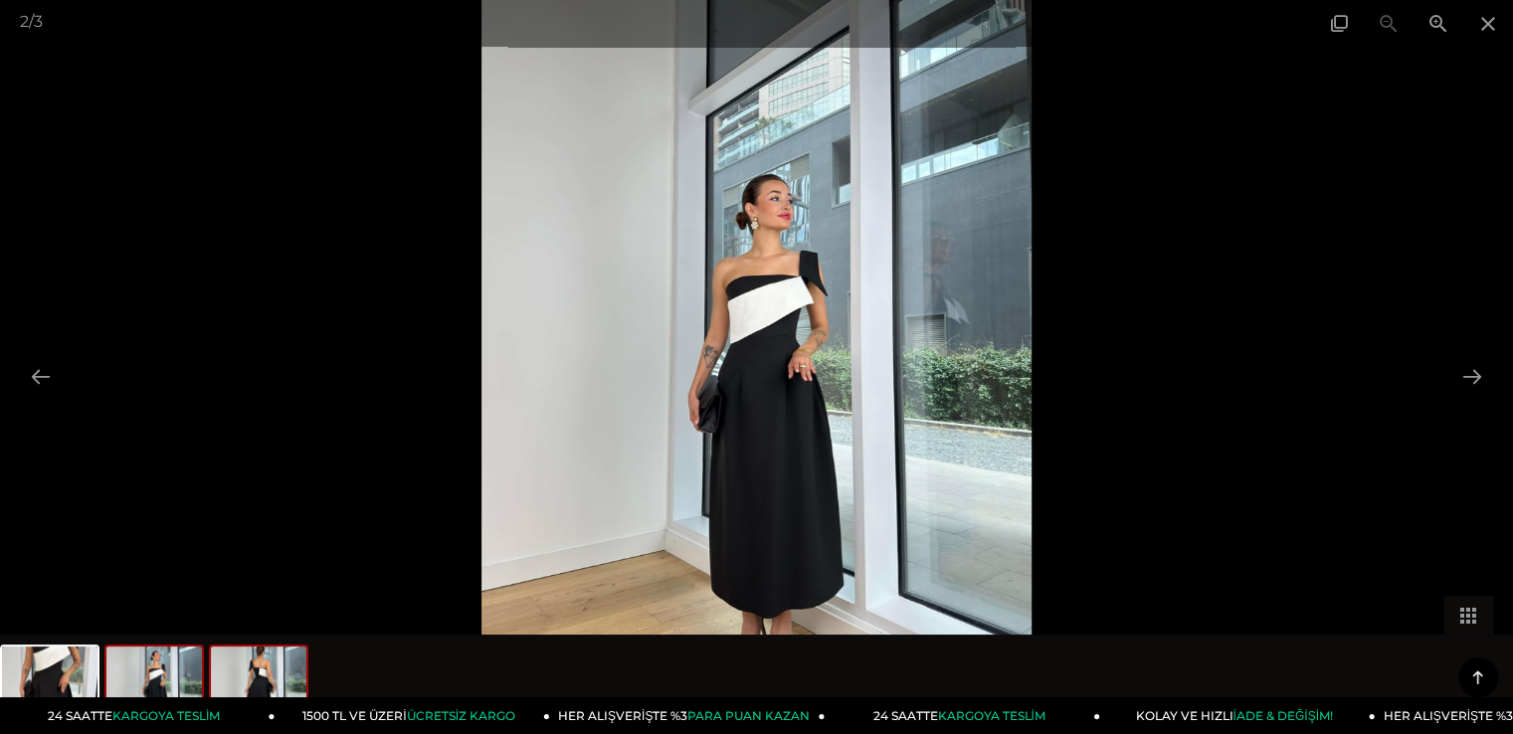
click at [238, 687] on img at bounding box center [259, 685] width 96 height 76
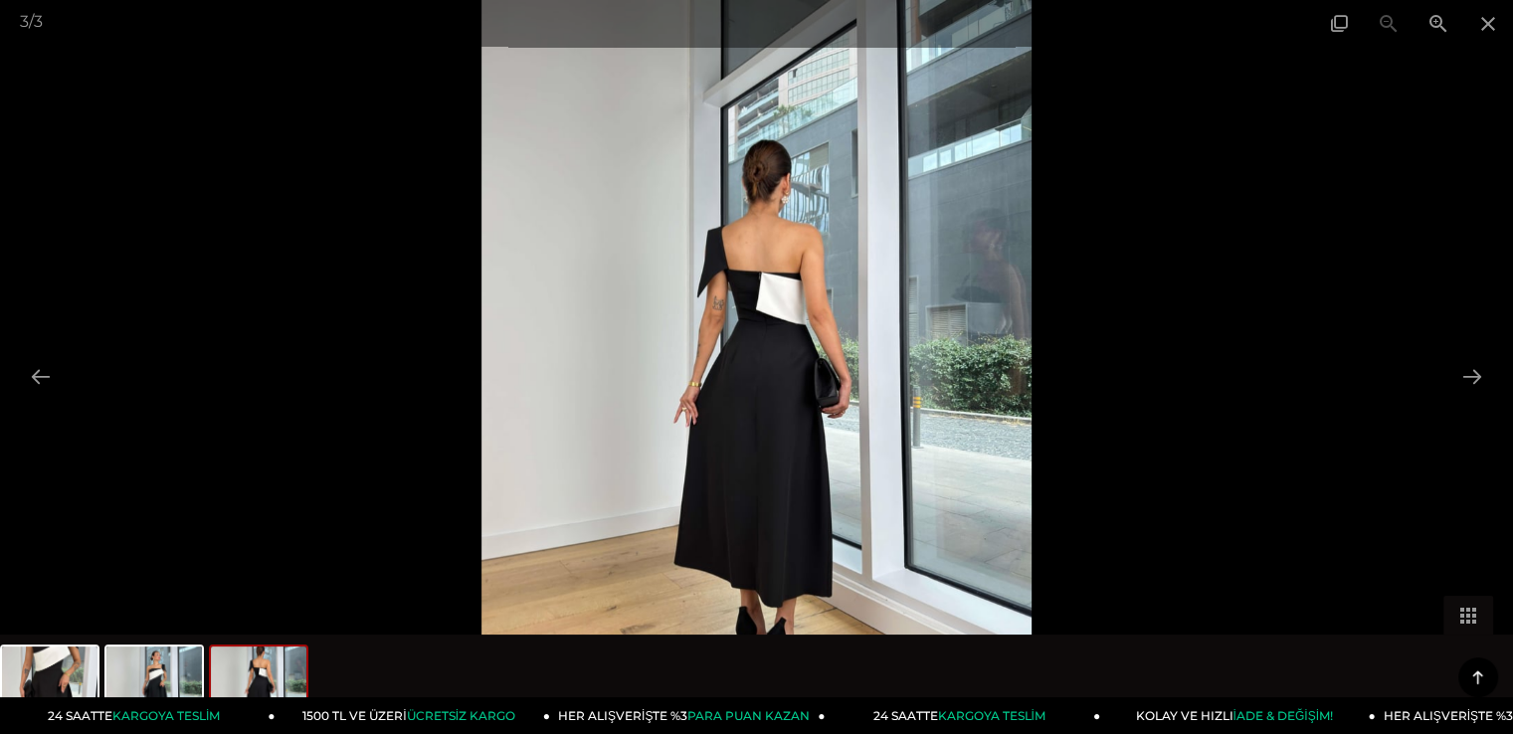
scroll to position [1194, 0]
click at [148, 652] on img at bounding box center [154, 685] width 96 height 76
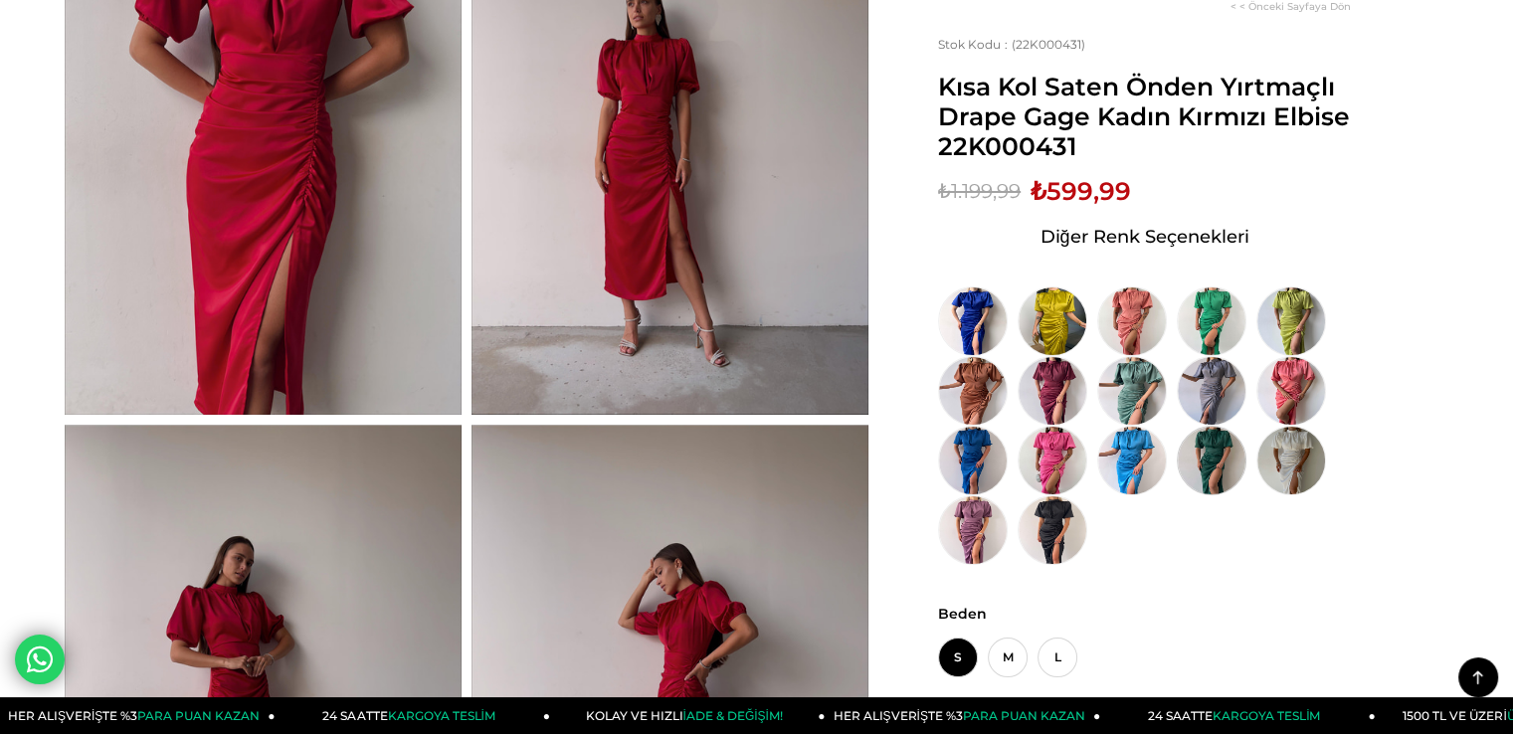
scroll to position [806, 0]
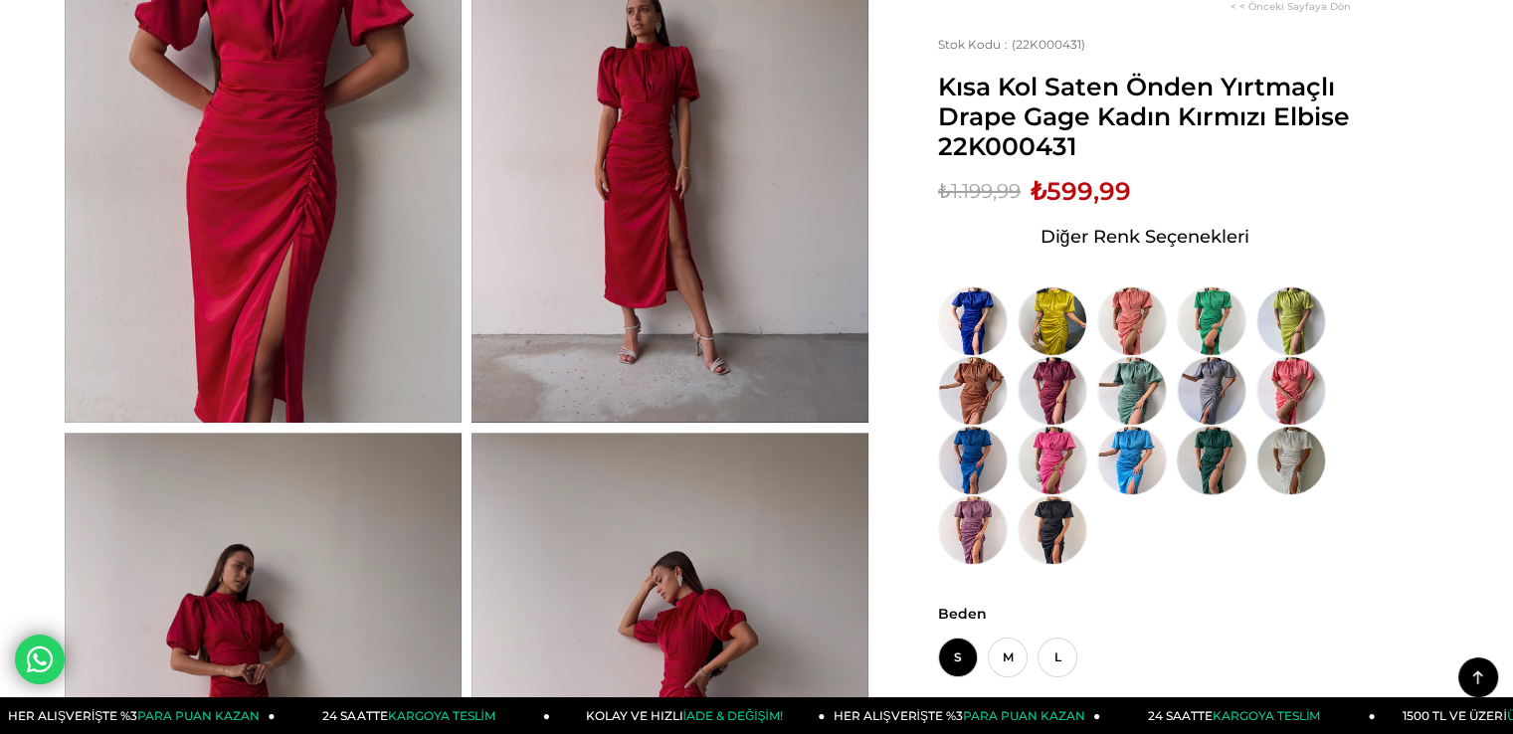
click at [1193, 452] on img at bounding box center [1212, 461] width 70 height 70
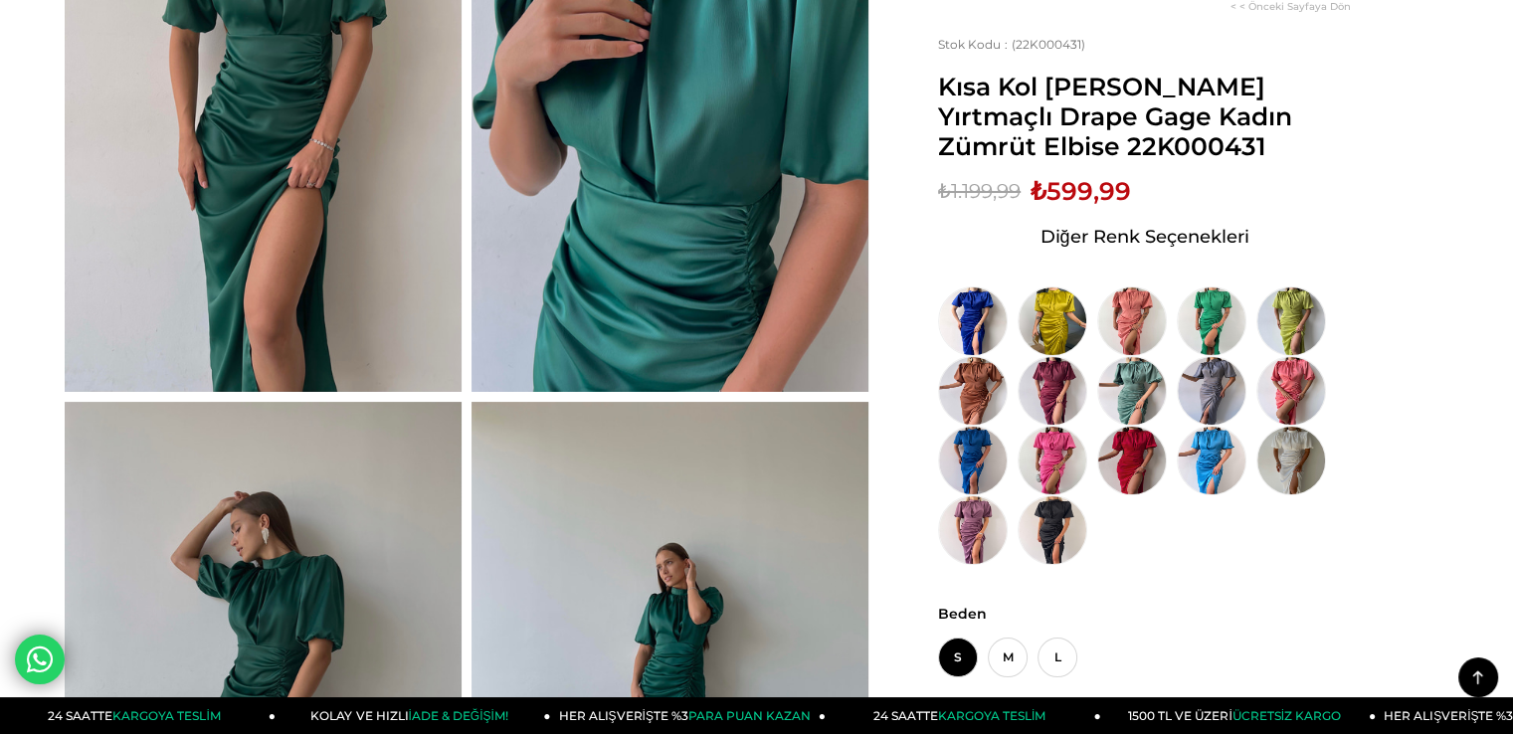
scroll to position [398, 0]
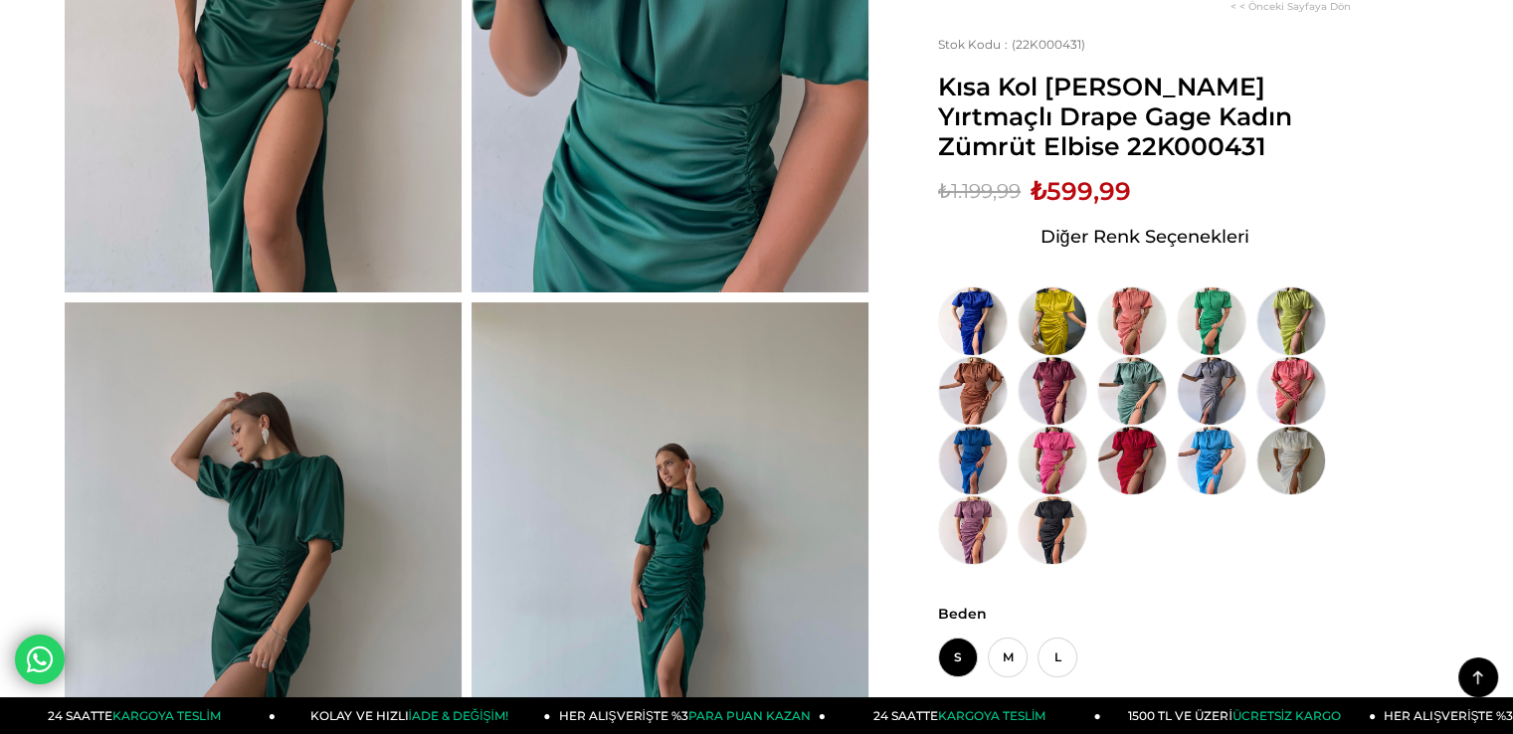
click at [569, 565] on img at bounding box center [670, 566] width 397 height 529
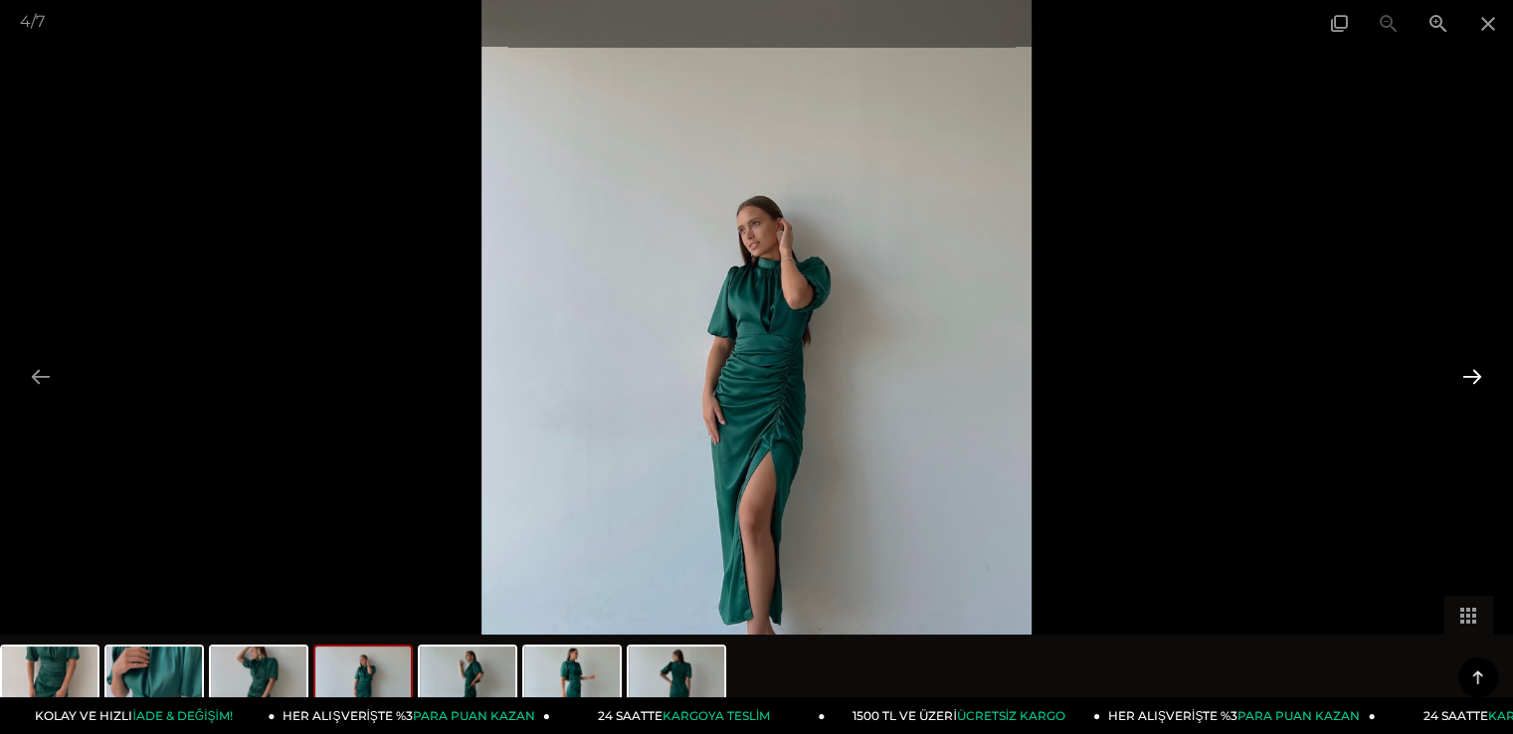
click at [1463, 377] on button at bounding box center [1473, 376] width 42 height 39
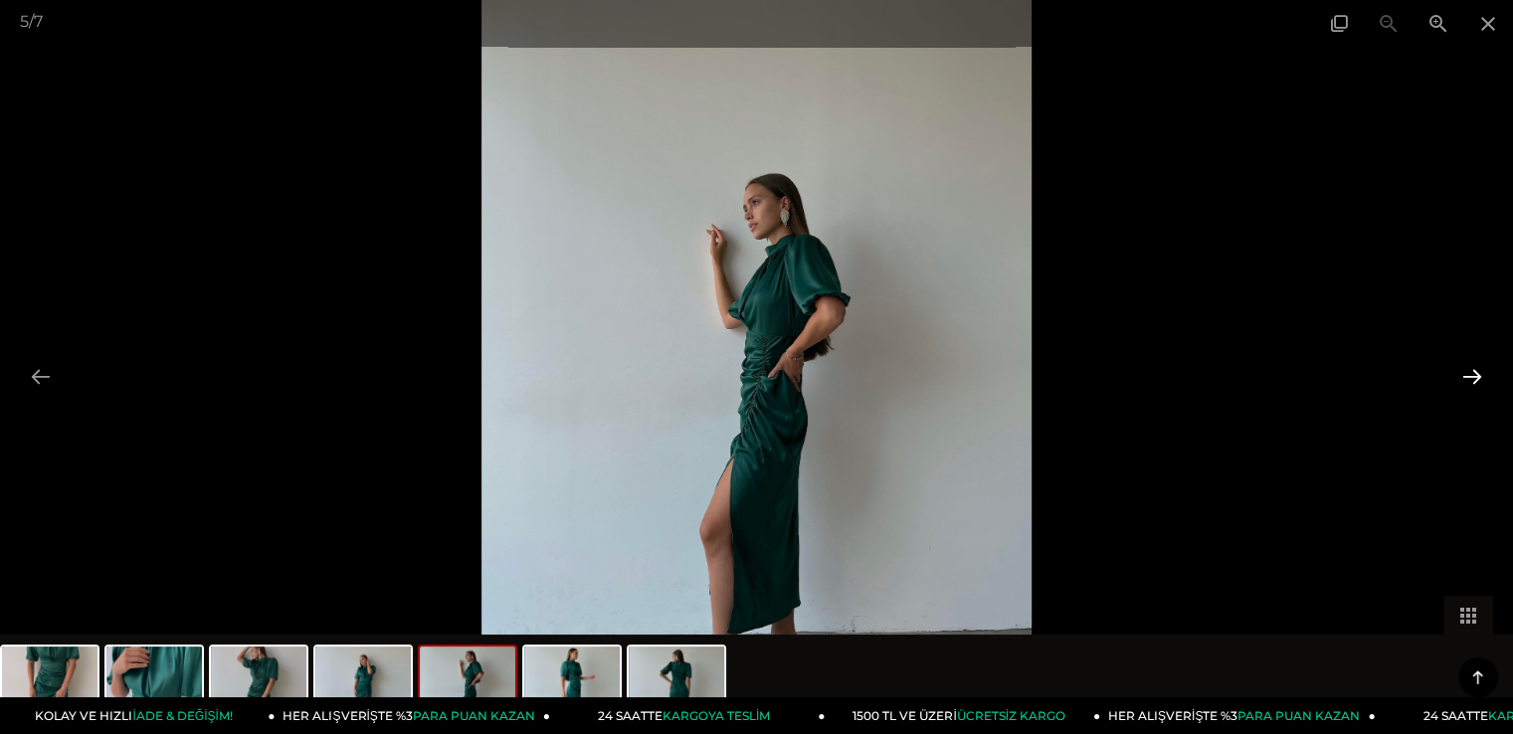
click at [1463, 377] on button at bounding box center [1473, 376] width 42 height 39
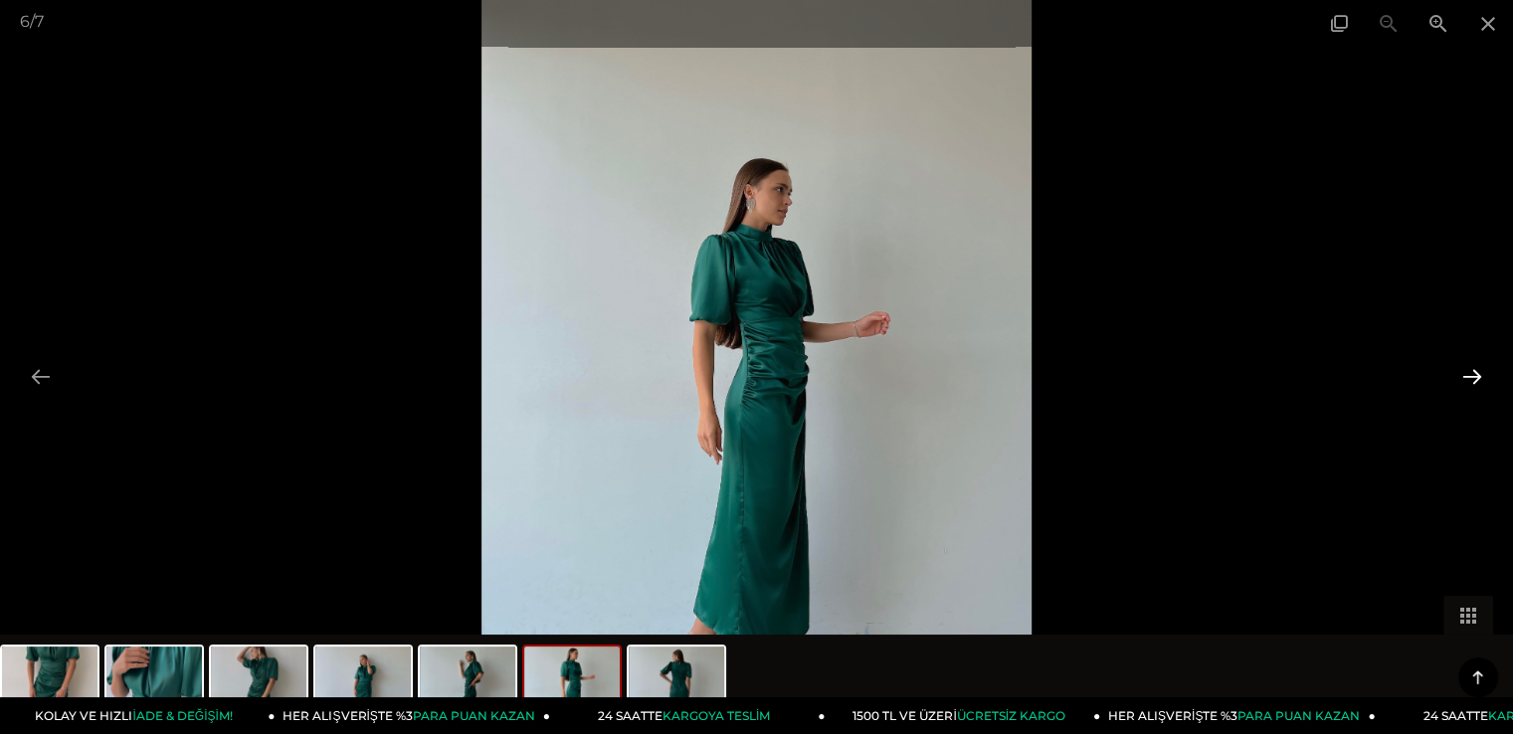
click at [1461, 377] on button at bounding box center [1473, 376] width 42 height 39
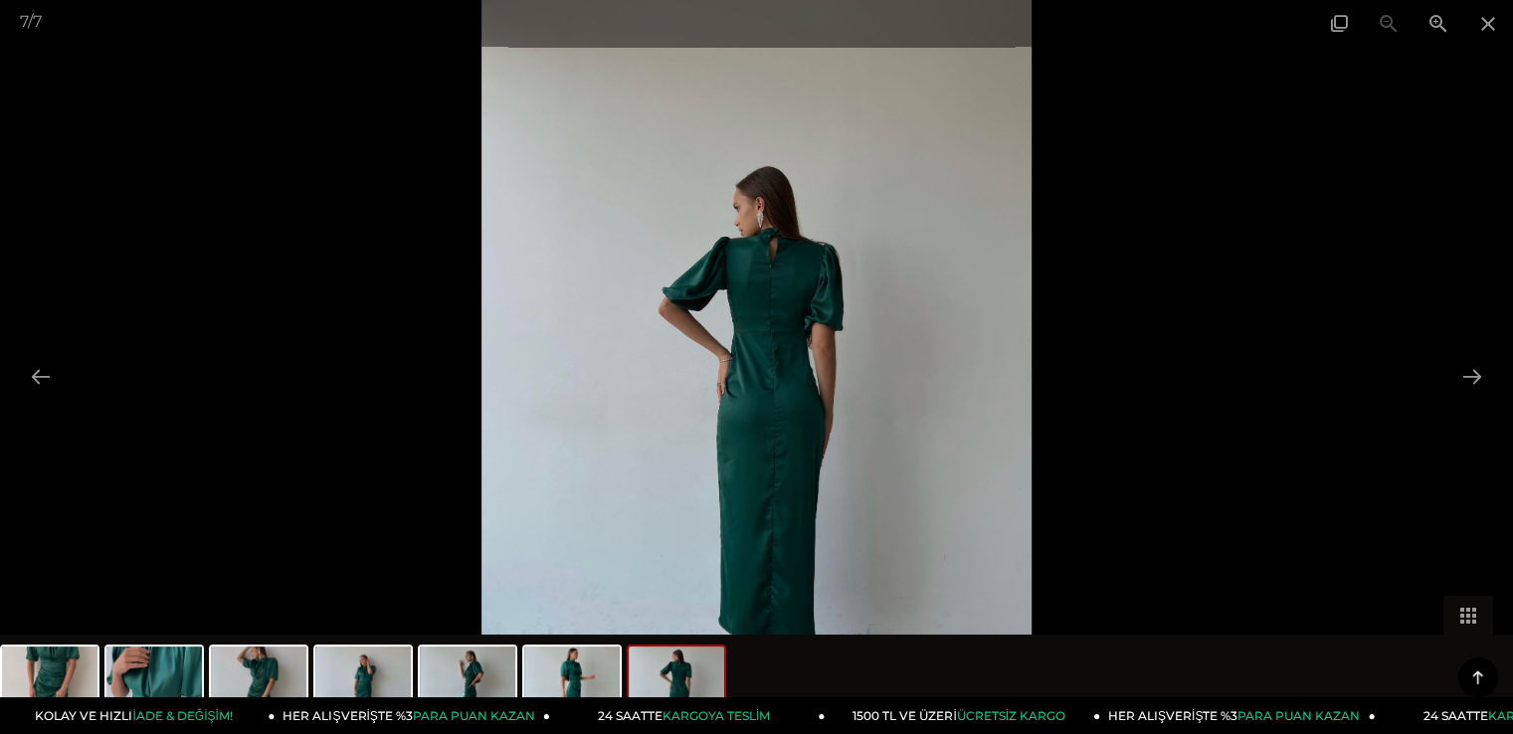
click at [1450, 377] on div "7 / 7" at bounding box center [756, 367] width 1513 height 734
click at [1450, 378] on div at bounding box center [756, 367] width 1513 height 734
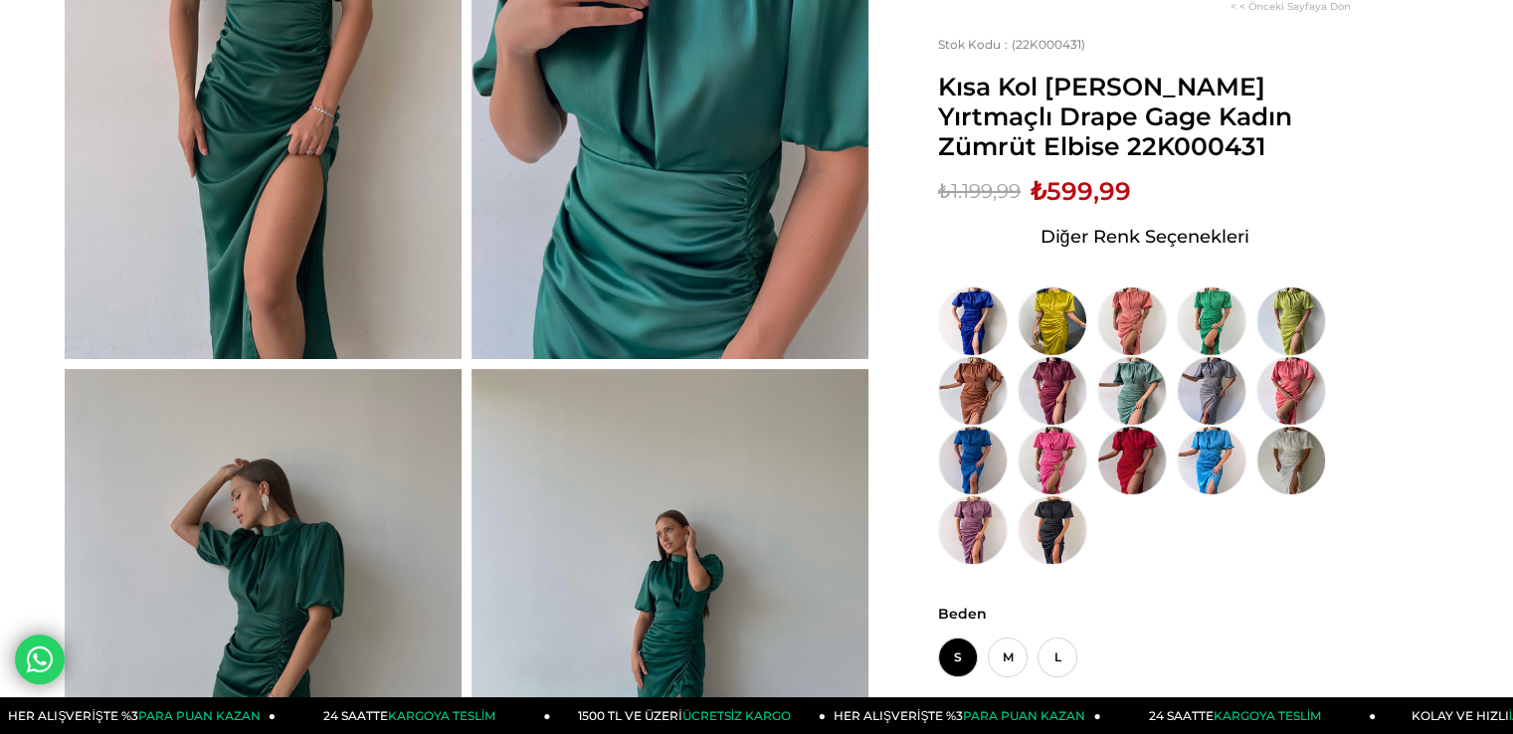
scroll to position [498, 0]
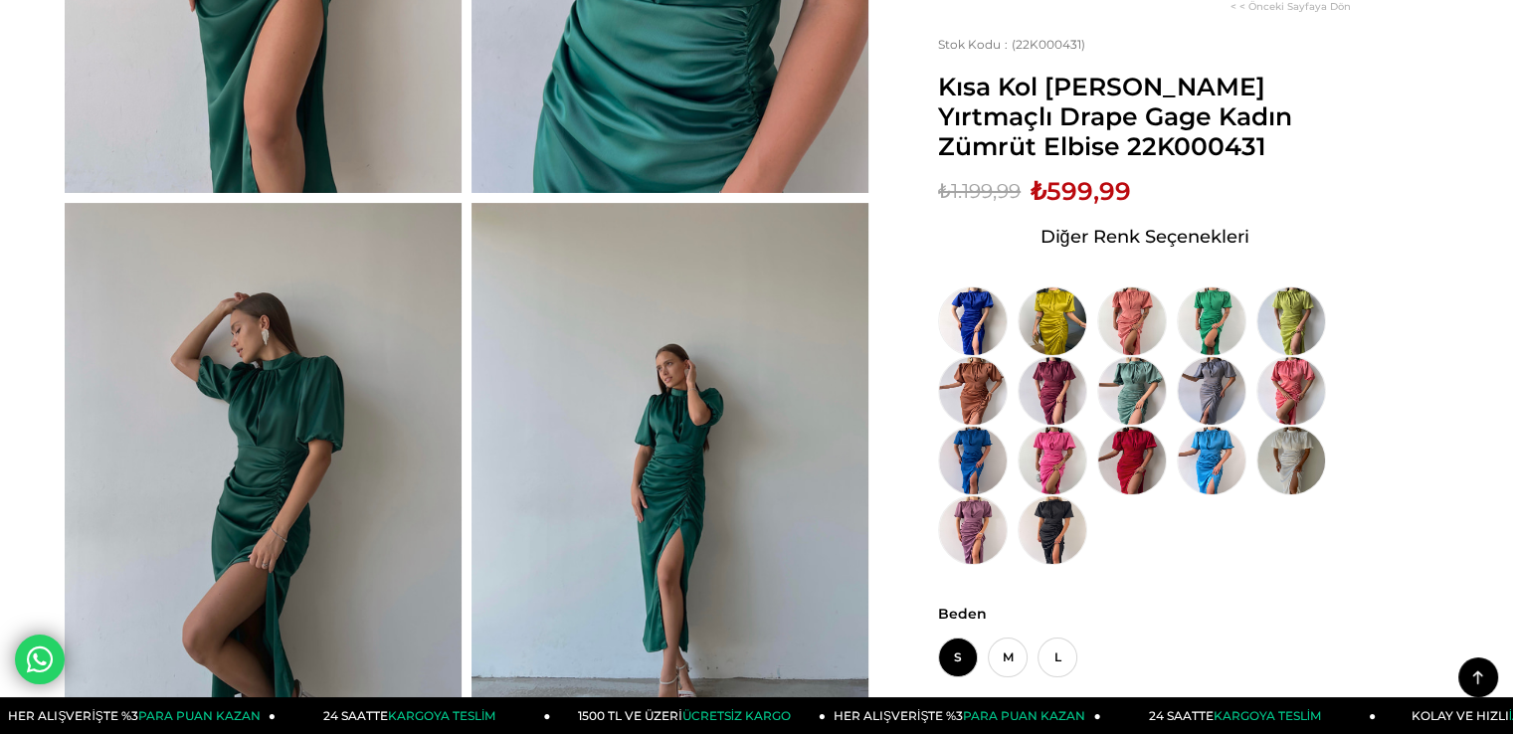
click at [663, 556] on img at bounding box center [670, 467] width 397 height 529
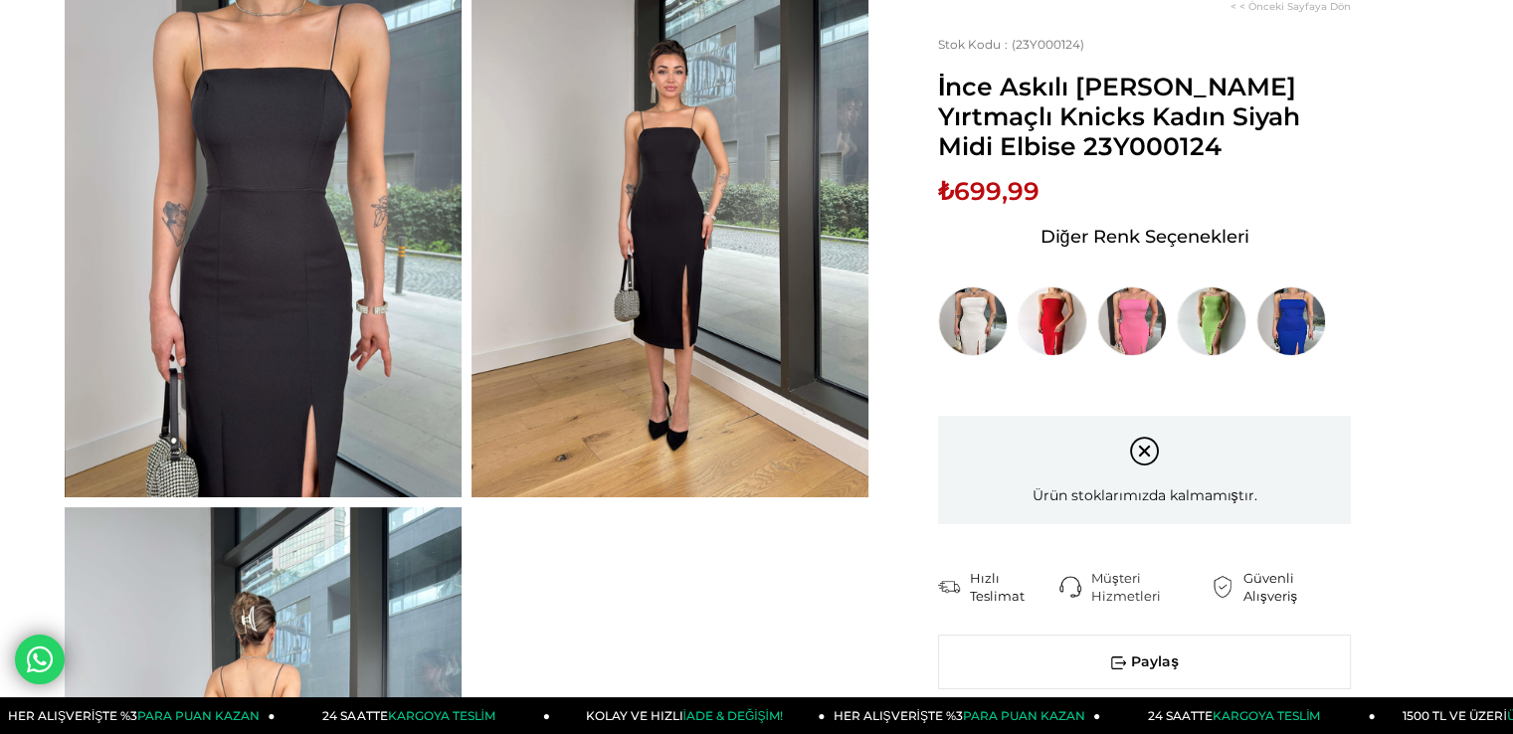
scroll to position [199, 0]
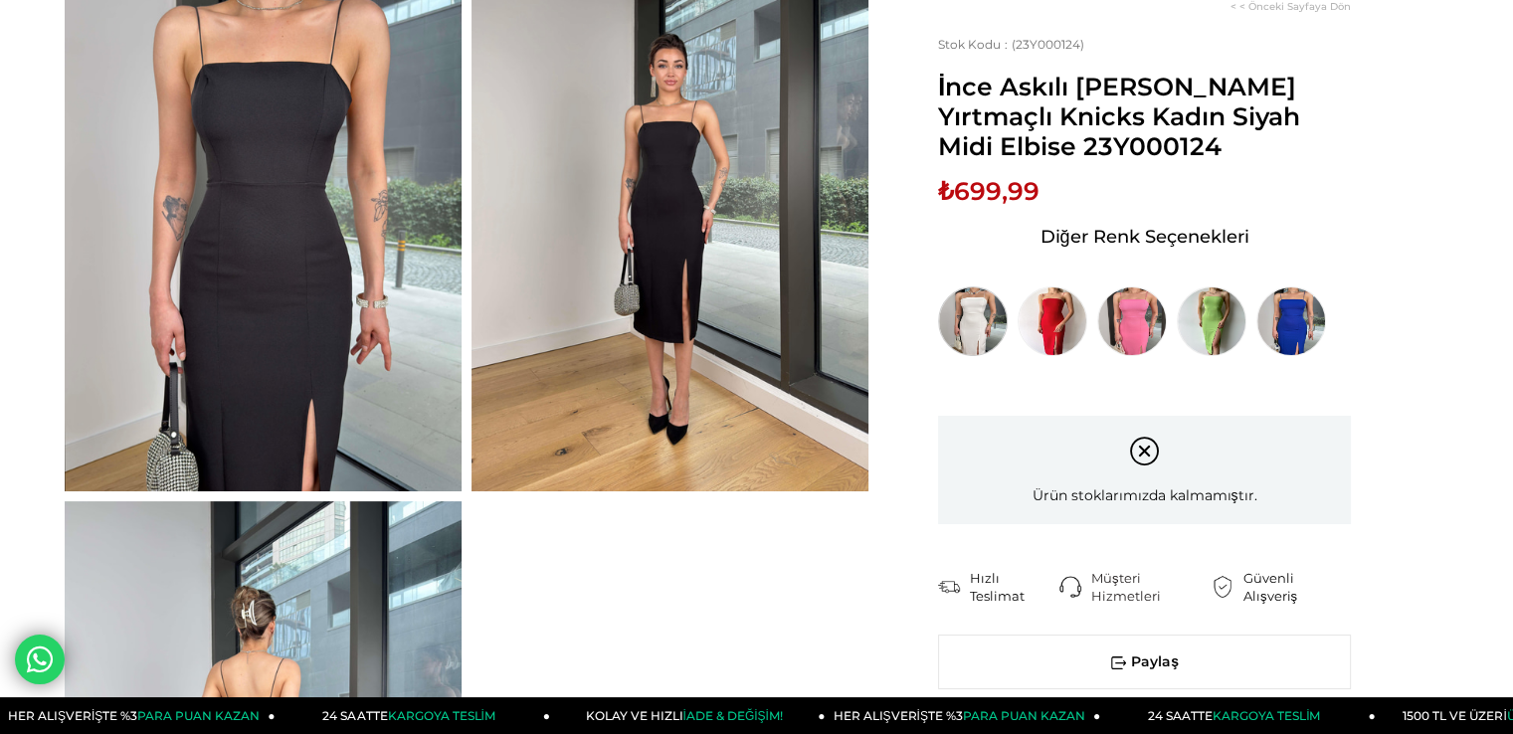
click at [970, 306] on img at bounding box center [973, 322] width 70 height 70
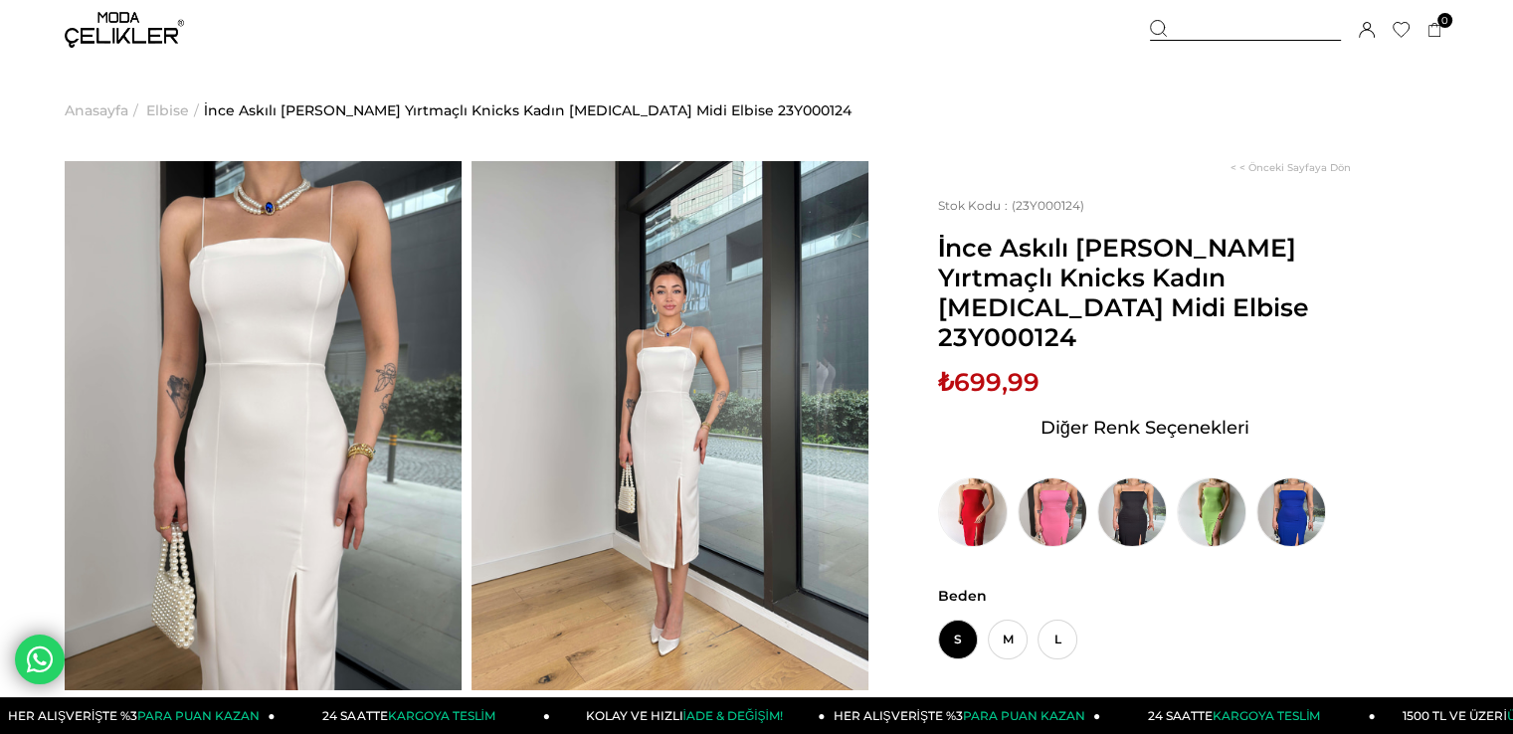
click at [599, 439] on img at bounding box center [670, 425] width 397 height 529
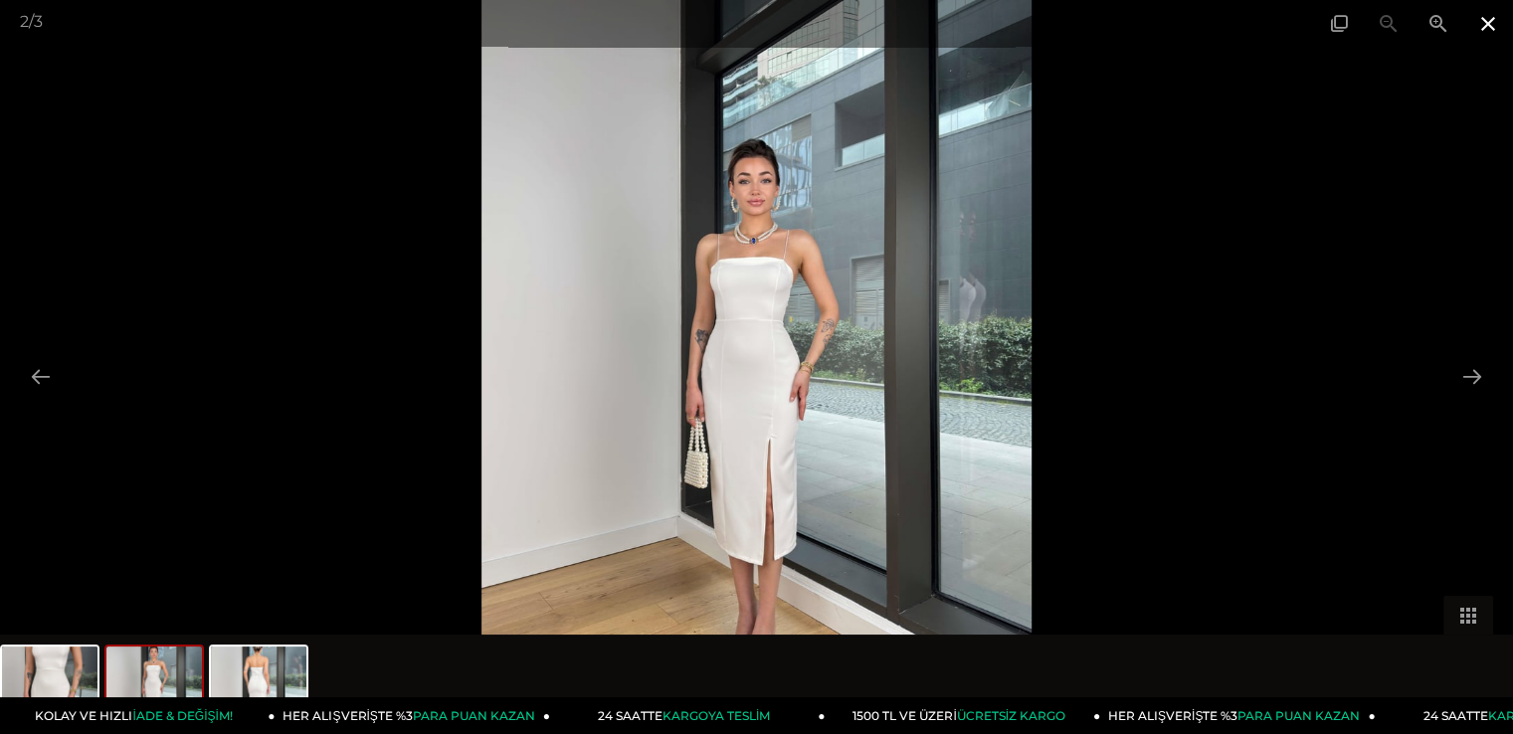
click at [1477, 30] on span at bounding box center [1489, 23] width 50 height 47
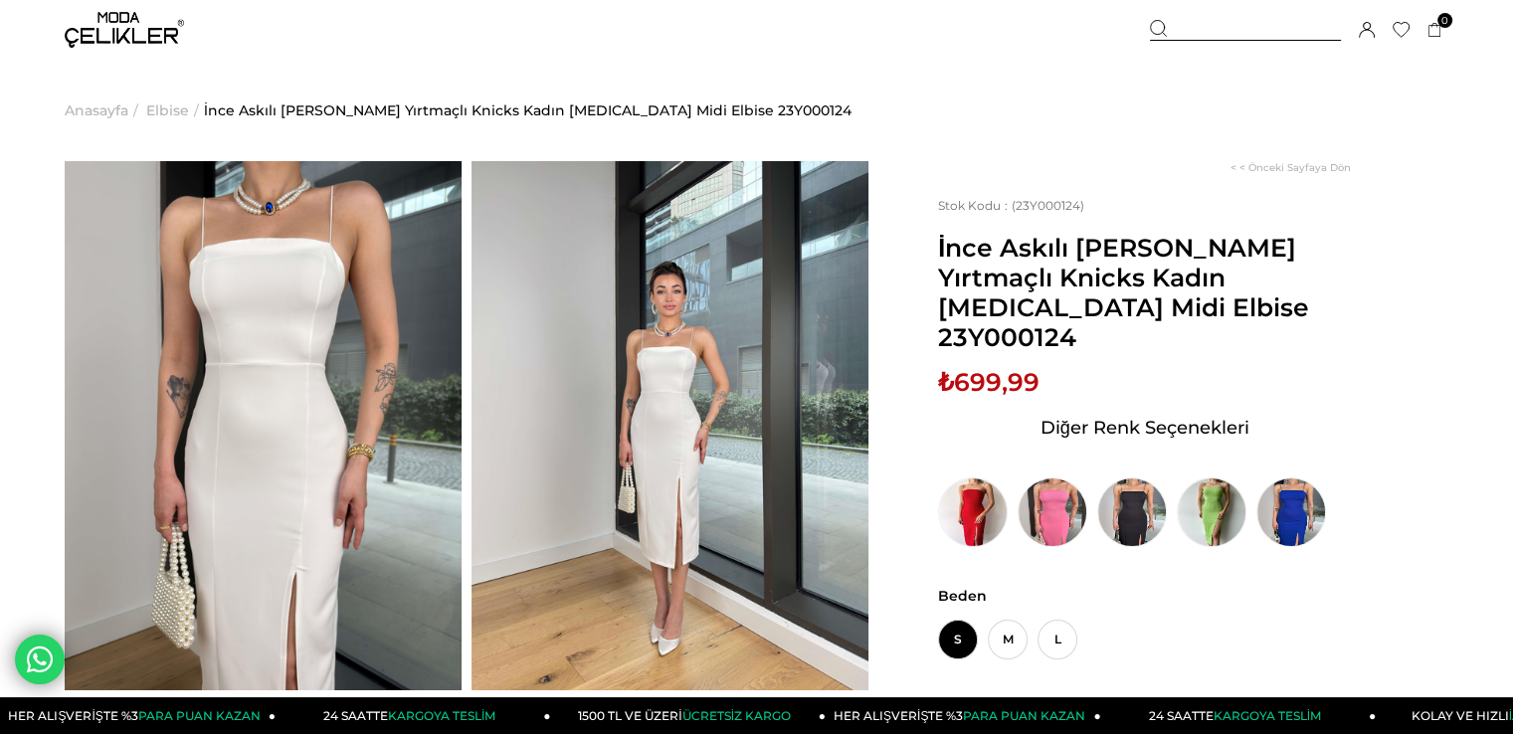
click at [326, 359] on img at bounding box center [263, 425] width 397 height 529
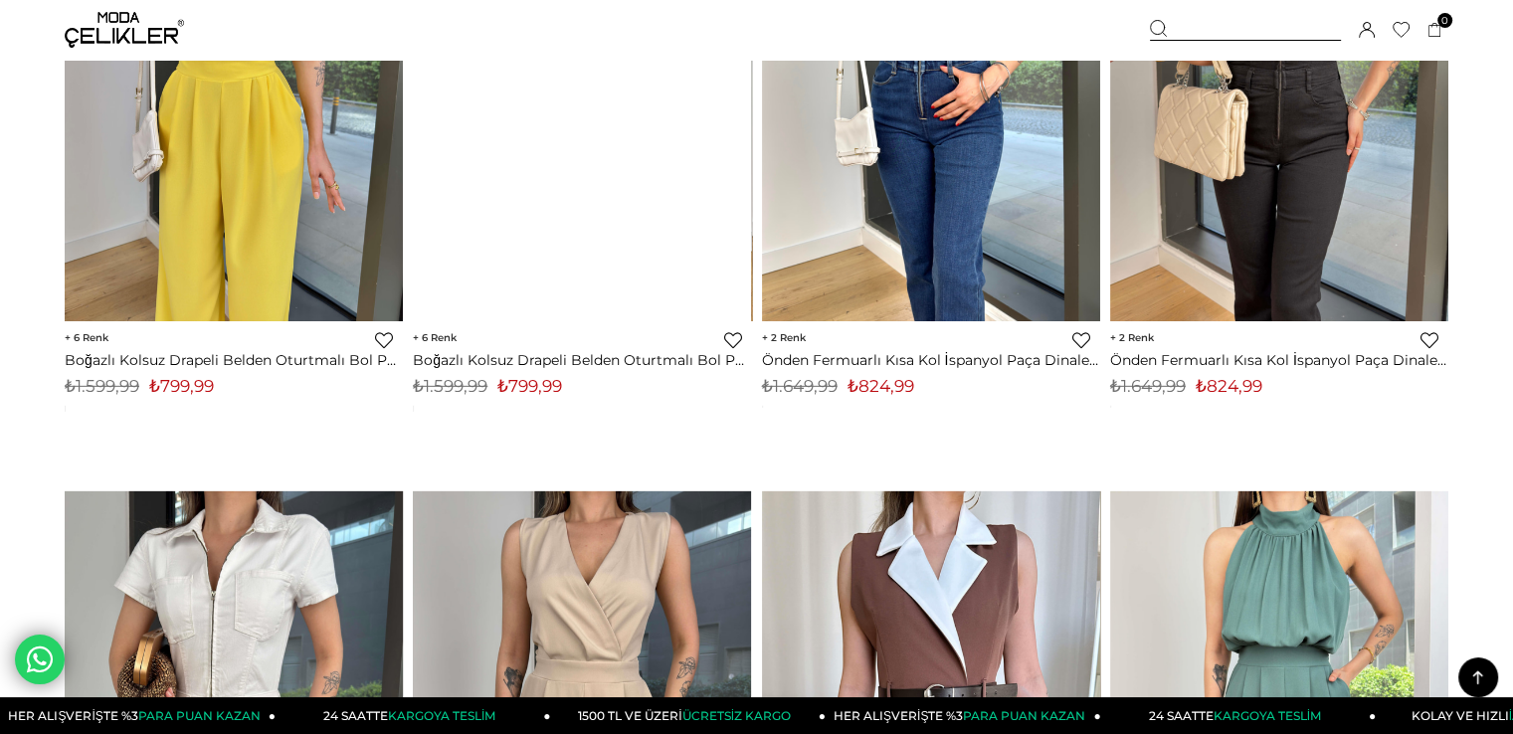
scroll to position [6169, 0]
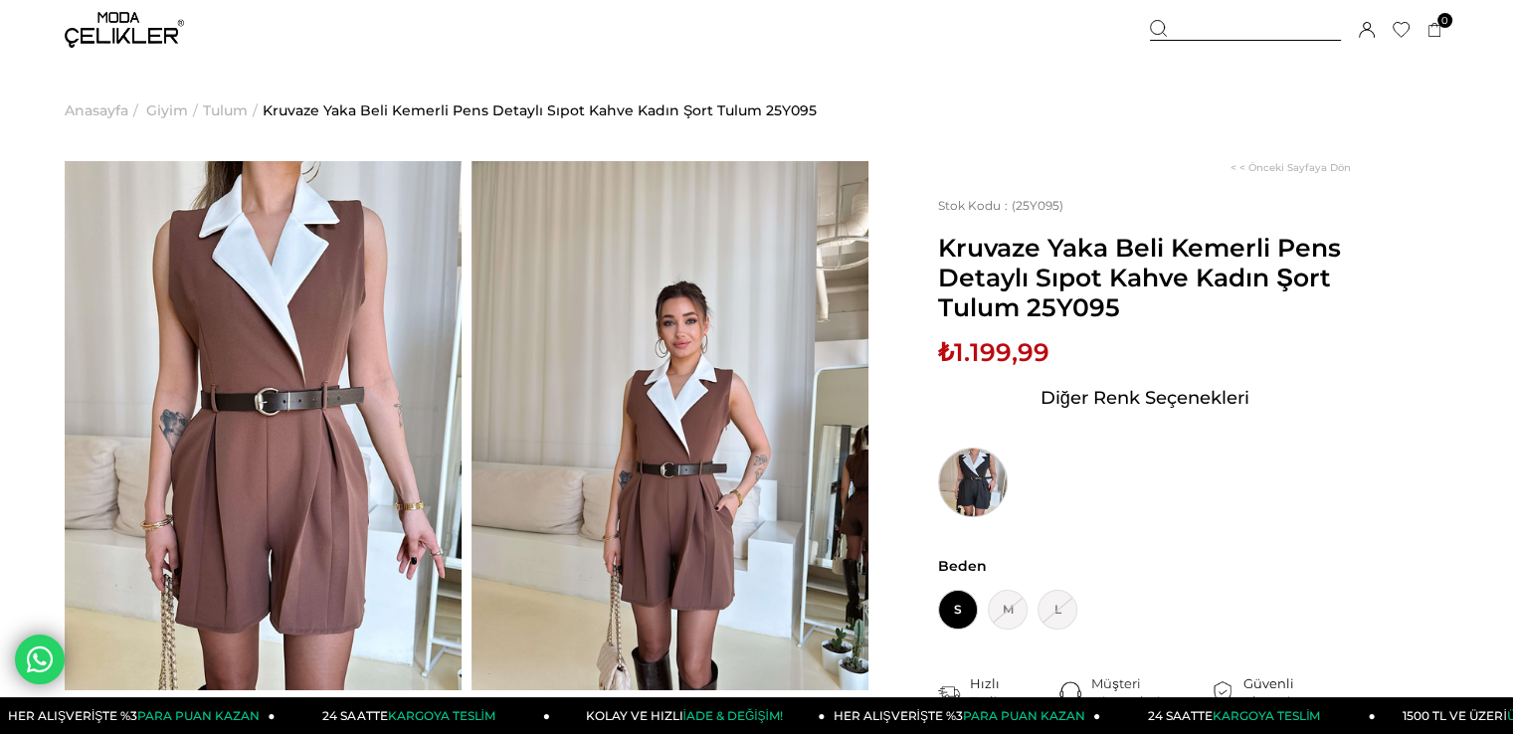
click at [978, 490] on img at bounding box center [973, 483] width 70 height 70
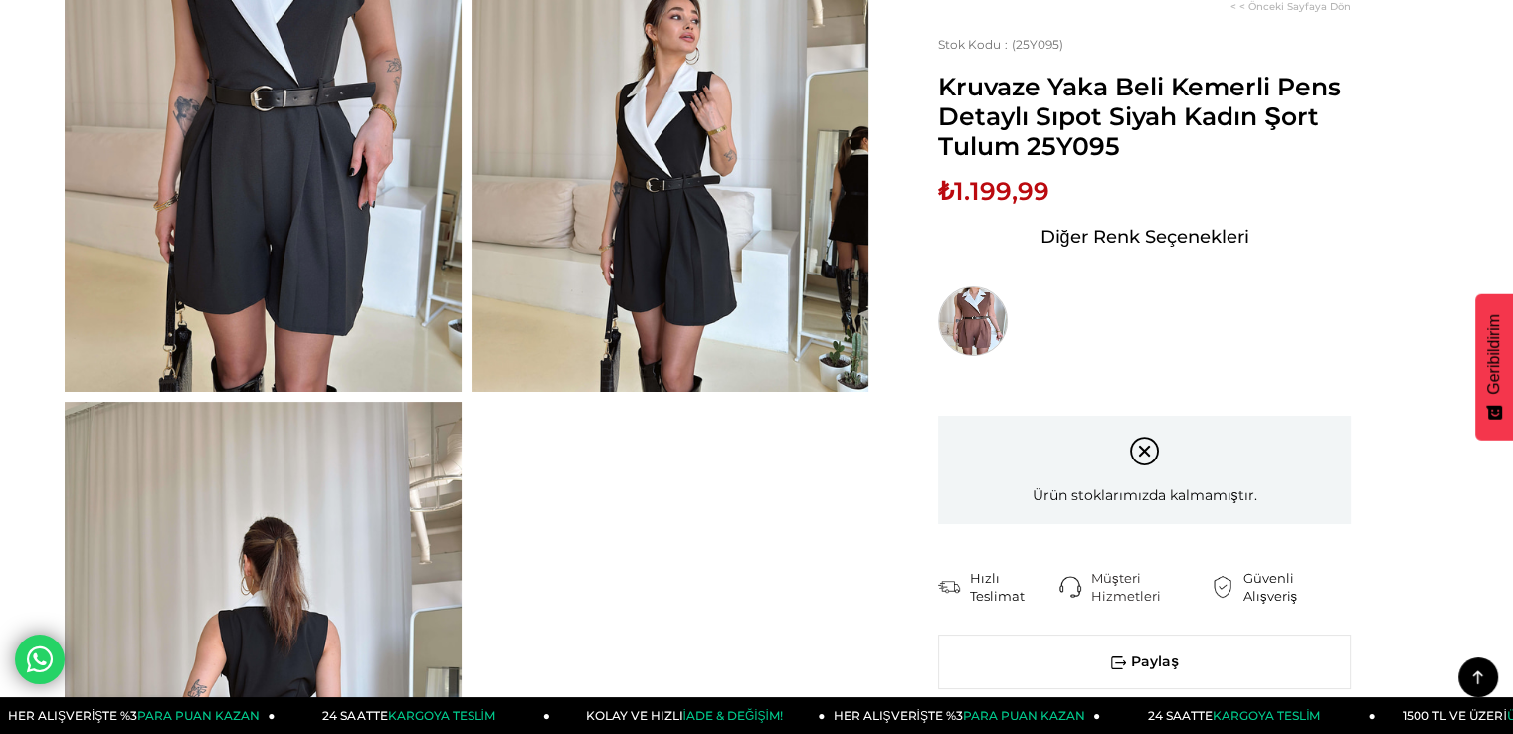
click at [955, 316] on img at bounding box center [973, 322] width 70 height 70
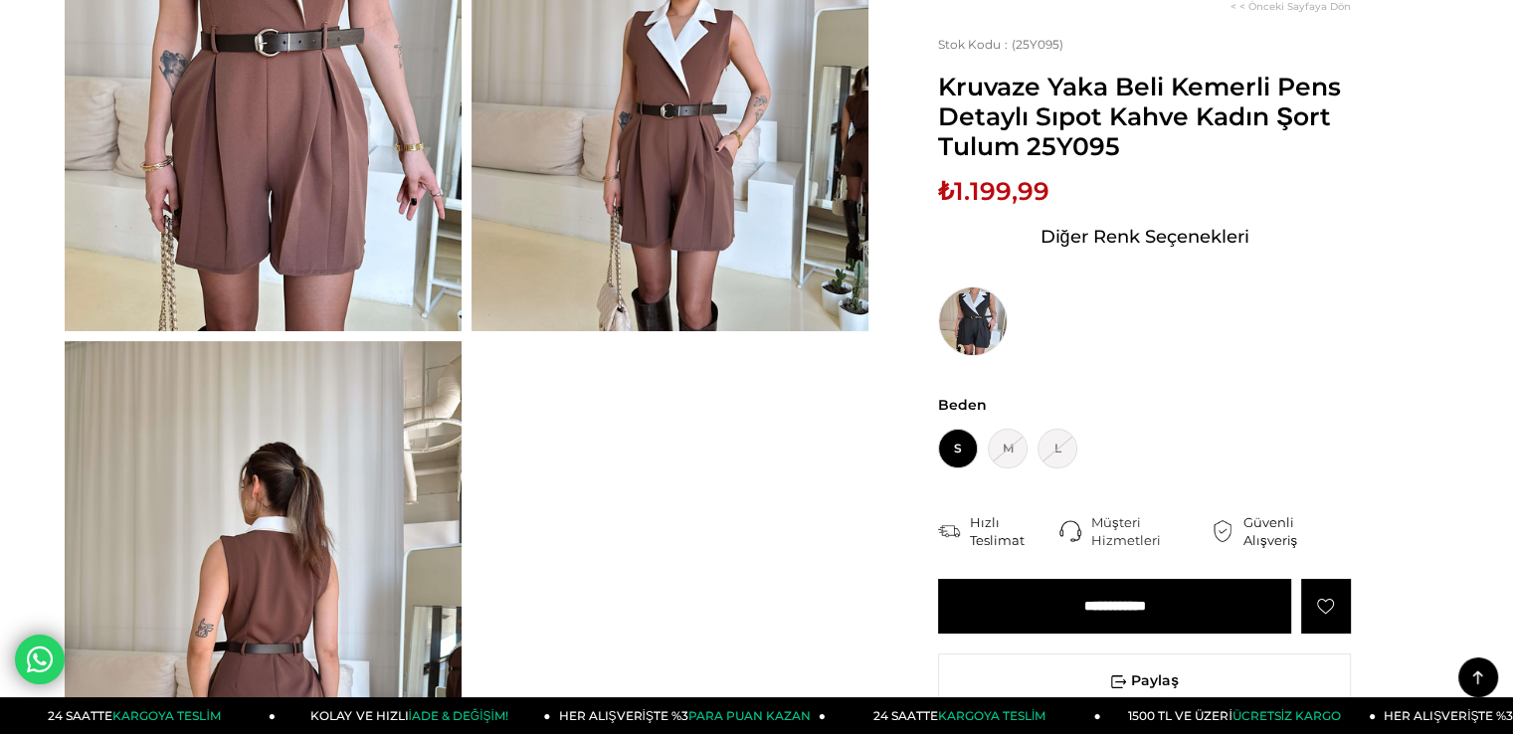
scroll to position [199, 0]
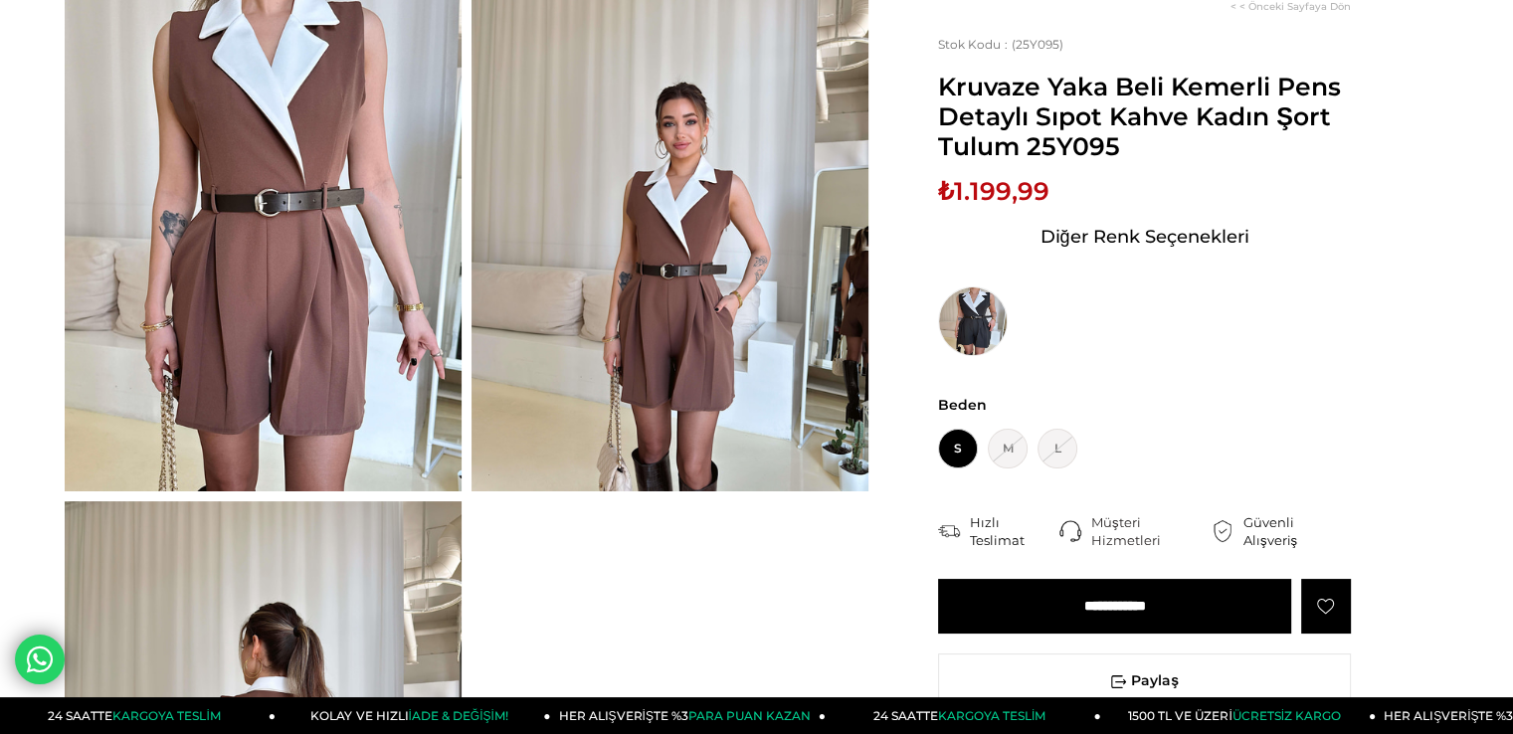
click at [183, 268] on img at bounding box center [263, 226] width 397 height 529
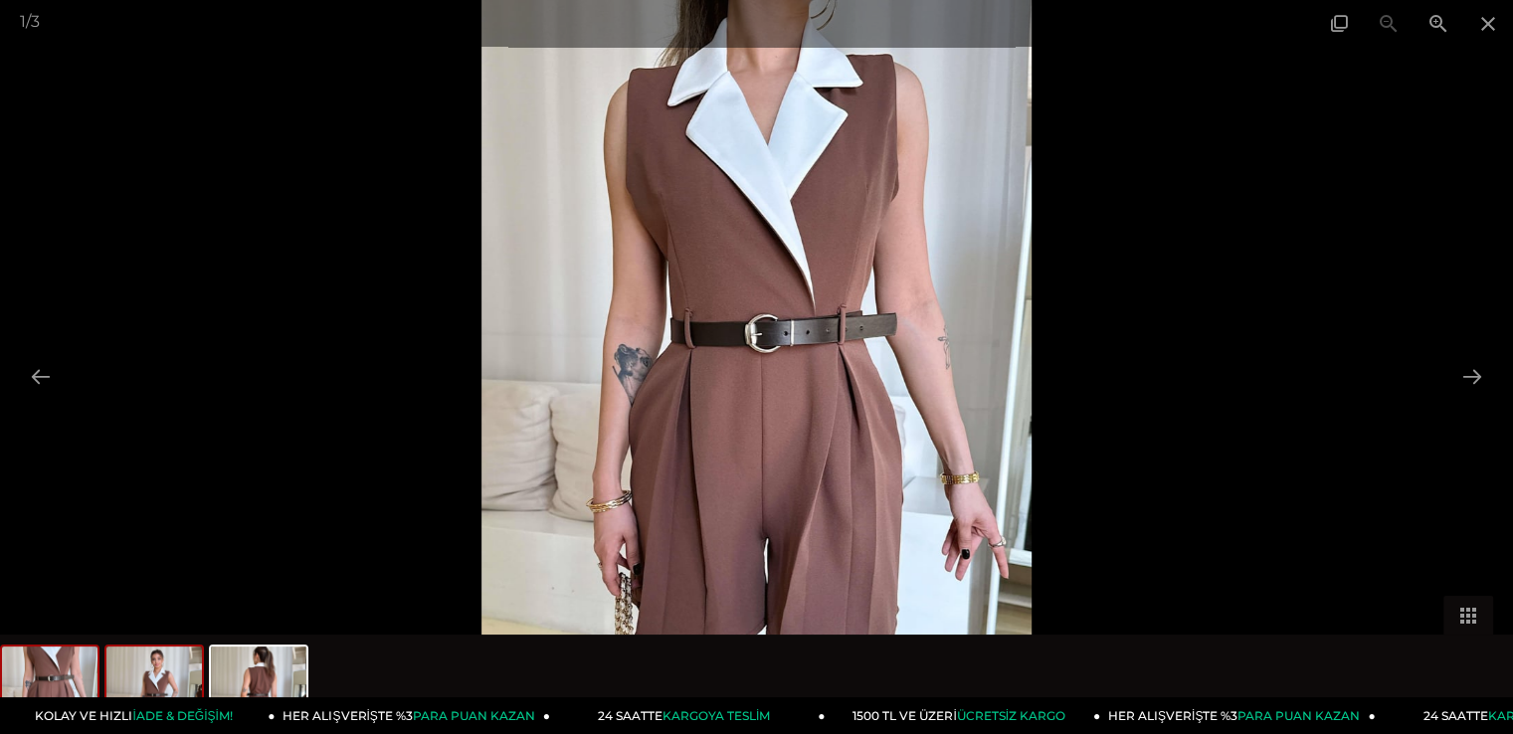
click at [149, 674] on img at bounding box center [154, 685] width 96 height 76
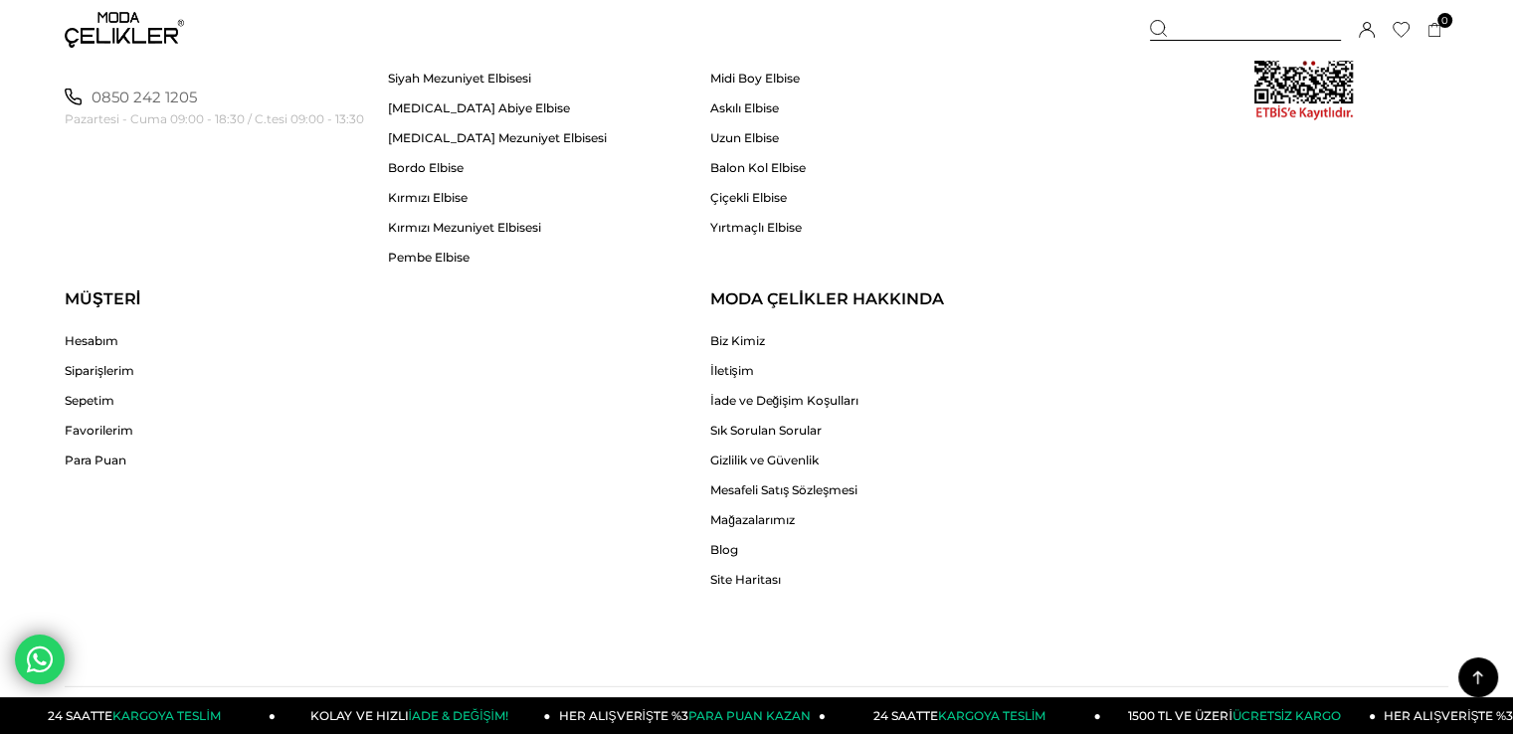
scroll to position [5600, 0]
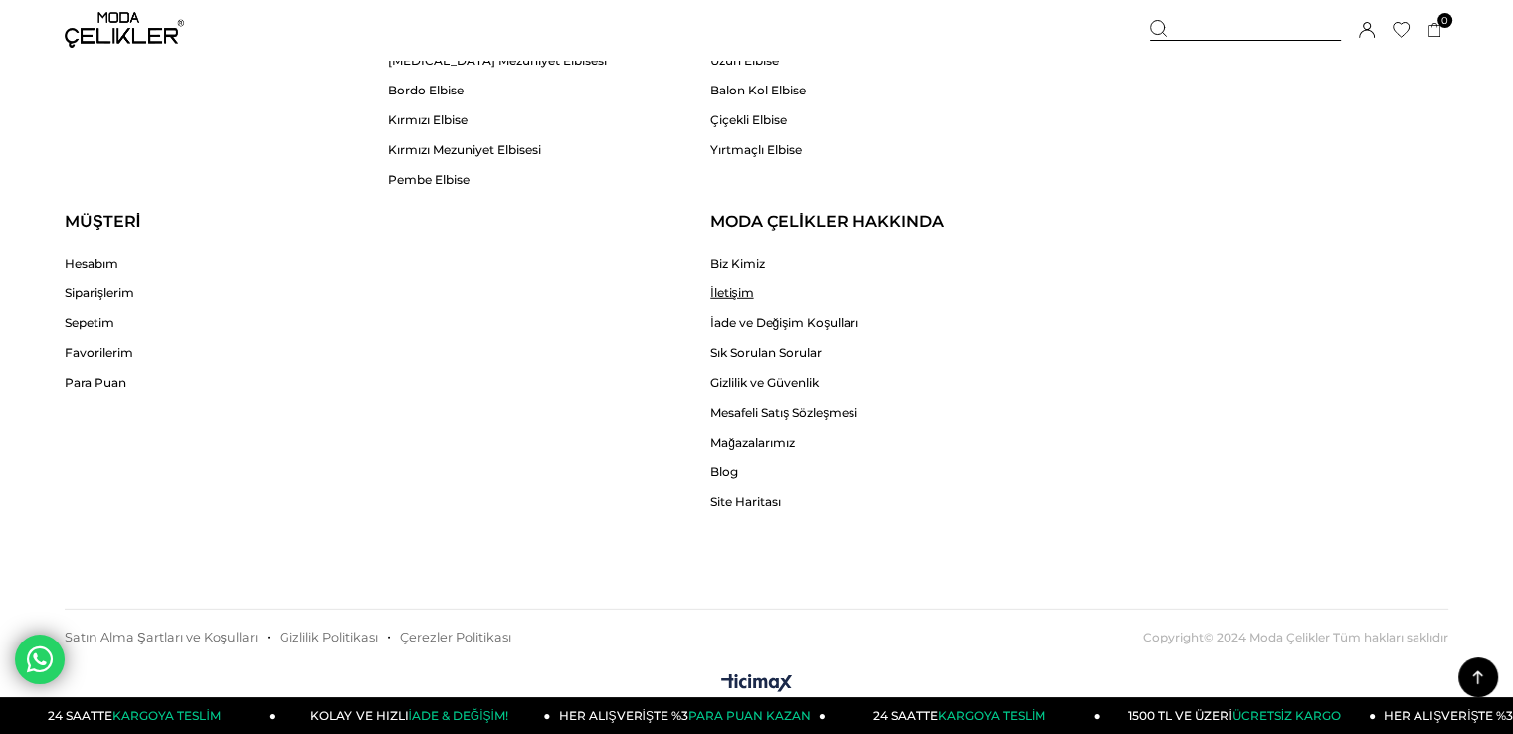
click at [730, 286] on link "İletişim" at bounding box center [784, 293] width 148 height 15
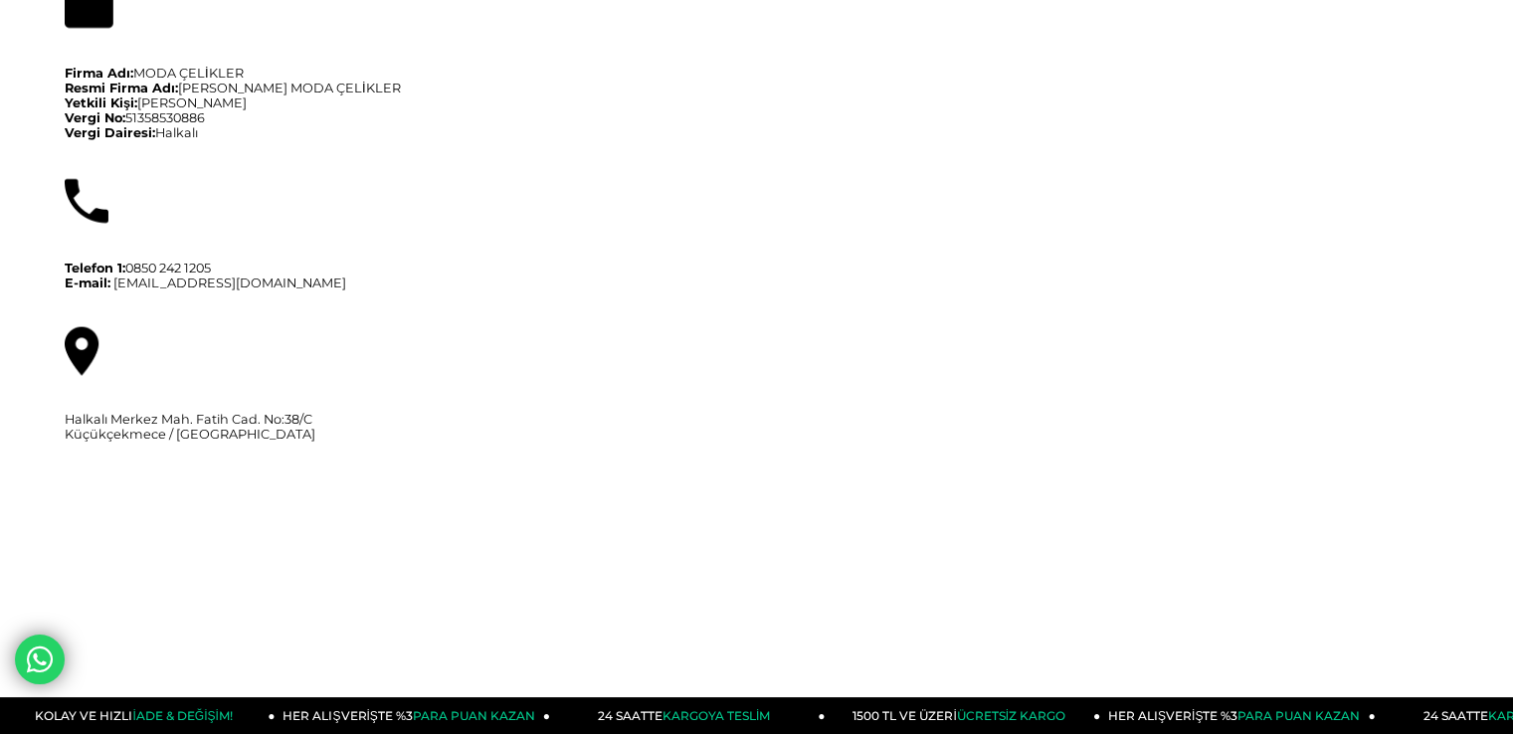
scroll to position [199, 0]
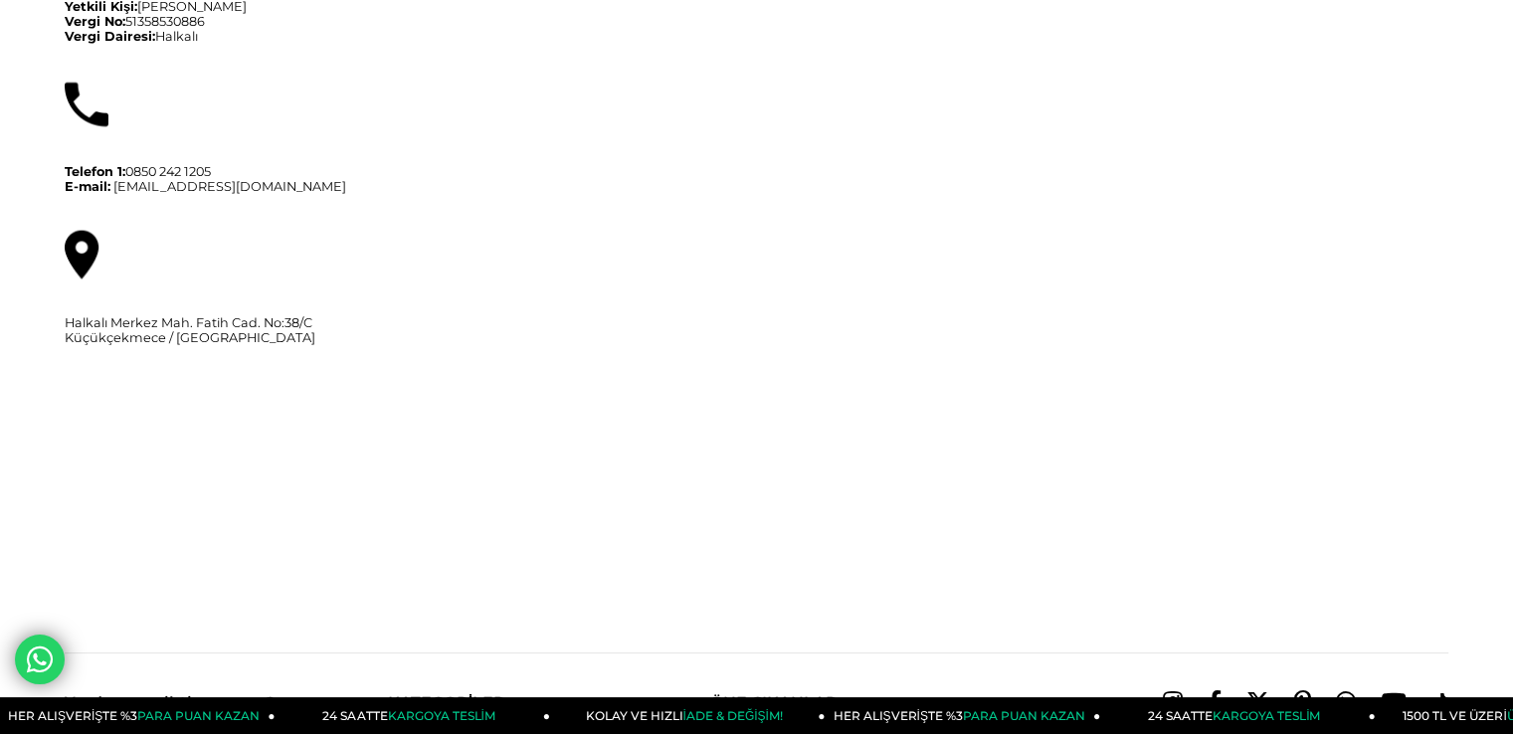
click at [32, 669] on icon at bounding box center [42, 657] width 31 height 35
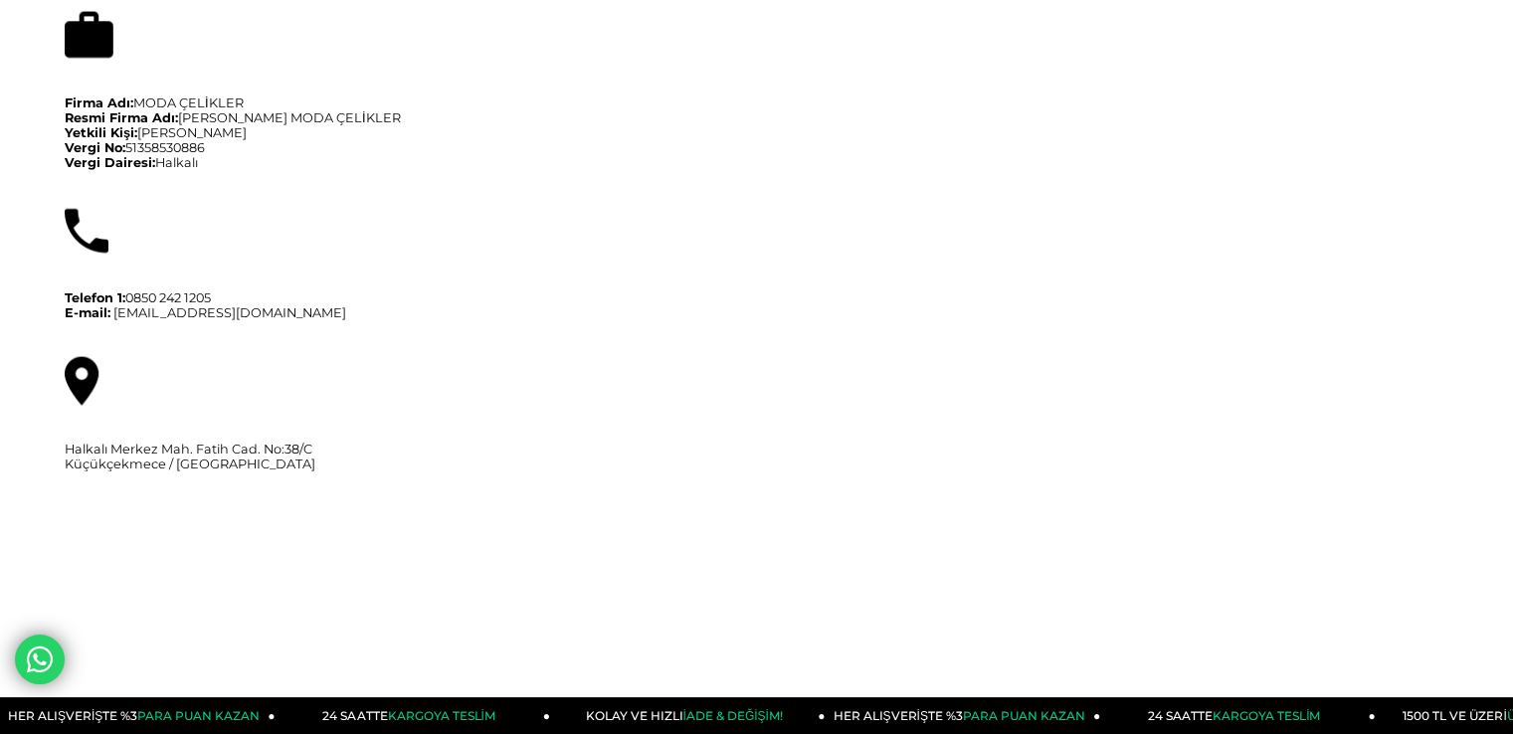
scroll to position [0, 0]
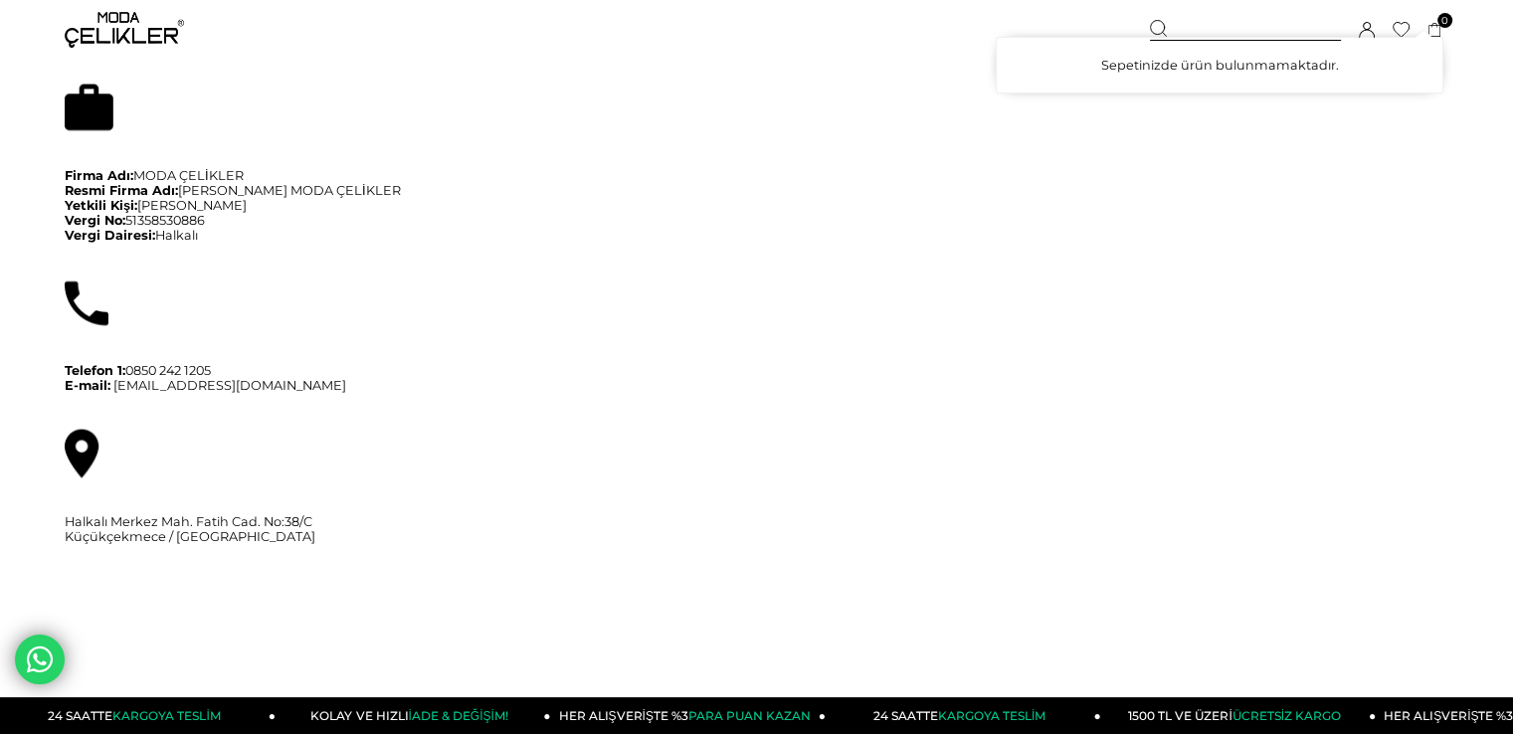
click at [1359, 38] on div "Sepetinizde ürün bulunmamaktadır. Genel Toplam : Sepetim SİPARİŞİ TAMAMLA" at bounding box center [1220, 65] width 448 height 57
click at [1365, 35] on icon at bounding box center [1367, 30] width 16 height 16
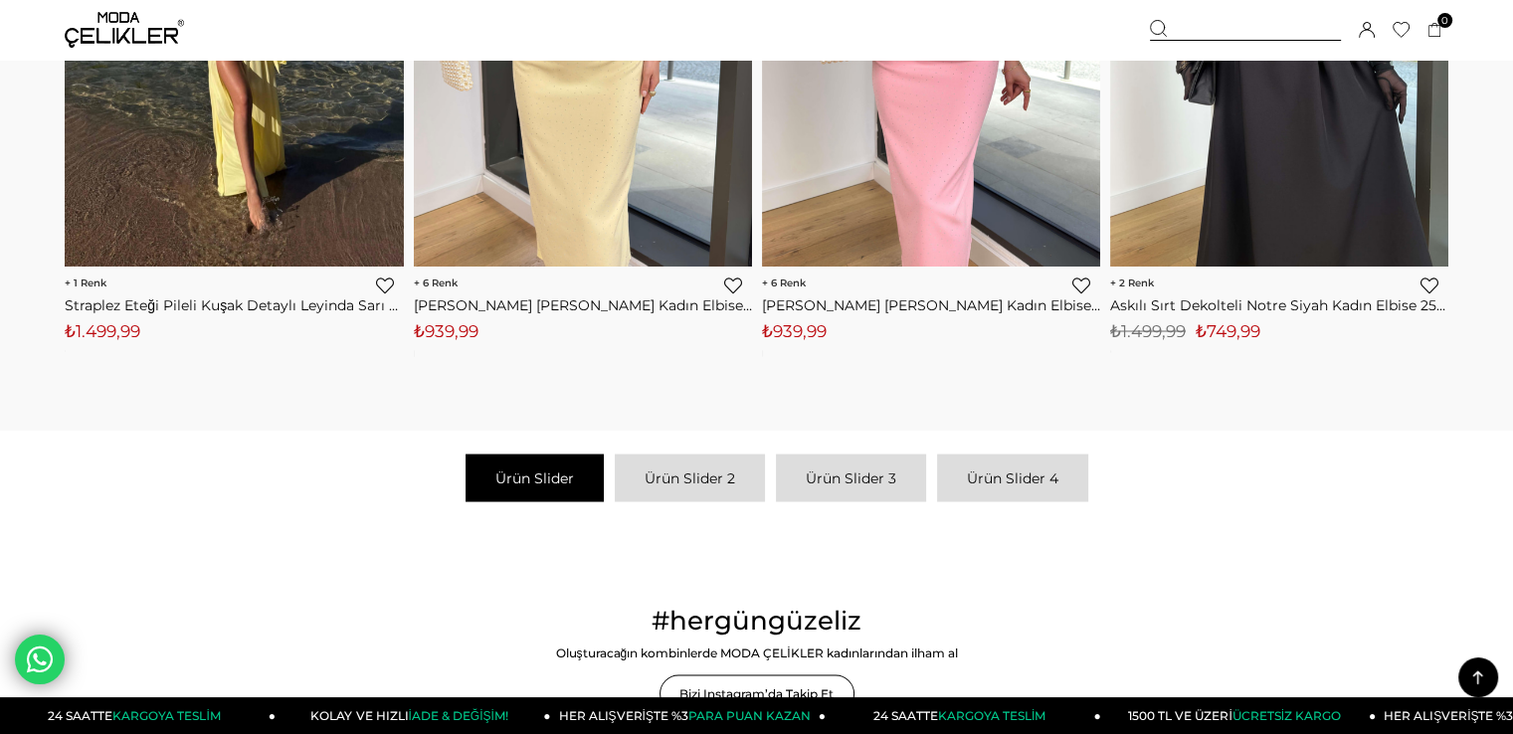
scroll to position [3781, 0]
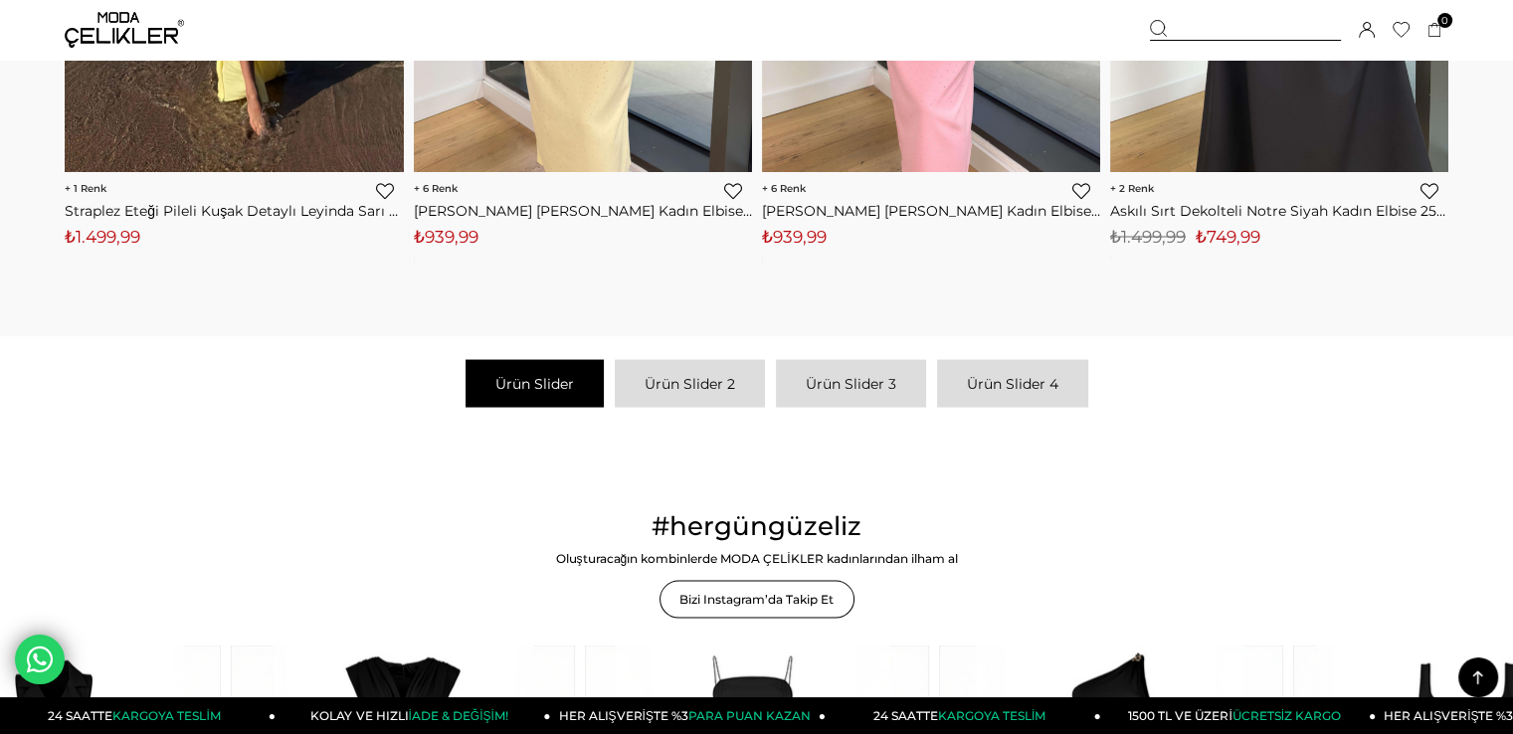
click at [693, 390] on link "Ürün Slider 2" at bounding box center [690, 383] width 150 height 48
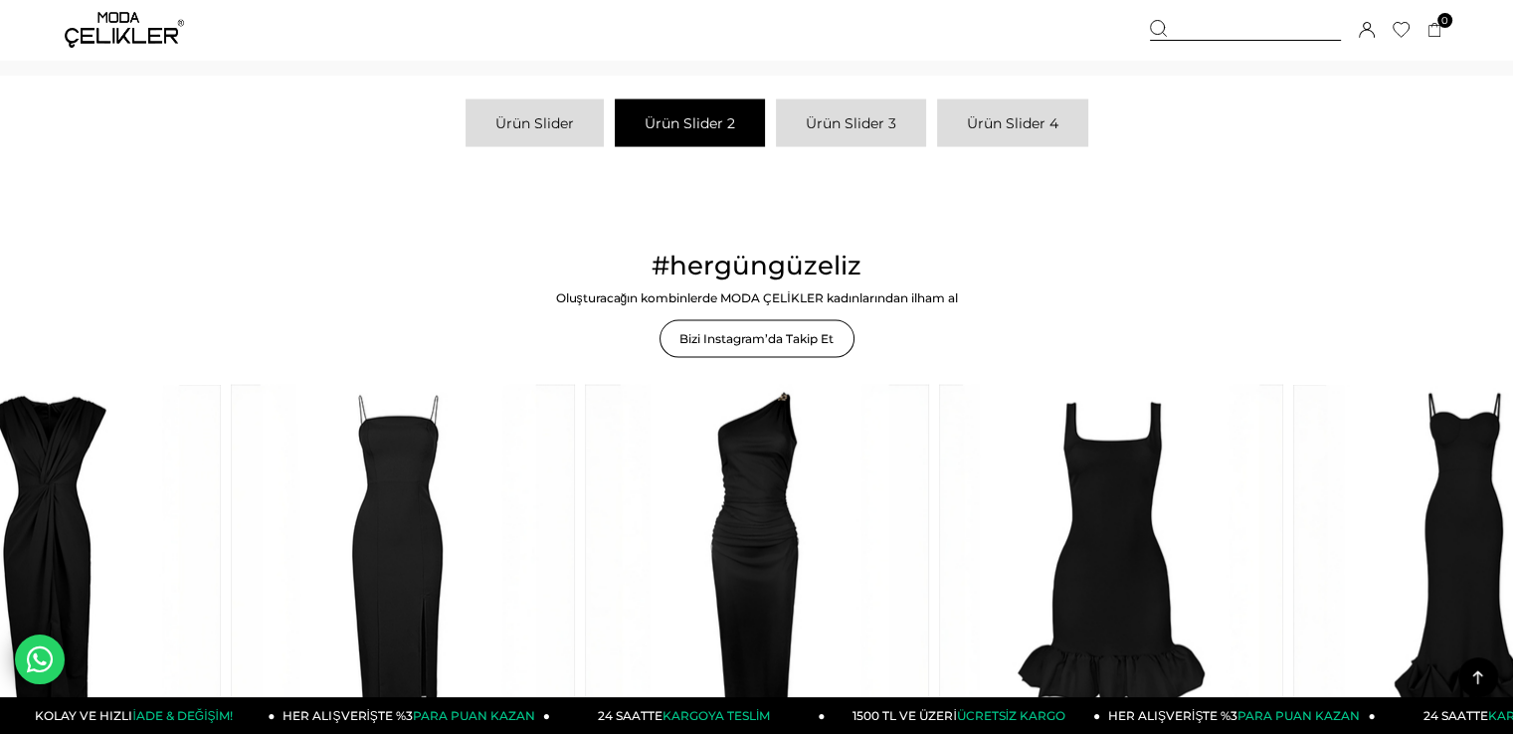
scroll to position [3980, 0]
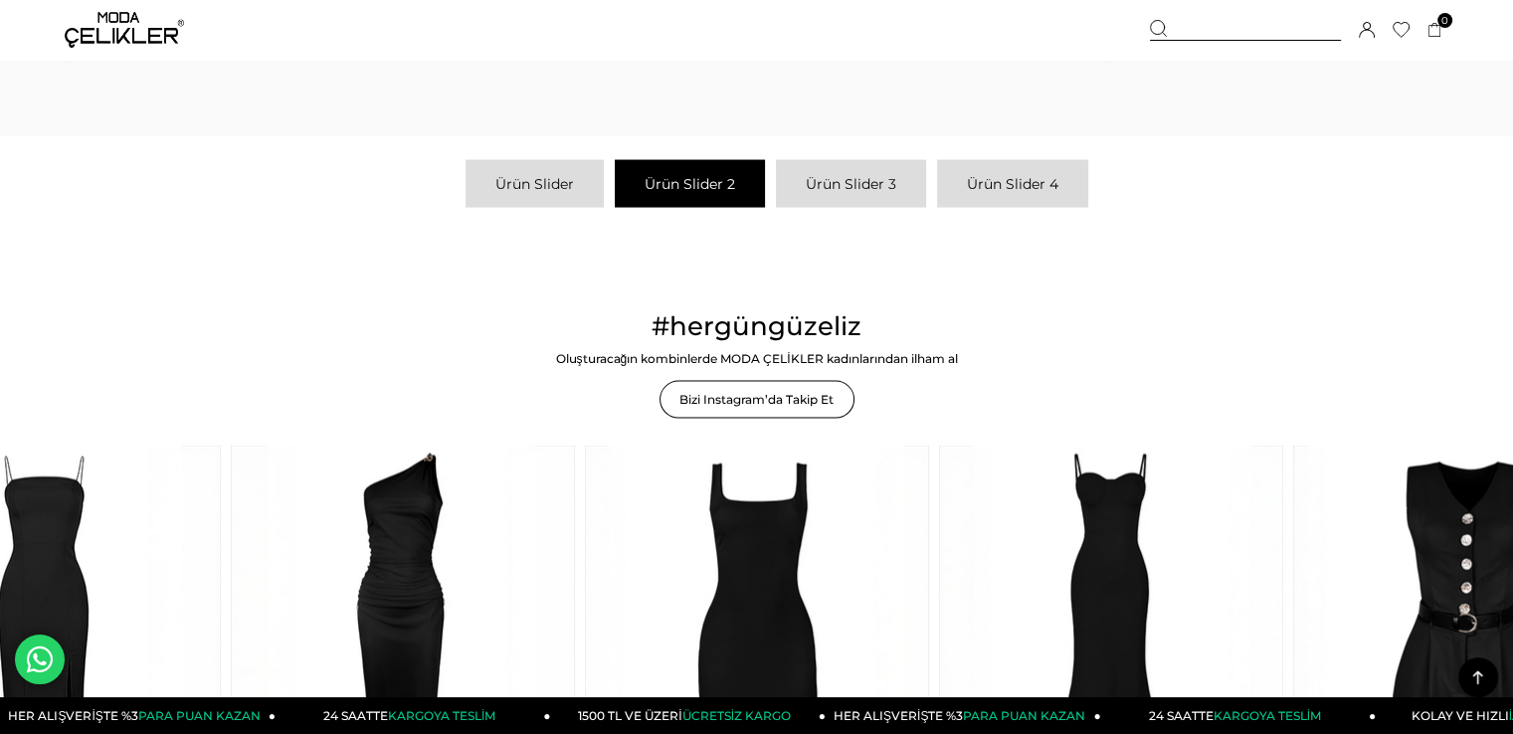
click at [830, 165] on link "Ürün Slider 3" at bounding box center [851, 184] width 150 height 48
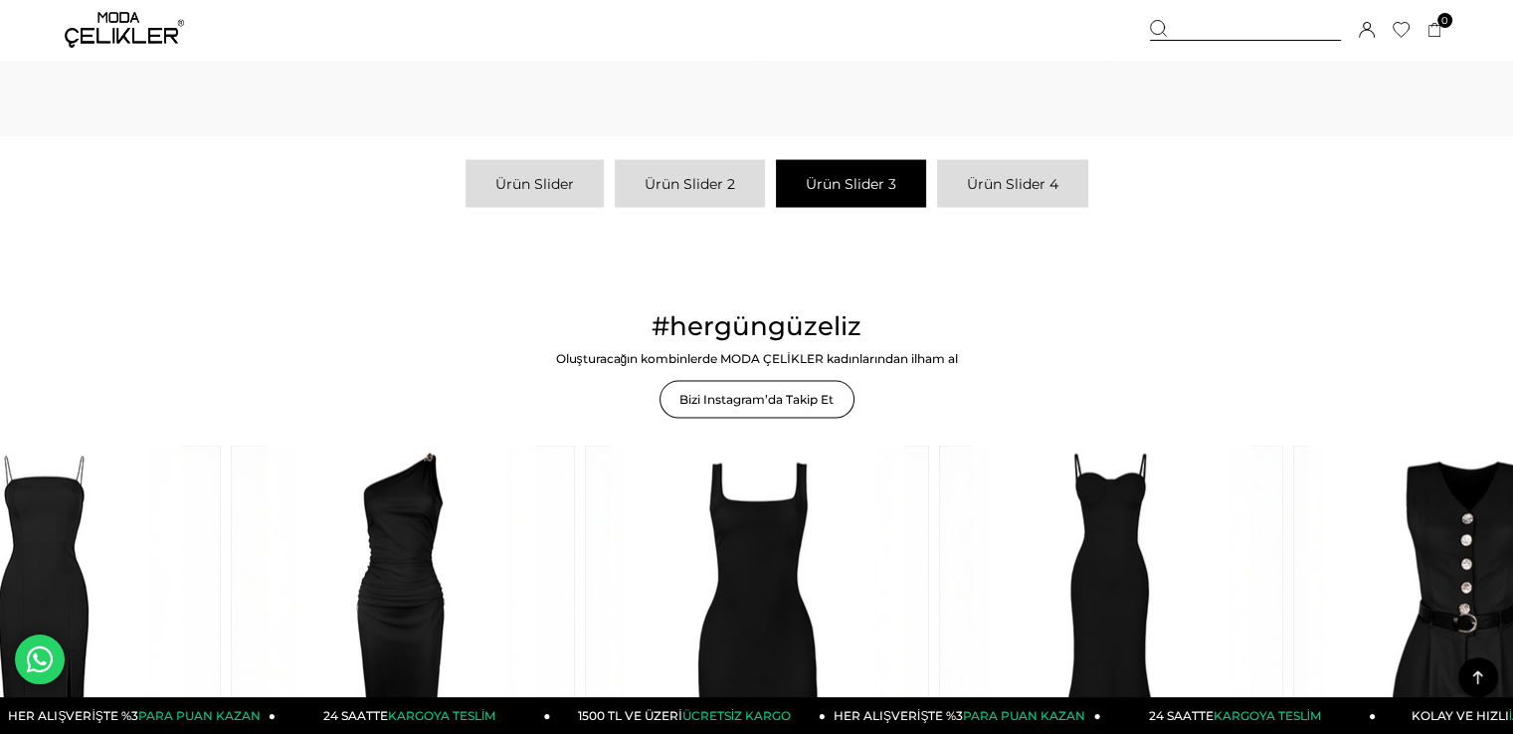
click at [967, 189] on link "Ürün Slider 4" at bounding box center [1012, 184] width 151 height 48
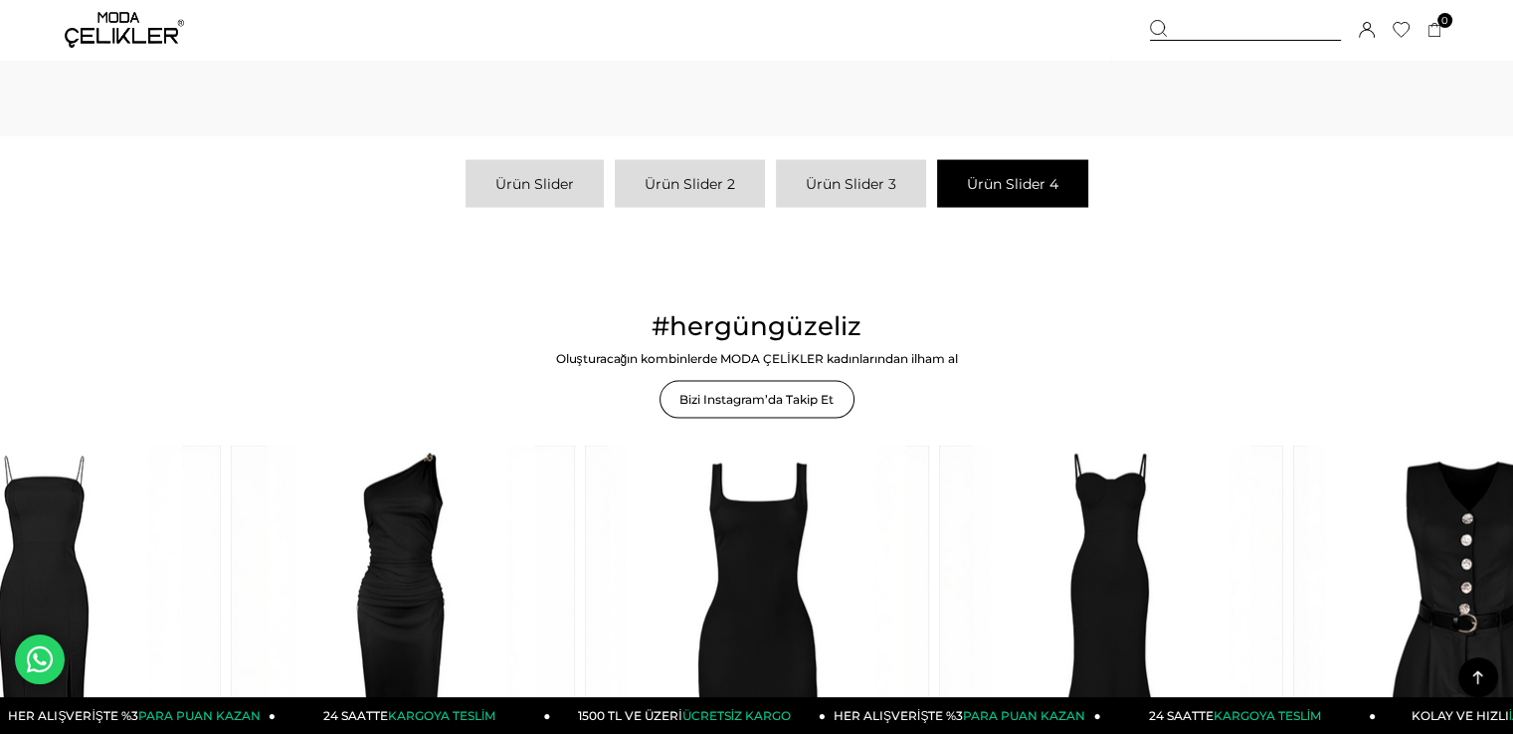
click at [856, 174] on link "Ürün Slider 3" at bounding box center [851, 184] width 150 height 48
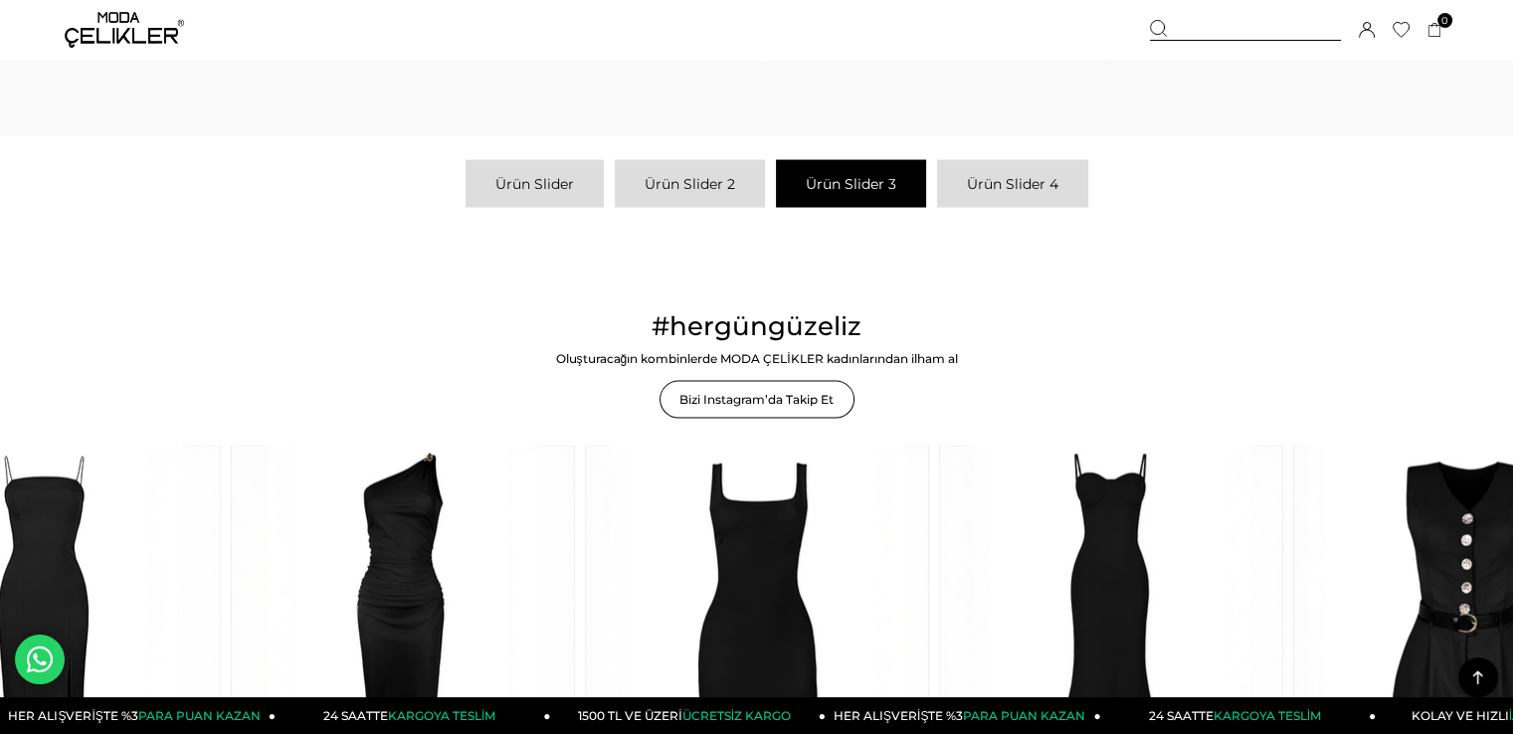
click at [571, 192] on link "Ürün Slider" at bounding box center [535, 184] width 138 height 48
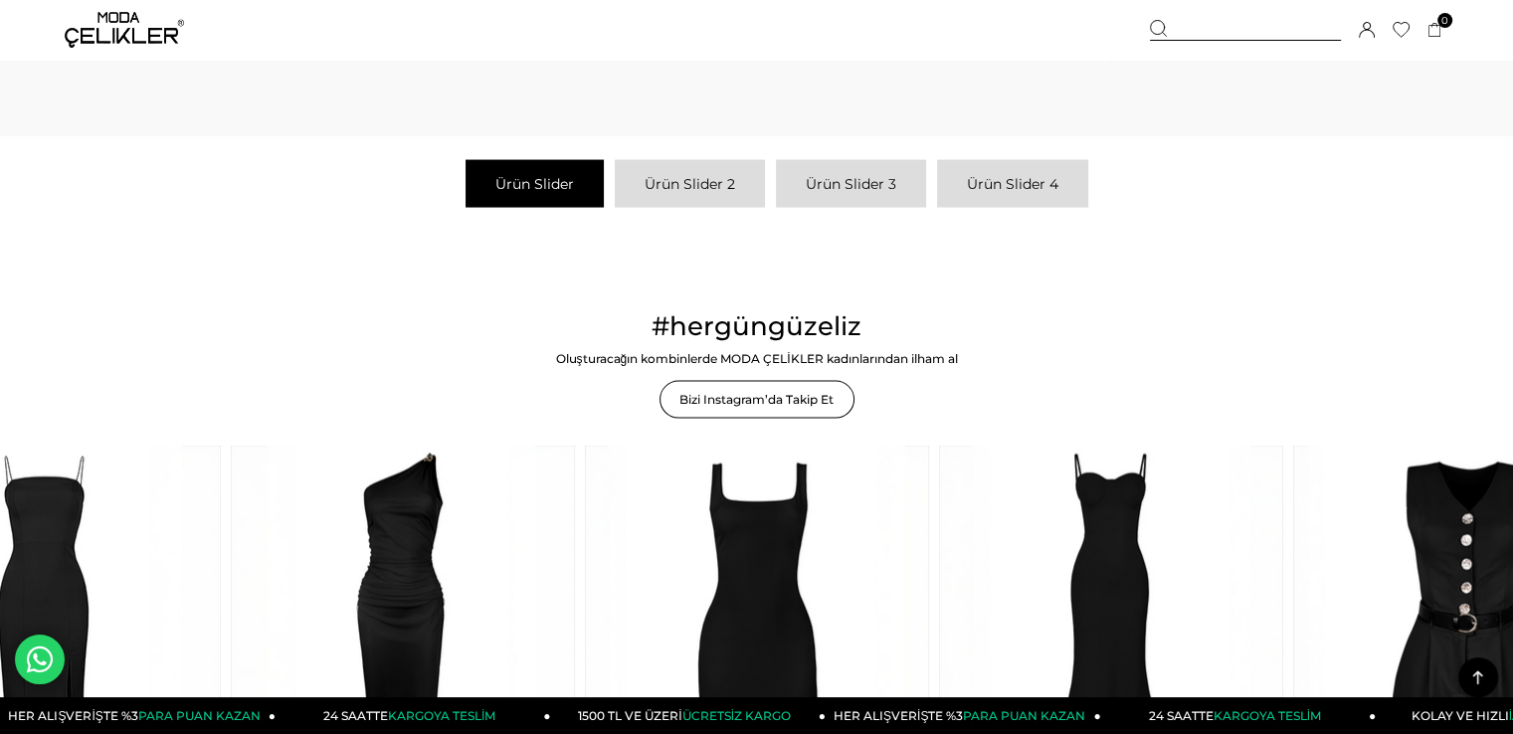
click at [653, 192] on link "Ürün Slider 2" at bounding box center [690, 184] width 150 height 48
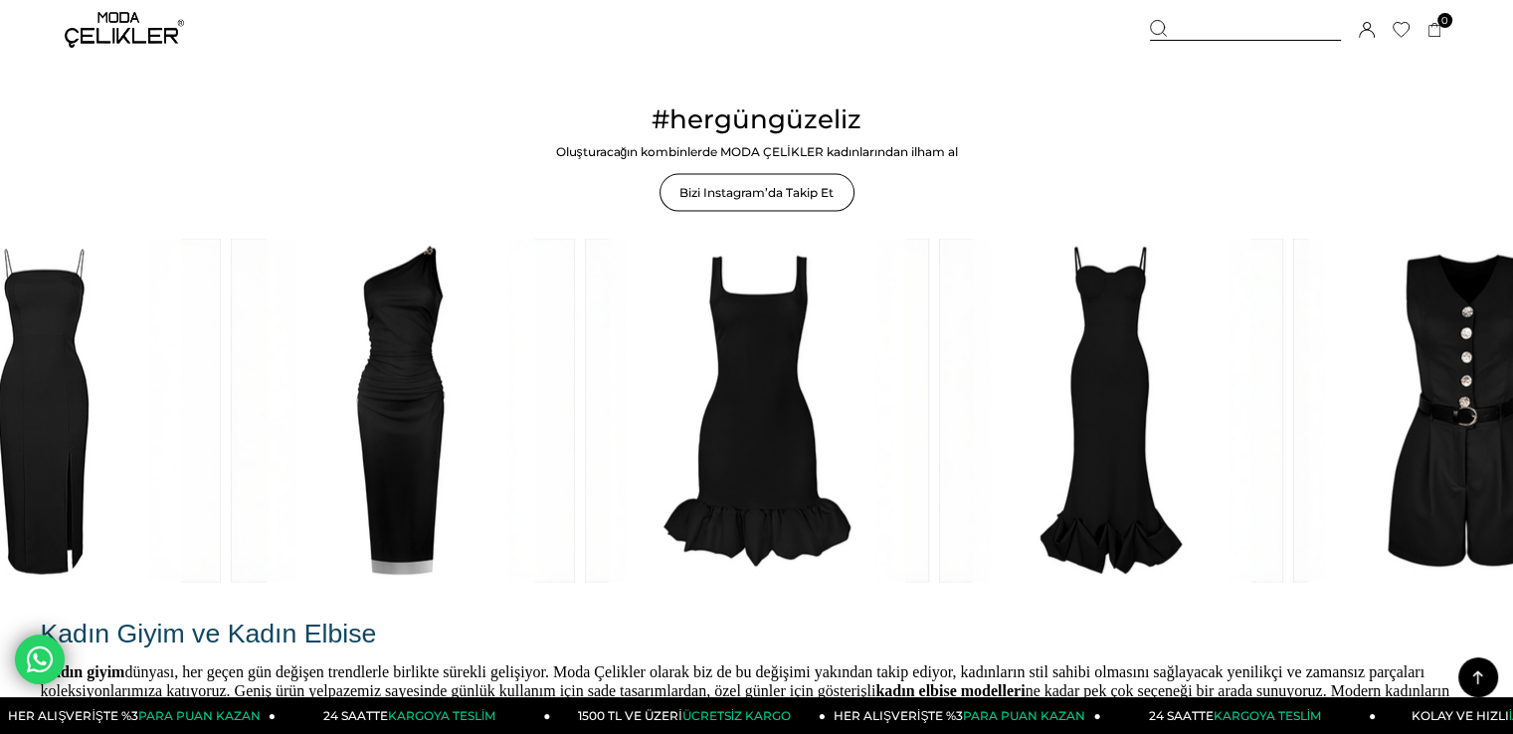
scroll to position [4279, 0]
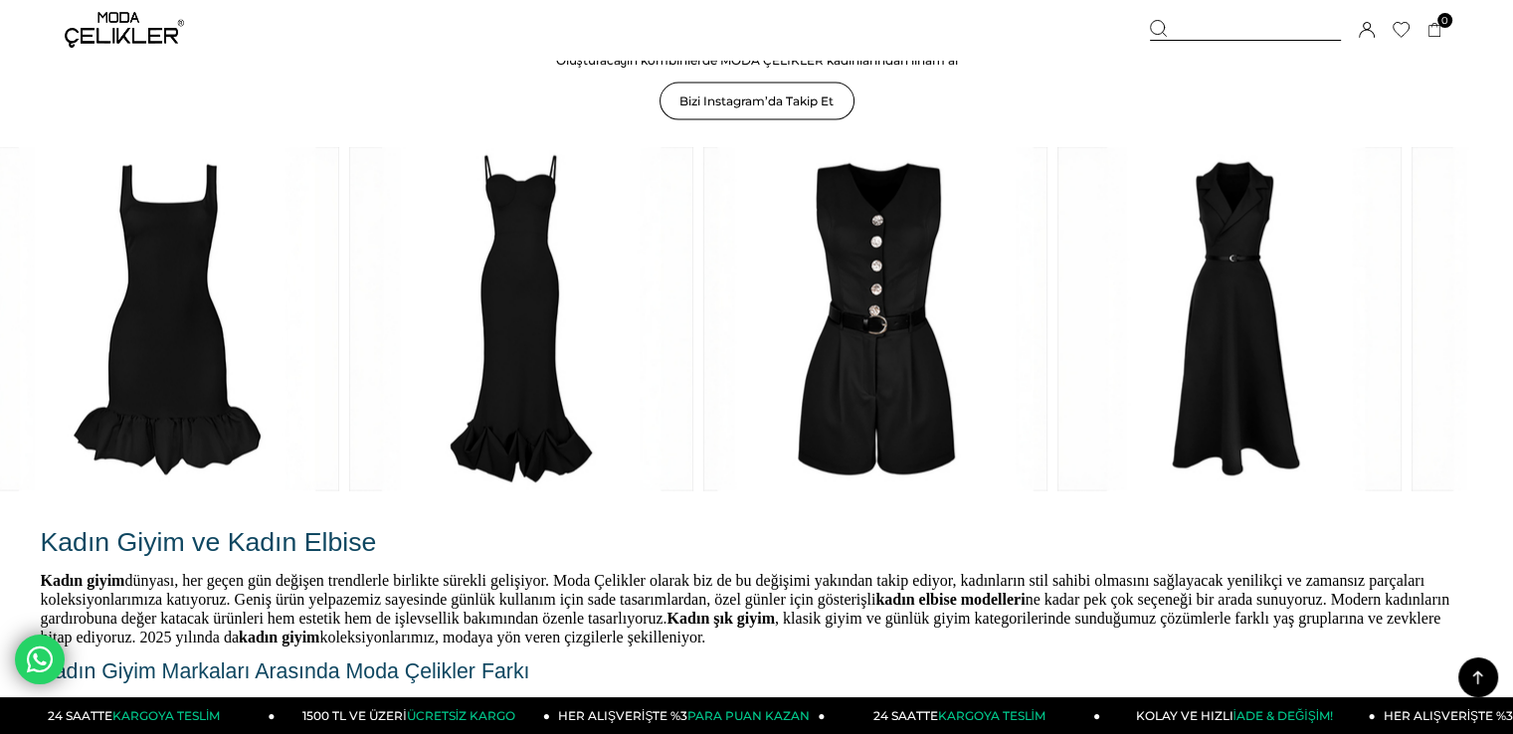
drag, startPoint x: 1435, startPoint y: 305, endPoint x: 1199, endPoint y: 318, distance: 236.2
click at [1199, 318] on link at bounding box center [1230, 319] width 344 height 344
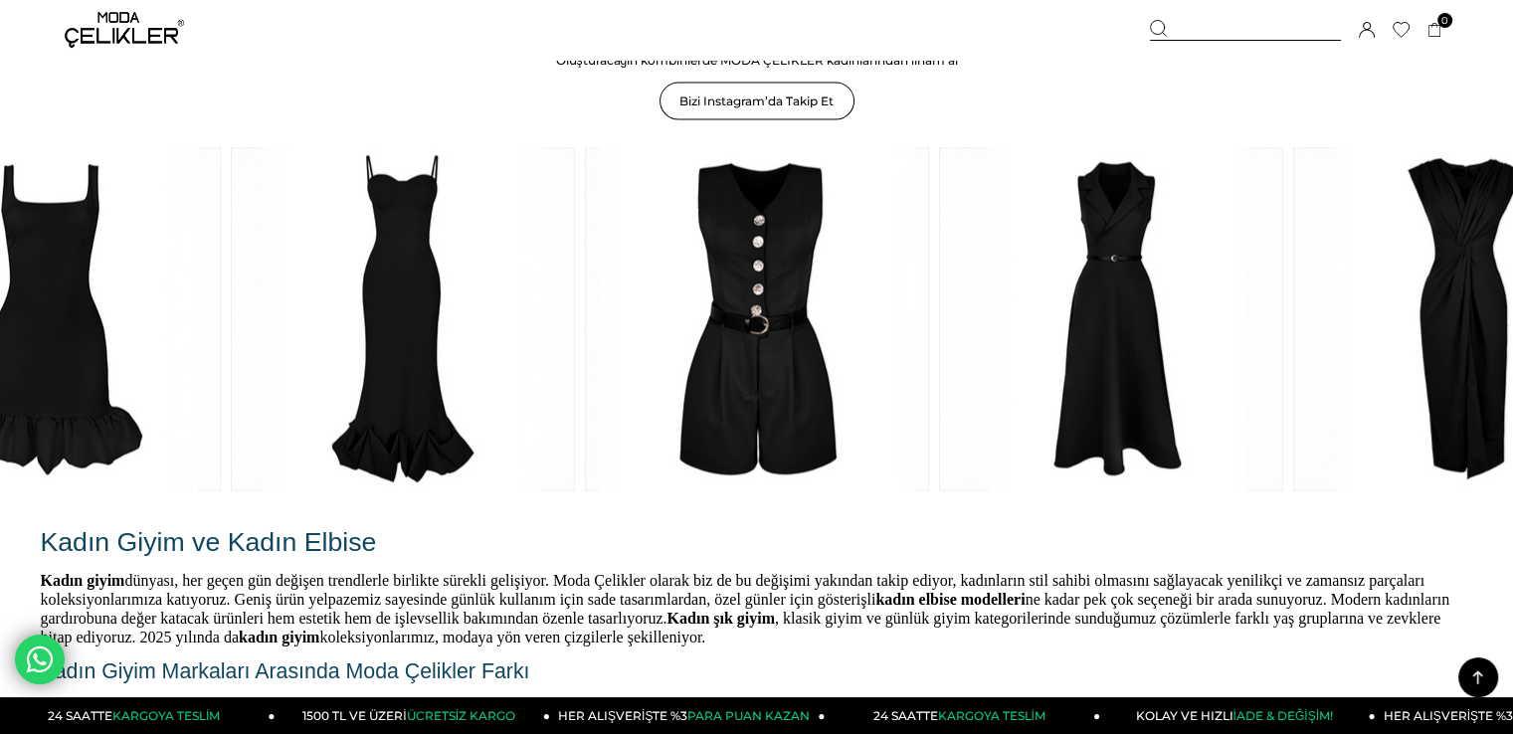
click at [1102, 359] on link at bounding box center [1111, 319] width 344 height 344
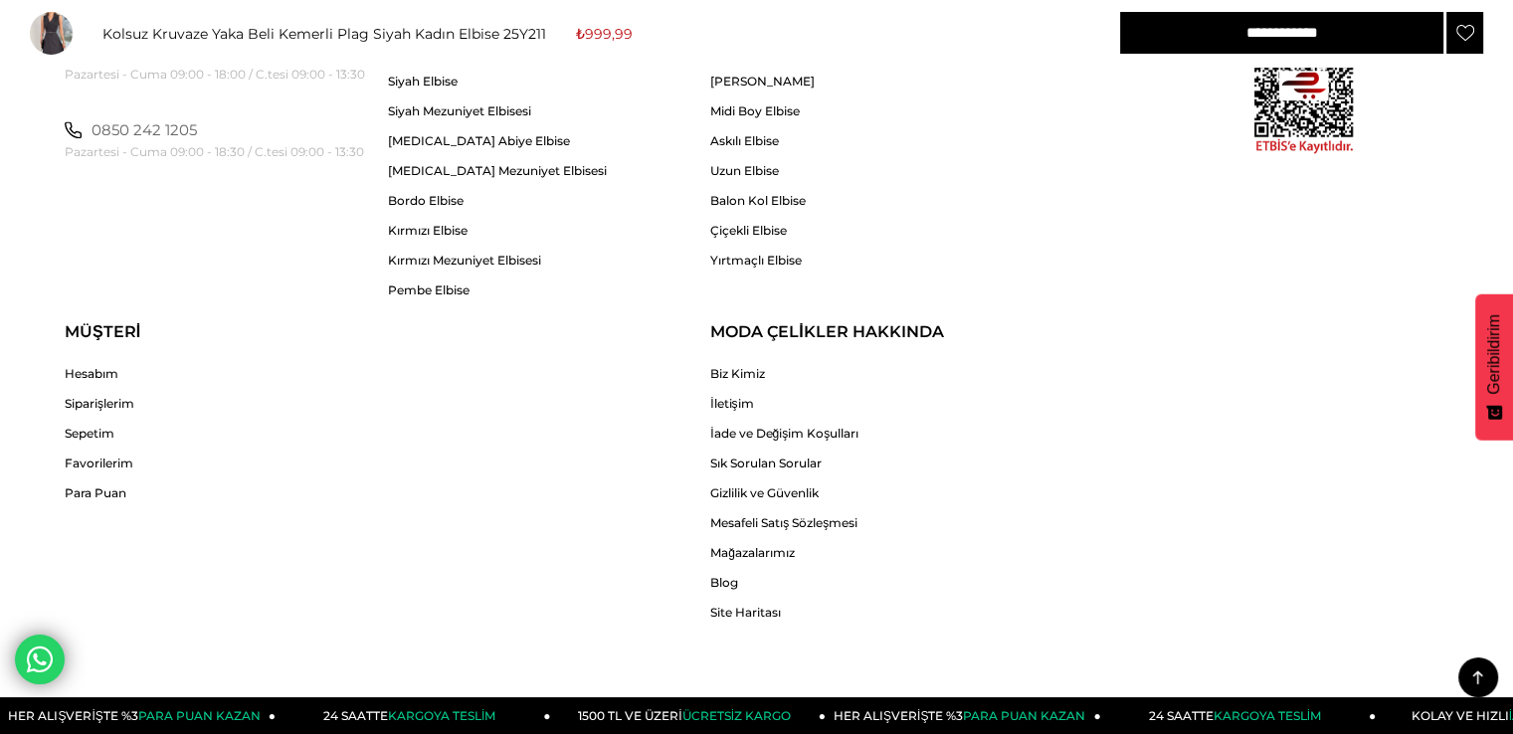
scroll to position [3082, 0]
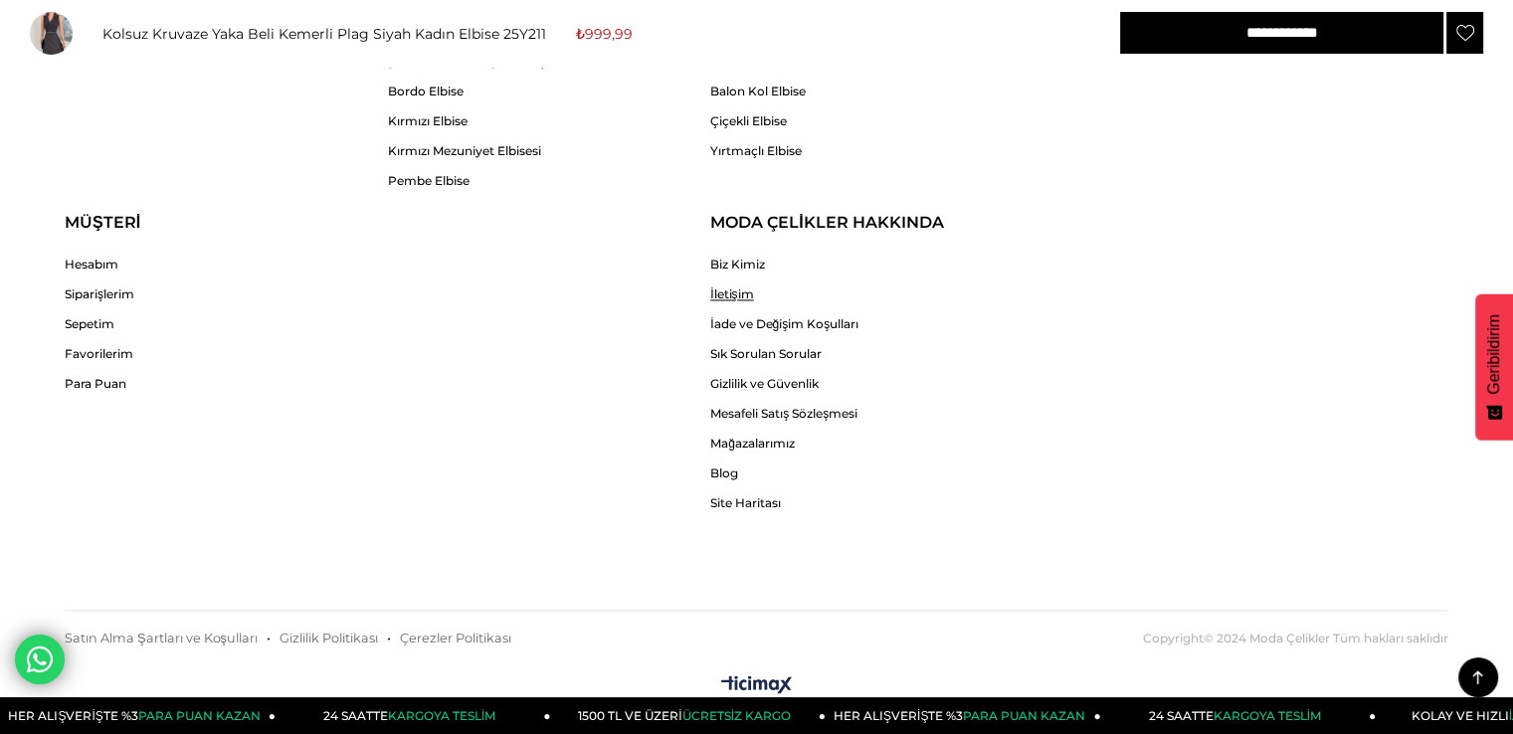
click at [721, 291] on link "İletişim" at bounding box center [784, 294] width 148 height 15
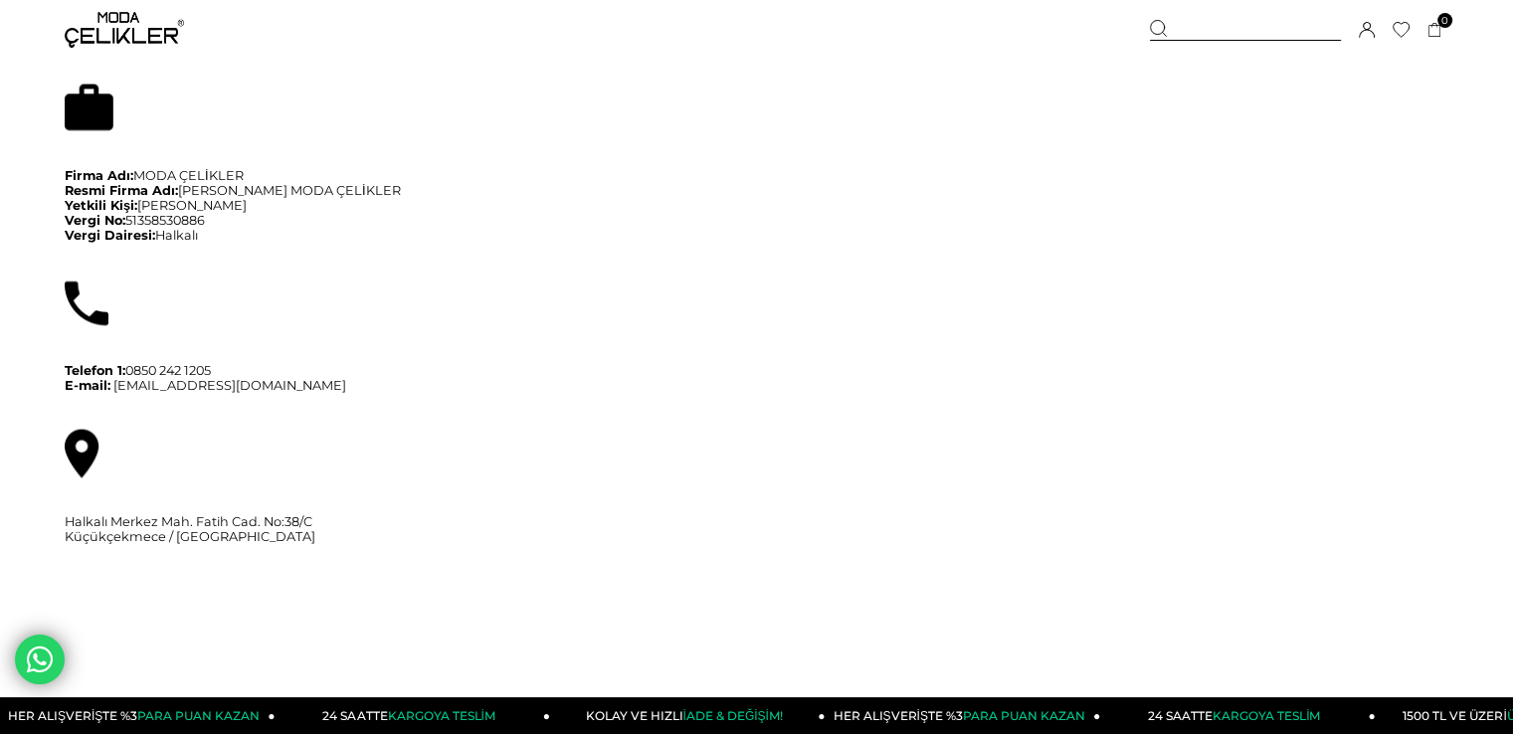
click at [126, 37] on img at bounding box center [124, 30] width 119 height 36
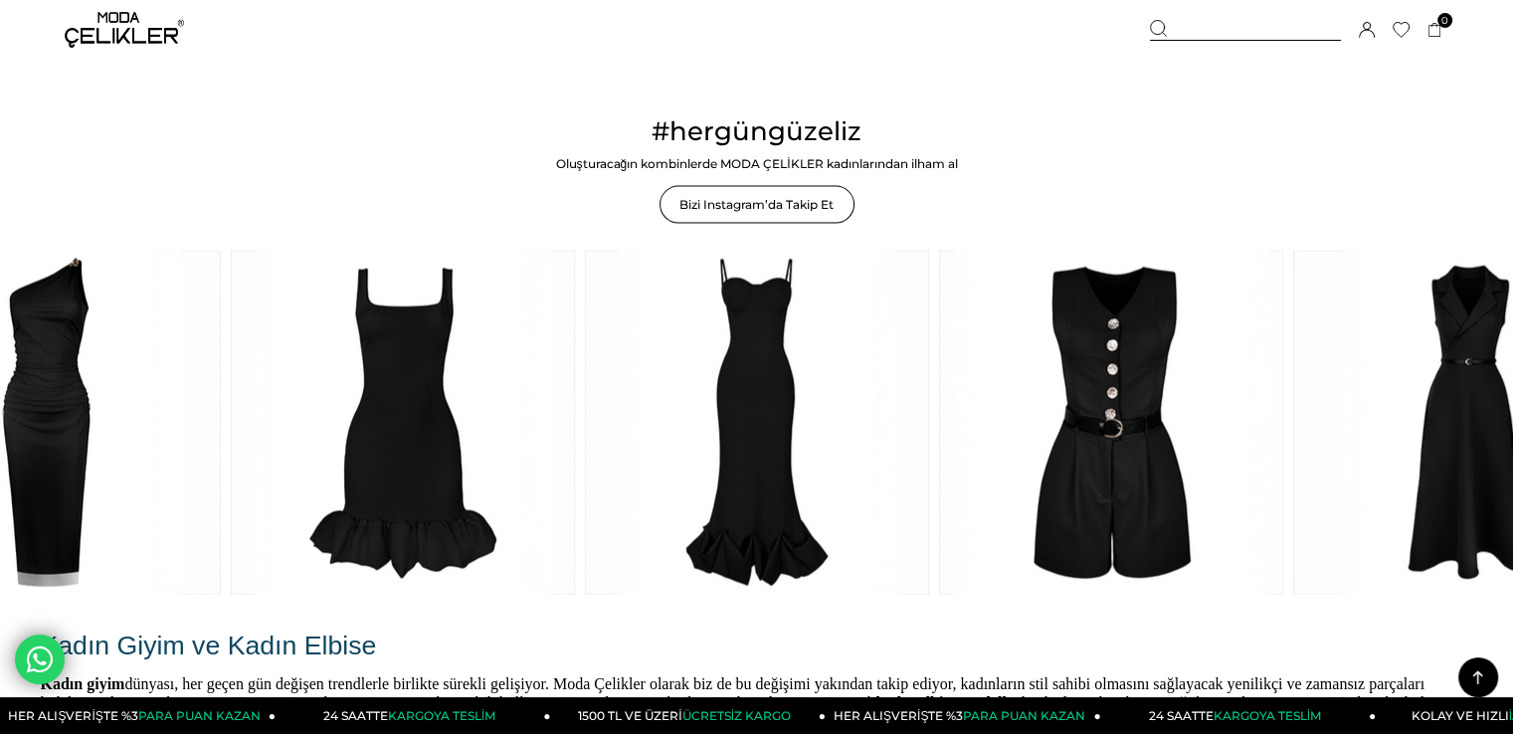
scroll to position [4179, 0]
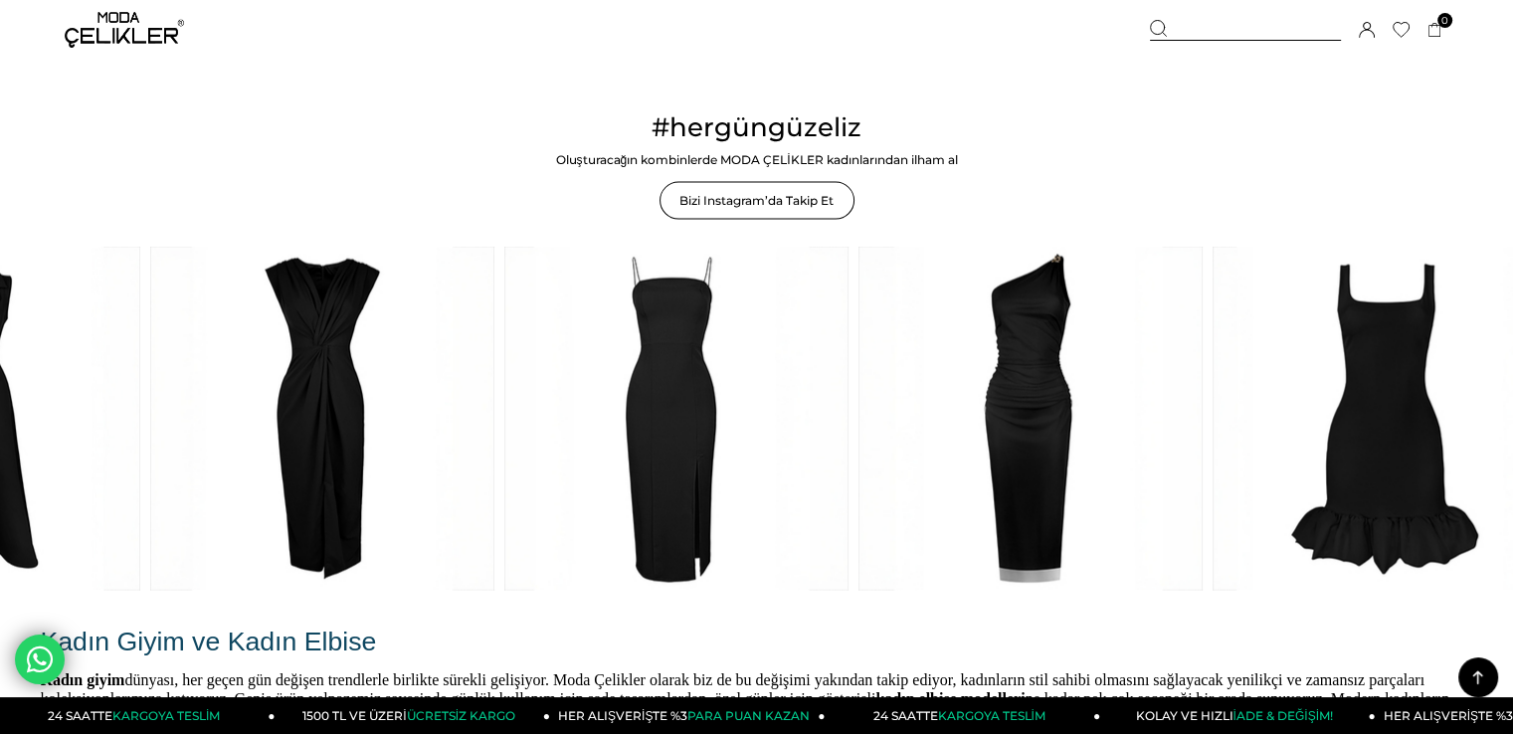
drag, startPoint x: 1466, startPoint y: 455, endPoint x: 322, endPoint y: 443, distance: 1143.4
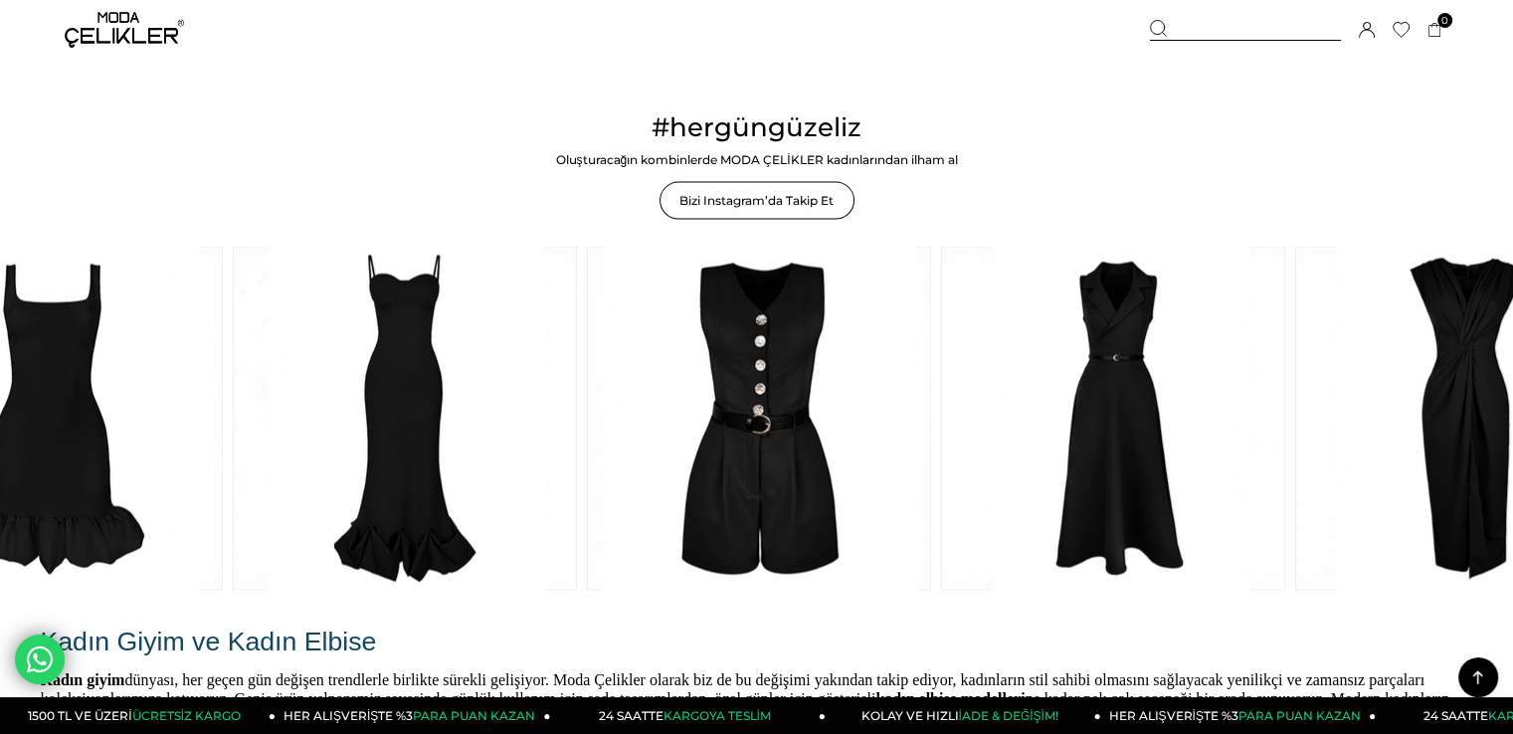
drag, startPoint x: 1152, startPoint y: 459, endPoint x: 204, endPoint y: 467, distance: 948.3
click at [204, 467] on link at bounding box center [51, 419] width 344 height 344
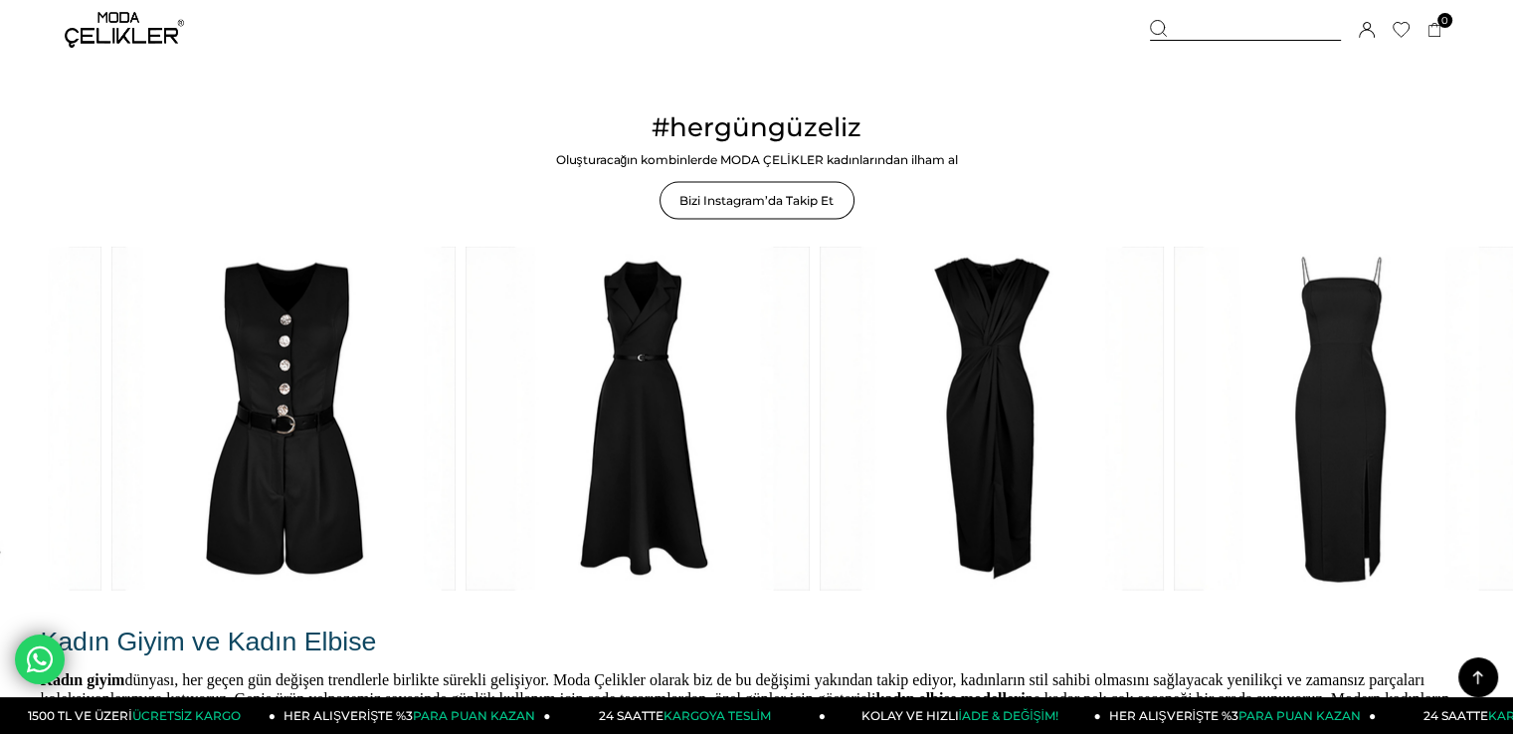
drag, startPoint x: 923, startPoint y: 411, endPoint x: 585, endPoint y: 442, distance: 339.7
click at [585, 442] on link at bounding box center [638, 419] width 344 height 344
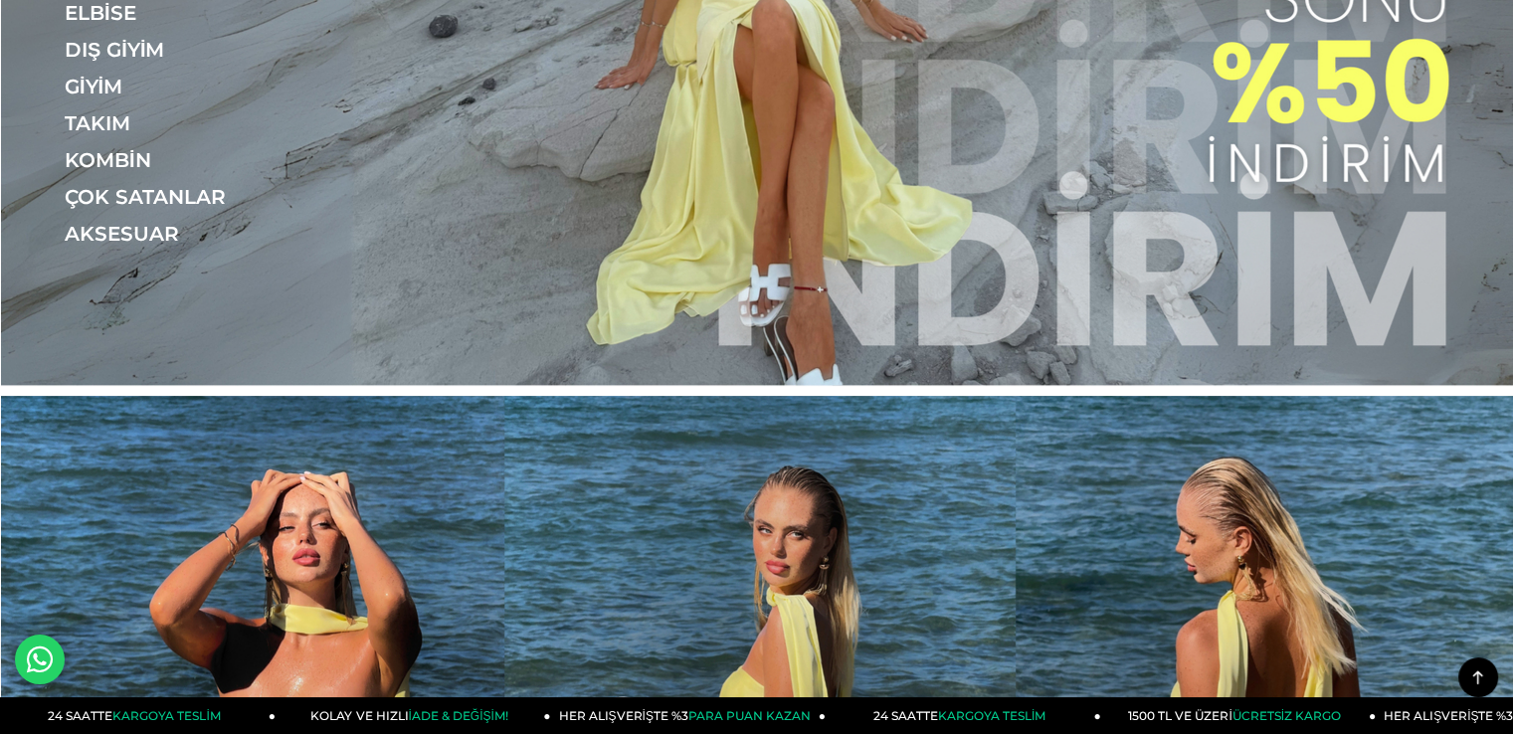
scroll to position [199, 0]
